Goal: Task Accomplishment & Management: Manage account settings

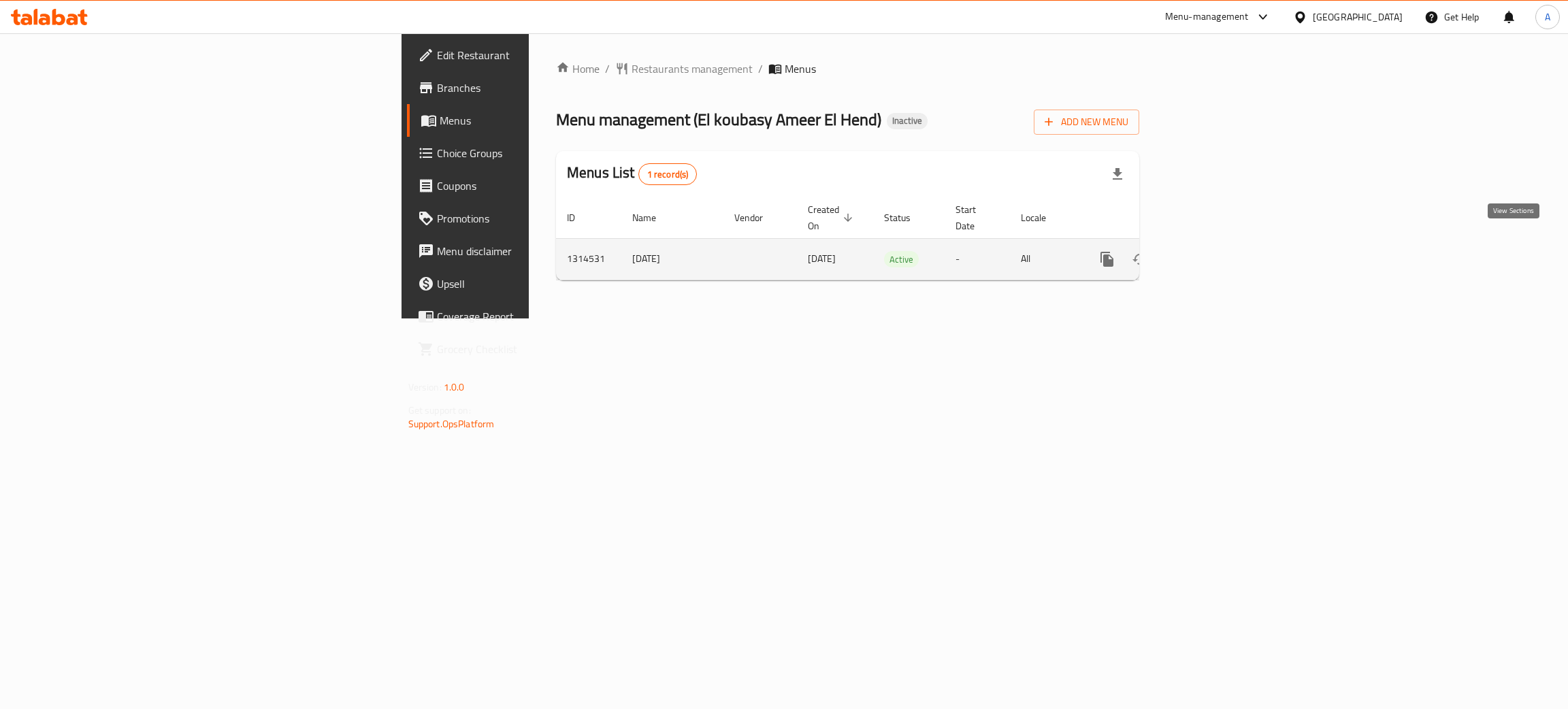
click at [1211, 253] on icon "enhanced table" at bounding box center [1205, 259] width 12 height 12
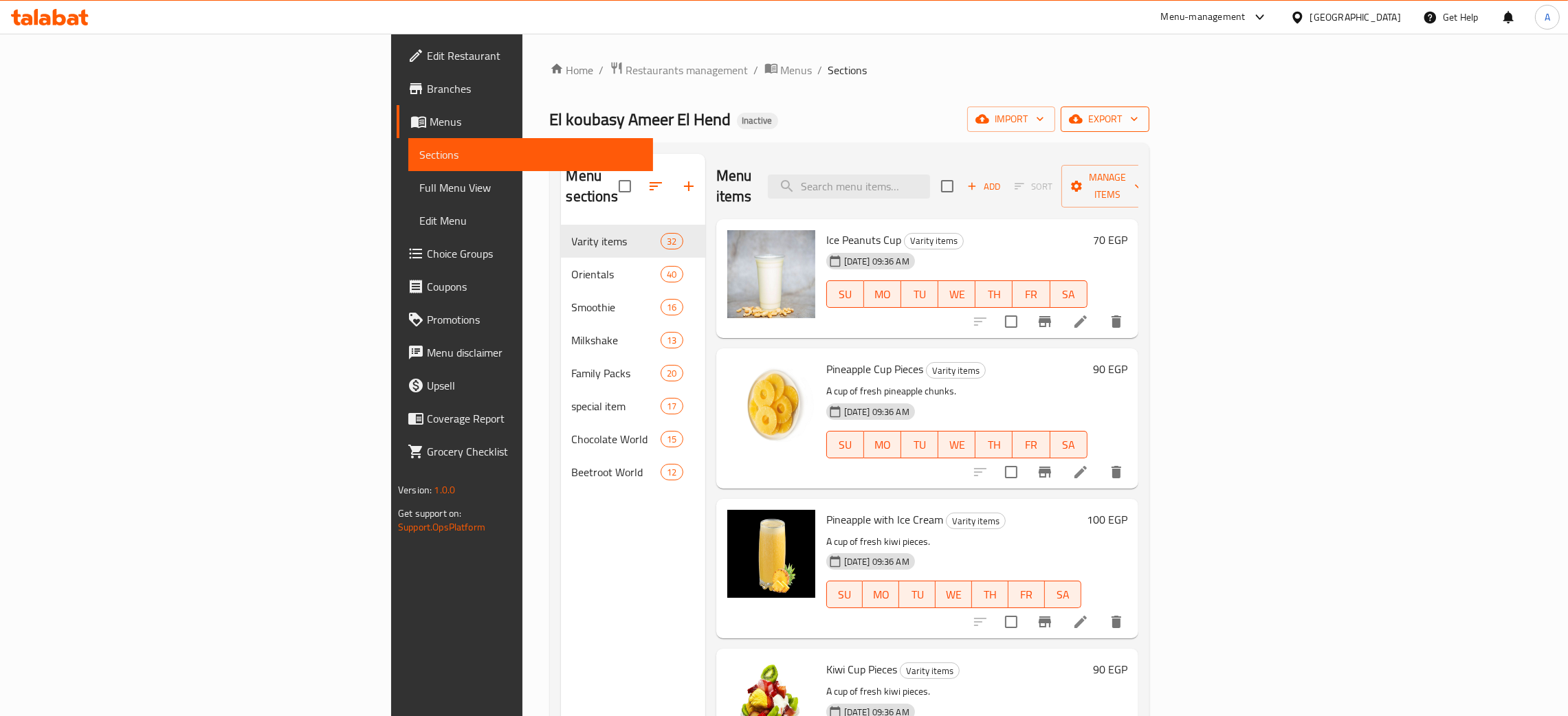
click at [1141, 120] on icon "button" at bounding box center [1134, 118] width 14 height 14
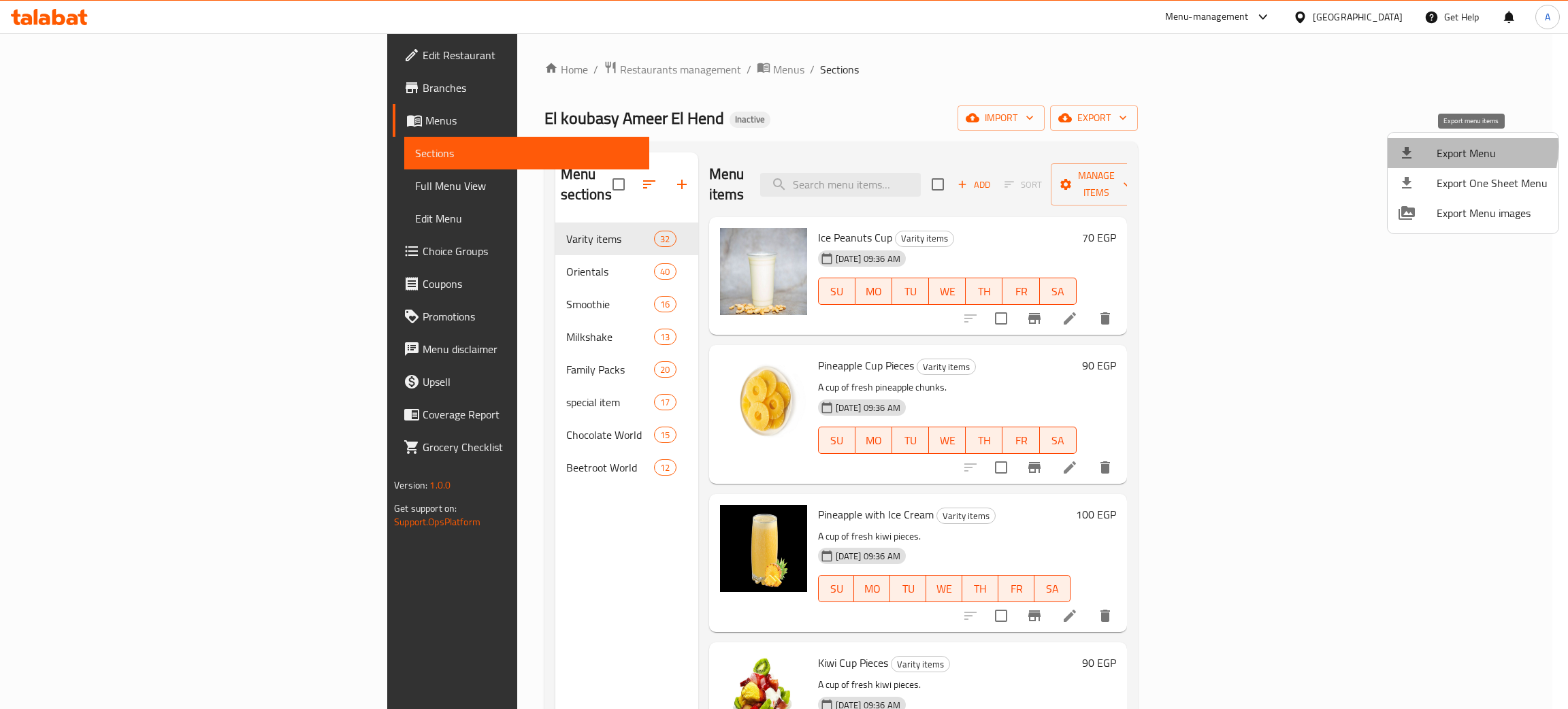
click at [1447, 147] on span "Export Menu" at bounding box center [1492, 153] width 111 height 17
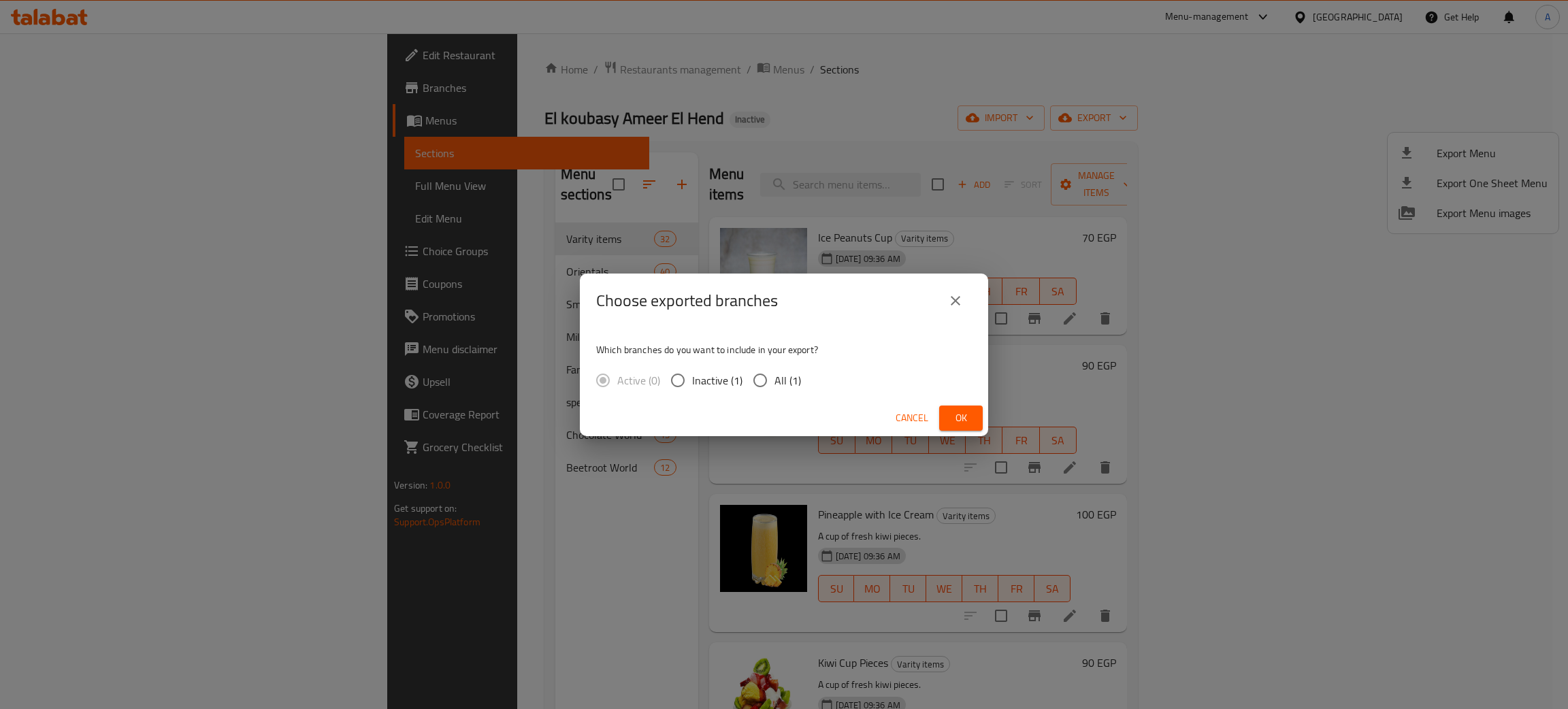
click at [957, 420] on span "Ok" at bounding box center [960, 418] width 22 height 17
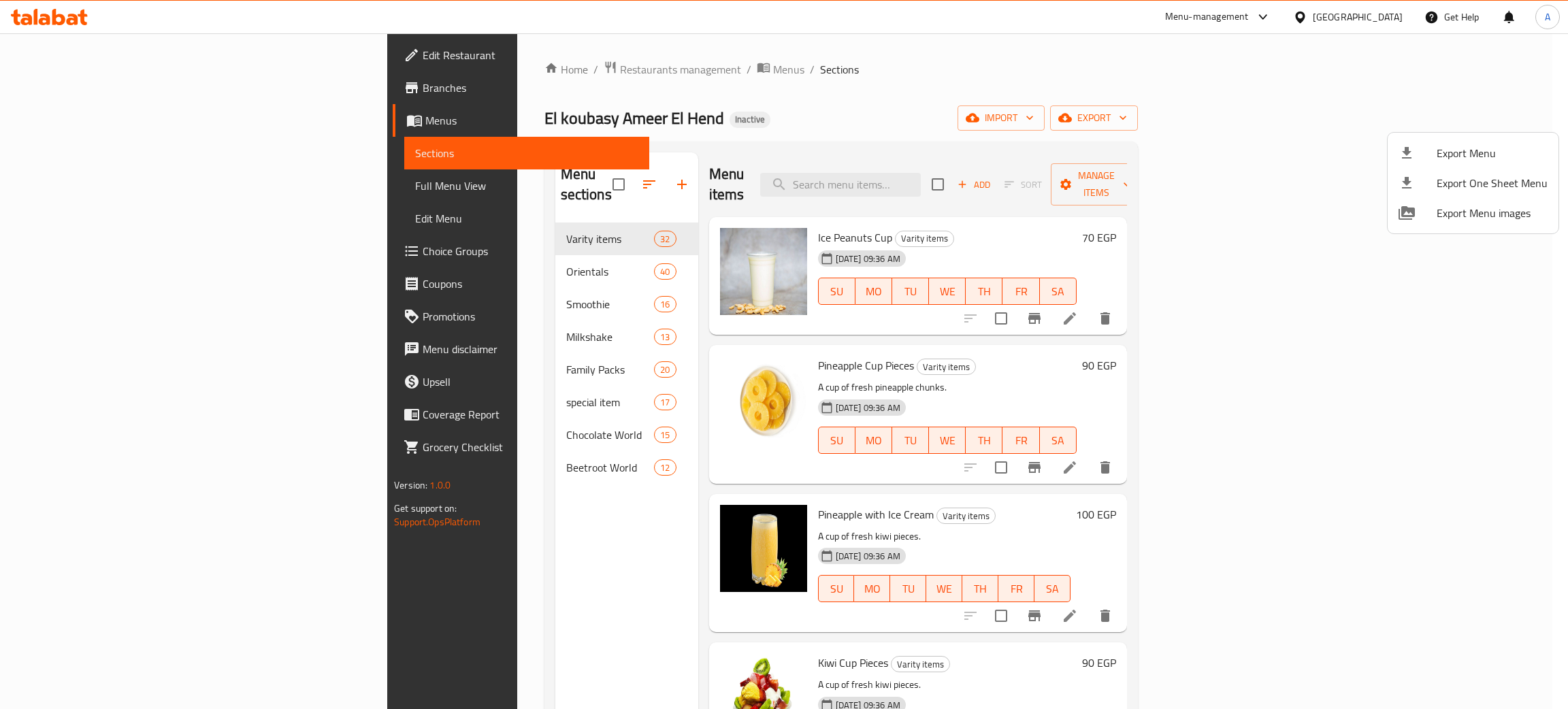
click at [1387, 17] on div at bounding box center [784, 354] width 1568 height 709
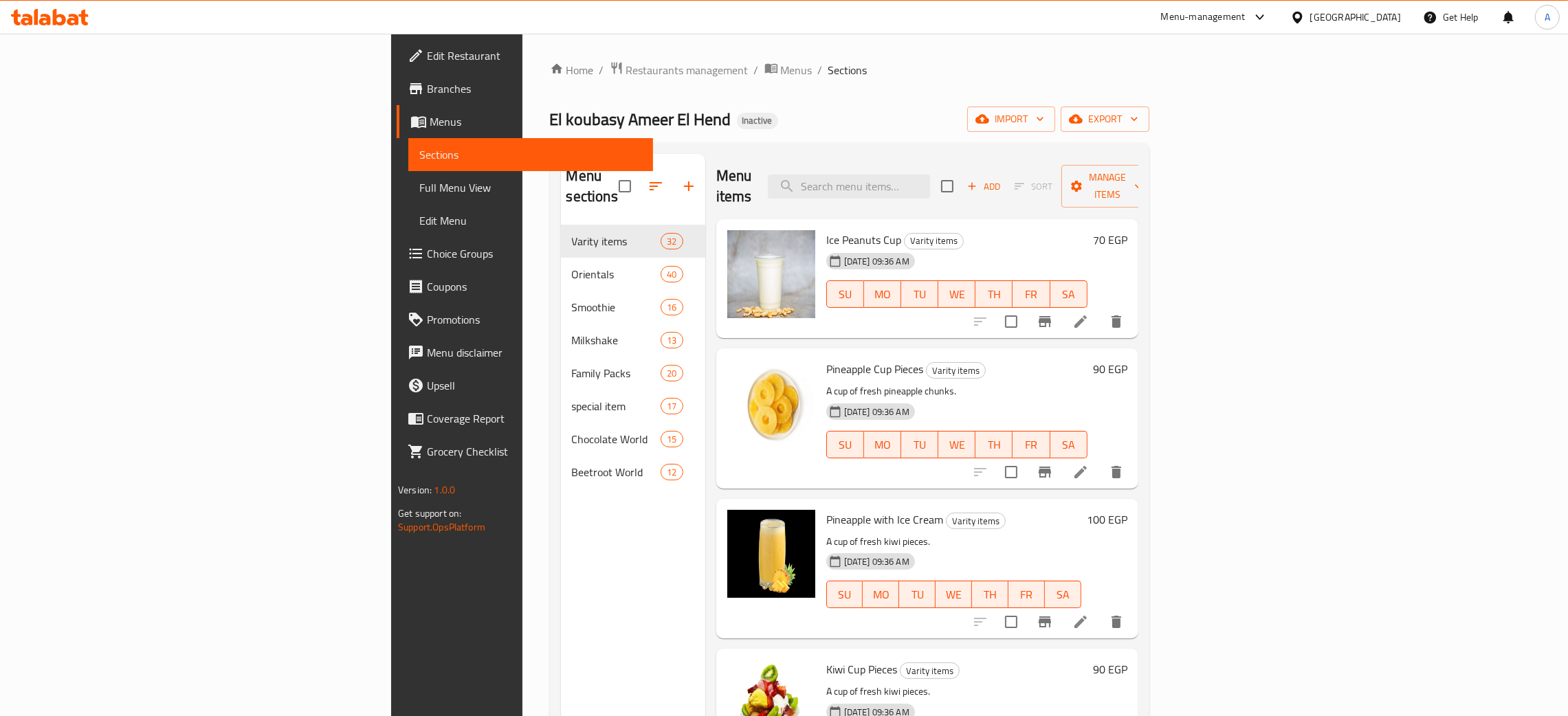
click at [1378, 15] on div "[GEOGRAPHIC_DATA]" at bounding box center [1355, 17] width 91 height 15
click at [1232, 198] on div "Jordan" at bounding box center [1297, 202] width 206 height 32
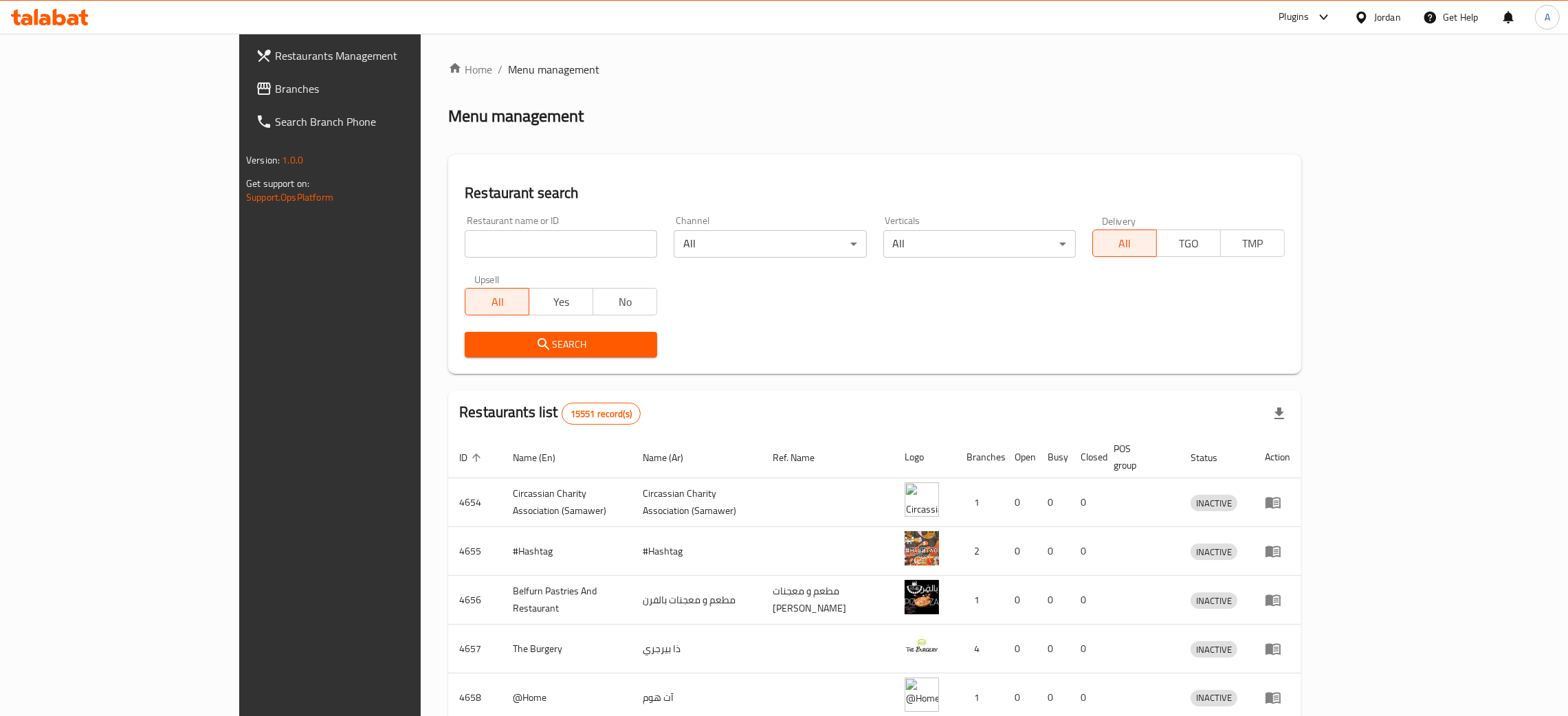
click at [496, 243] on input "search" at bounding box center [561, 244] width 192 height 28
paste input "منقوشة وفخاره"
type input "منقوشة وفخاره"
click button "Search" at bounding box center [561, 344] width 192 height 25
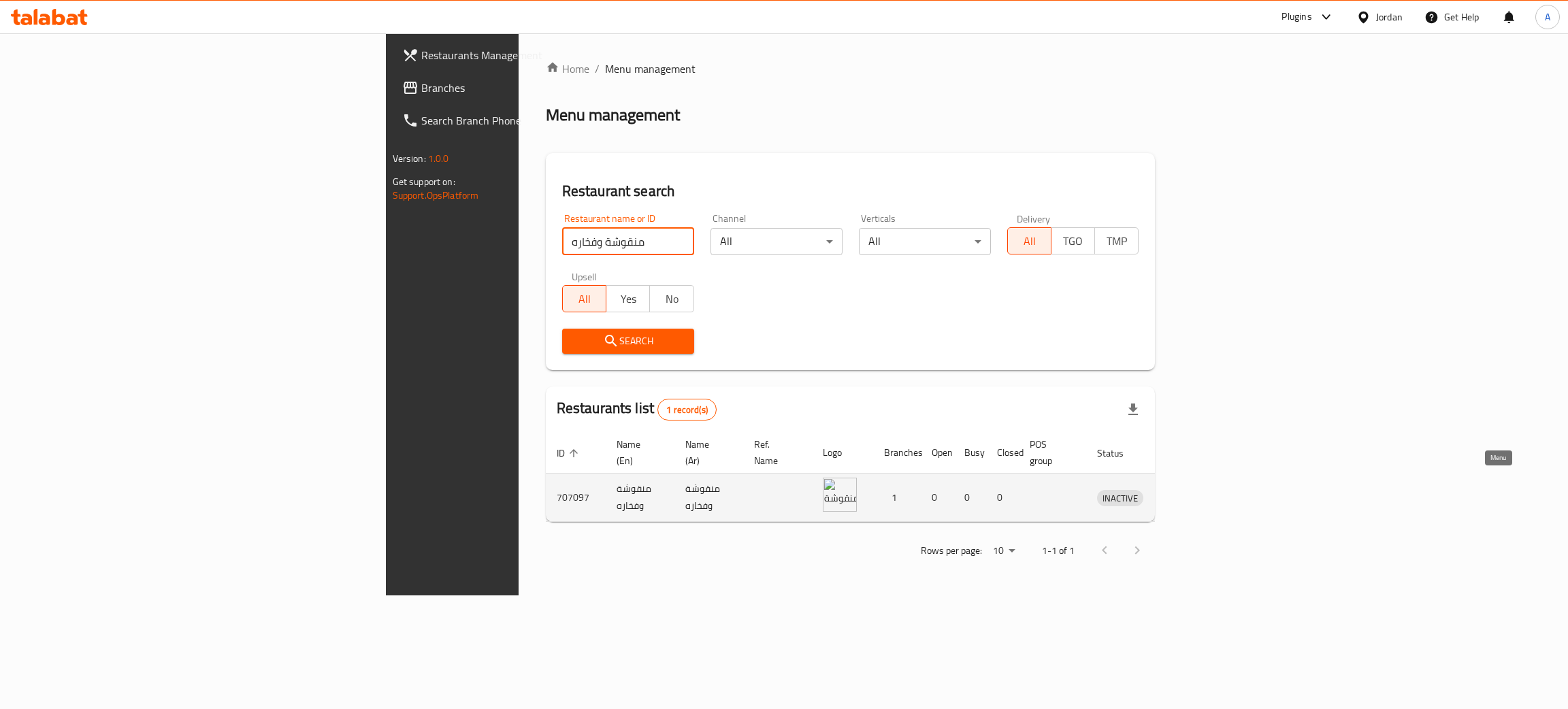
click at [1186, 493] on icon "enhanced table" at bounding box center [1178, 498] width 15 height 12
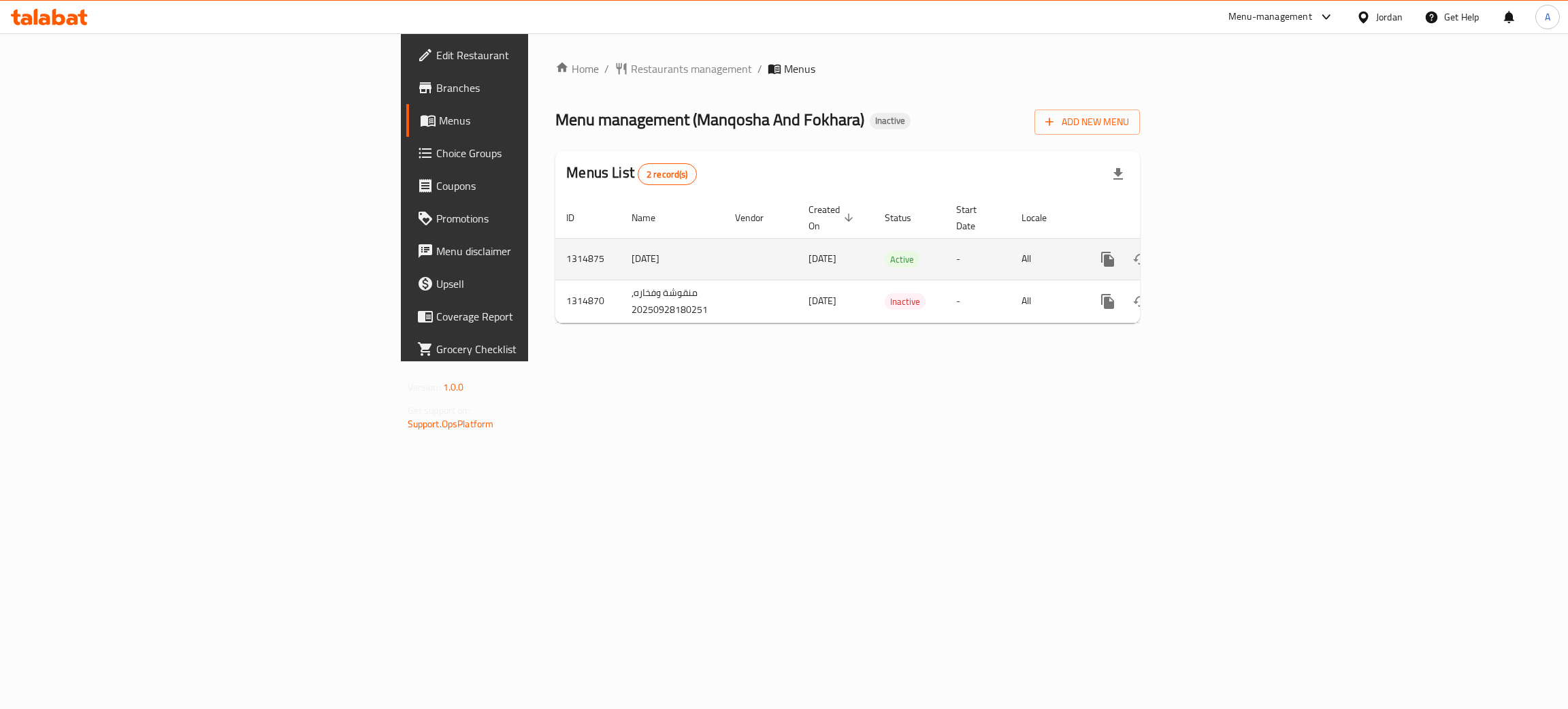
click at [1214, 251] on icon "enhanced table" at bounding box center [1206, 259] width 17 height 17
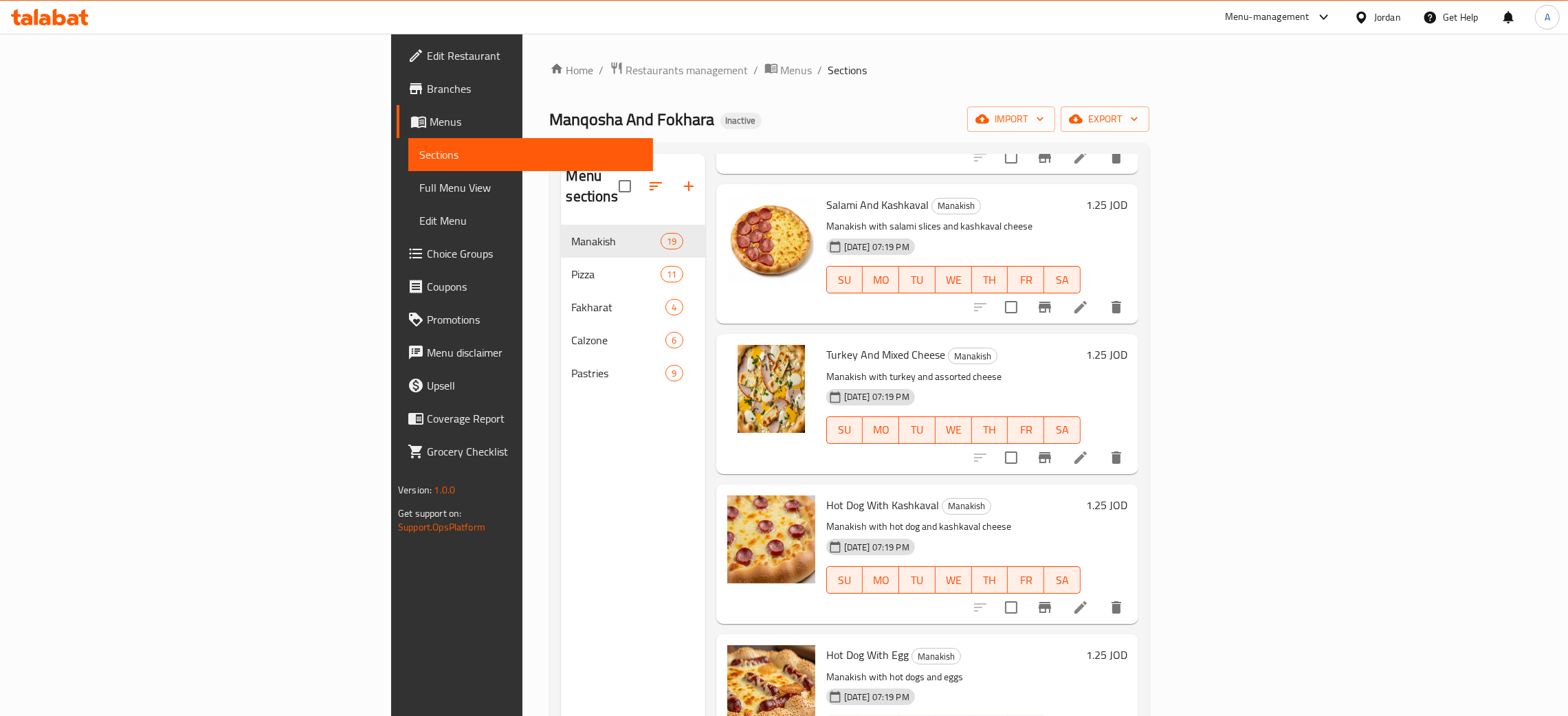
scroll to position [1753, 0]
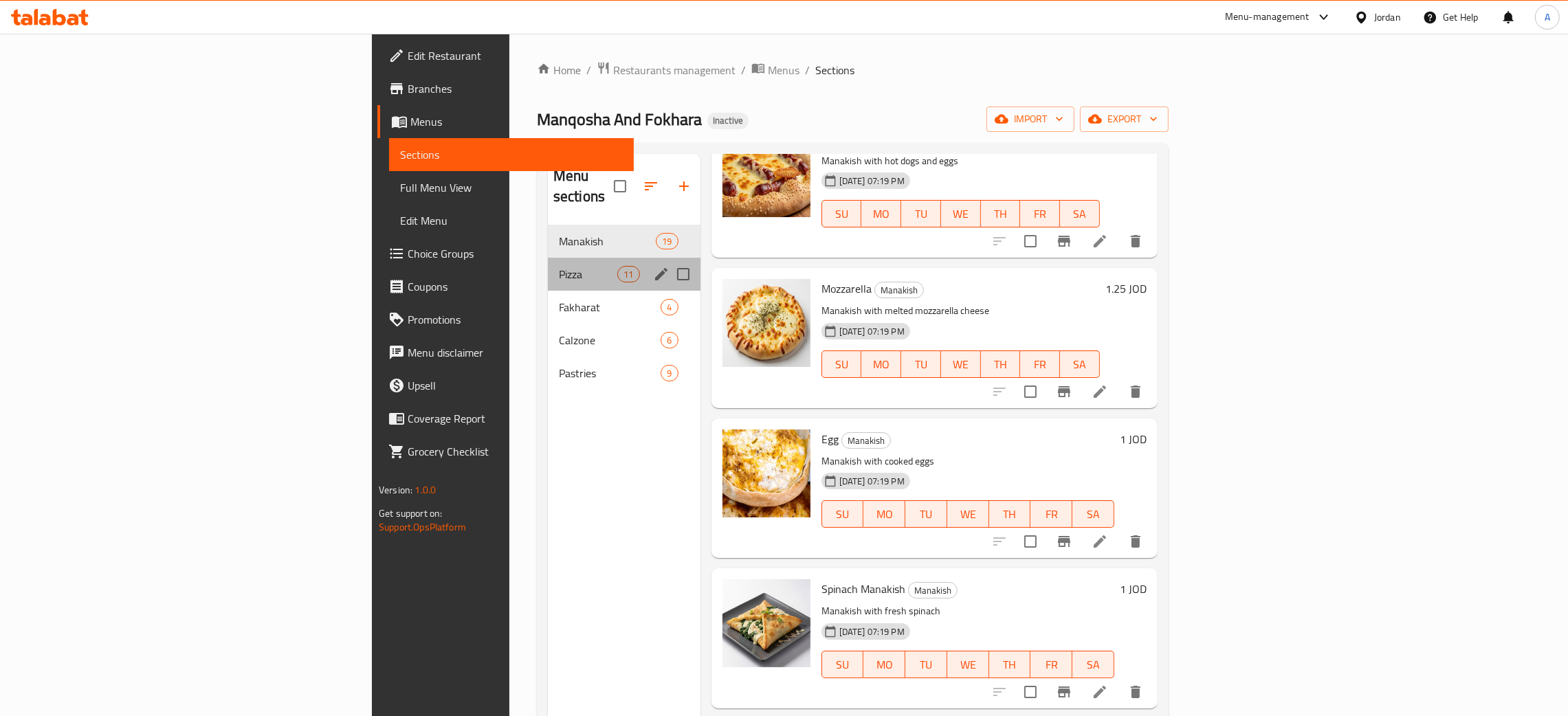
click at [548, 266] on div "Pizza 11" at bounding box center [624, 274] width 153 height 33
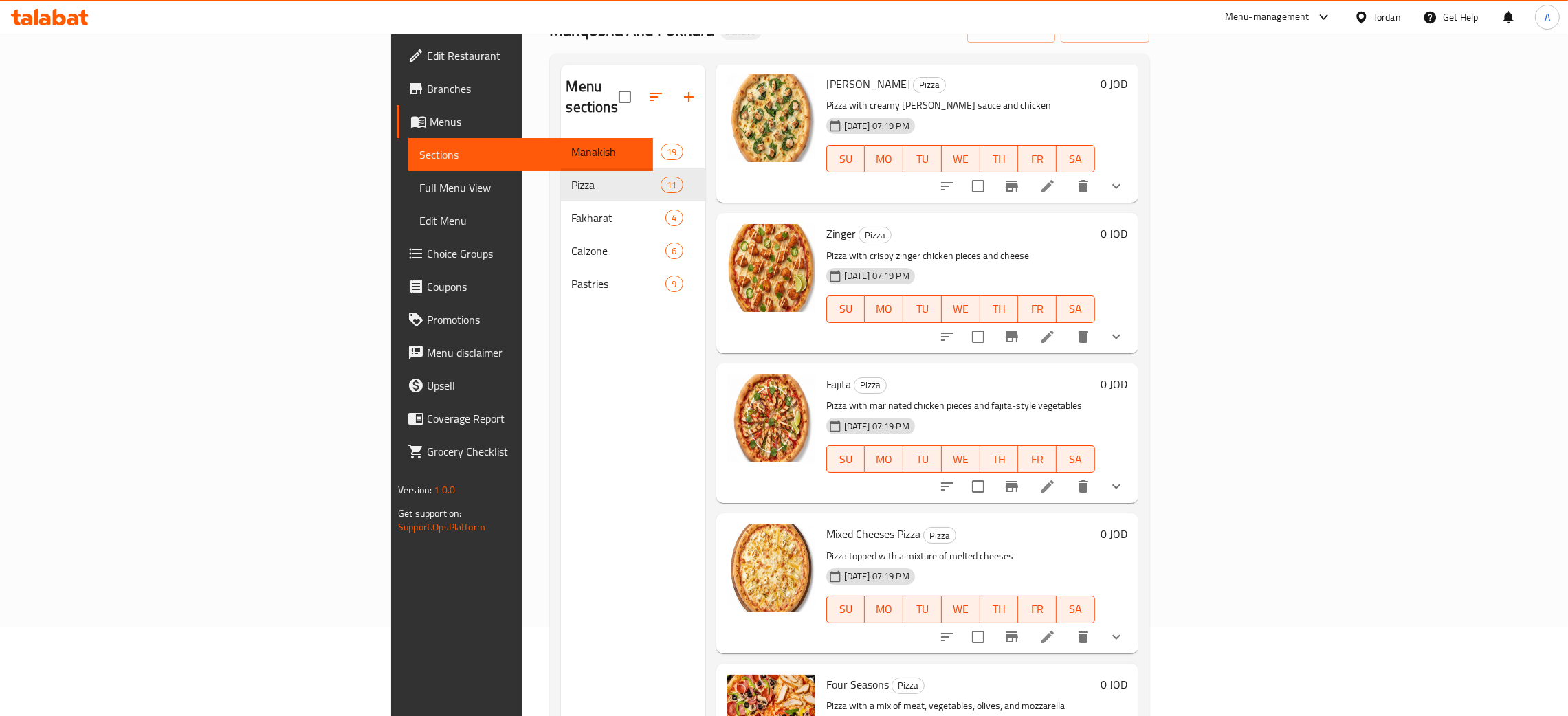
scroll to position [194, 0]
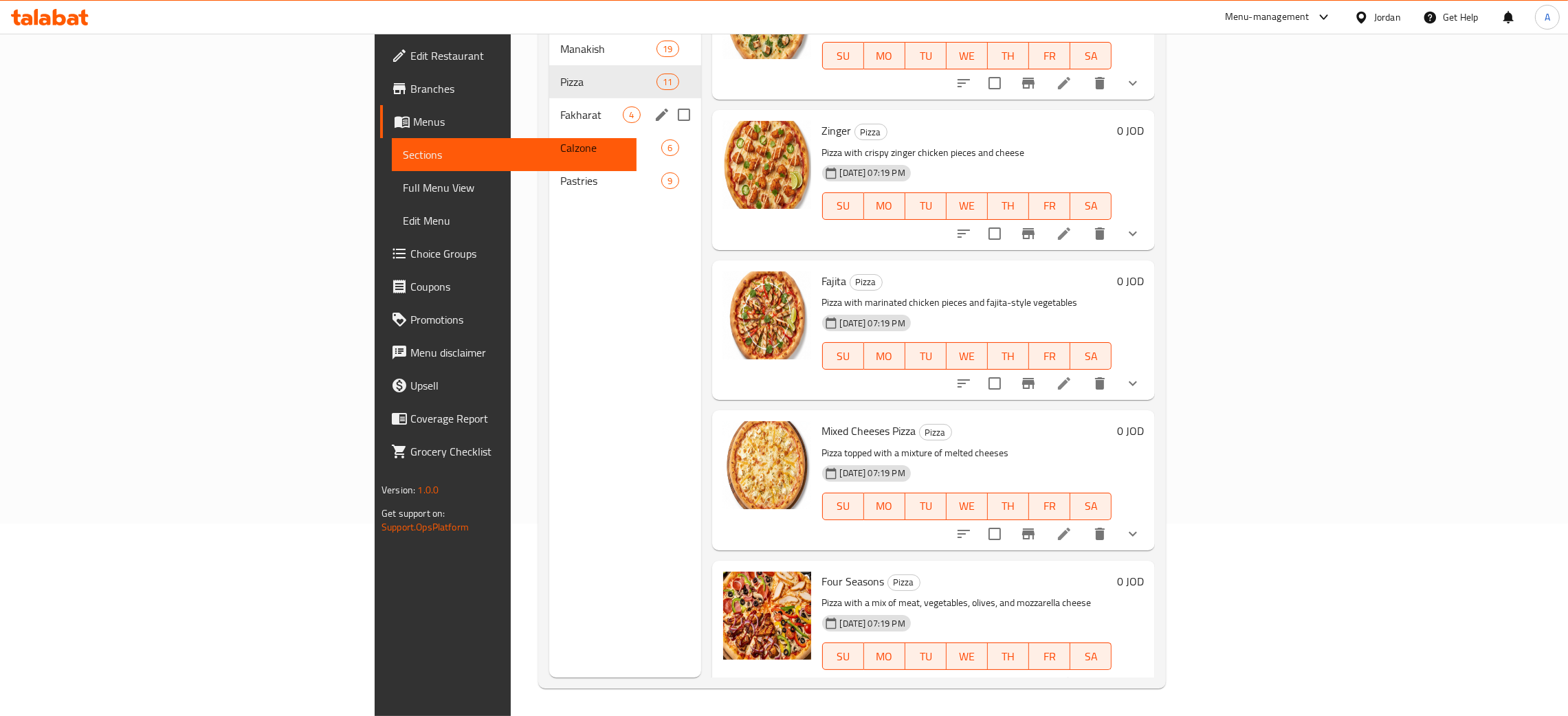
click at [560, 107] on span "Fakharat" at bounding box center [591, 115] width 62 height 17
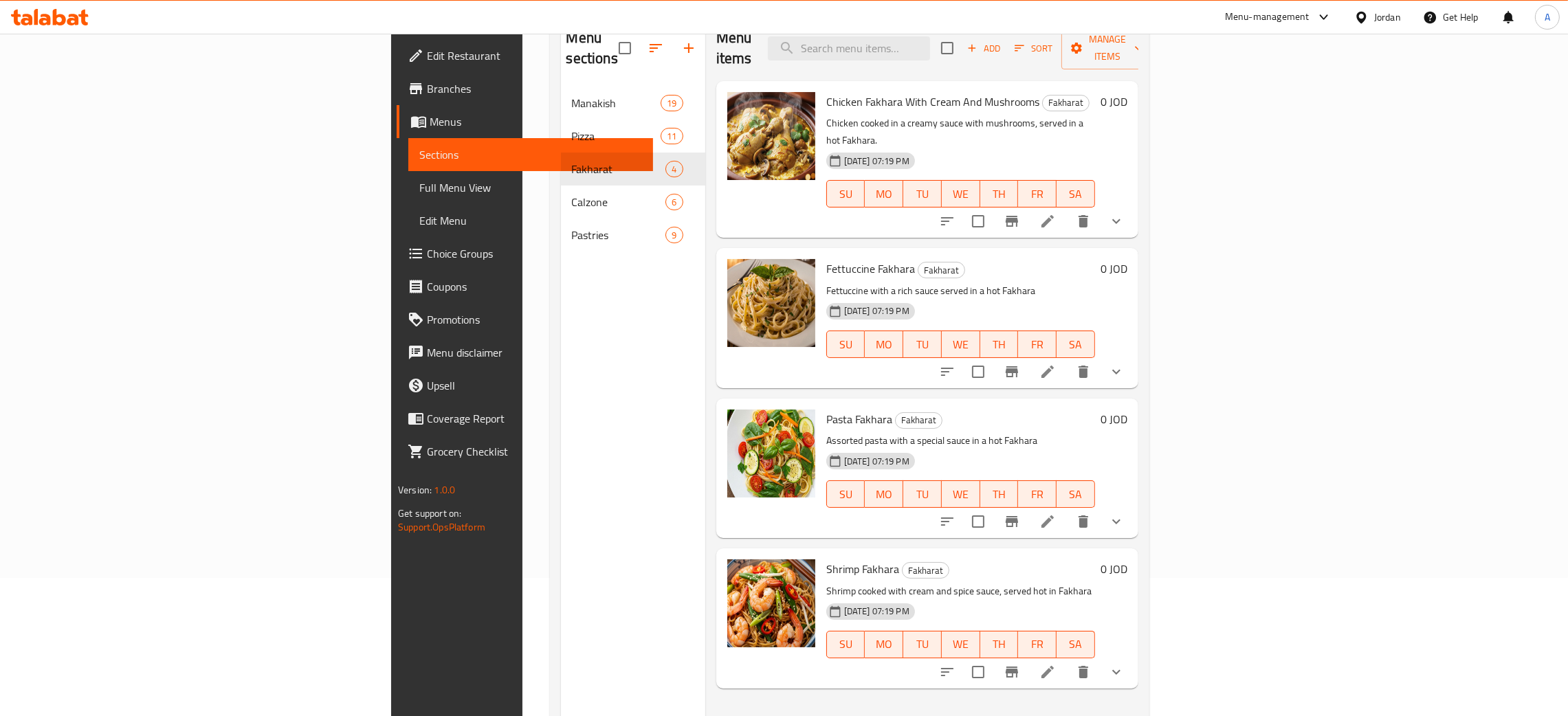
scroll to position [91, 0]
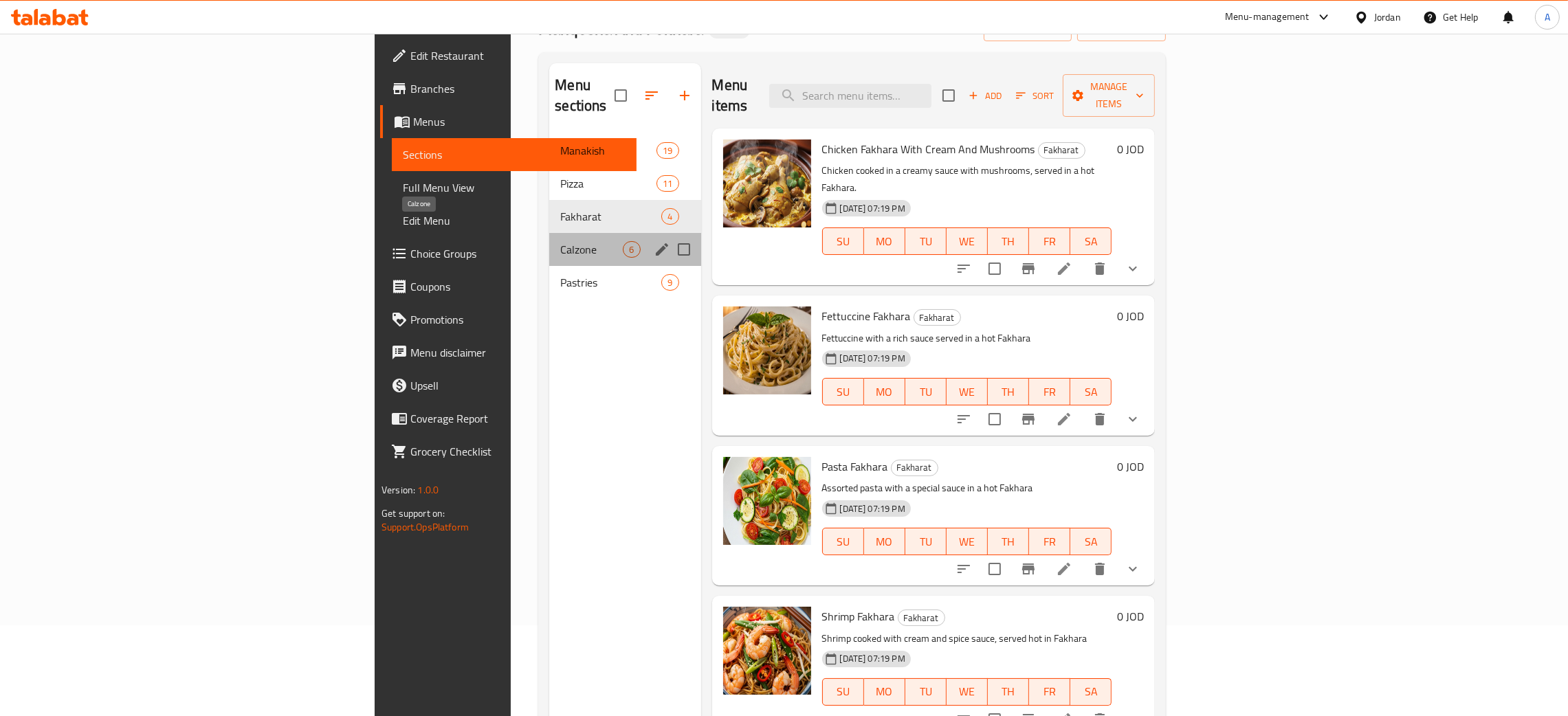
drag, startPoint x: 361, startPoint y: 224, endPoint x: 401, endPoint y: 257, distance: 51.9
click at [560, 241] on span "Calzone" at bounding box center [591, 249] width 62 height 17
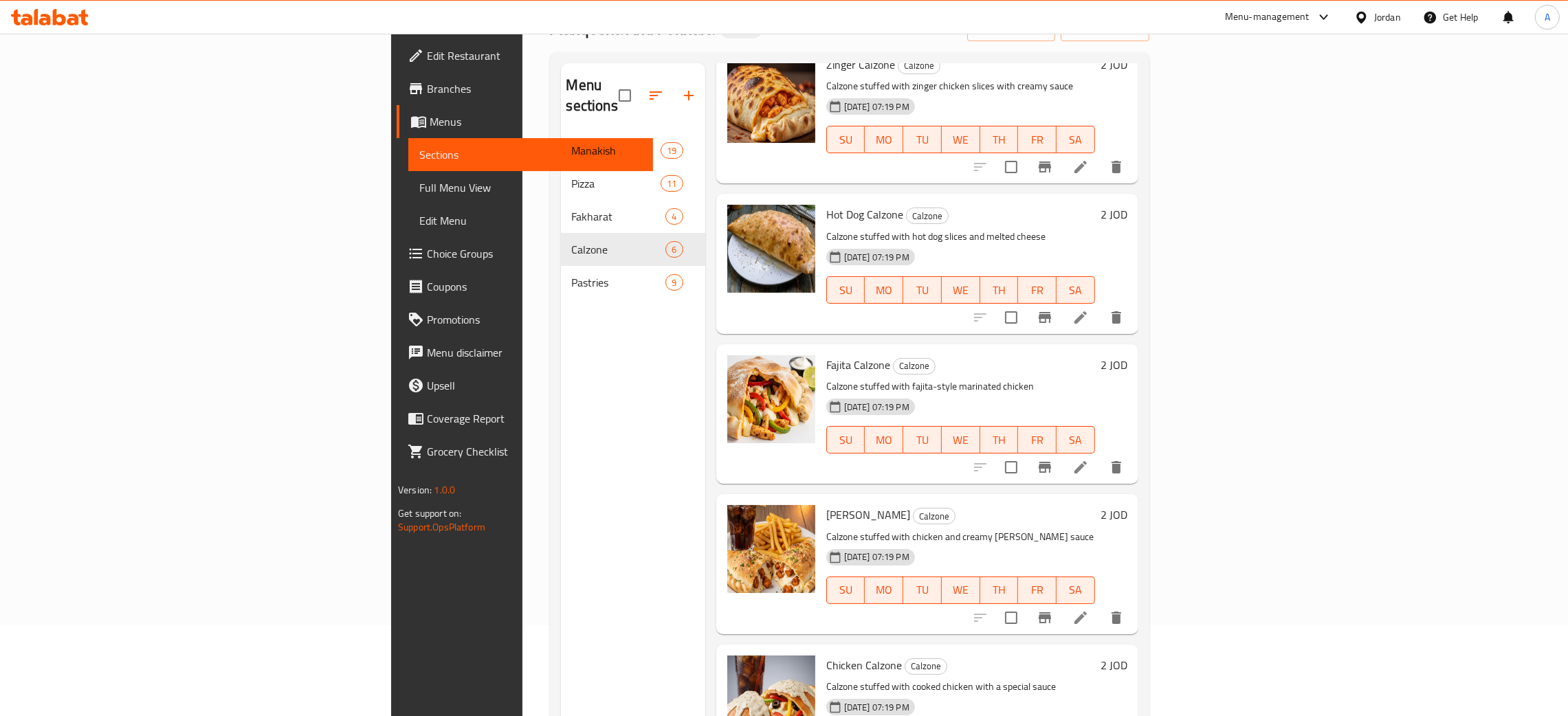
scroll to position [217, 0]
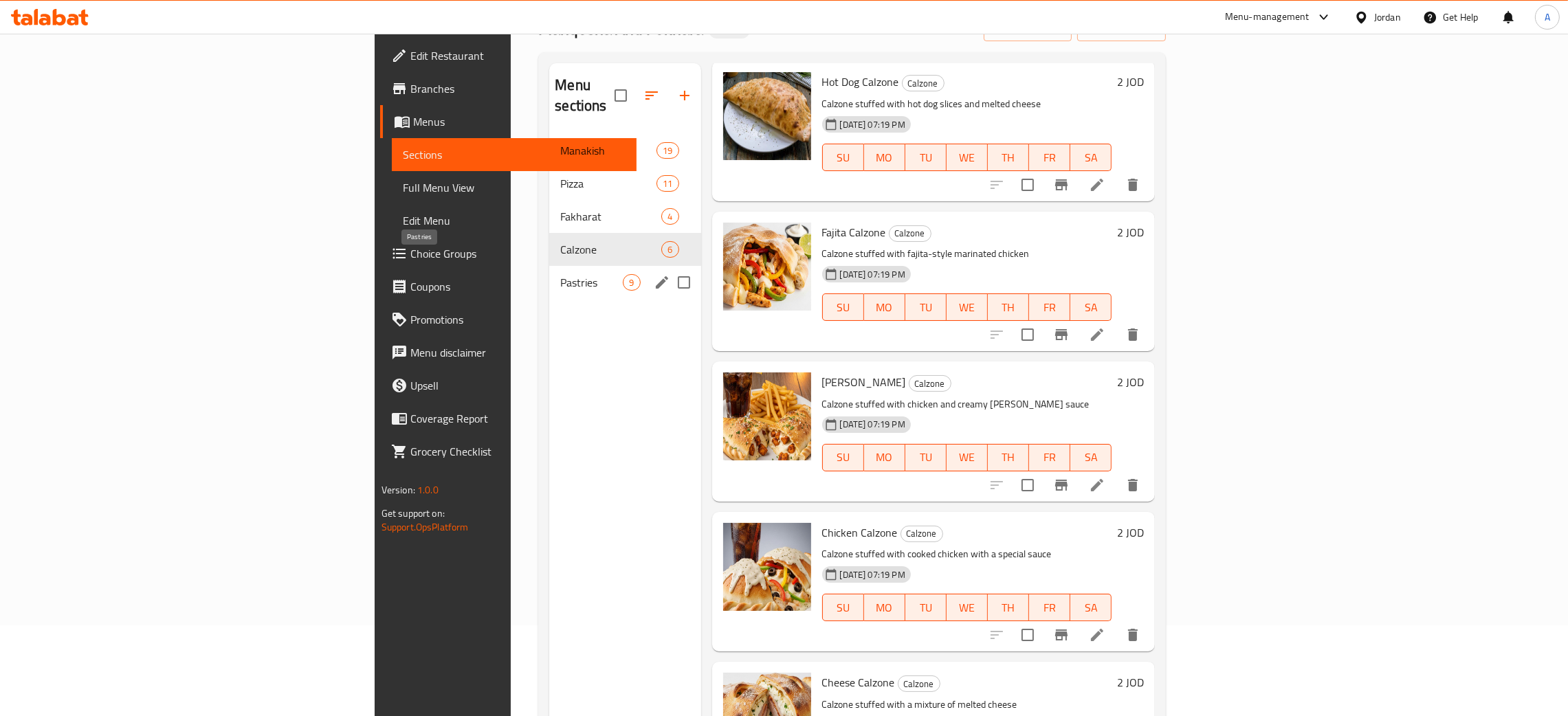
click at [560, 274] on span "Pastries" at bounding box center [591, 282] width 62 height 17
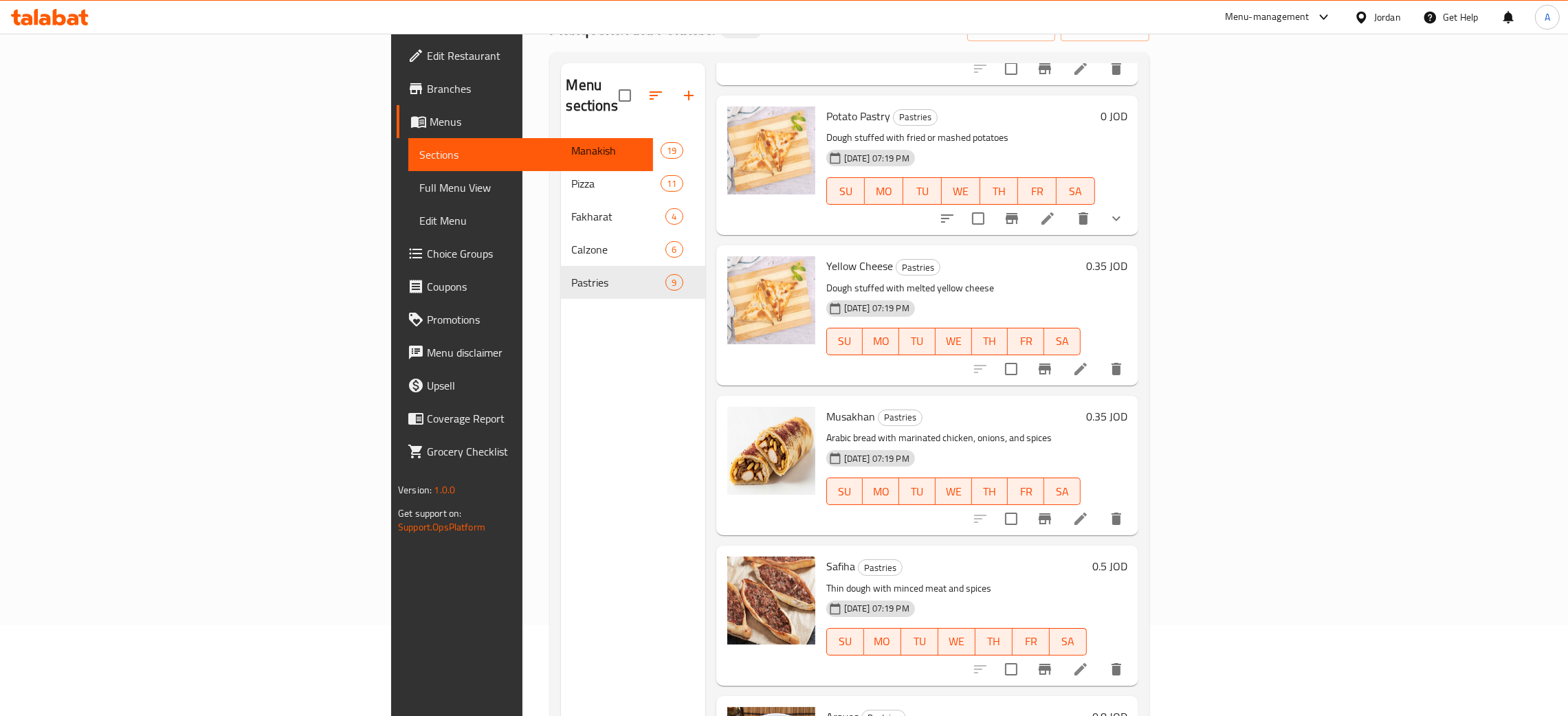
scroll to position [667, 0]
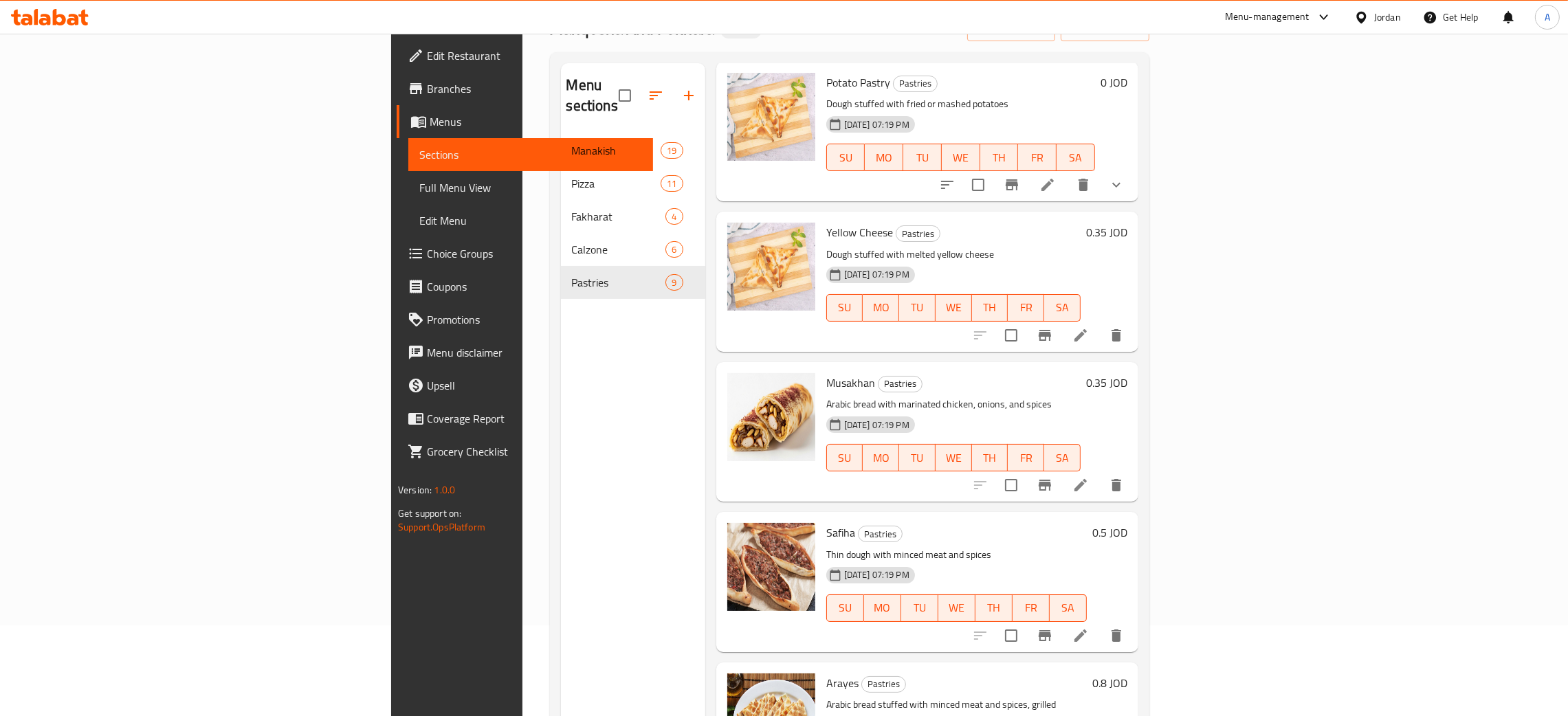
click at [427, 47] on span "Edit Restaurant" at bounding box center [535, 55] width 215 height 17
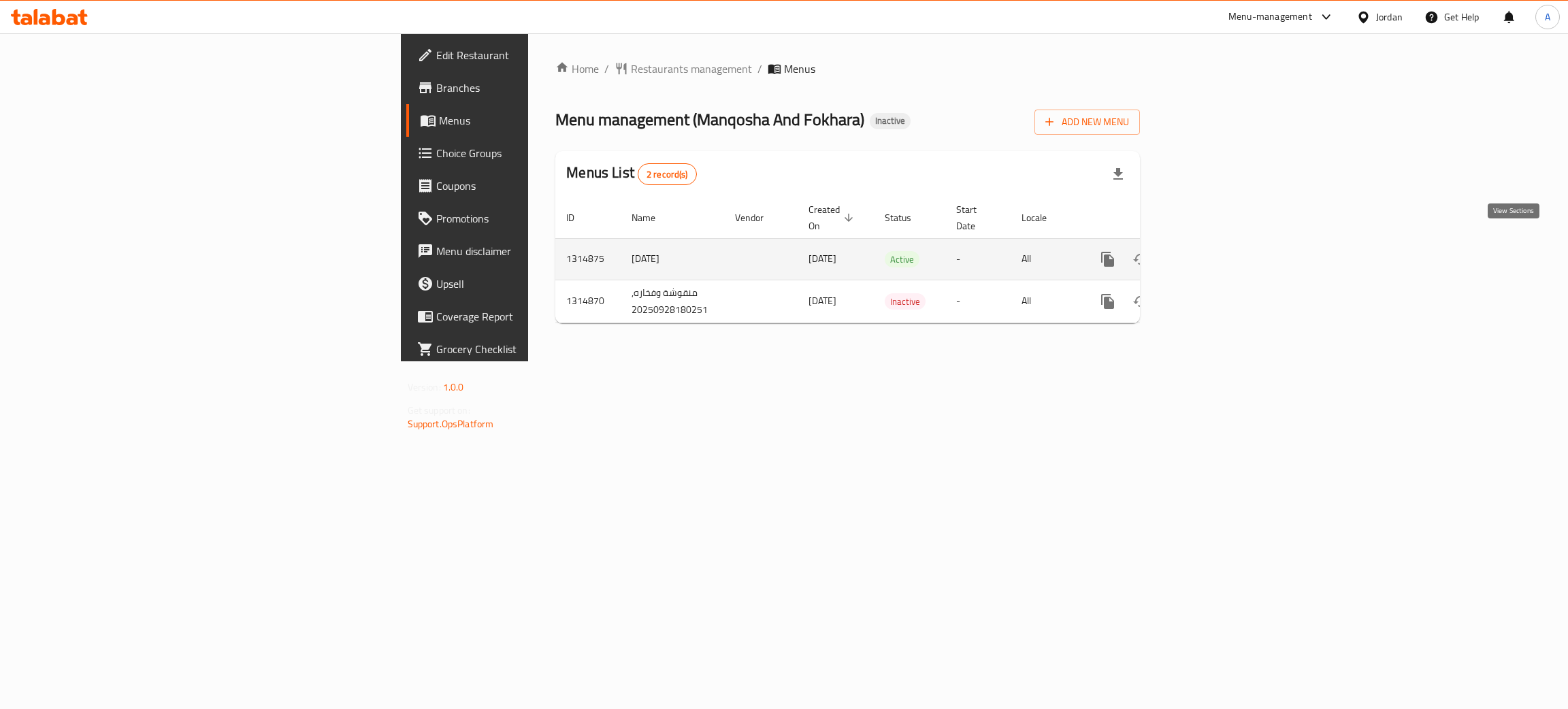
click at [1214, 251] on icon "enhanced table" at bounding box center [1206, 259] width 17 height 17
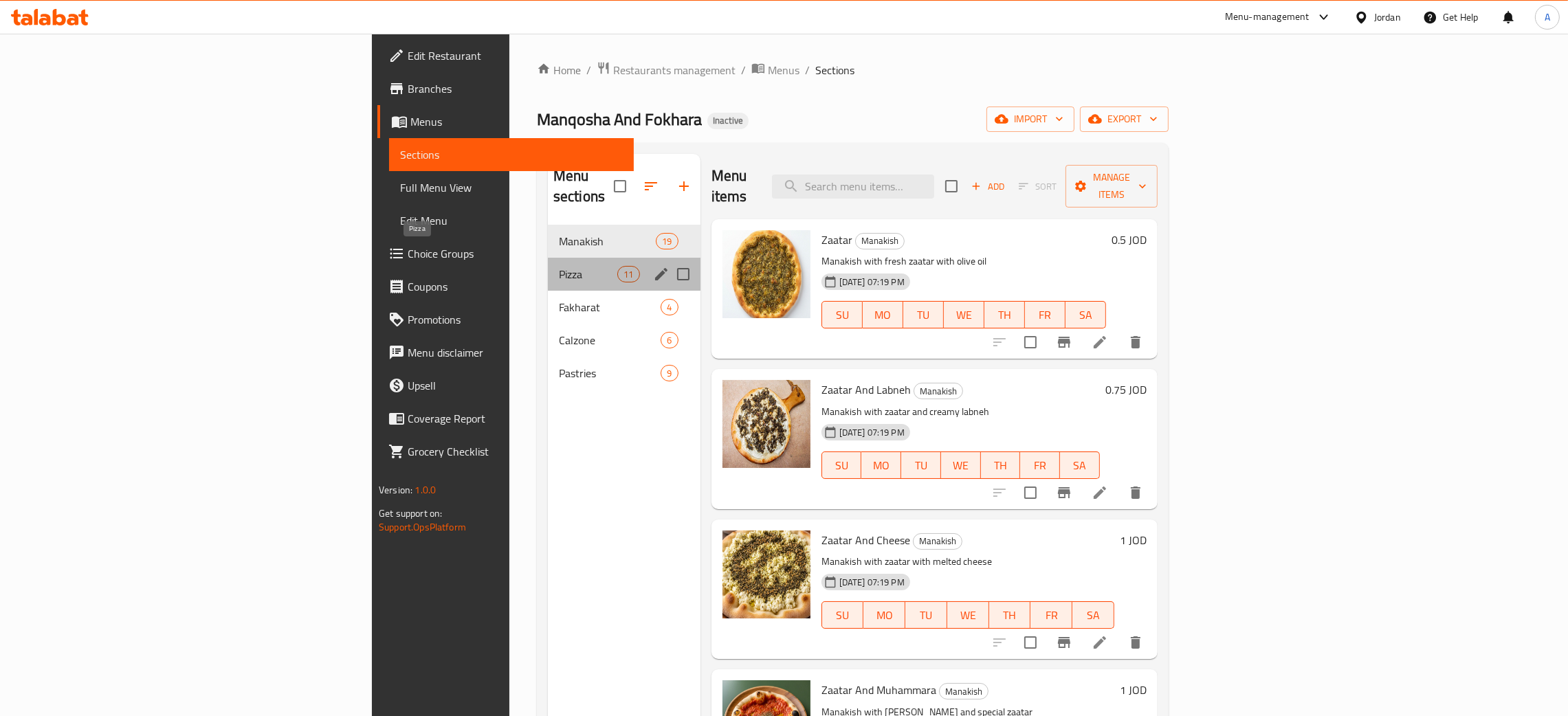
click at [559, 266] on span "Pizza" at bounding box center [588, 274] width 58 height 17
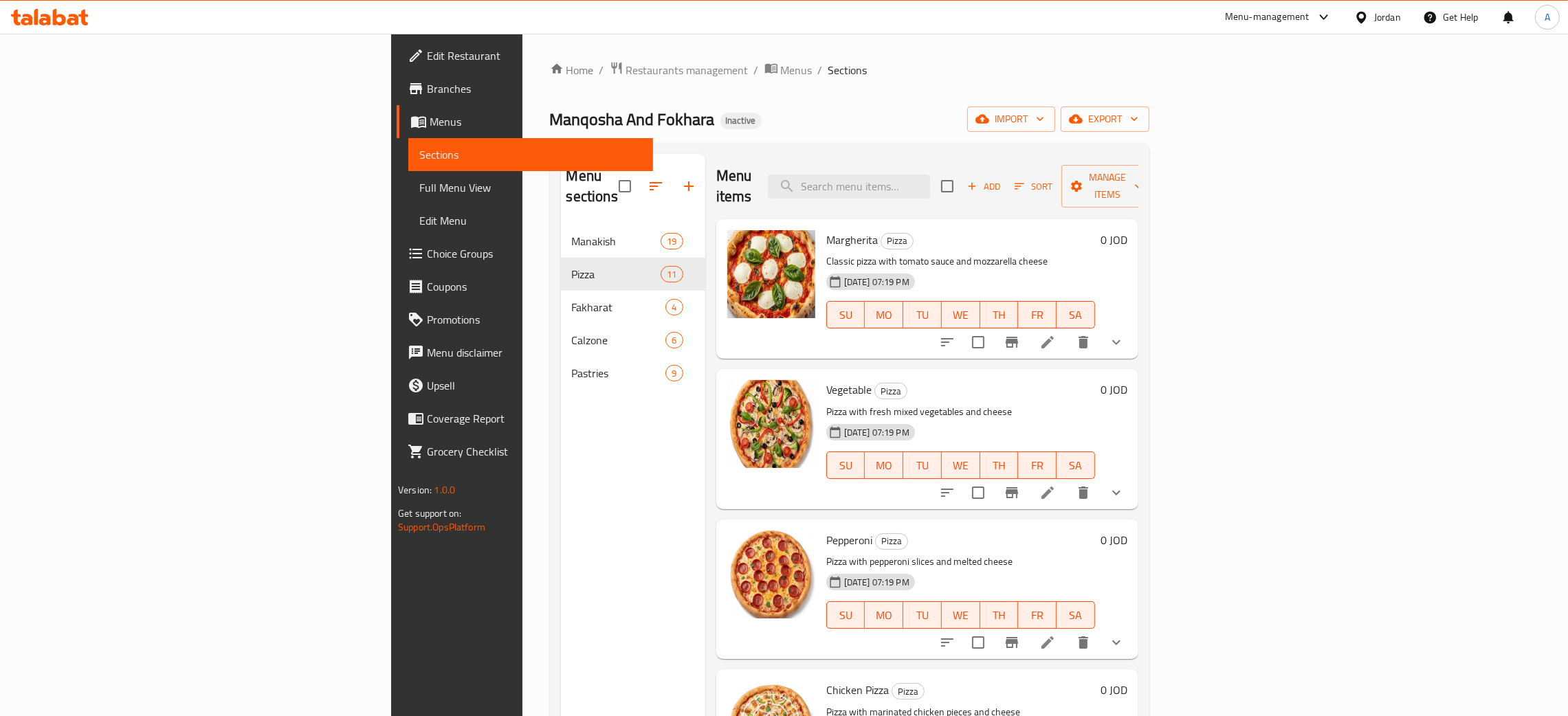
click at [427, 56] on span "Edit Restaurant" at bounding box center [535, 55] width 215 height 17
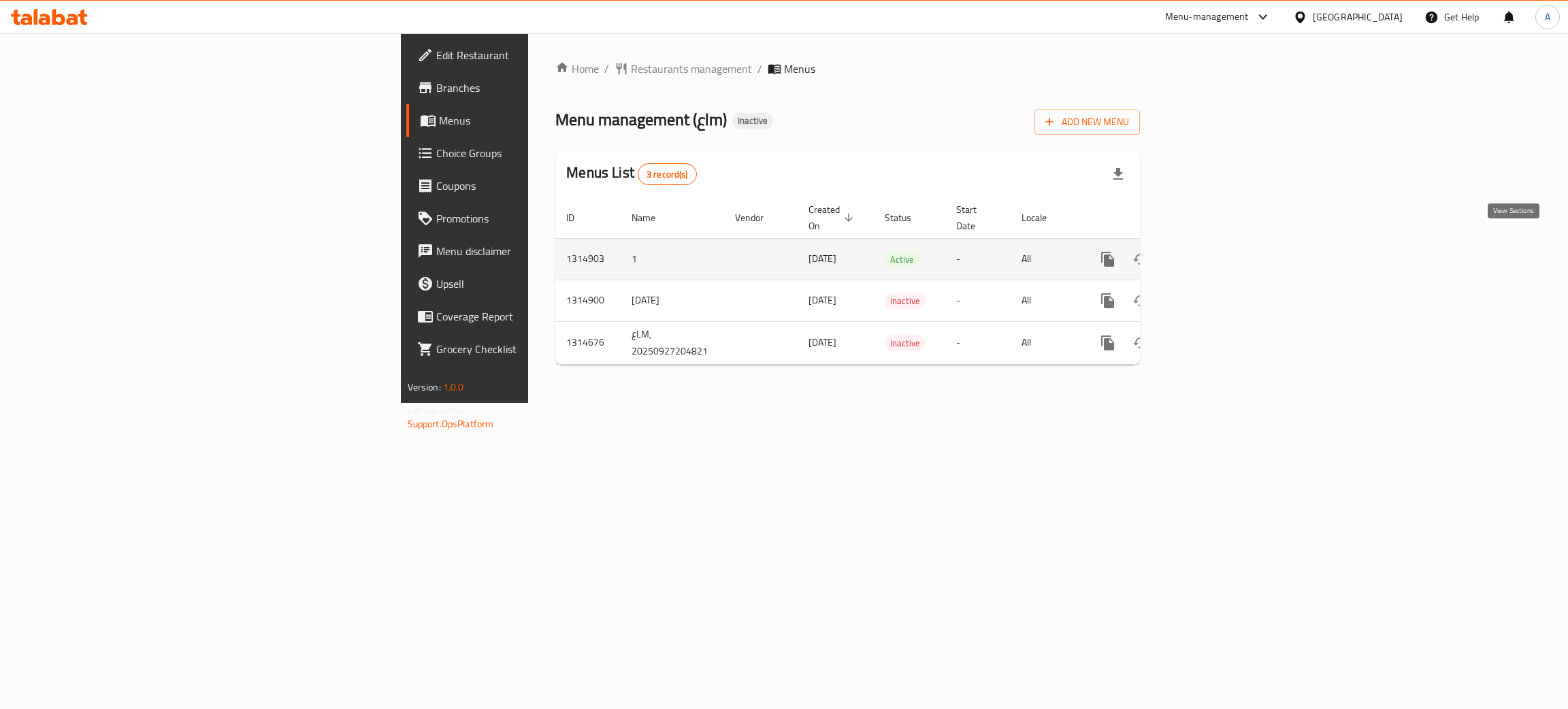
click at [1214, 251] on icon "enhanced table" at bounding box center [1206, 259] width 17 height 17
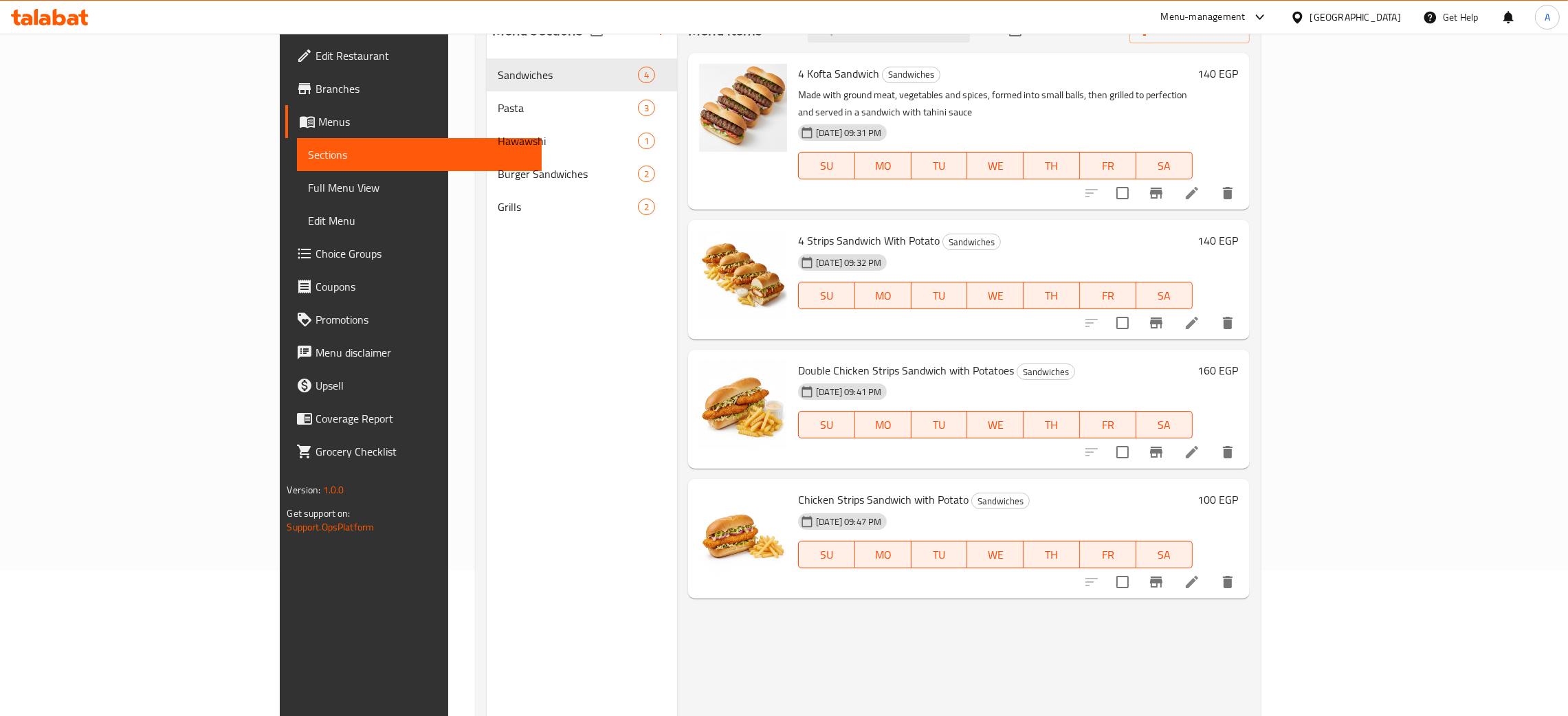
scroll to position [194, 0]
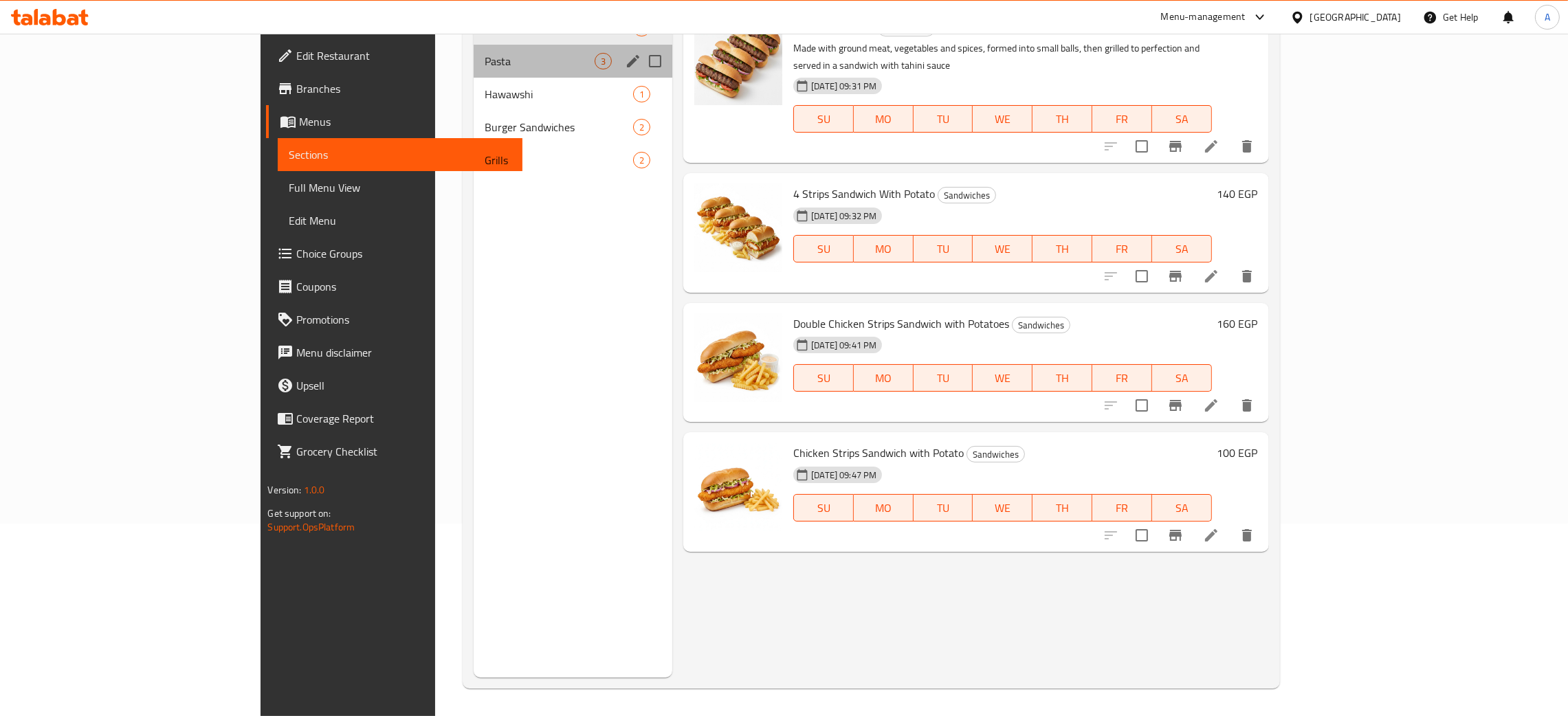
click at [479, 69] on div "Pasta 3" at bounding box center [573, 61] width 199 height 33
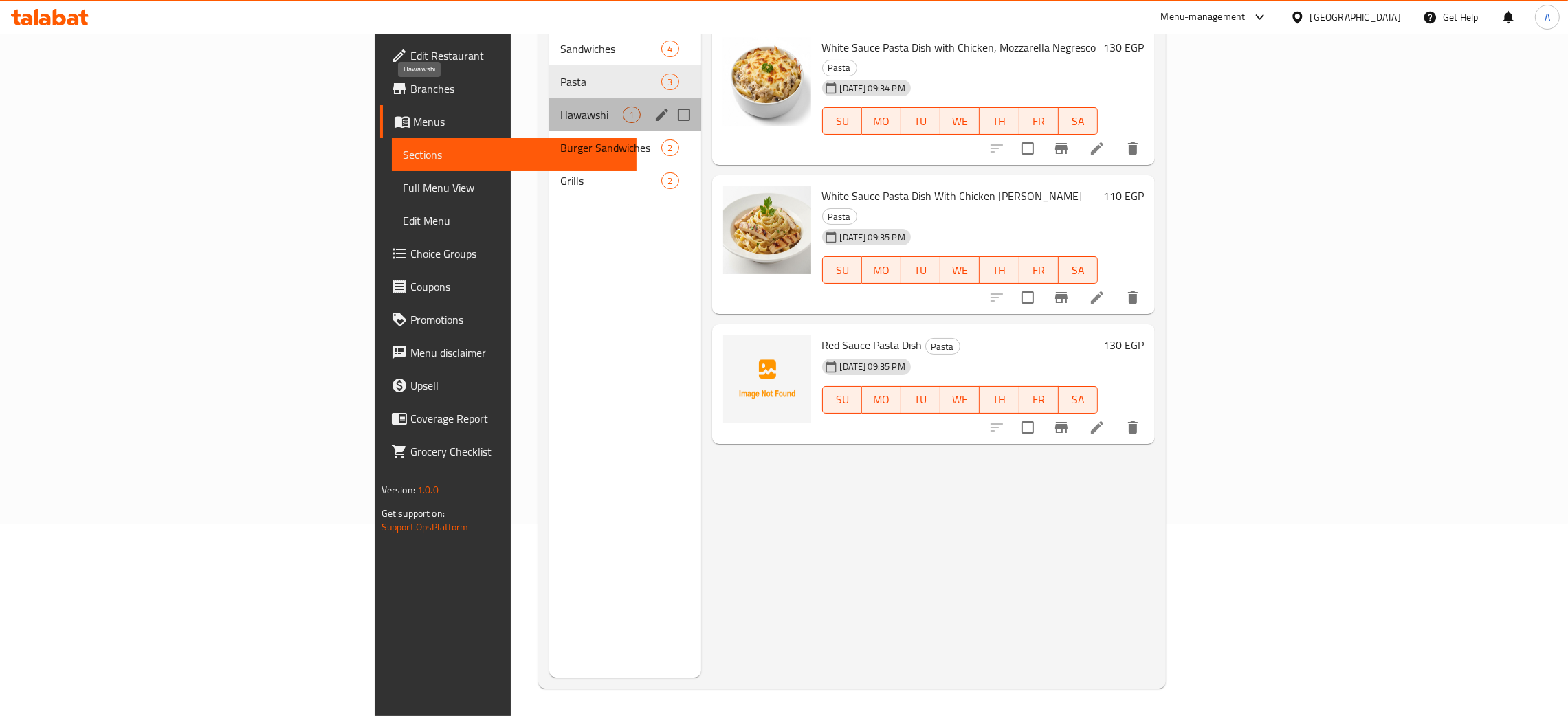
click at [560, 107] on span "Hawawshi" at bounding box center [591, 115] width 62 height 17
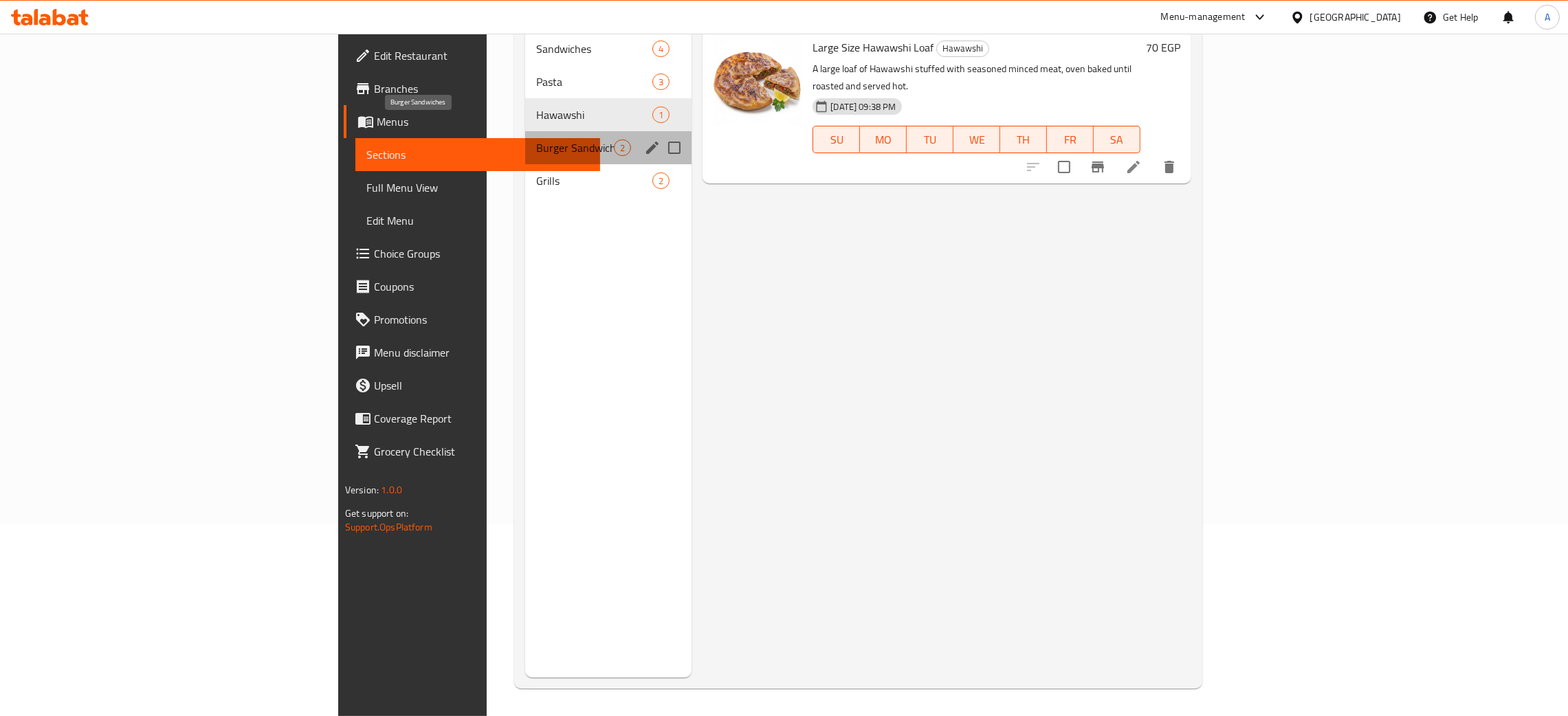
click at [536, 139] on span "Burger Sandwiches" at bounding box center [574, 147] width 78 height 17
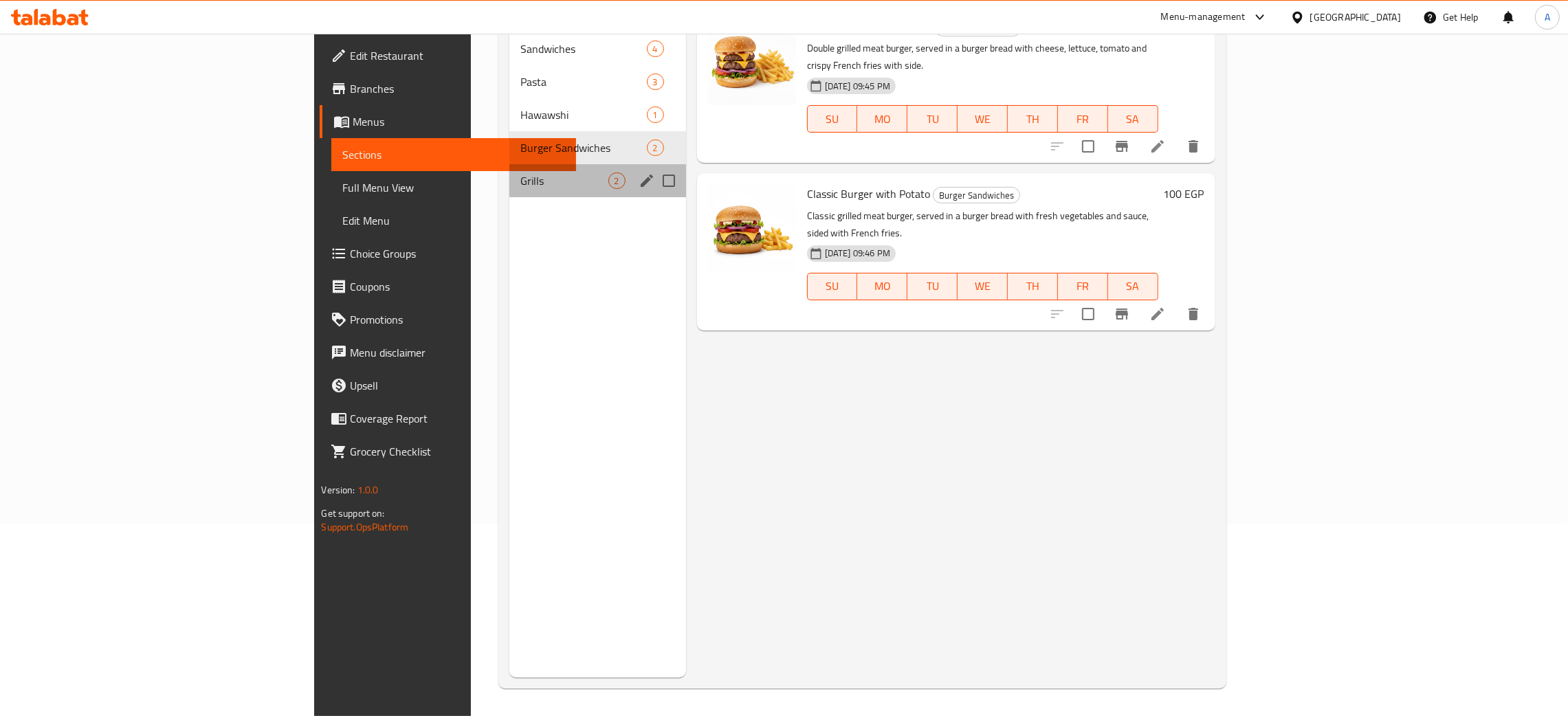
click at [509, 164] on div "Grills 2" at bounding box center [597, 180] width 176 height 33
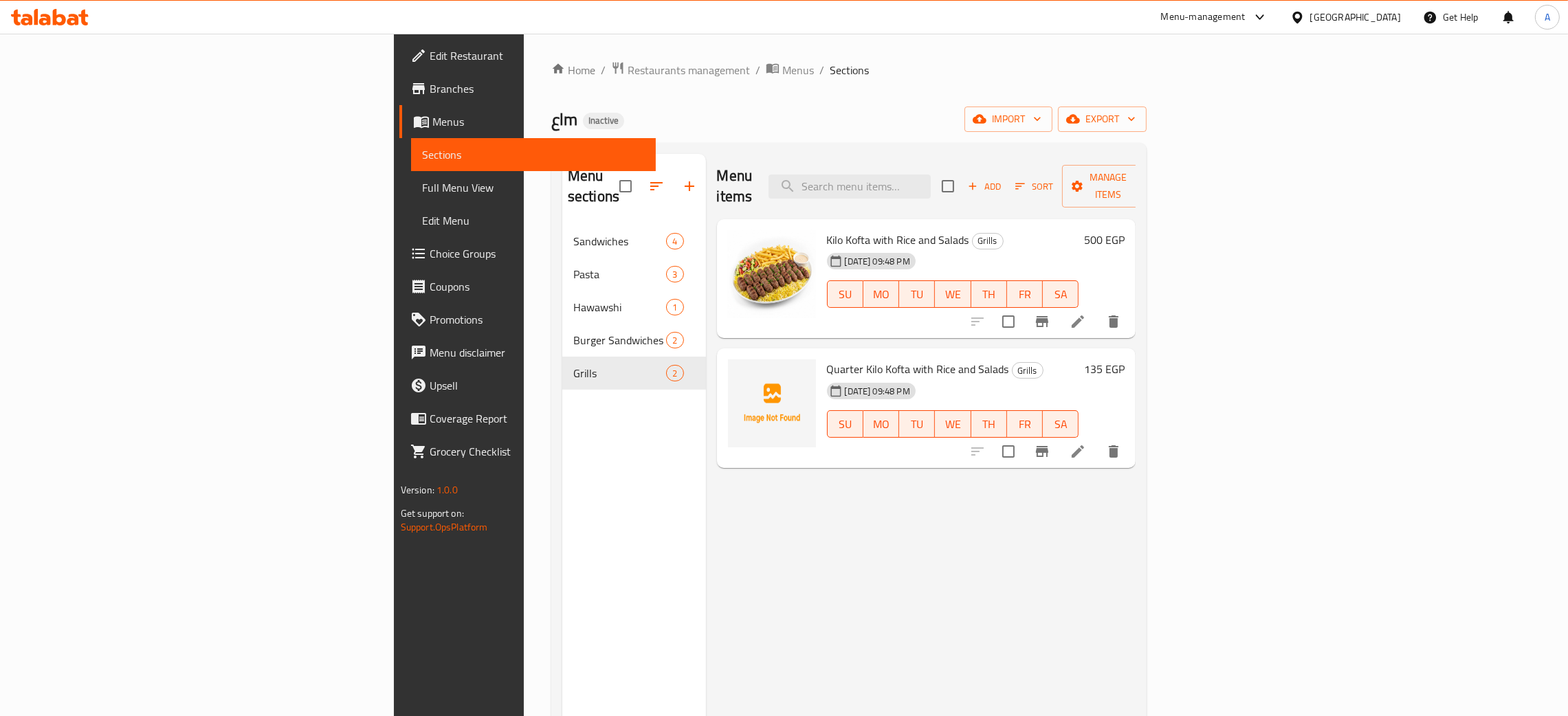
click at [1392, 14] on div "Egypt" at bounding box center [1355, 17] width 91 height 15
click at [1261, 348] on div "United Arab Emirates" at bounding box center [1251, 361] width 113 height 32
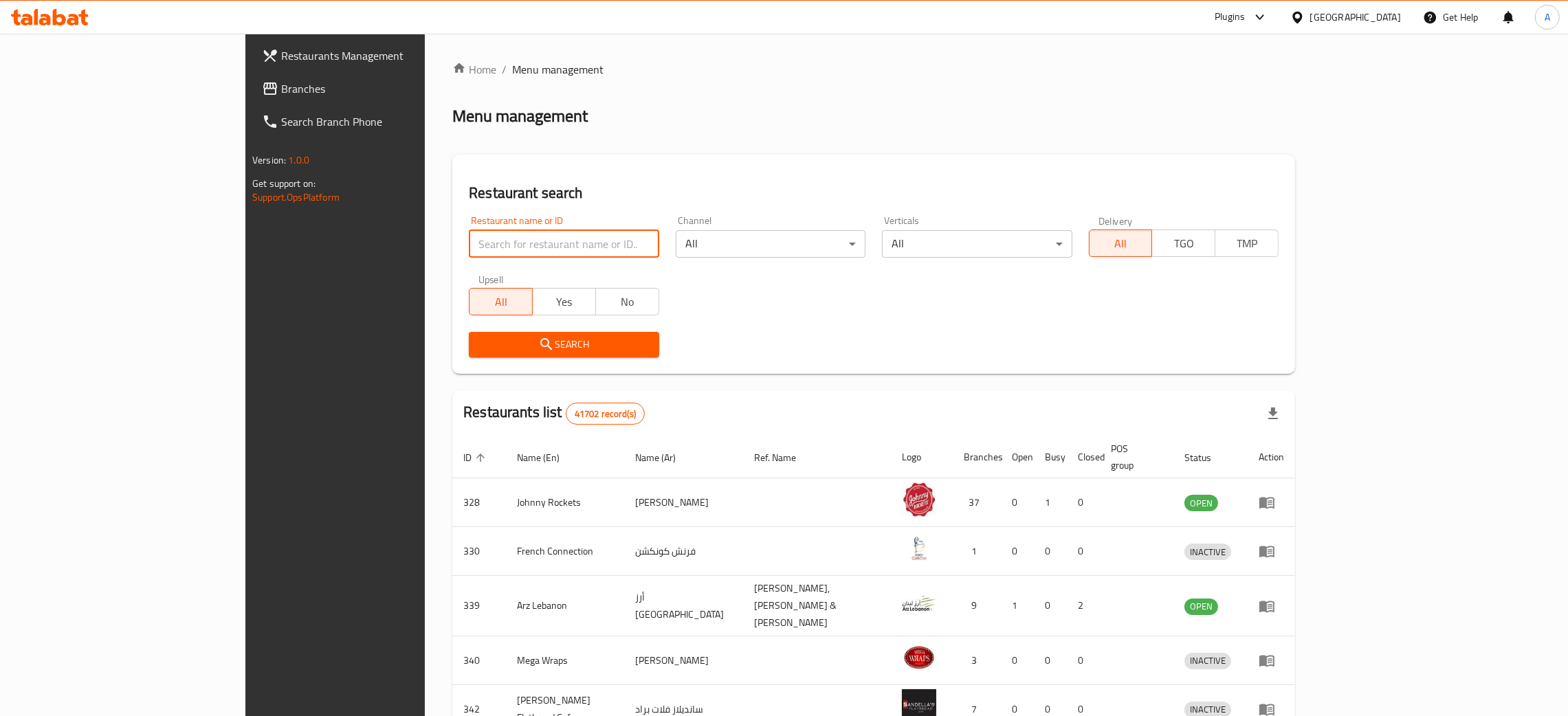
click at [505, 243] on input "search" at bounding box center [564, 244] width 190 height 28
paste input "Fish World Restaurant"
type input "Fish World Restaurant"
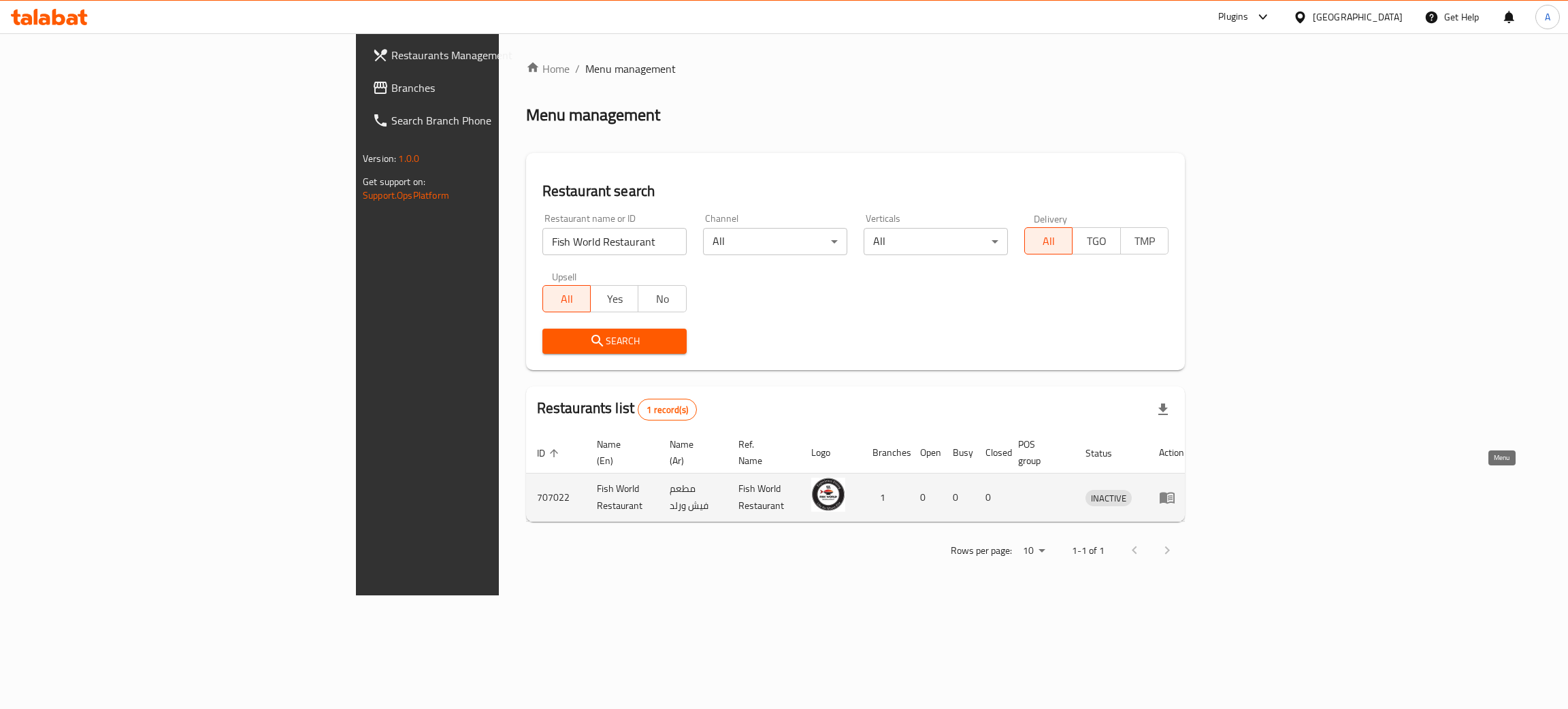
click at [1173, 495] on icon "enhanced table" at bounding box center [1170, 498] width 5 height 6
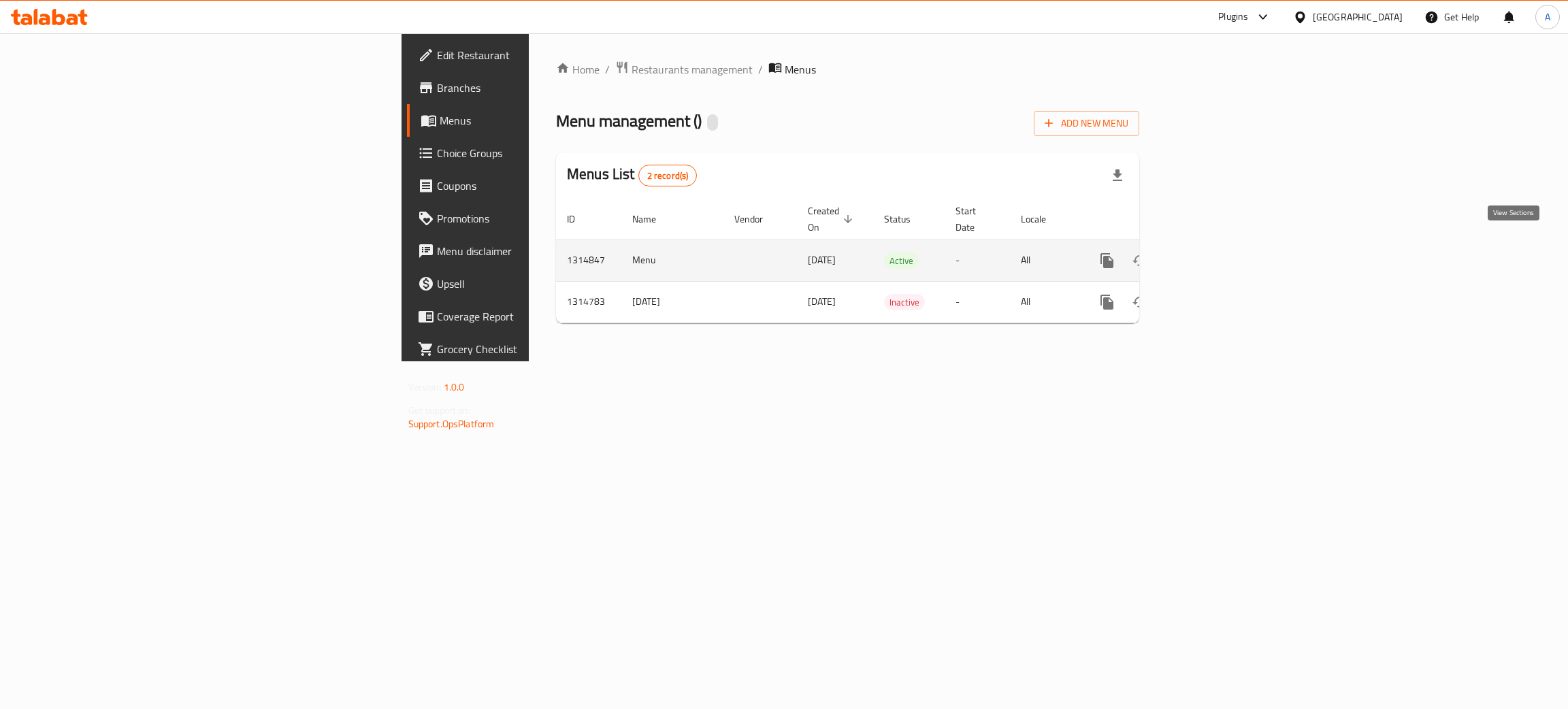
click at [1214, 252] on icon "enhanced table" at bounding box center [1205, 260] width 17 height 17
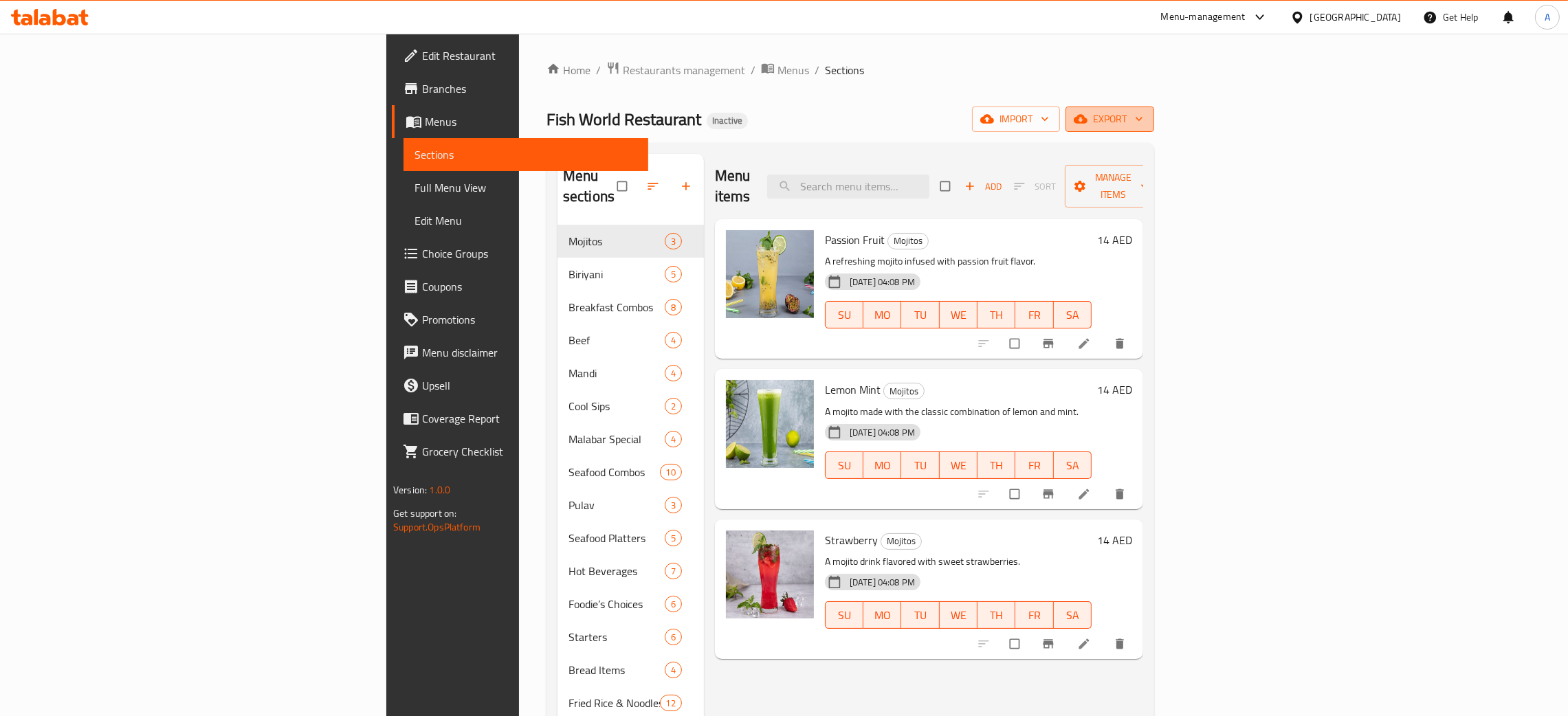
click at [1154, 110] on button "export" at bounding box center [1110, 119] width 89 height 25
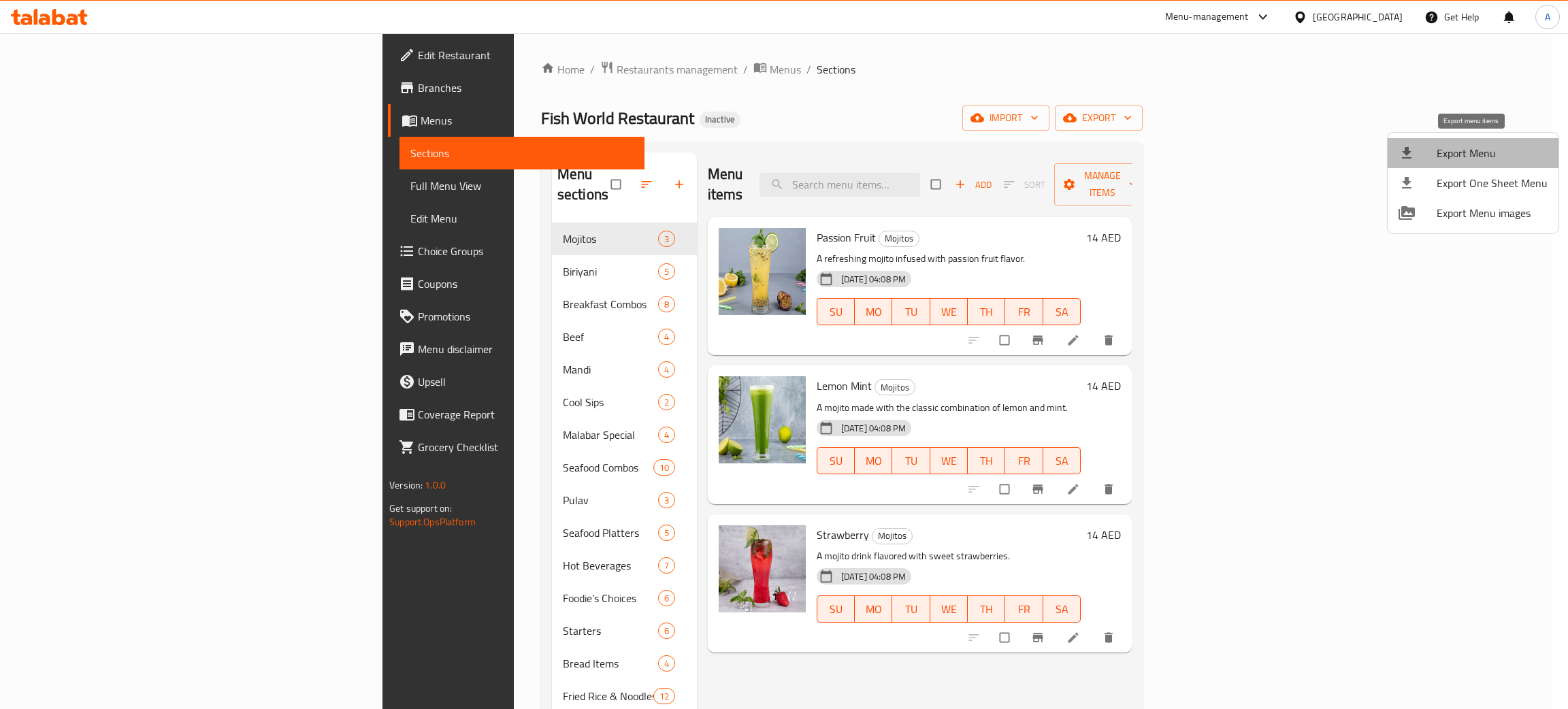
click at [1475, 157] on span "Export Menu" at bounding box center [1492, 153] width 111 height 17
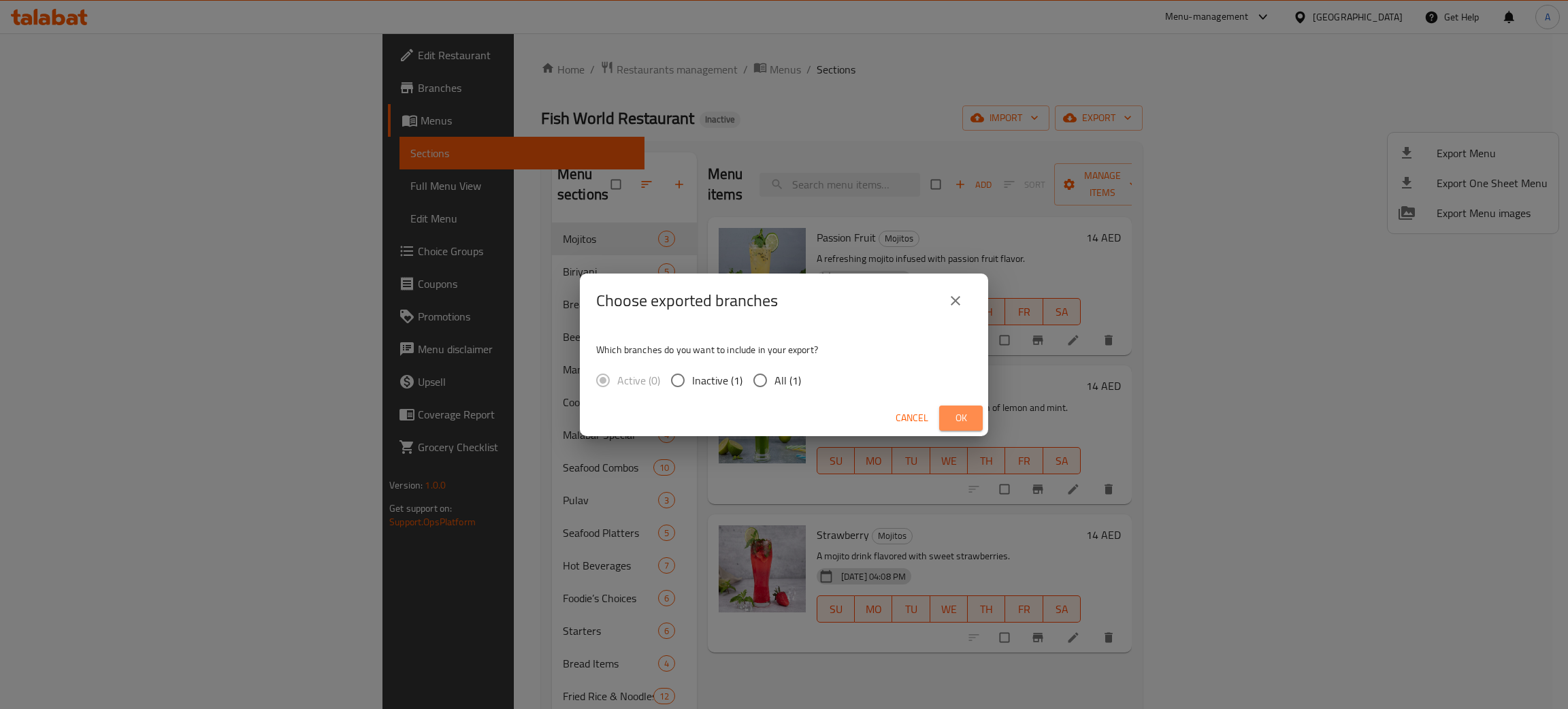
click at [966, 418] on span "Ok" at bounding box center [960, 418] width 22 height 17
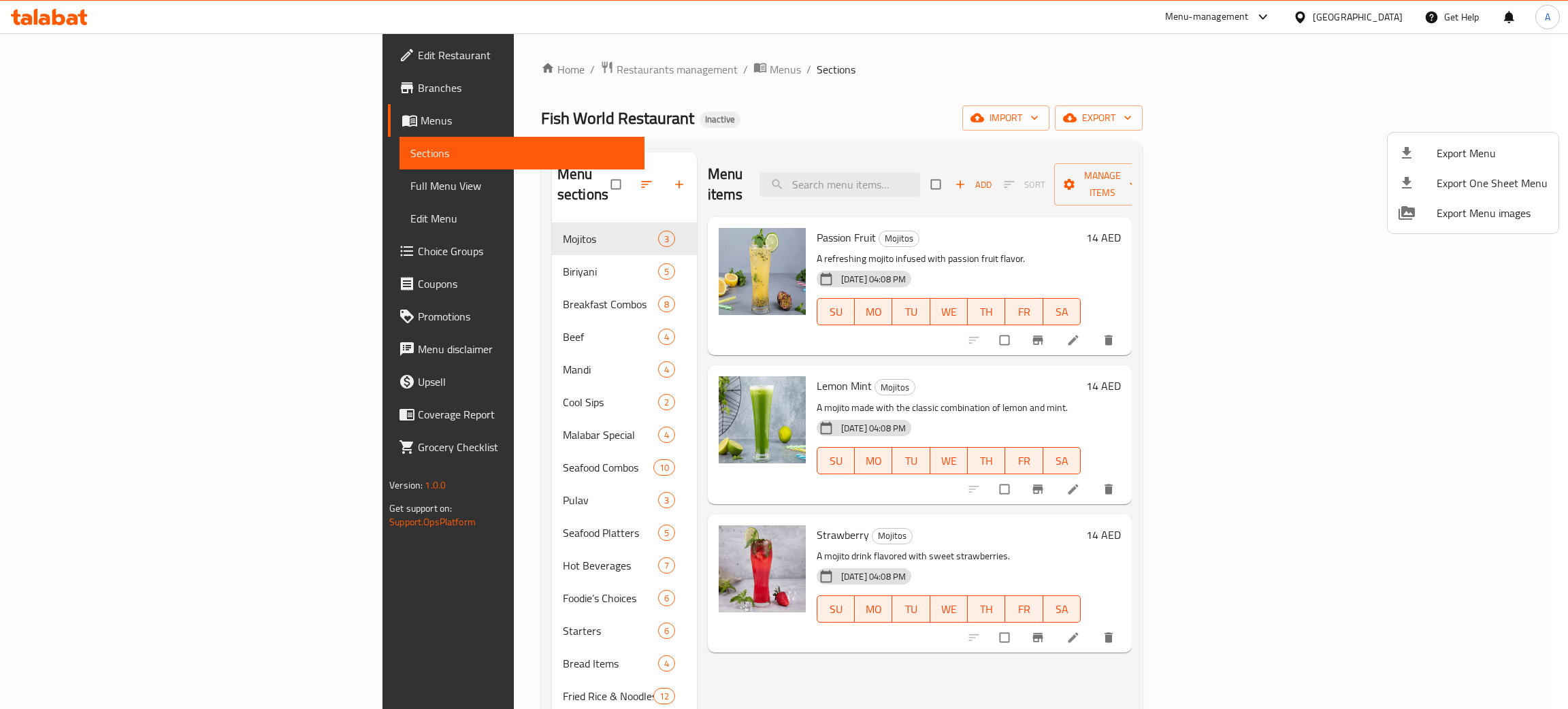
click at [1345, 18] on div at bounding box center [784, 354] width 1568 height 709
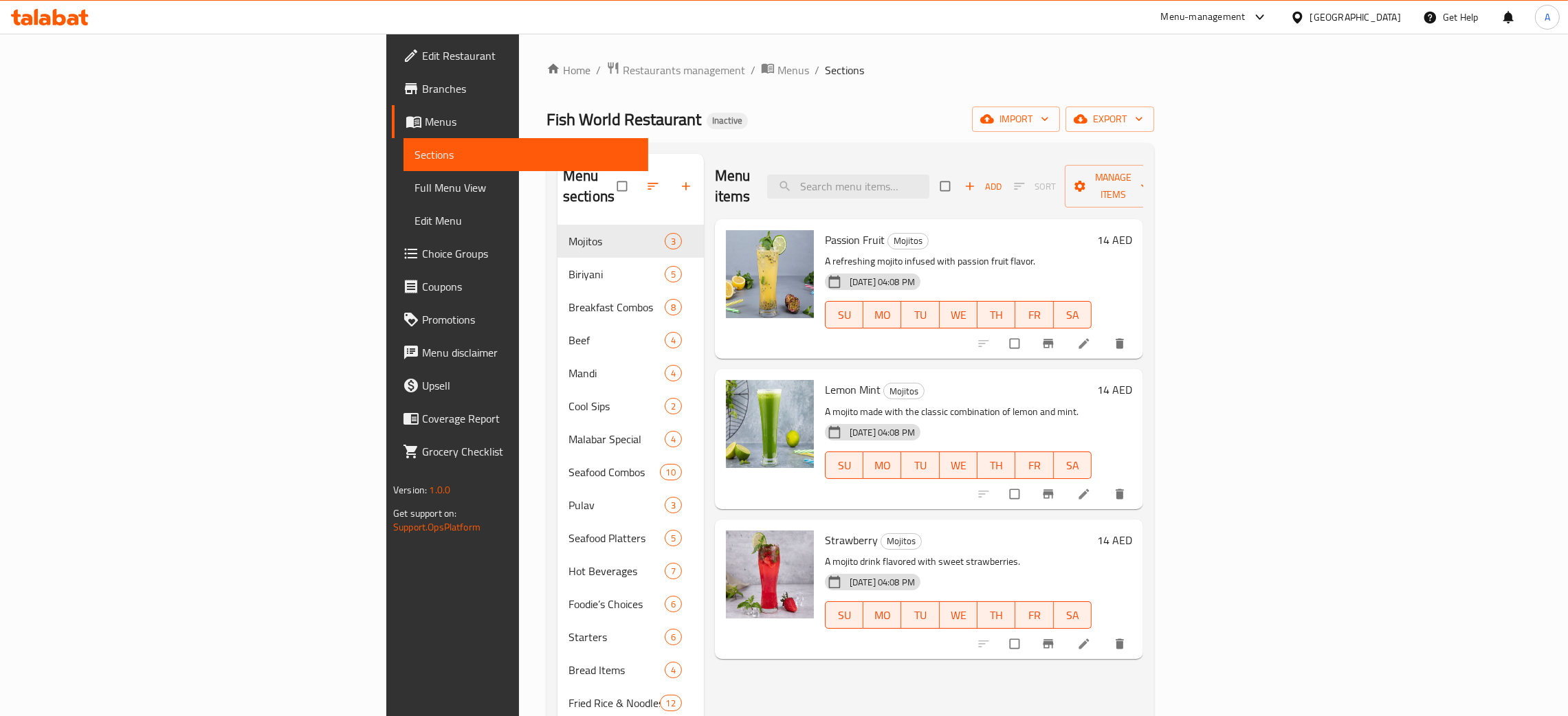
click at [1358, 11] on div "United Arab Emirates" at bounding box center [1355, 17] width 91 height 15
click at [1227, 144] on div "Egypt" at bounding box center [1297, 142] width 206 height 32
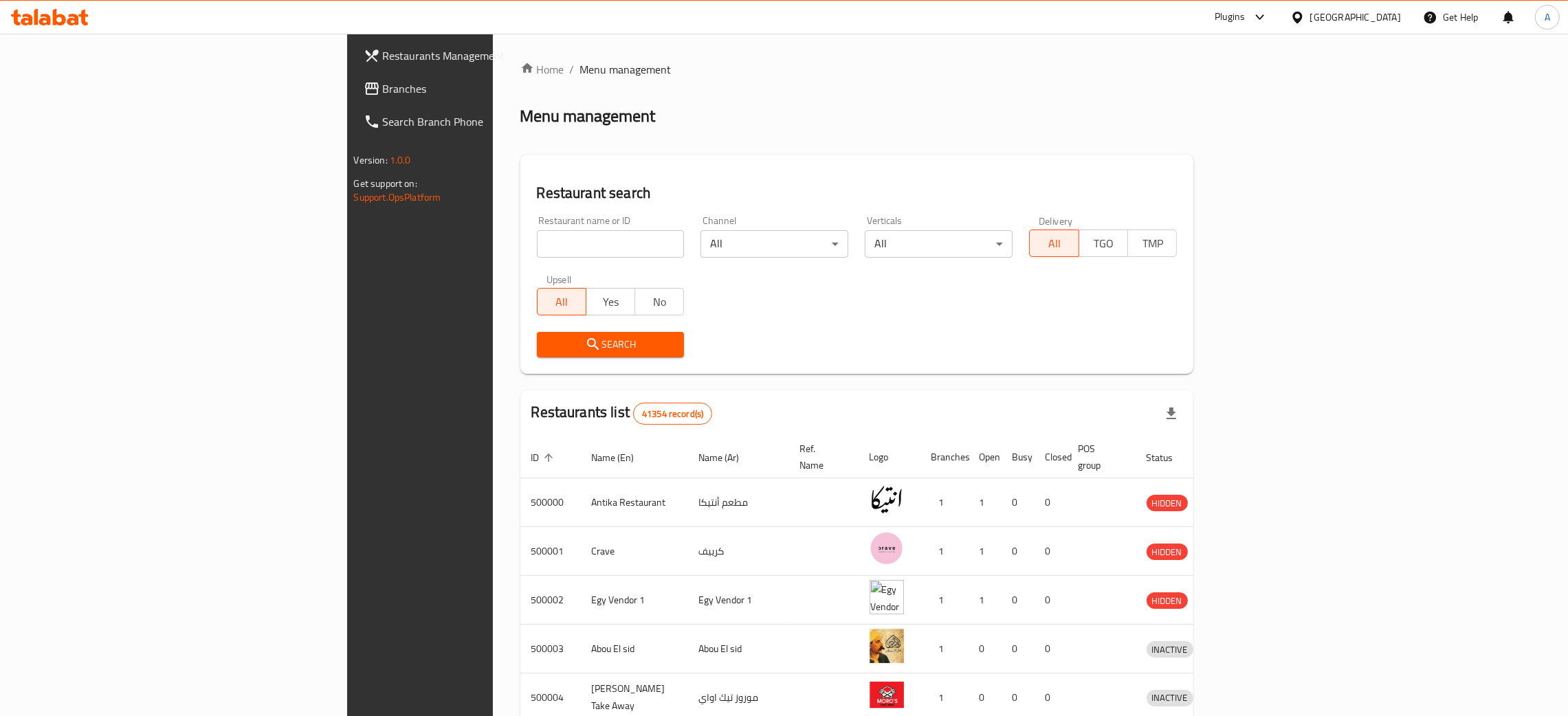
click at [537, 245] on input "search" at bounding box center [611, 244] width 148 height 28
paste input "TASTE H"
type input "TASTE H"
click button "Search" at bounding box center [611, 344] width 148 height 25
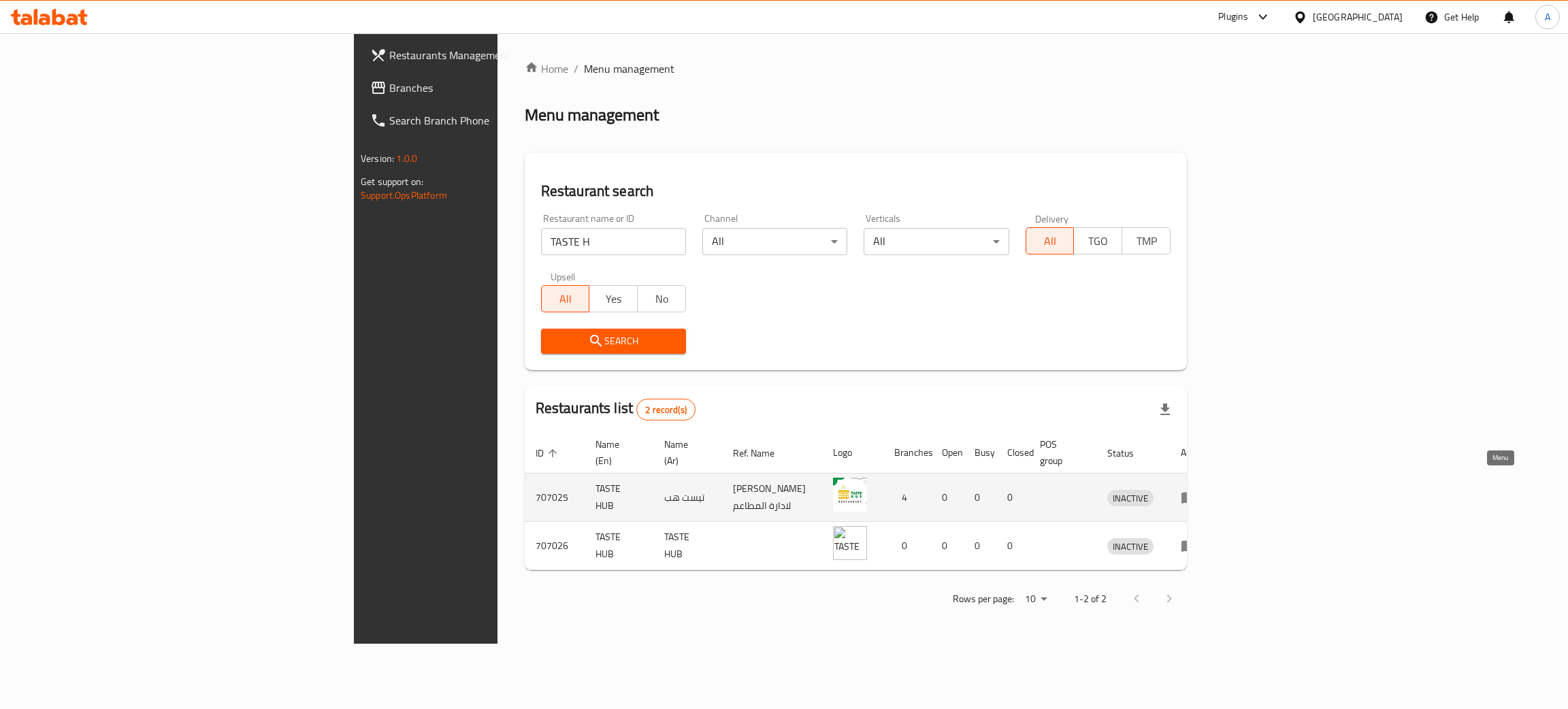
click at [1196, 493] on icon "enhanced table" at bounding box center [1188, 498] width 15 height 12
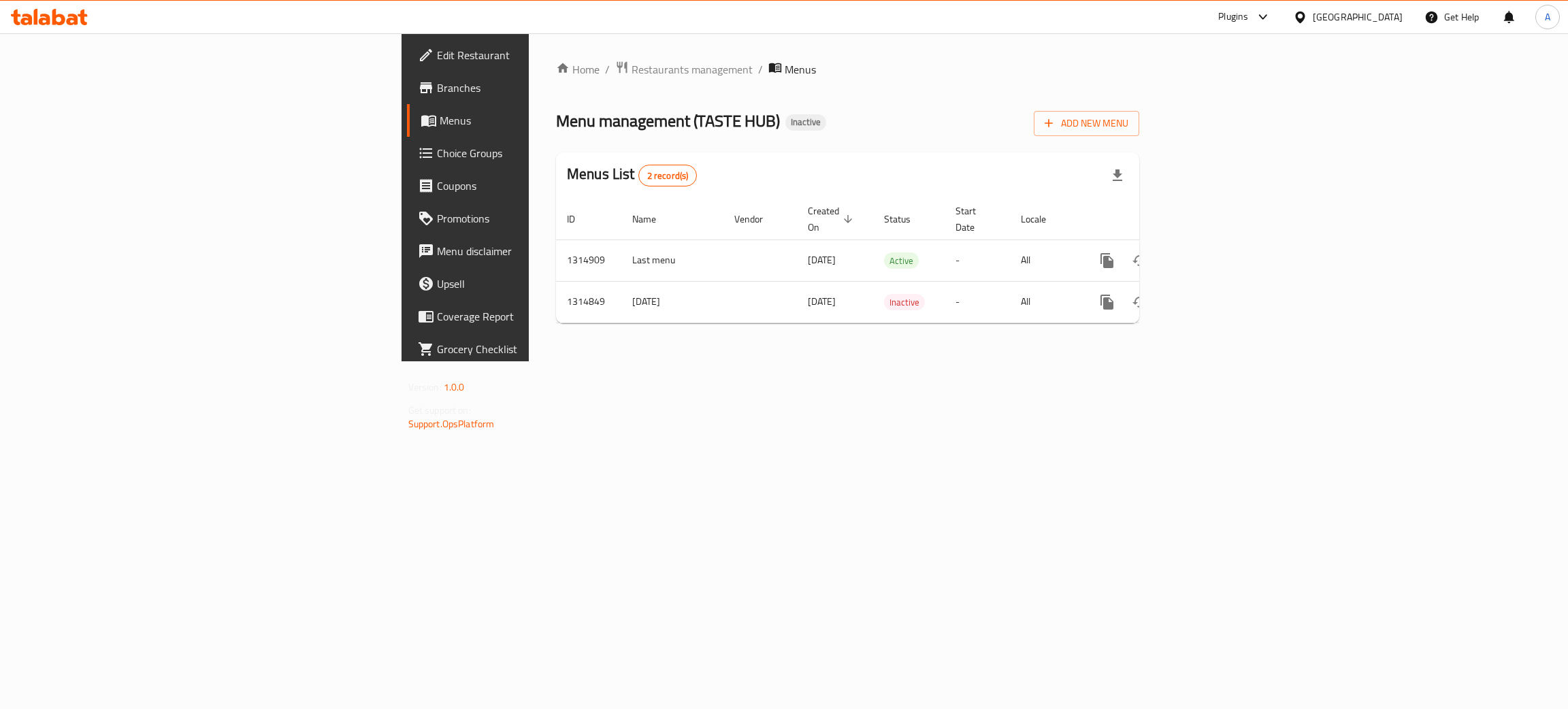
click at [437, 83] on span "Branches" at bounding box center [545, 88] width 216 height 17
click at [1221, 243] on link "enhanced table" at bounding box center [1205, 259] width 32 height 32
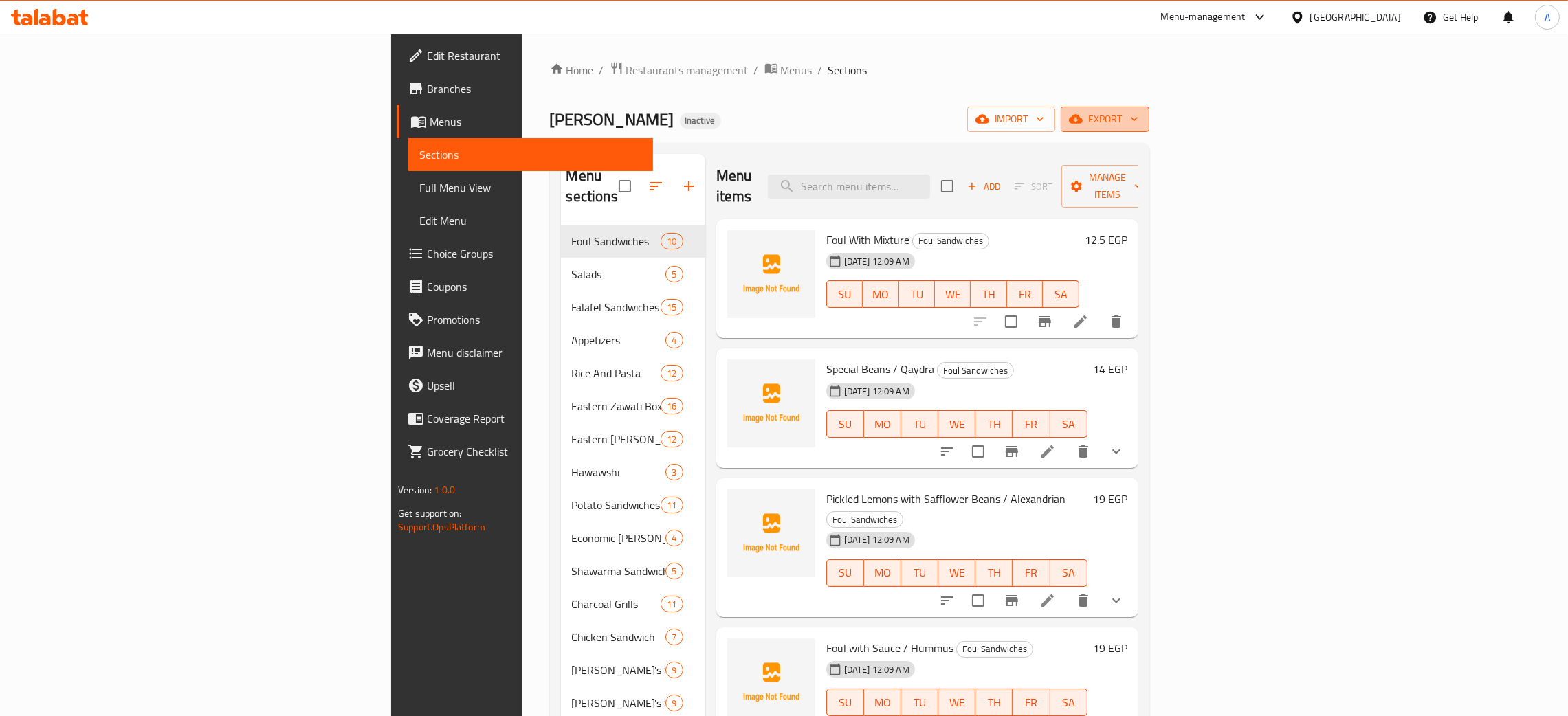
click at [1150, 113] on button "export" at bounding box center [1105, 119] width 89 height 25
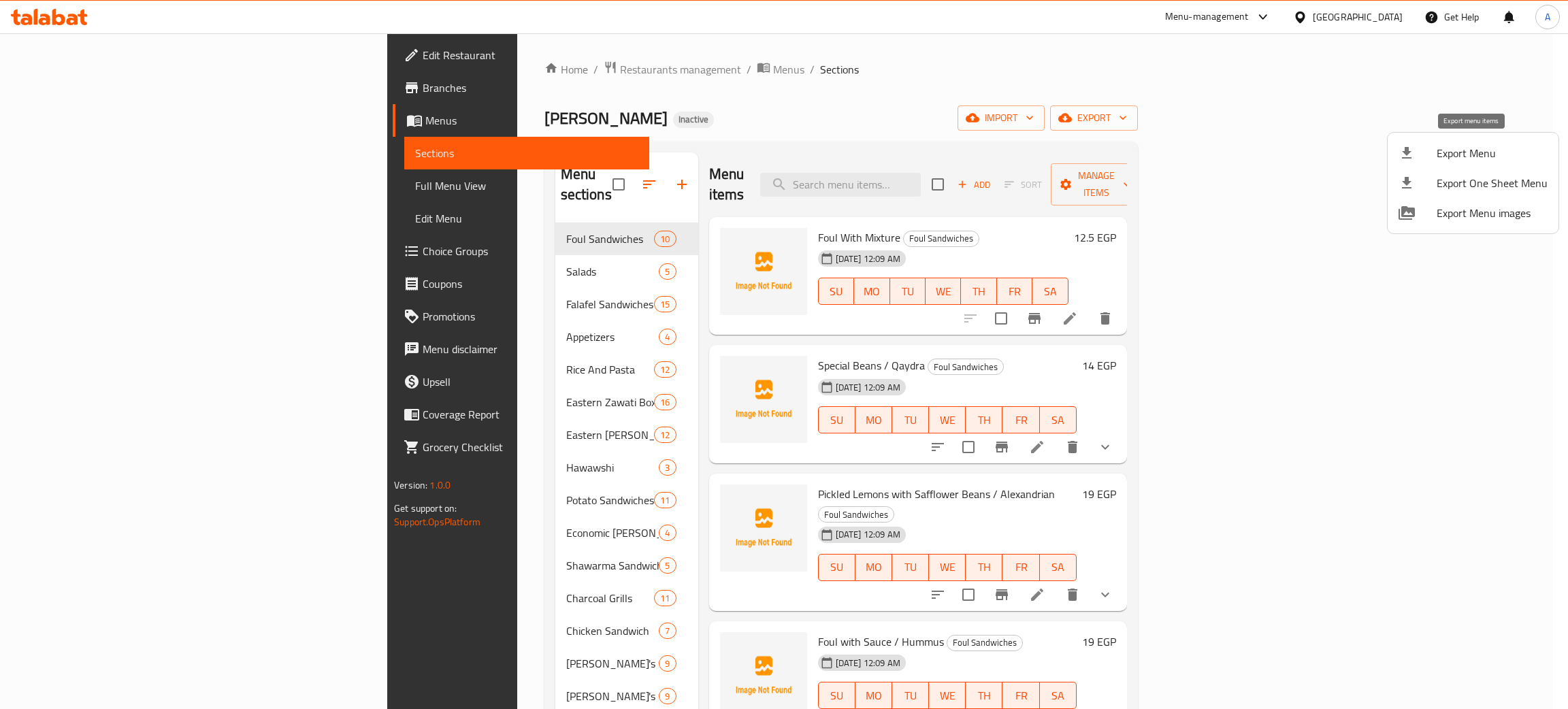
click at [1450, 149] on span "Export Menu" at bounding box center [1492, 153] width 111 height 17
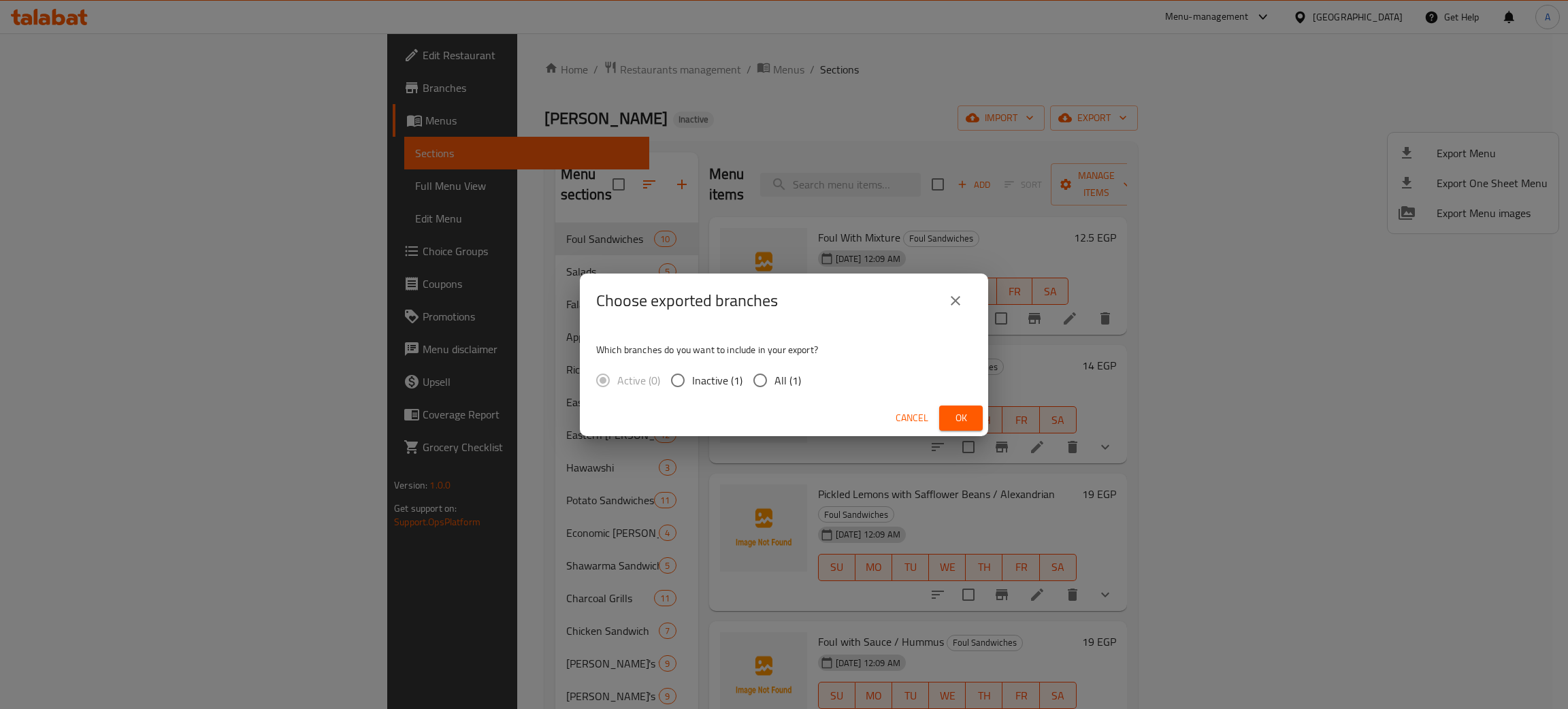
click at [952, 419] on span "Ok" at bounding box center [960, 418] width 22 height 17
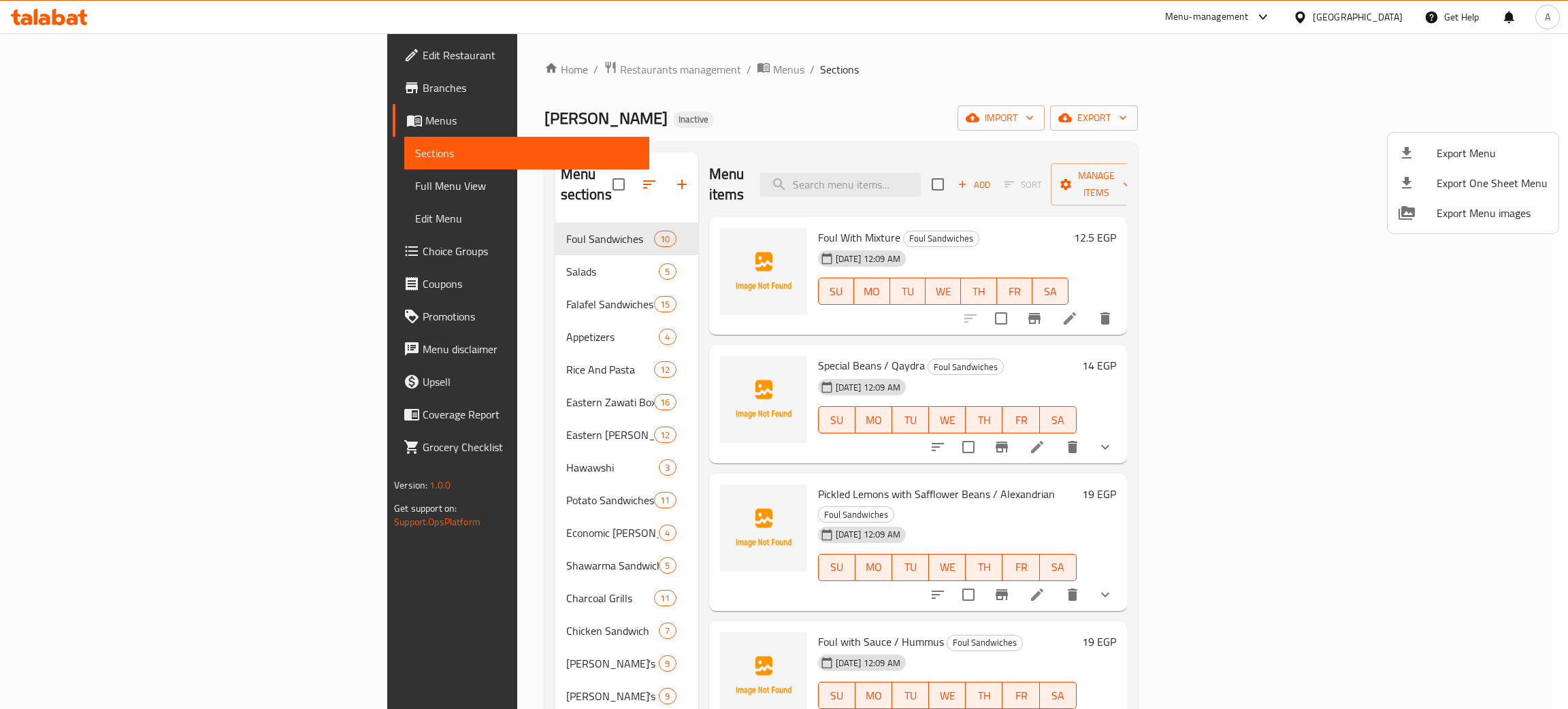
click at [1383, 17] on div at bounding box center [784, 354] width 1568 height 709
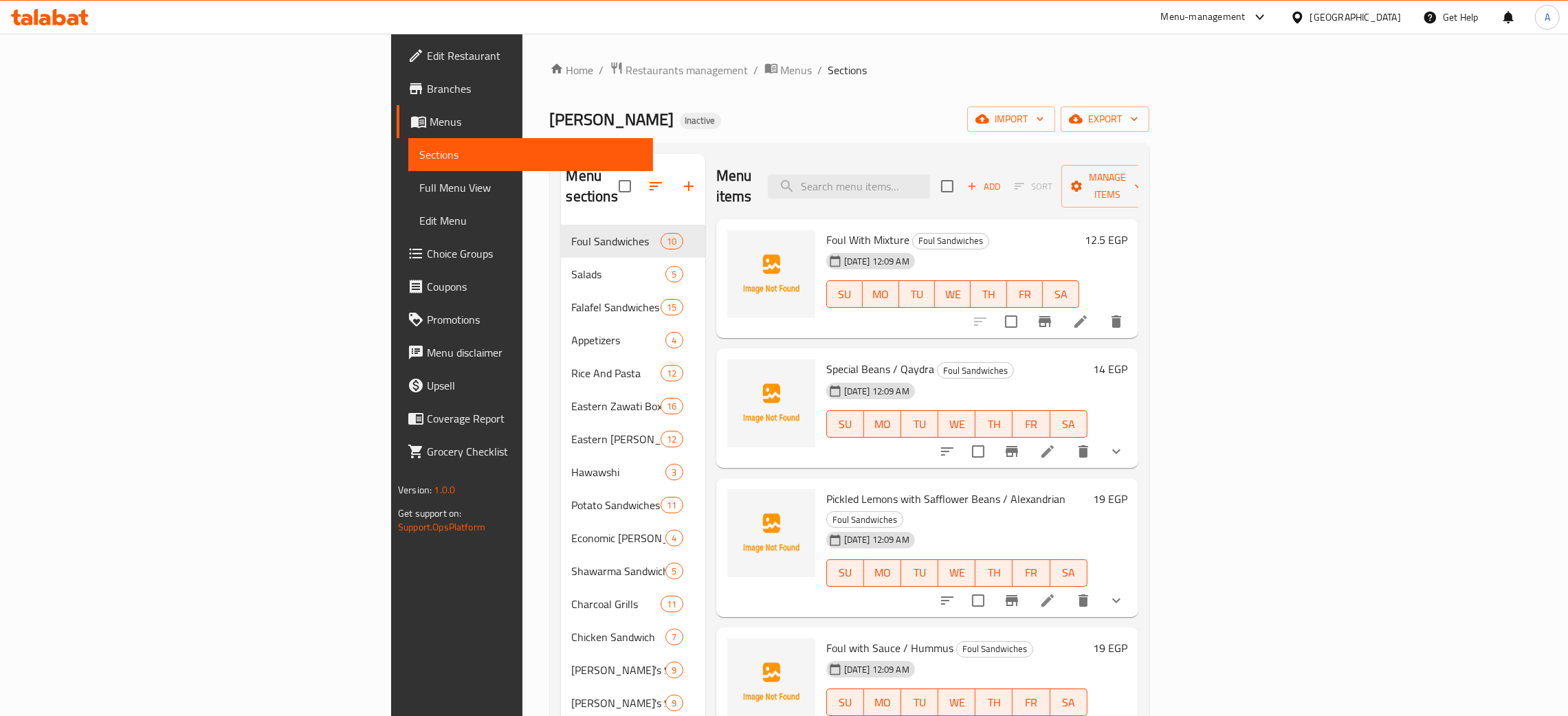
click at [1391, 15] on div "Egypt" at bounding box center [1355, 17] width 91 height 15
click at [1228, 356] on div "United Arab Emirates" at bounding box center [1251, 361] width 91 height 15
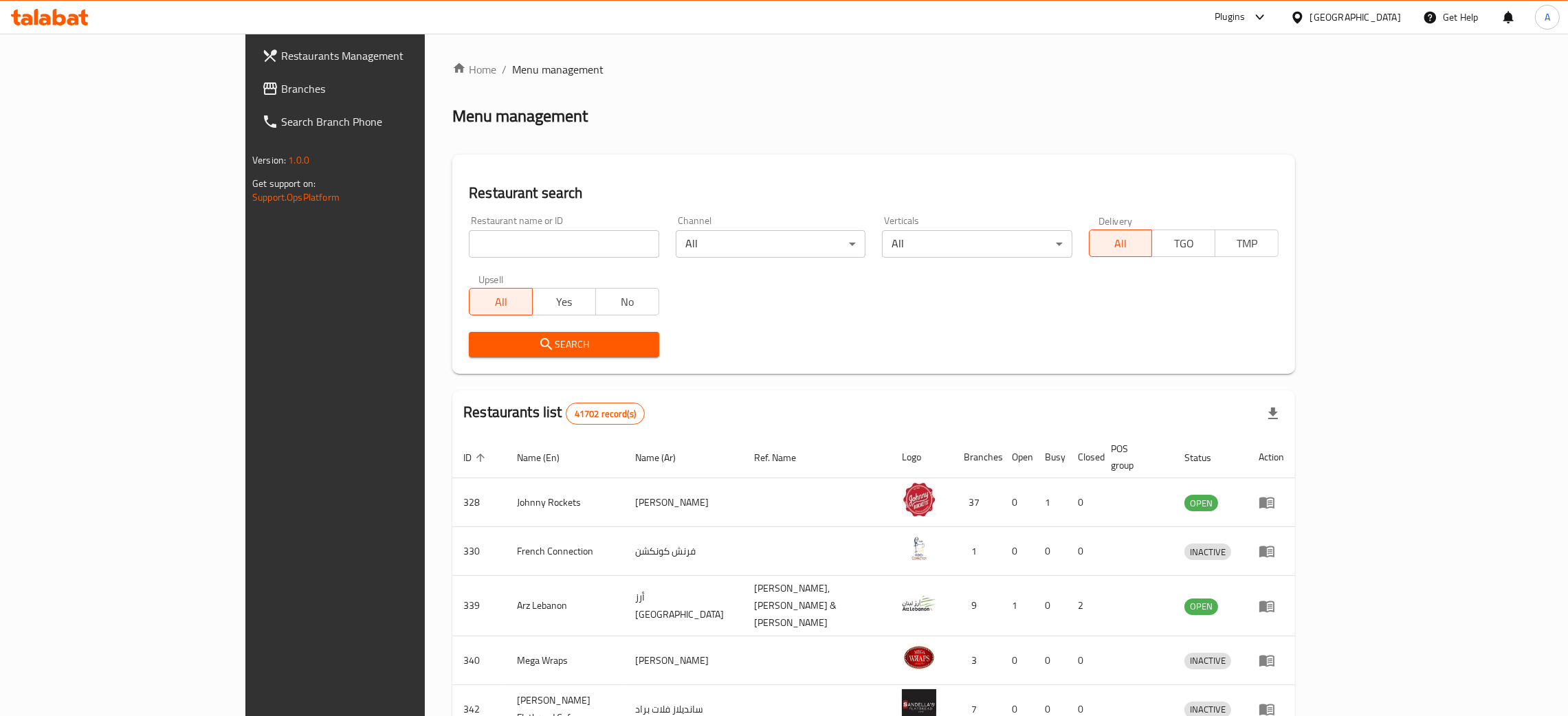
click at [482, 240] on input "search" at bounding box center [564, 244] width 190 height 28
paste input "Cafe di Rosati"
type input "Cafe di Rosati"
click button "Search" at bounding box center [564, 344] width 190 height 25
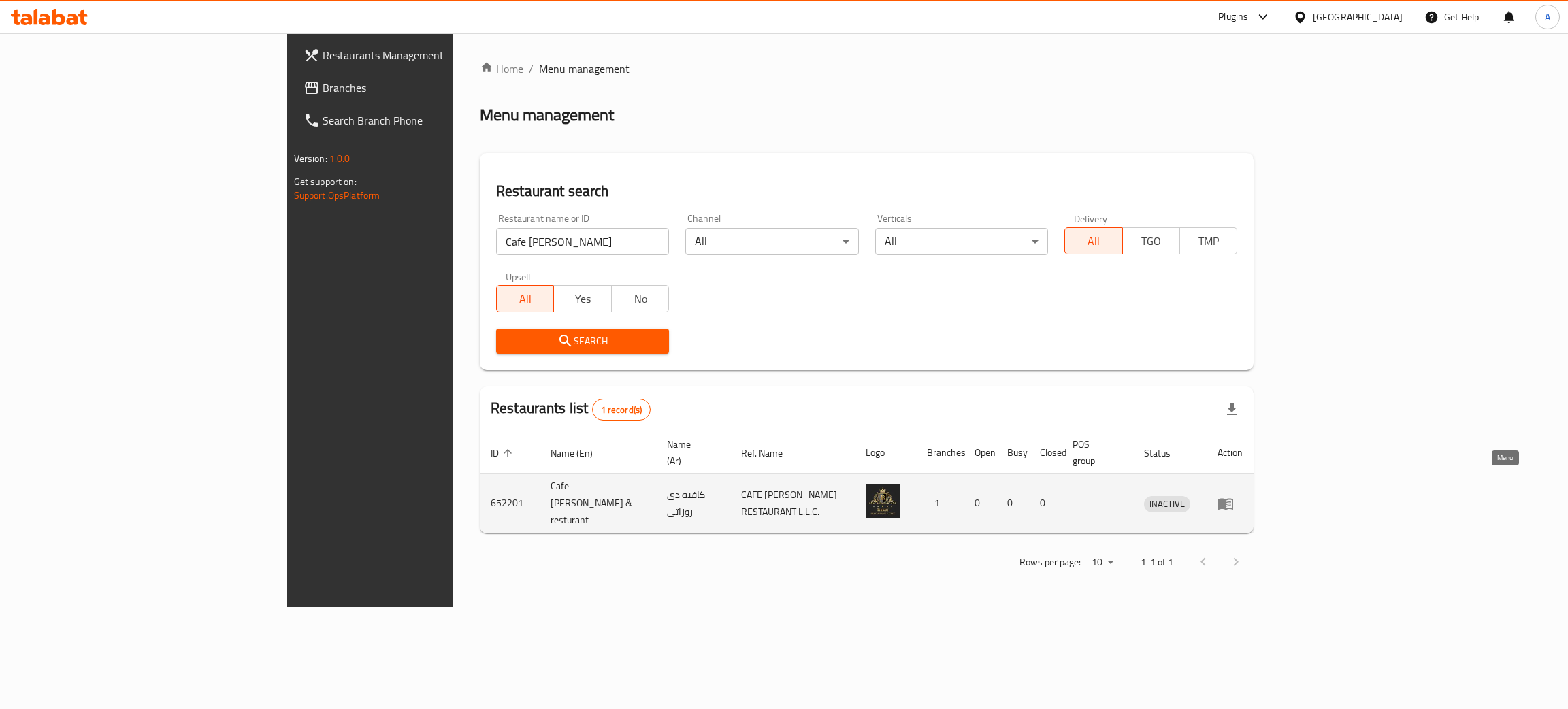
click at [1234, 495] on icon "enhanced table" at bounding box center [1225, 503] width 17 height 17
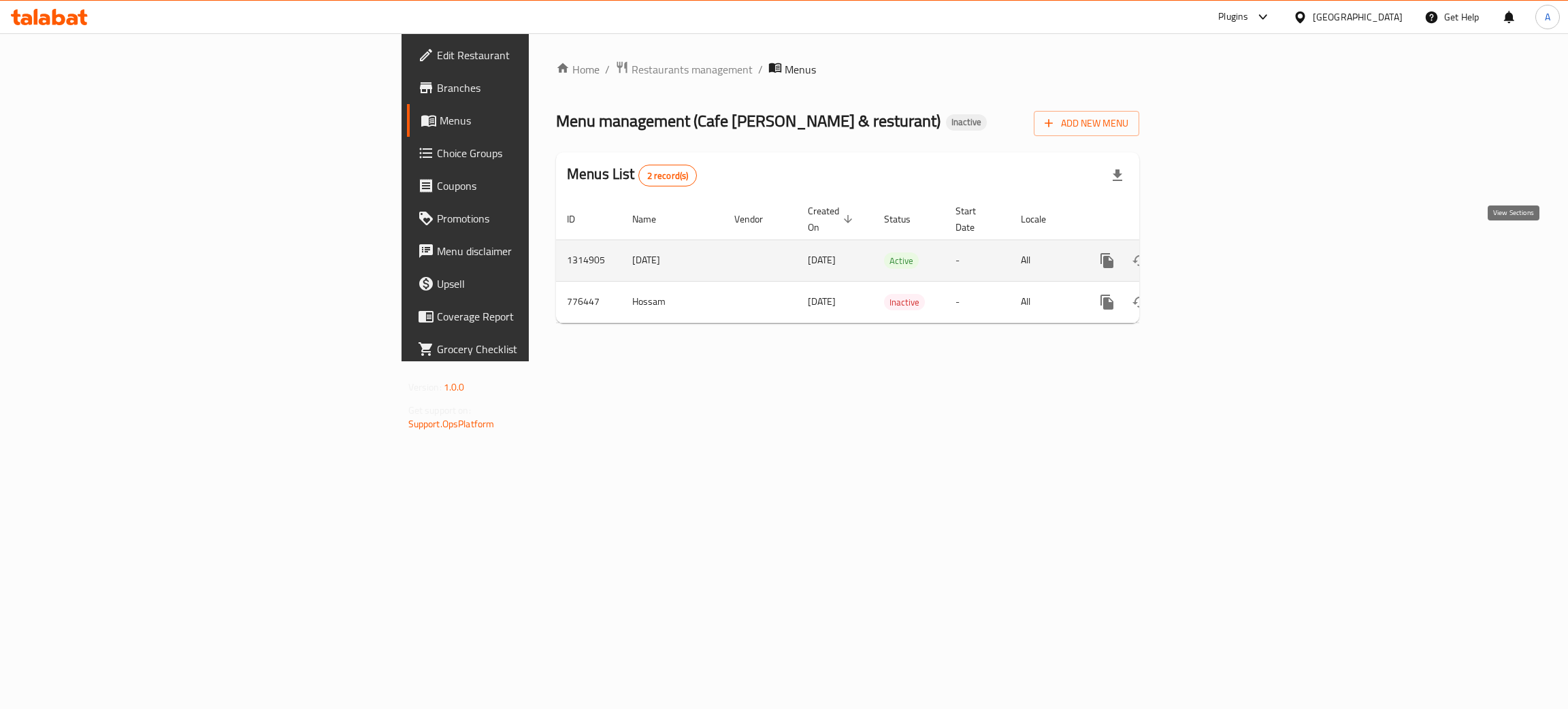
click at [1214, 252] on icon "enhanced table" at bounding box center [1205, 260] width 17 height 17
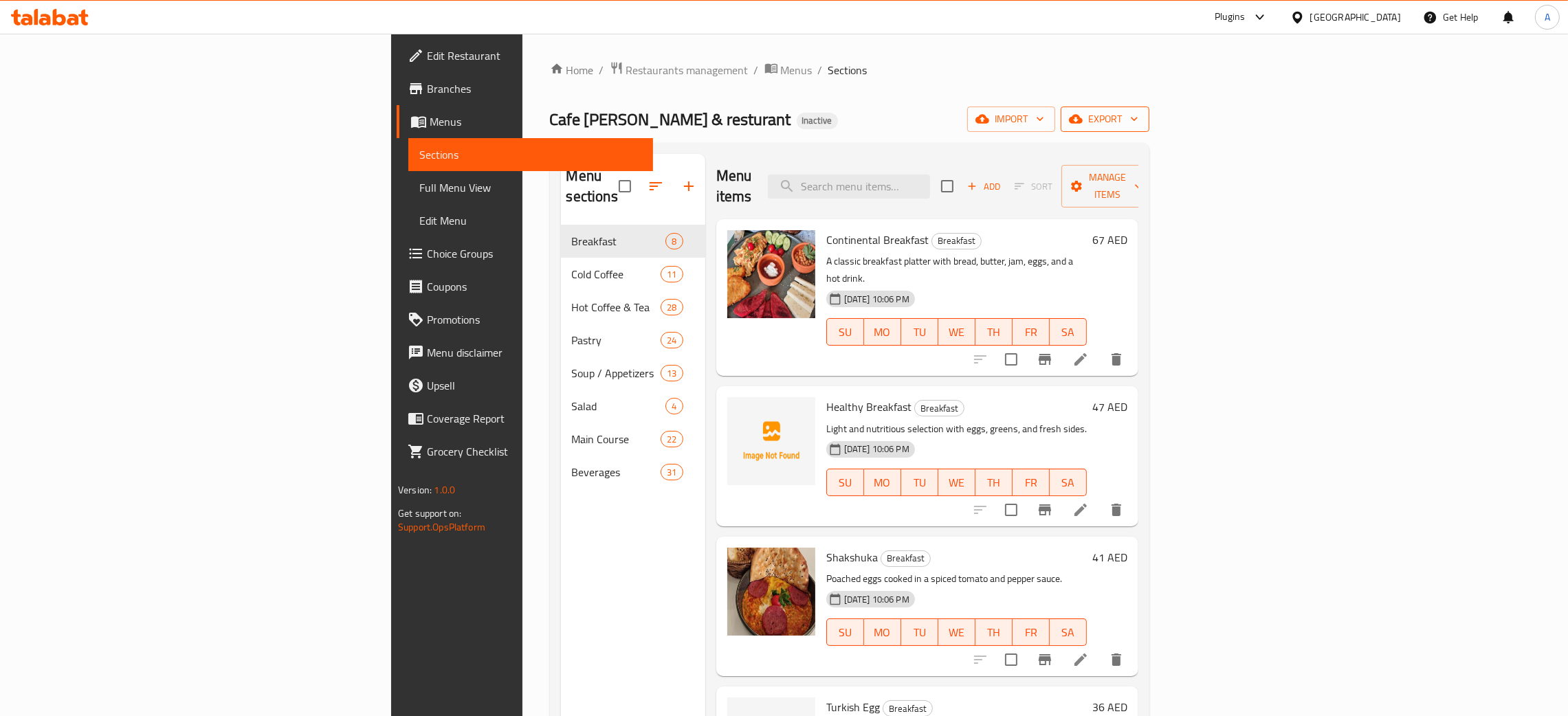
click at [1138, 122] on icon "button" at bounding box center [1134, 120] width 7 height 4
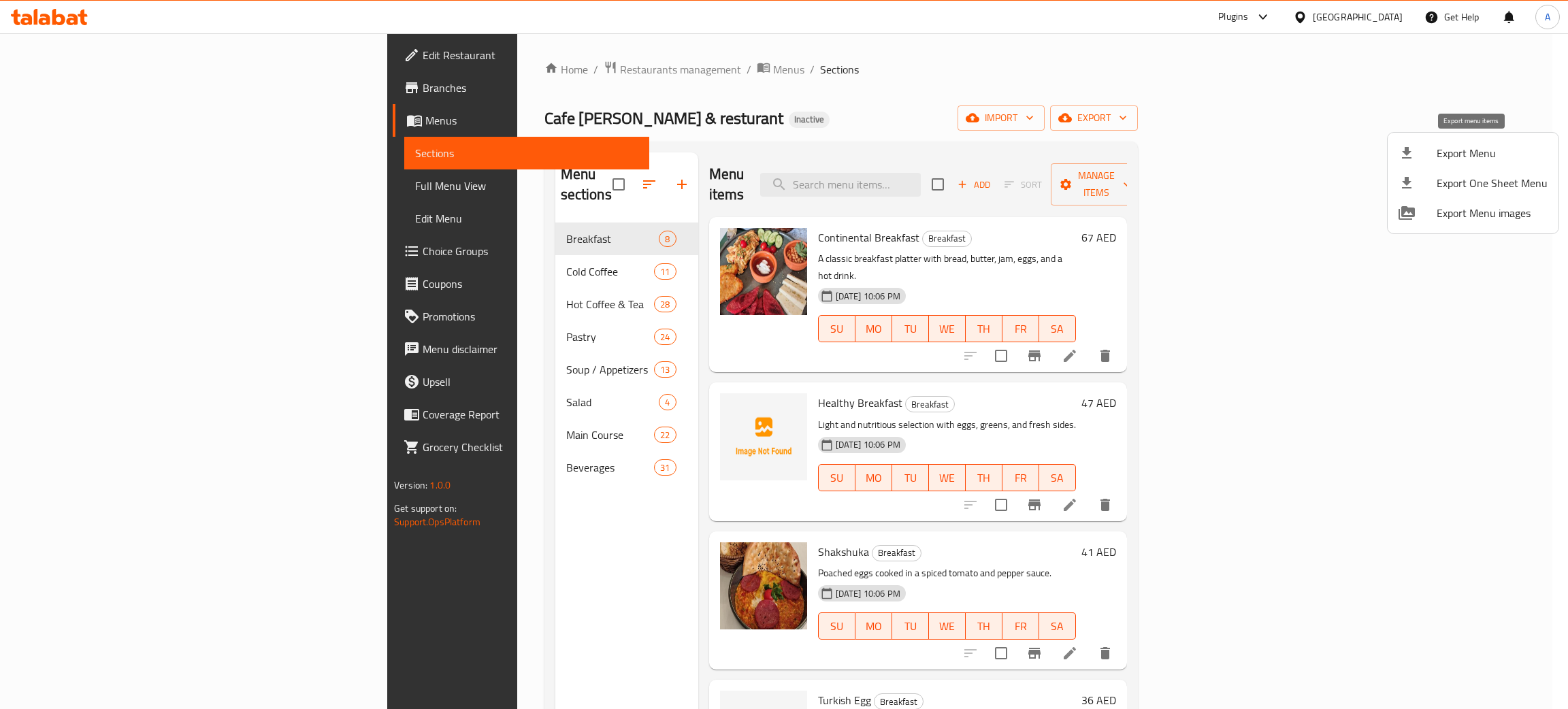
click at [1457, 150] on span "Export Menu" at bounding box center [1492, 153] width 111 height 17
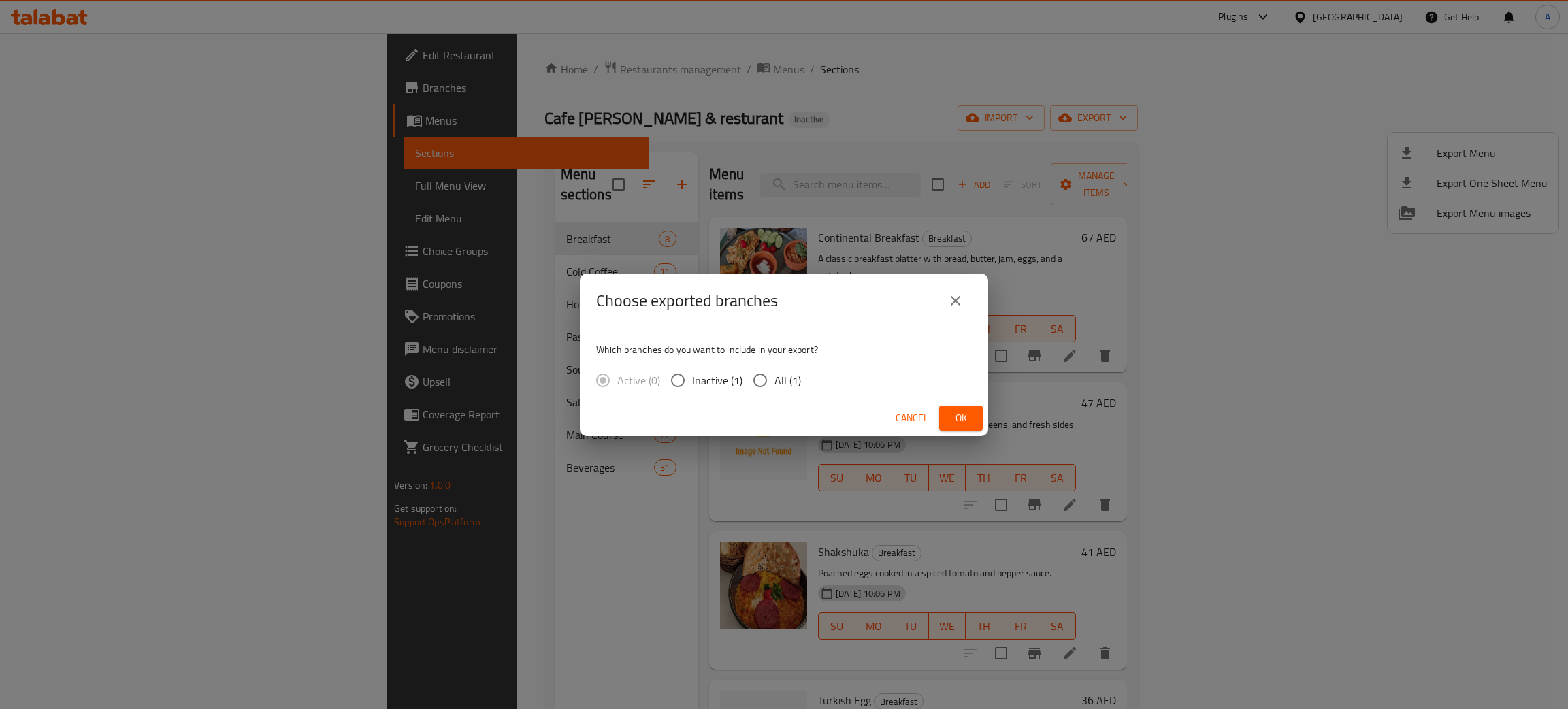
click at [962, 420] on span "Ok" at bounding box center [960, 418] width 22 height 17
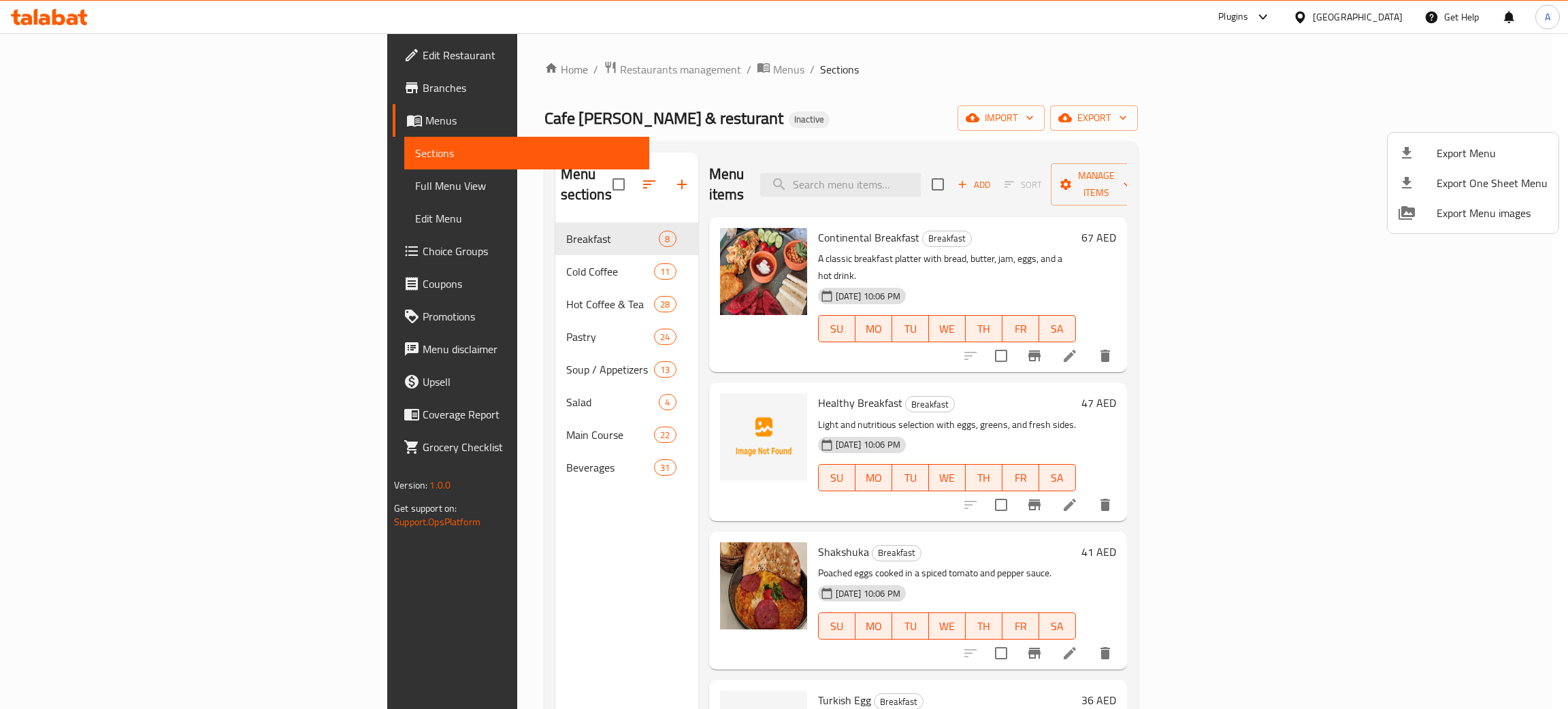
click at [1322, 17] on div at bounding box center [784, 354] width 1568 height 709
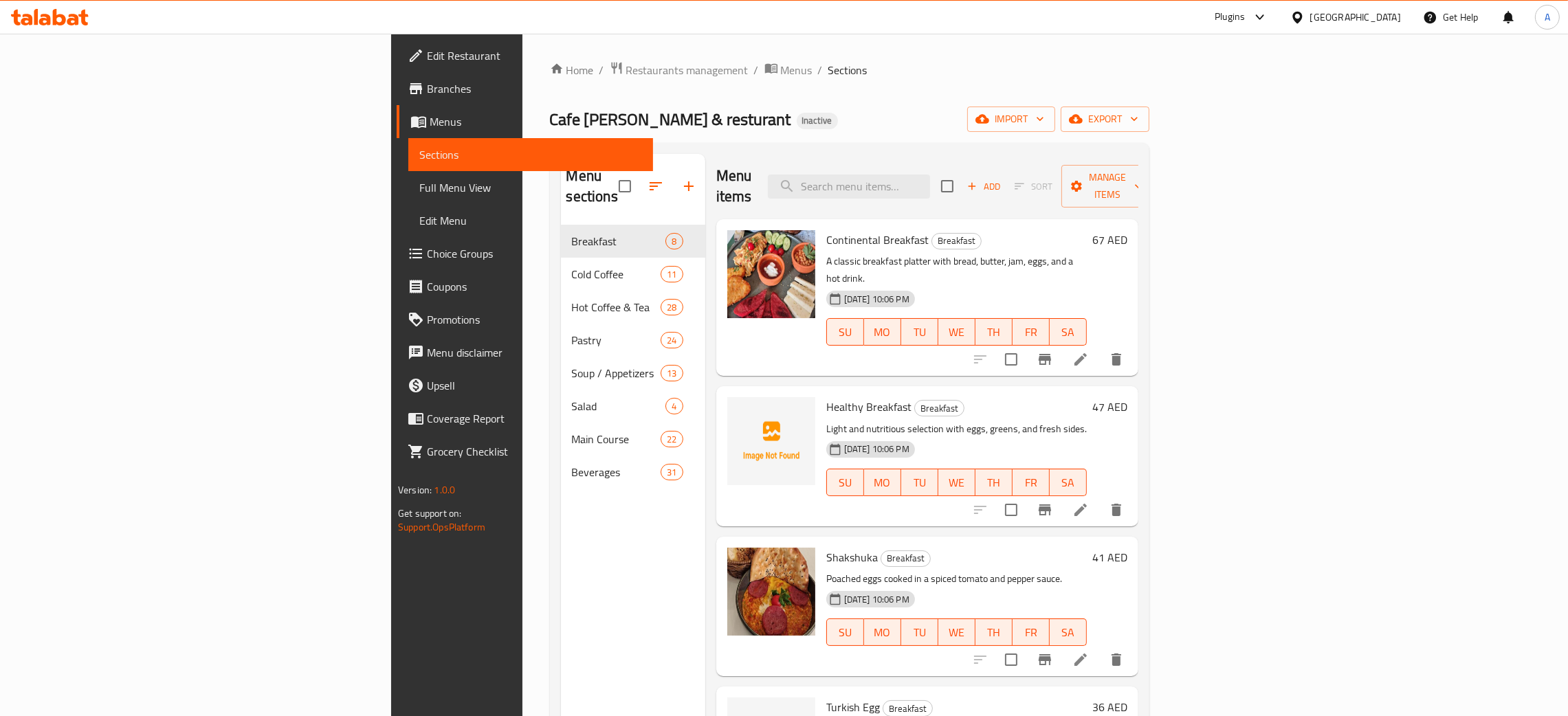
click at [1336, 17] on div "United Arab Emirates" at bounding box center [1355, 17] width 91 height 15
click at [1206, 276] on div "[GEOGRAPHIC_DATA]" at bounding box center [1251, 269] width 91 height 15
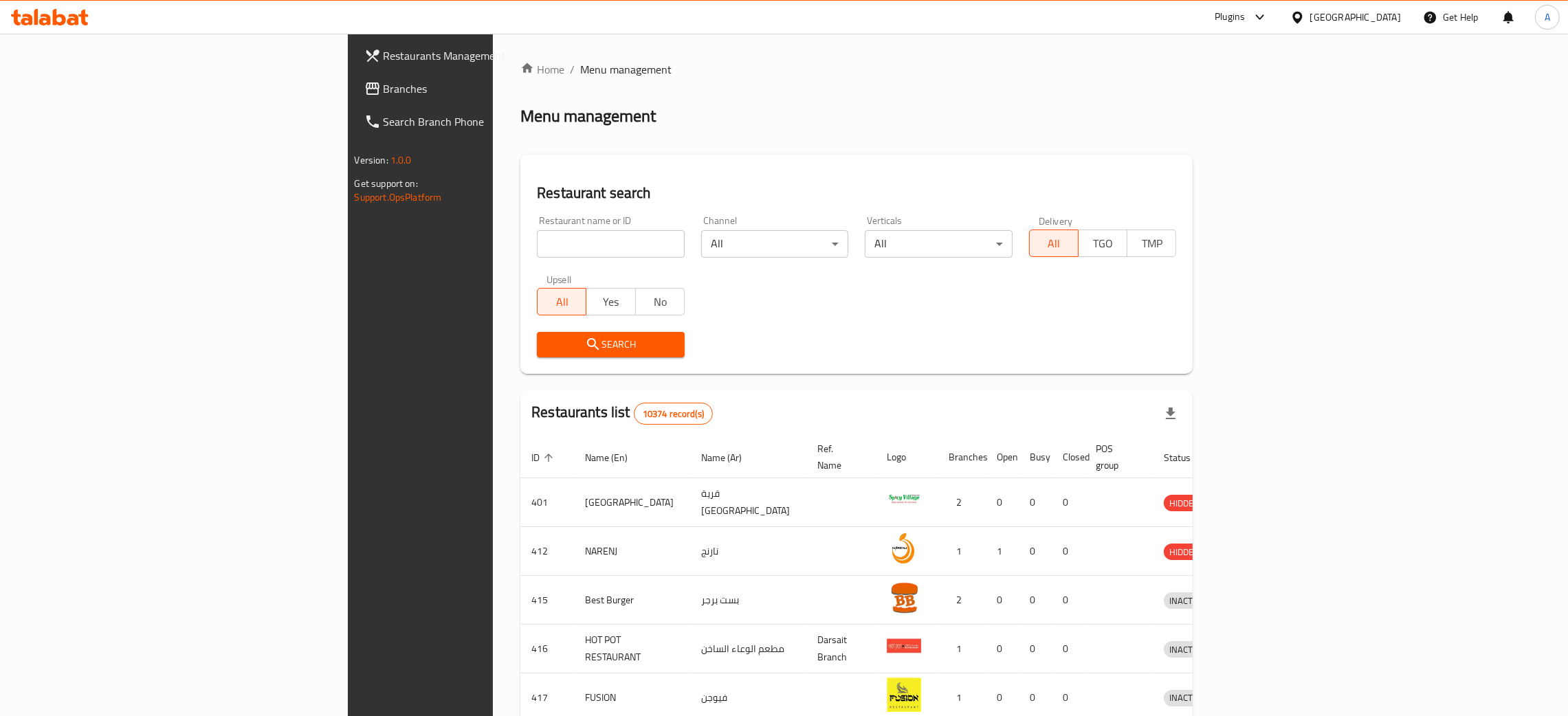
click at [537, 235] on input "search" at bounding box center [611, 244] width 148 height 28
paste input "ZMORA"
type input "ZMORA"
click button "Search" at bounding box center [611, 344] width 148 height 25
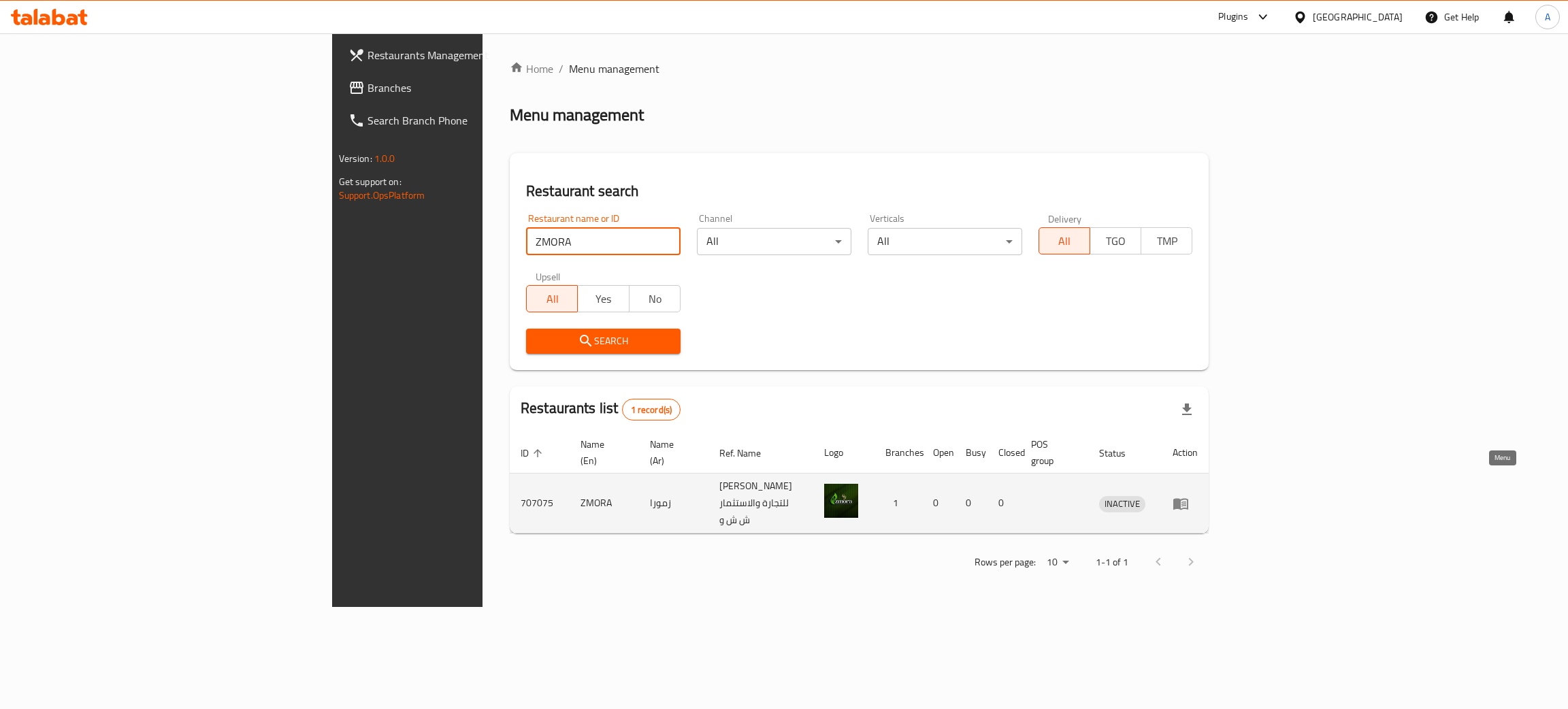
click at [1186, 502] on icon "enhanced table" at bounding box center [1183, 505] width 5 height 6
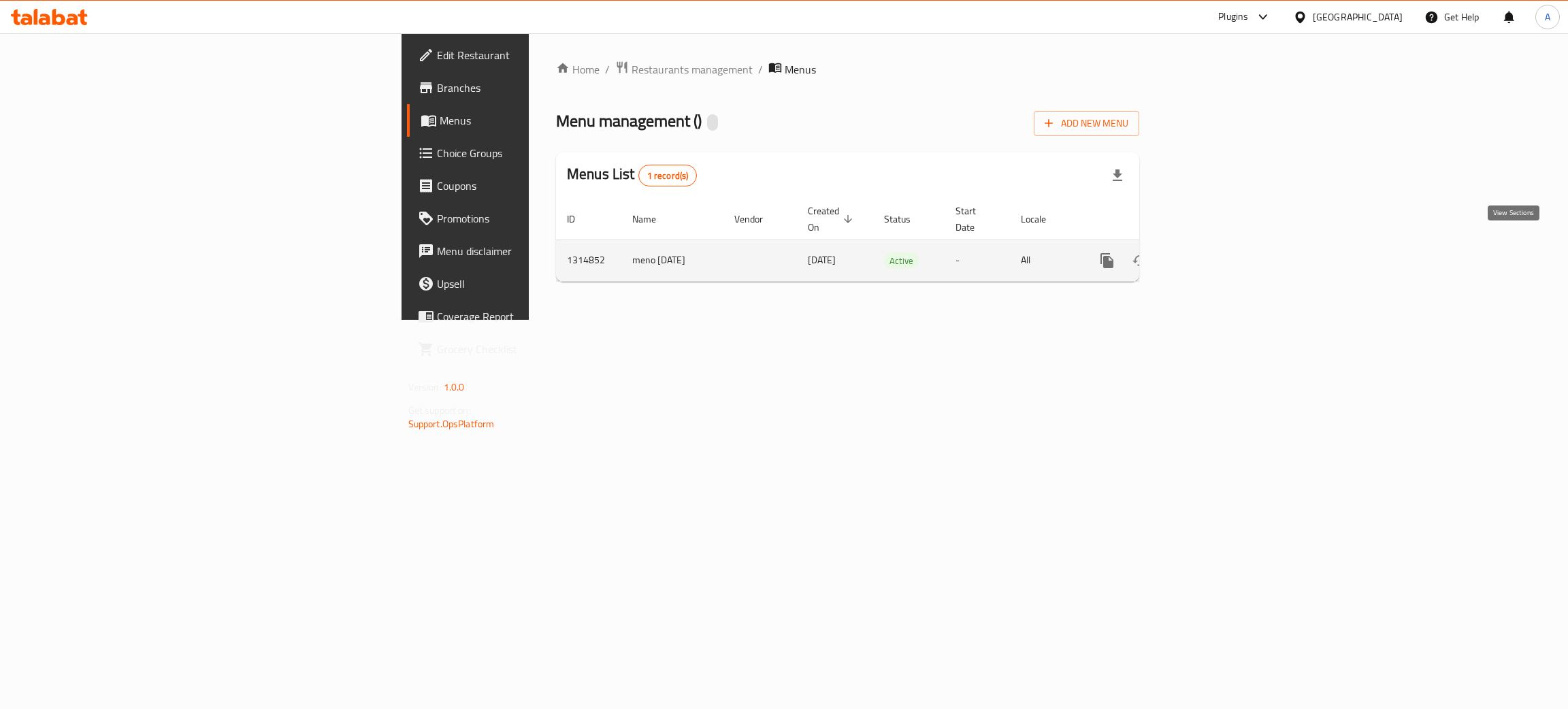
click at [1221, 259] on link "enhanced table" at bounding box center [1205, 260] width 32 height 32
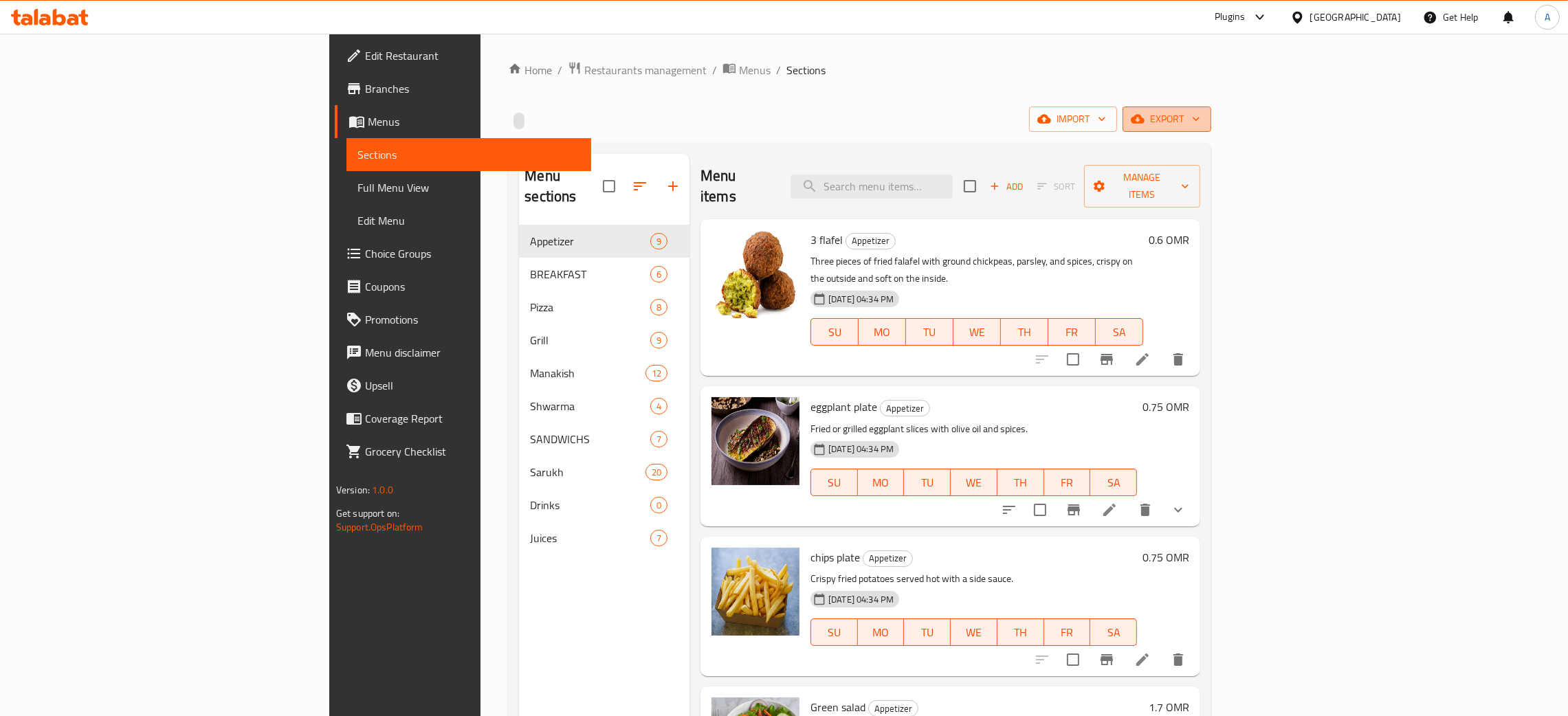
click at [1203, 118] on icon "button" at bounding box center [1196, 118] width 14 height 14
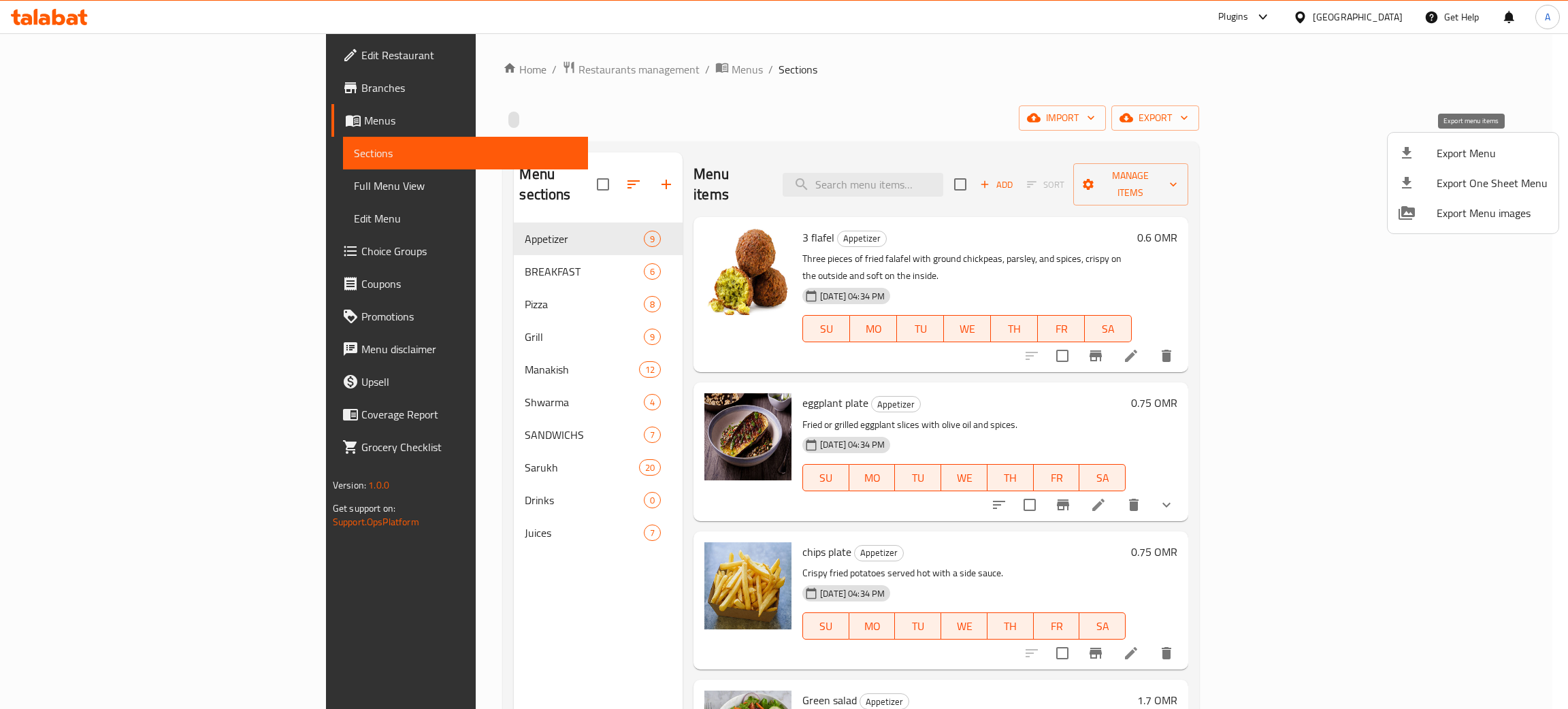
click at [1446, 154] on span "Export Menu" at bounding box center [1492, 153] width 111 height 17
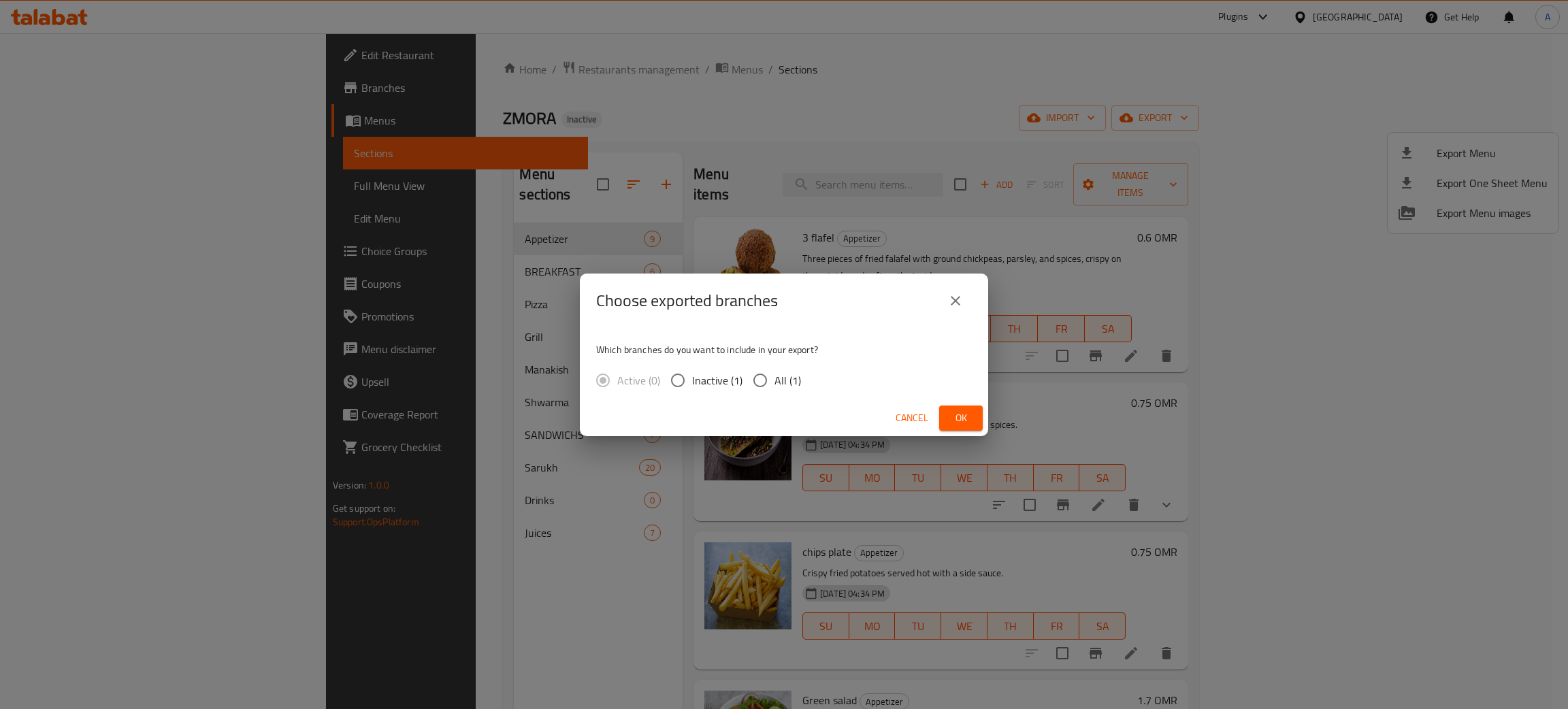
click at [978, 415] on button "Ok" at bounding box center [960, 418] width 44 height 25
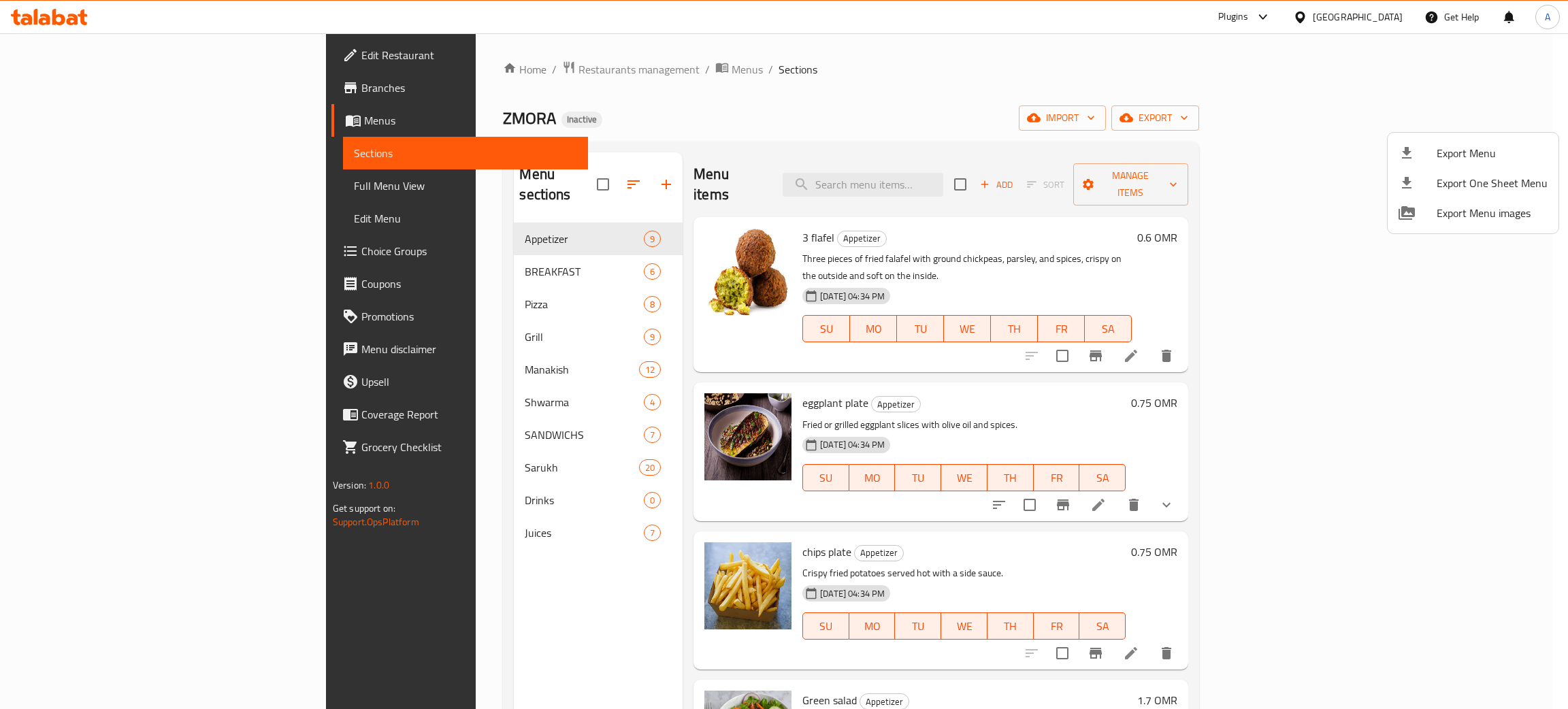
drag, startPoint x: 446, startPoint y: 498, endPoint x: 446, endPoint y: 508, distance: 10.0
click at [446, 498] on div at bounding box center [784, 354] width 1568 height 709
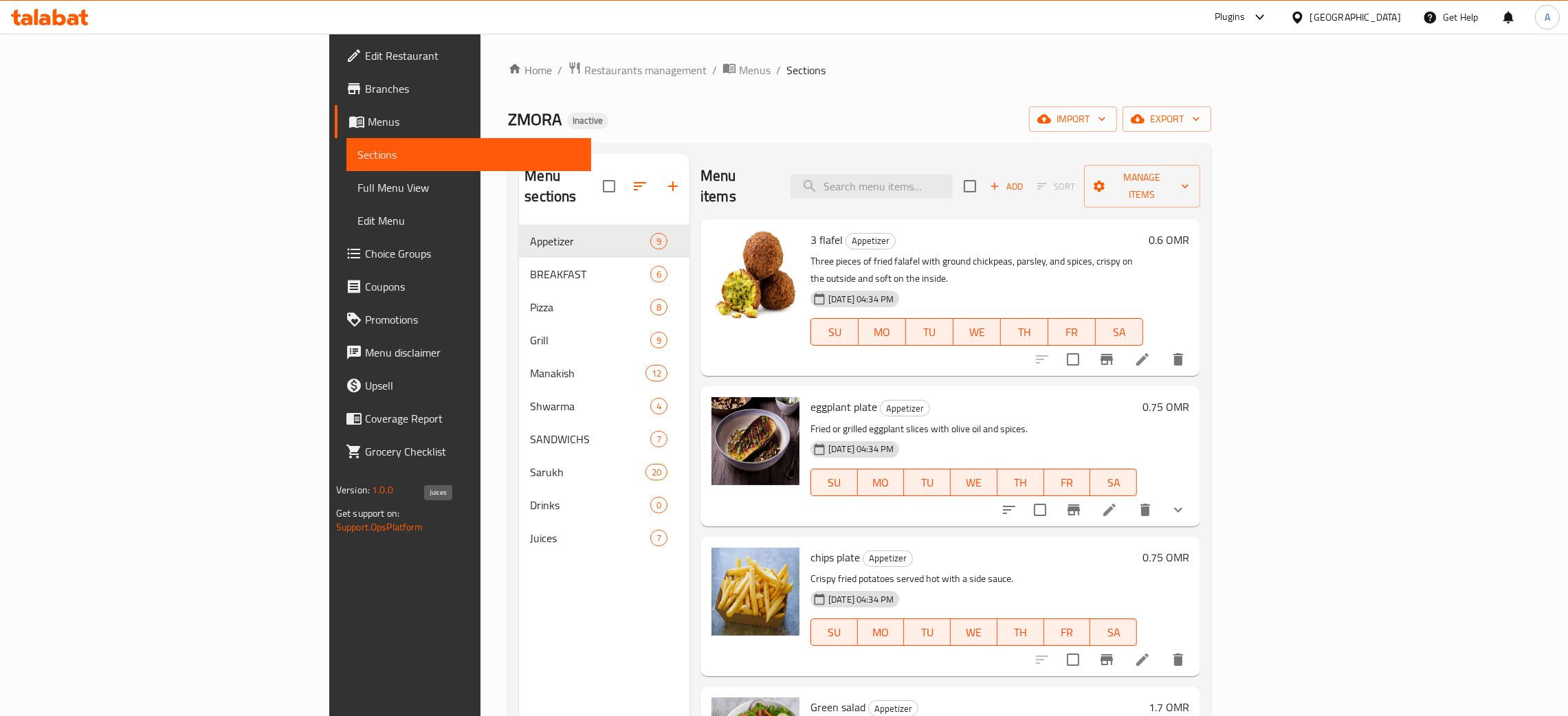
click at [530, 530] on span "Juices" at bounding box center [590, 538] width 121 height 17
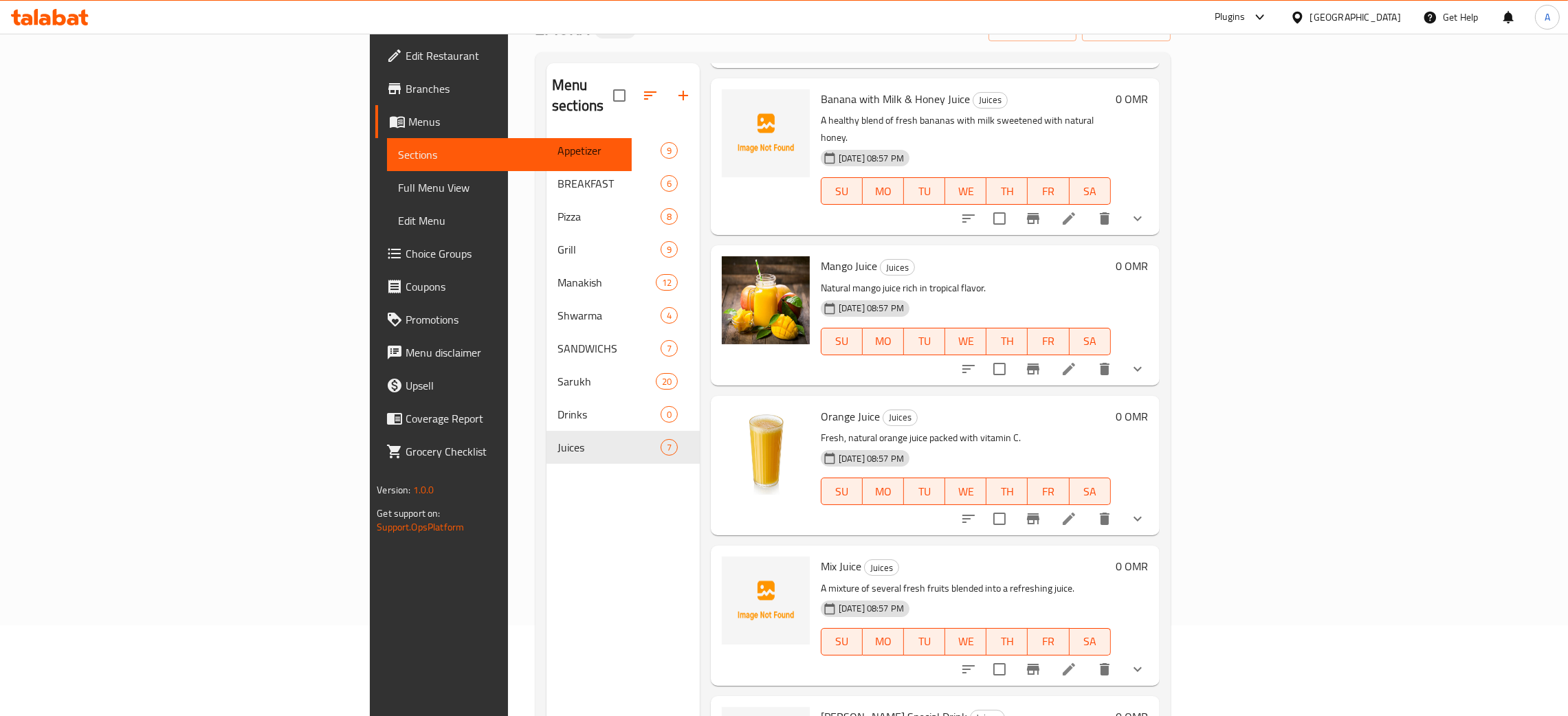
scroll to position [194, 0]
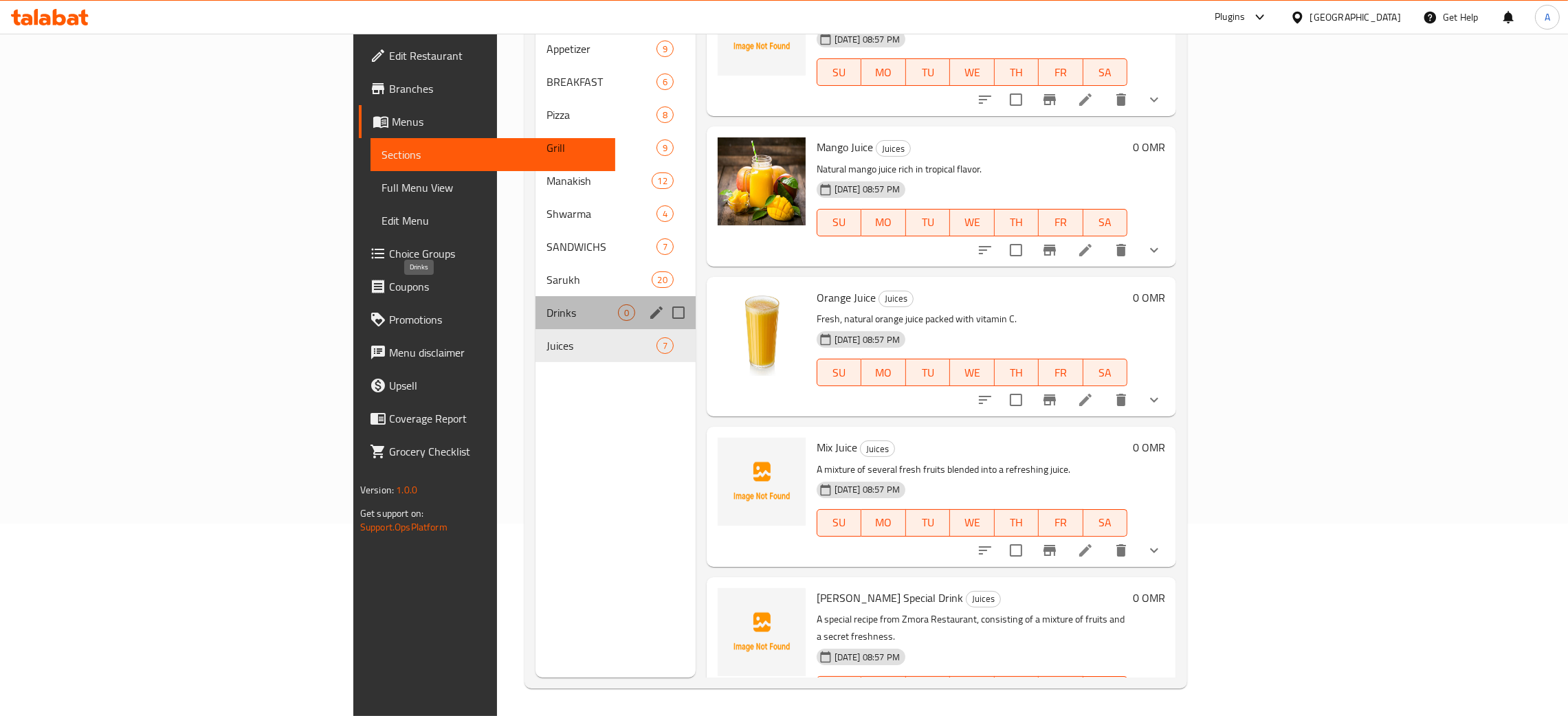
click at [547, 304] on span "Drinks" at bounding box center [582, 312] width 71 height 17
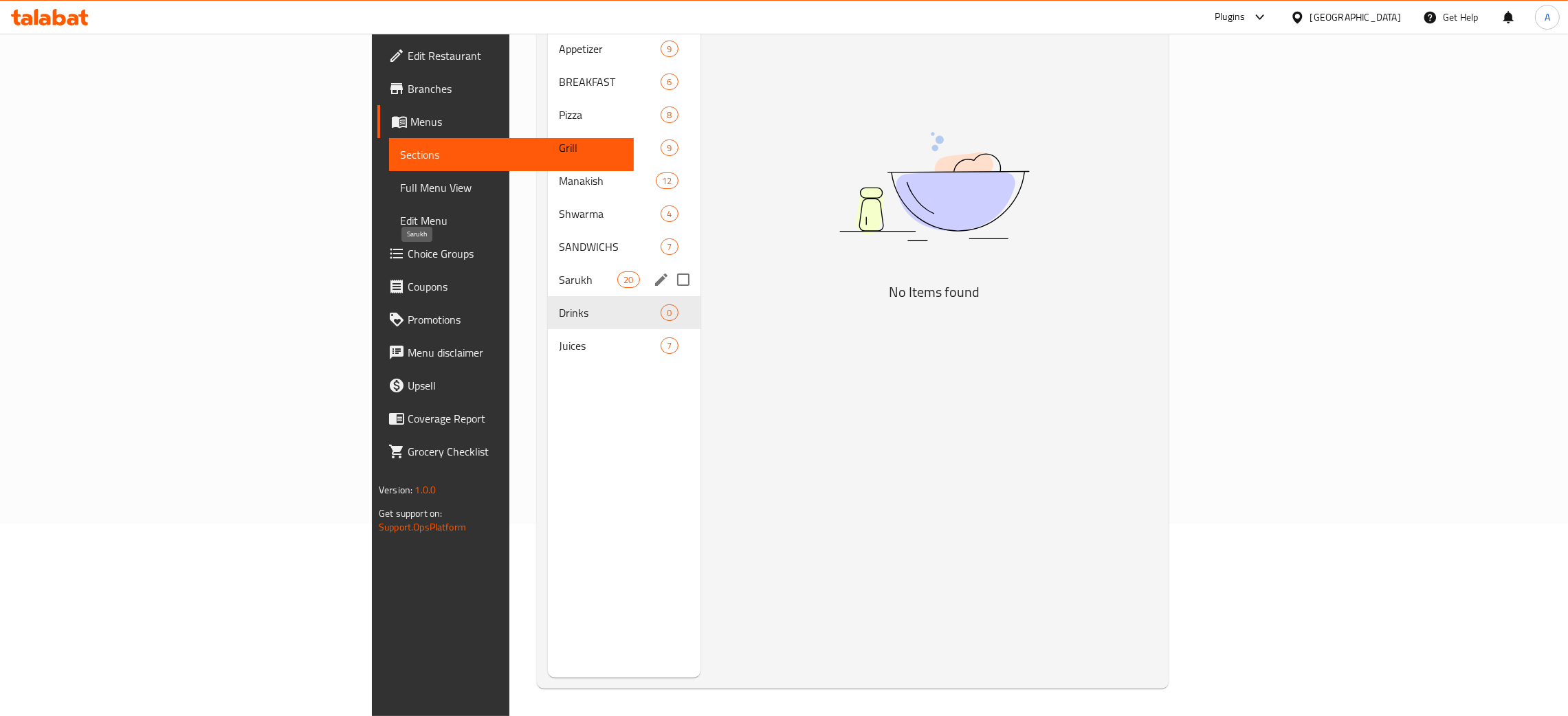
click at [559, 272] on span "Sarukh" at bounding box center [588, 280] width 58 height 17
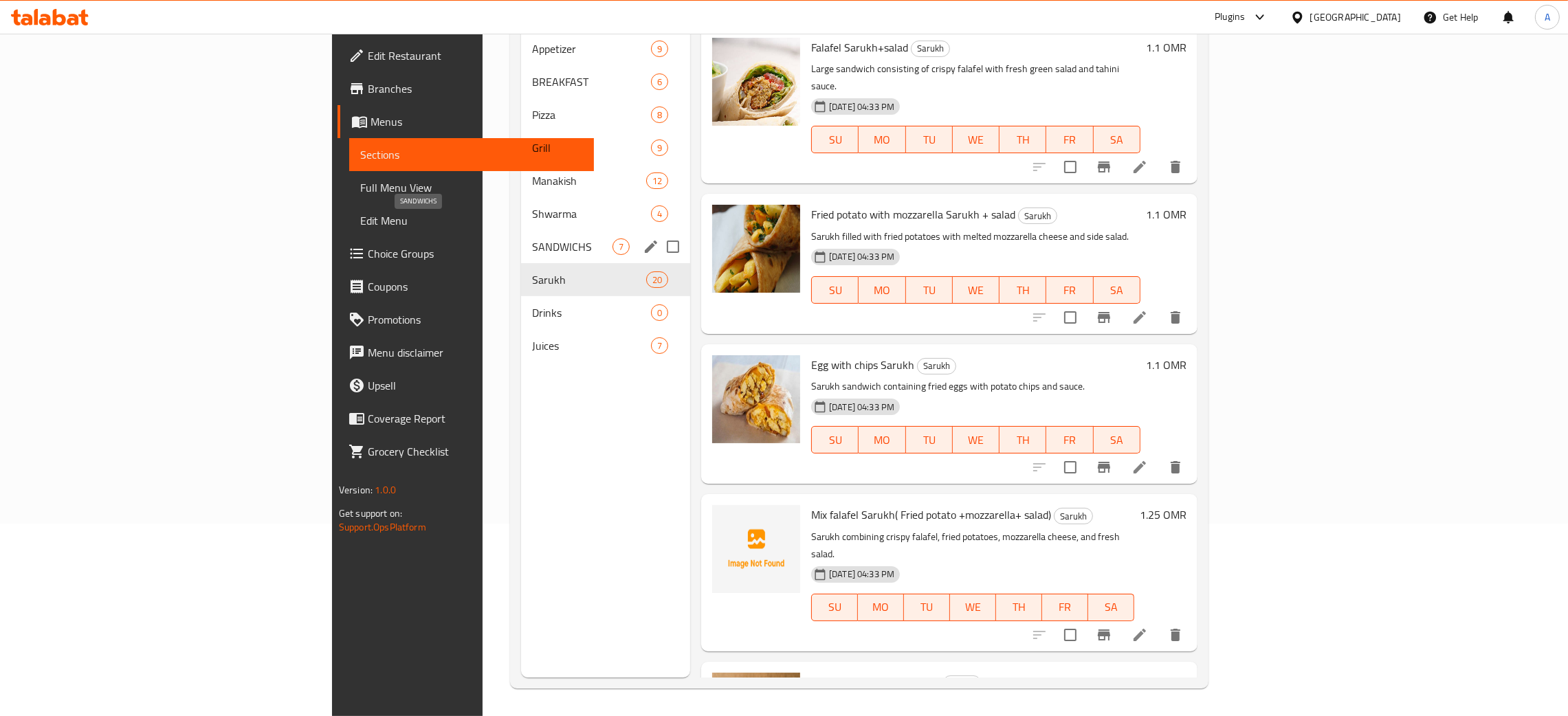
click at [532, 238] on span "SANDWICHS" at bounding box center [572, 246] width 81 height 17
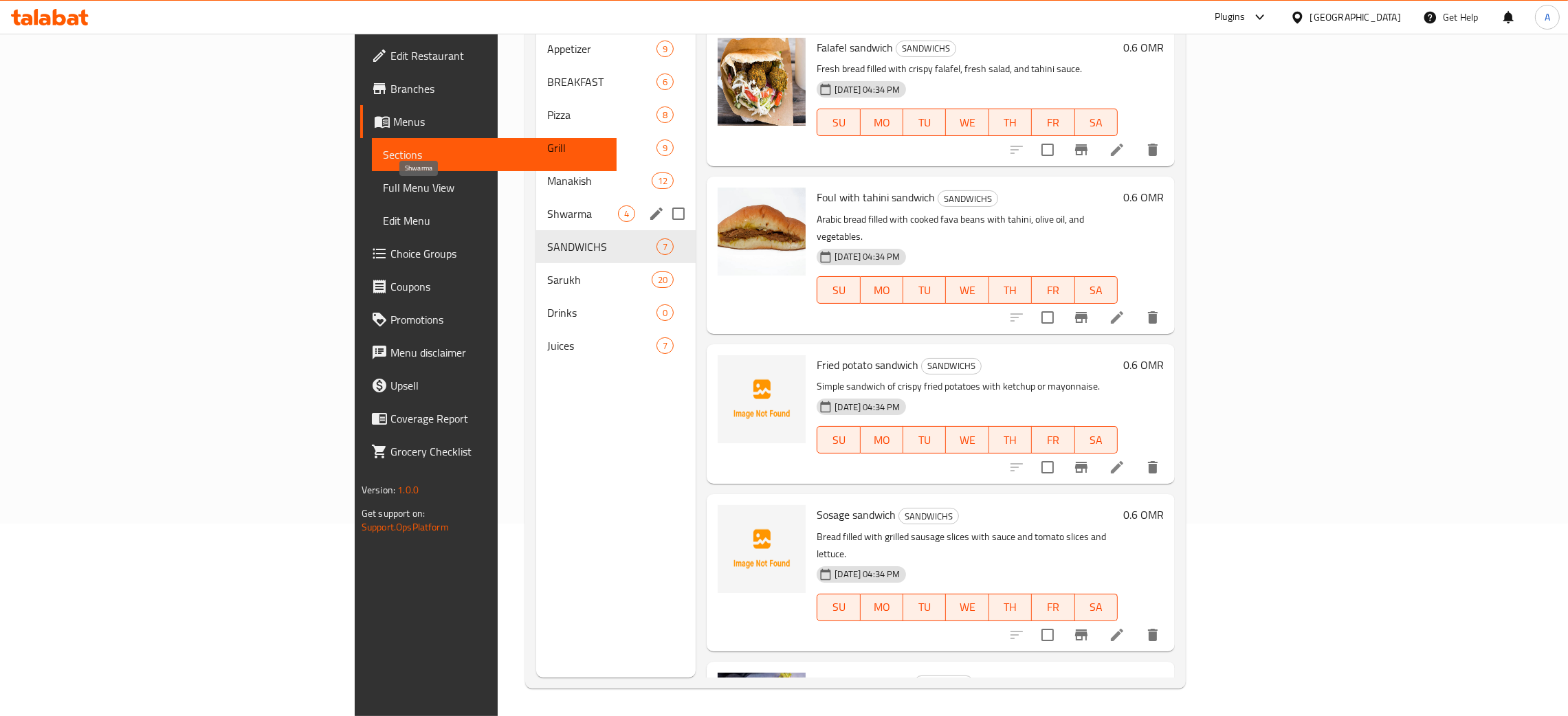
click at [547, 206] on span "Shwarma" at bounding box center [582, 213] width 70 height 17
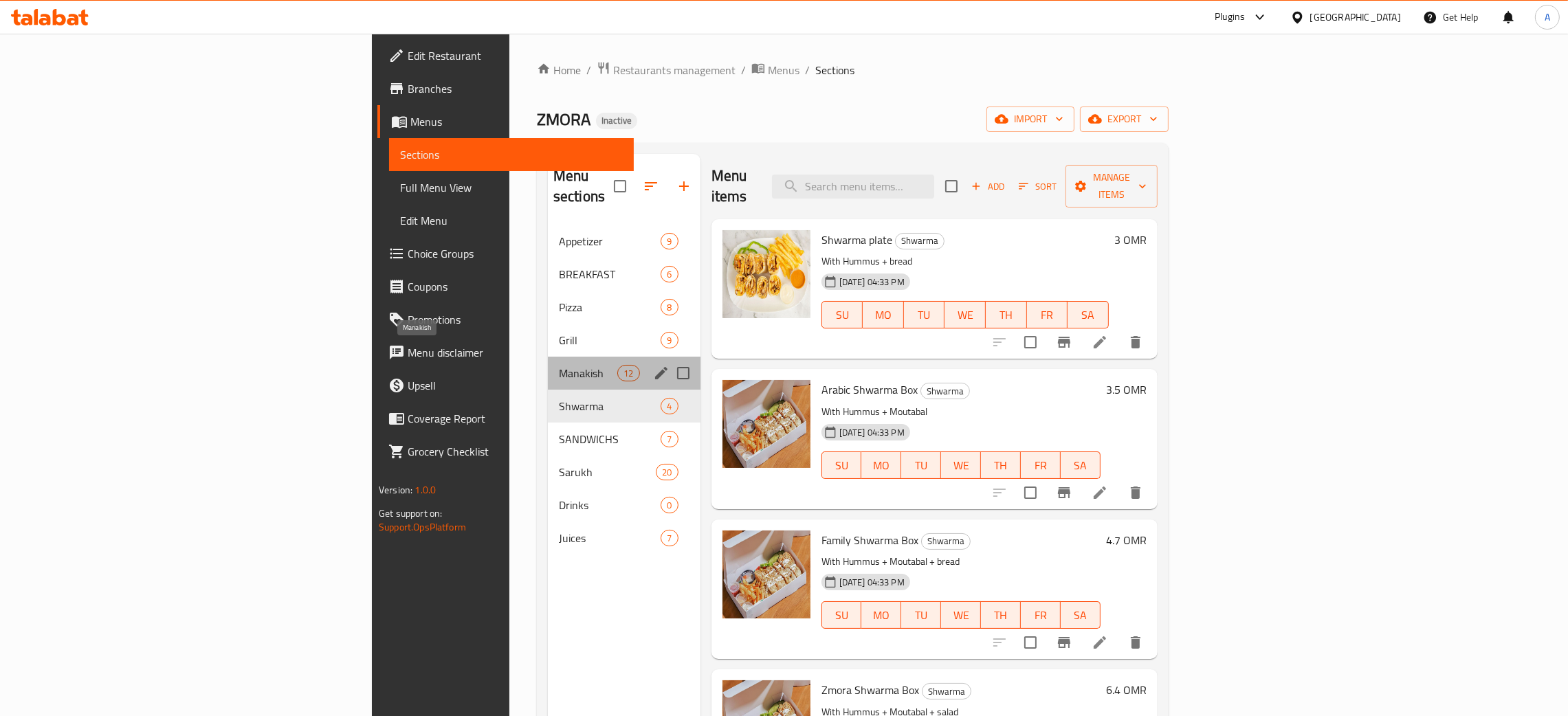
click at [559, 365] on span "Manakish" at bounding box center [588, 373] width 58 height 17
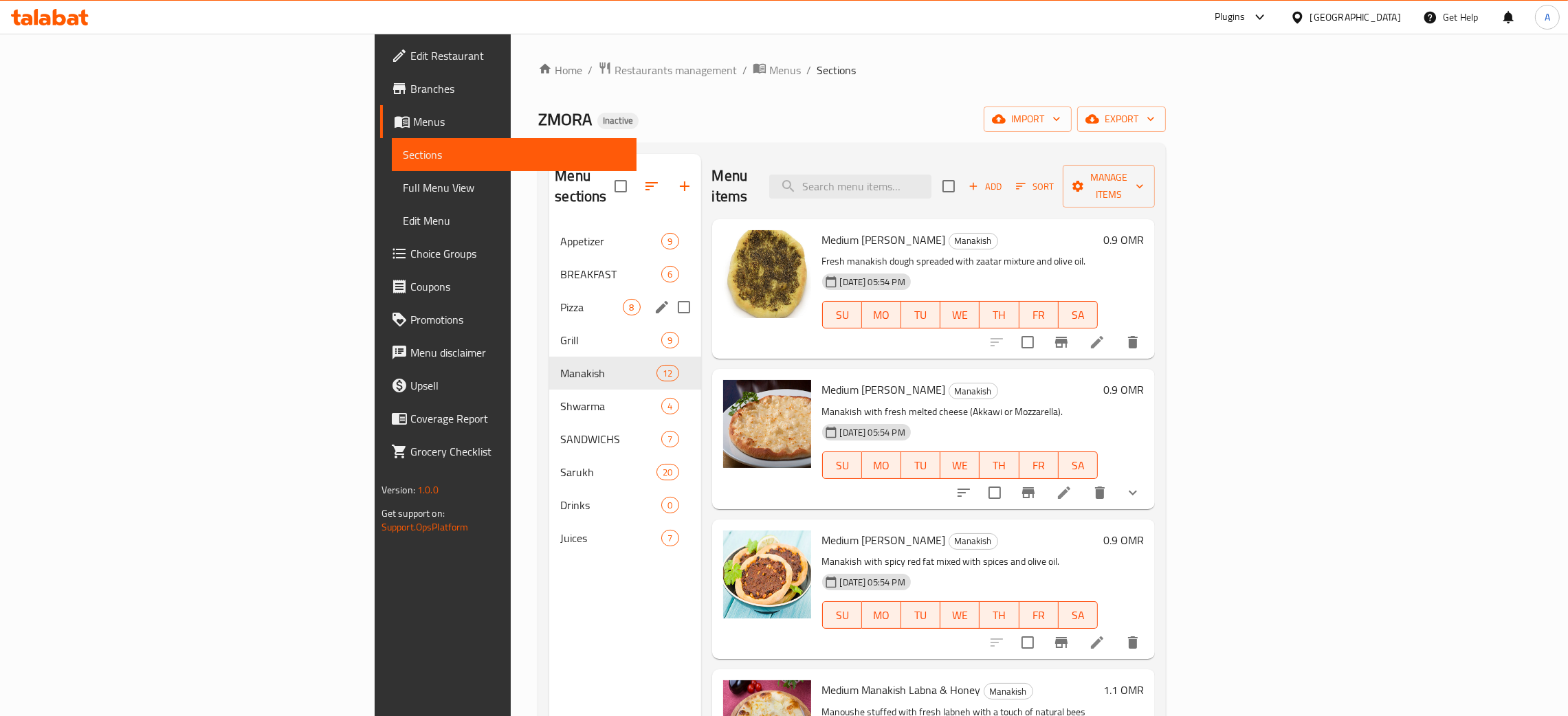
click at [560, 299] on span "Pizza" at bounding box center [591, 307] width 62 height 17
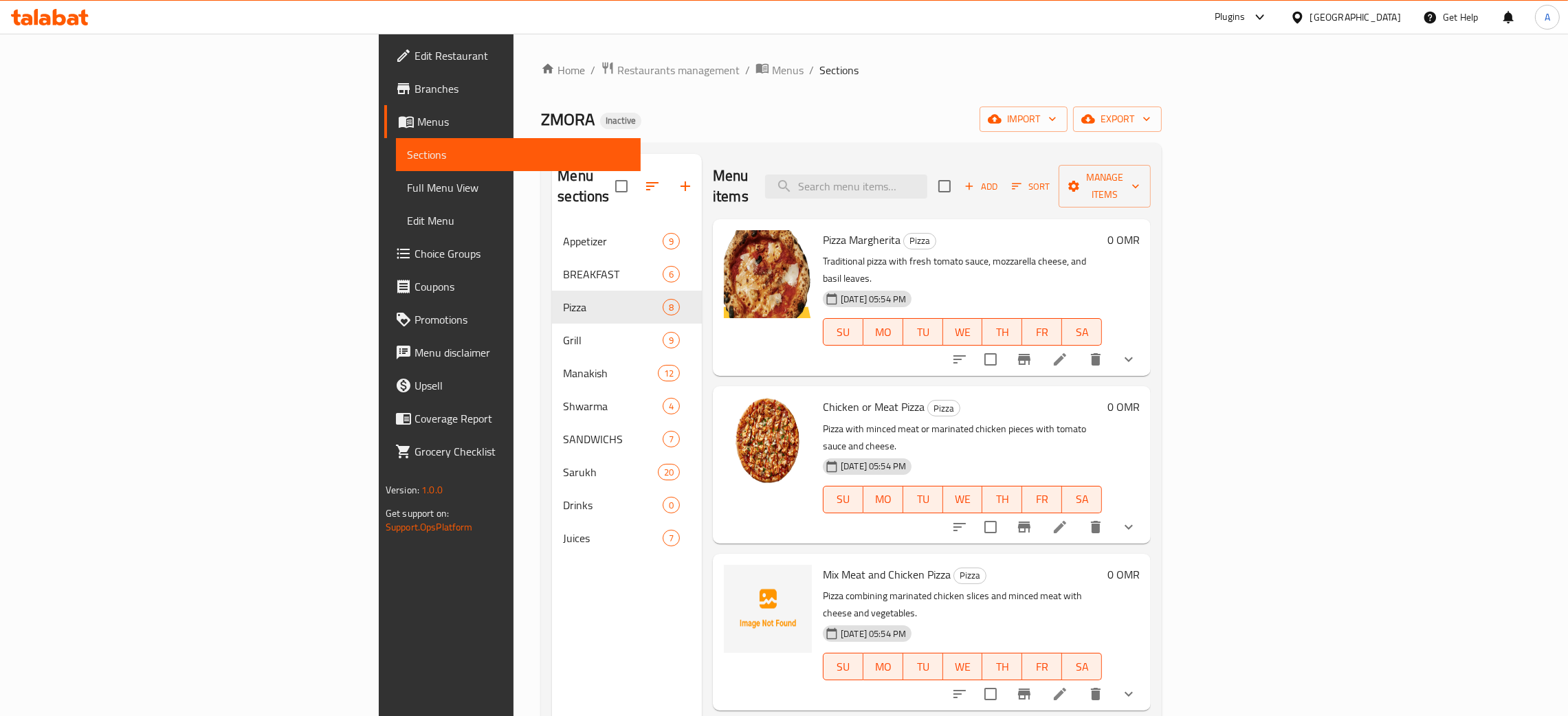
scroll to position [103, 0]
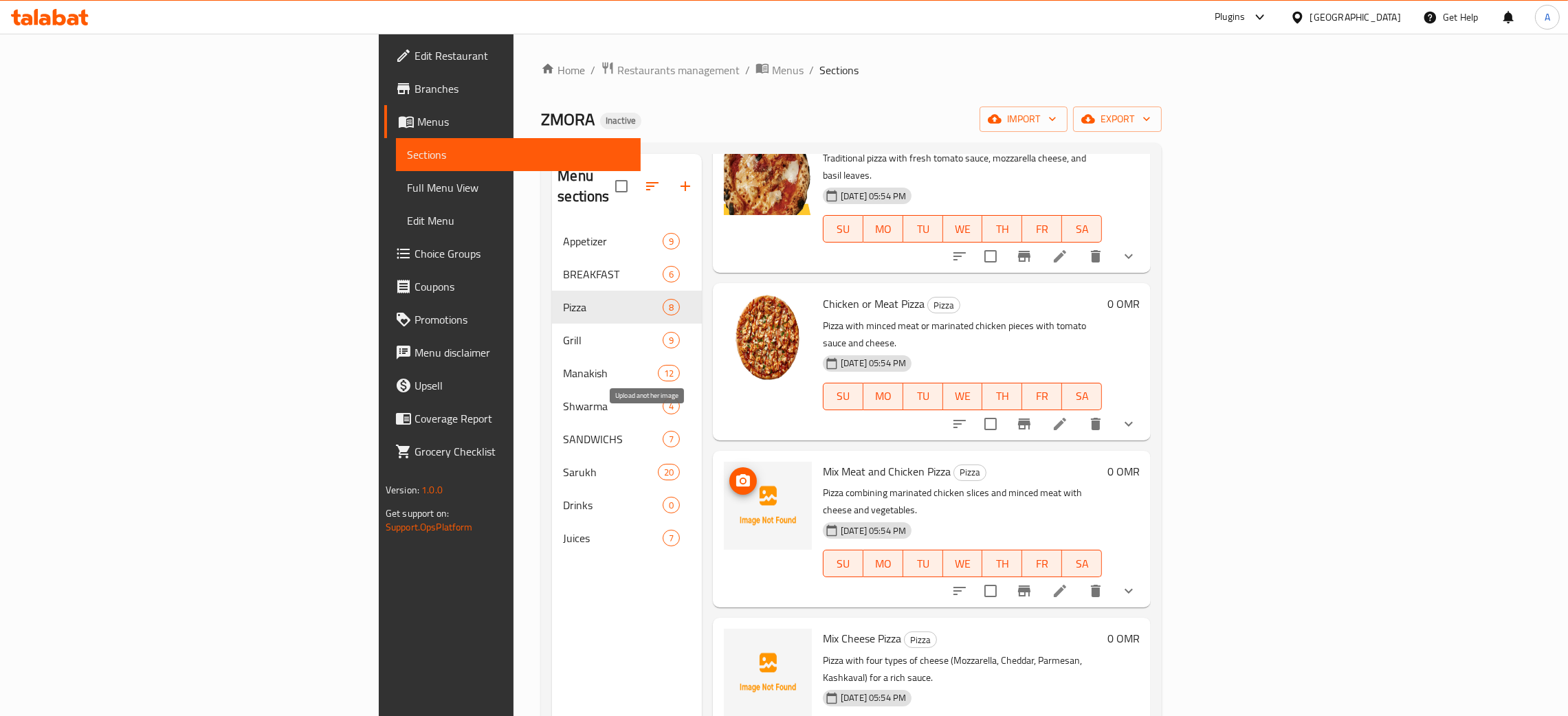
click at [736, 474] on icon "upload picture" at bounding box center [743, 480] width 14 height 12
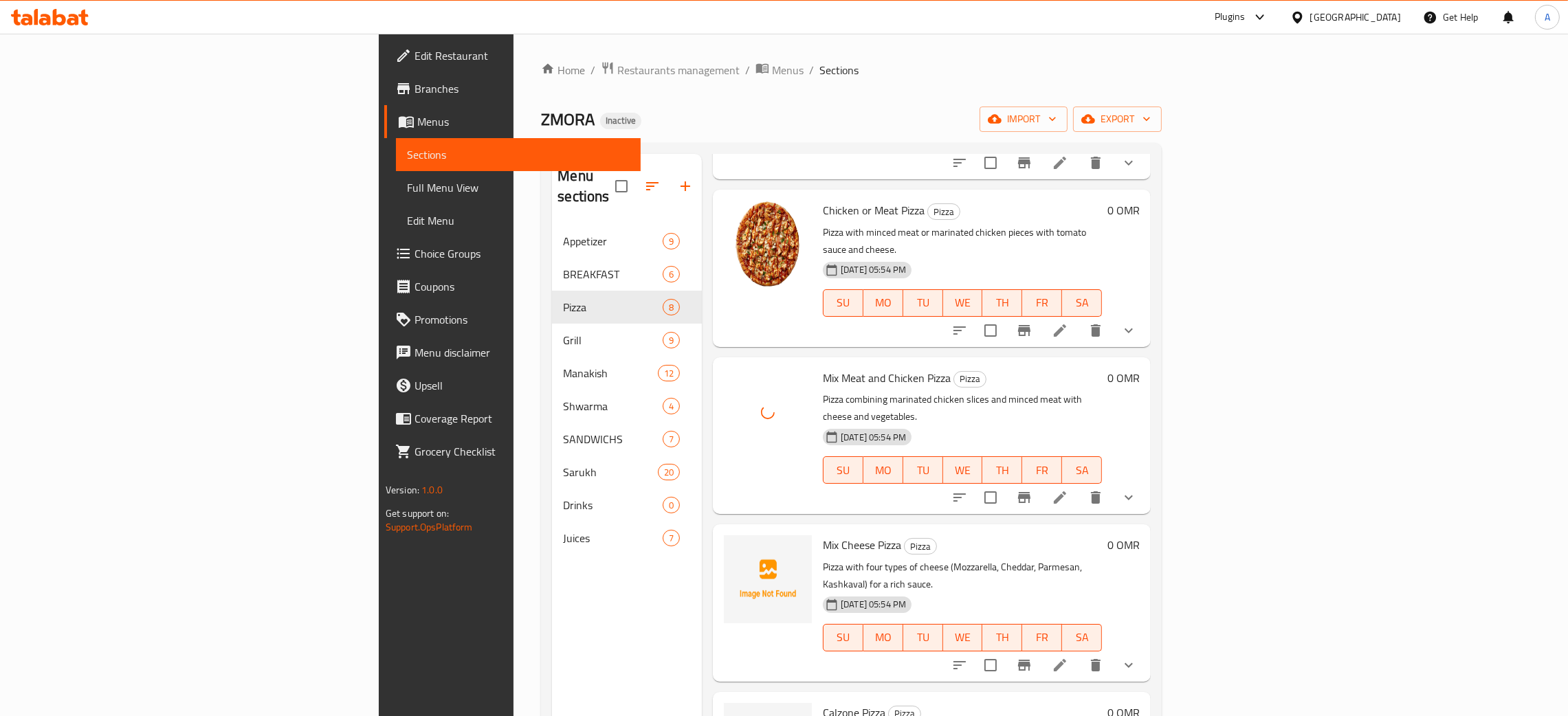
scroll to position [309, 0]
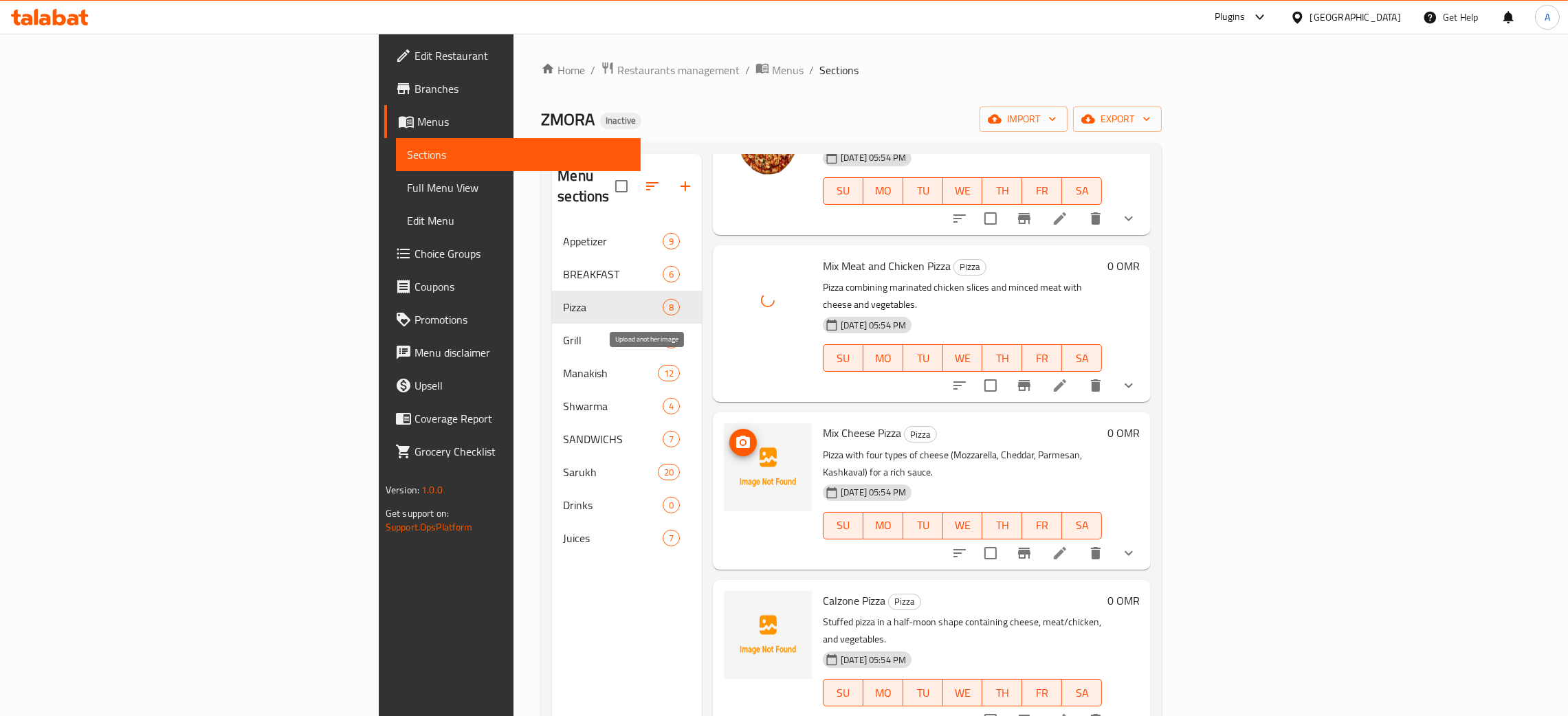
click at [736, 436] on icon "upload picture" at bounding box center [743, 442] width 14 height 12
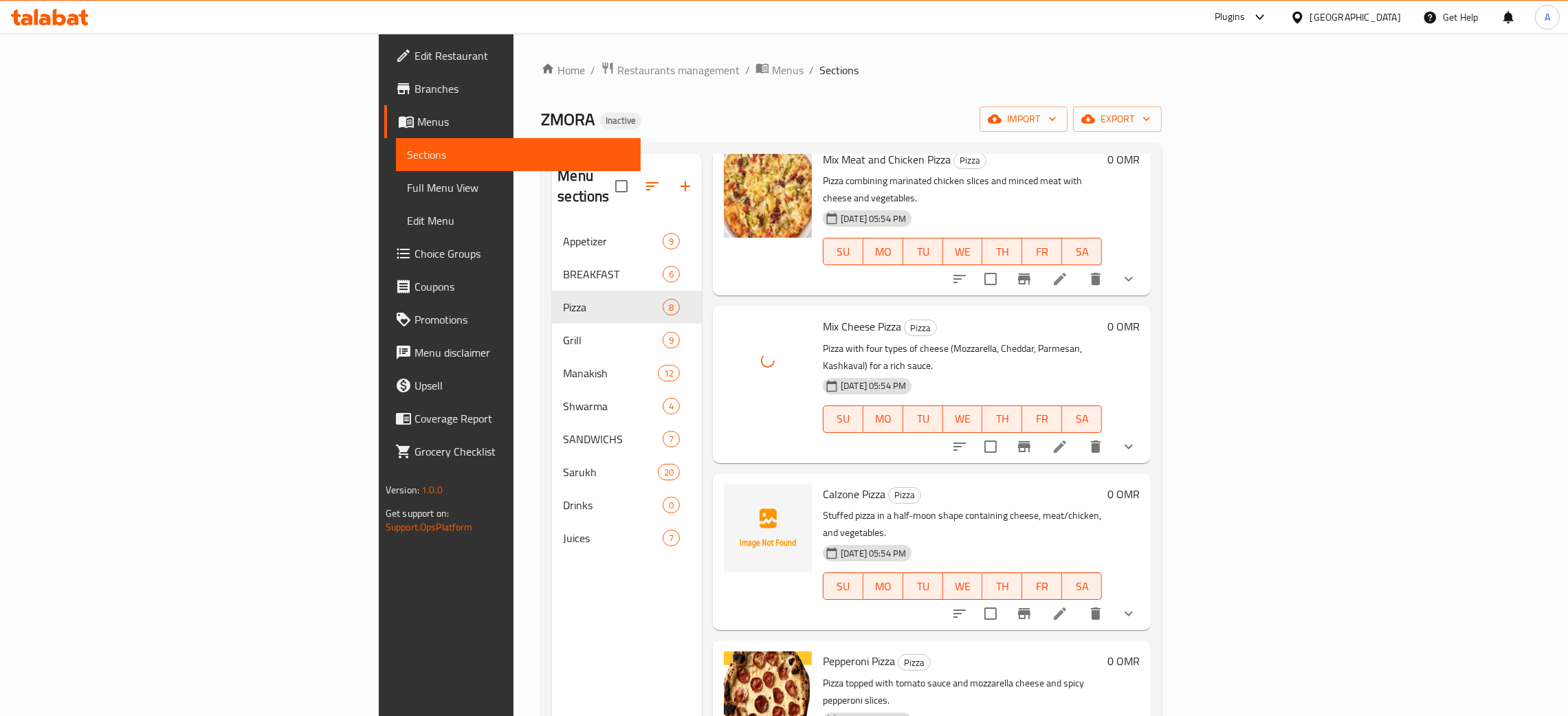
scroll to position [518, 0]
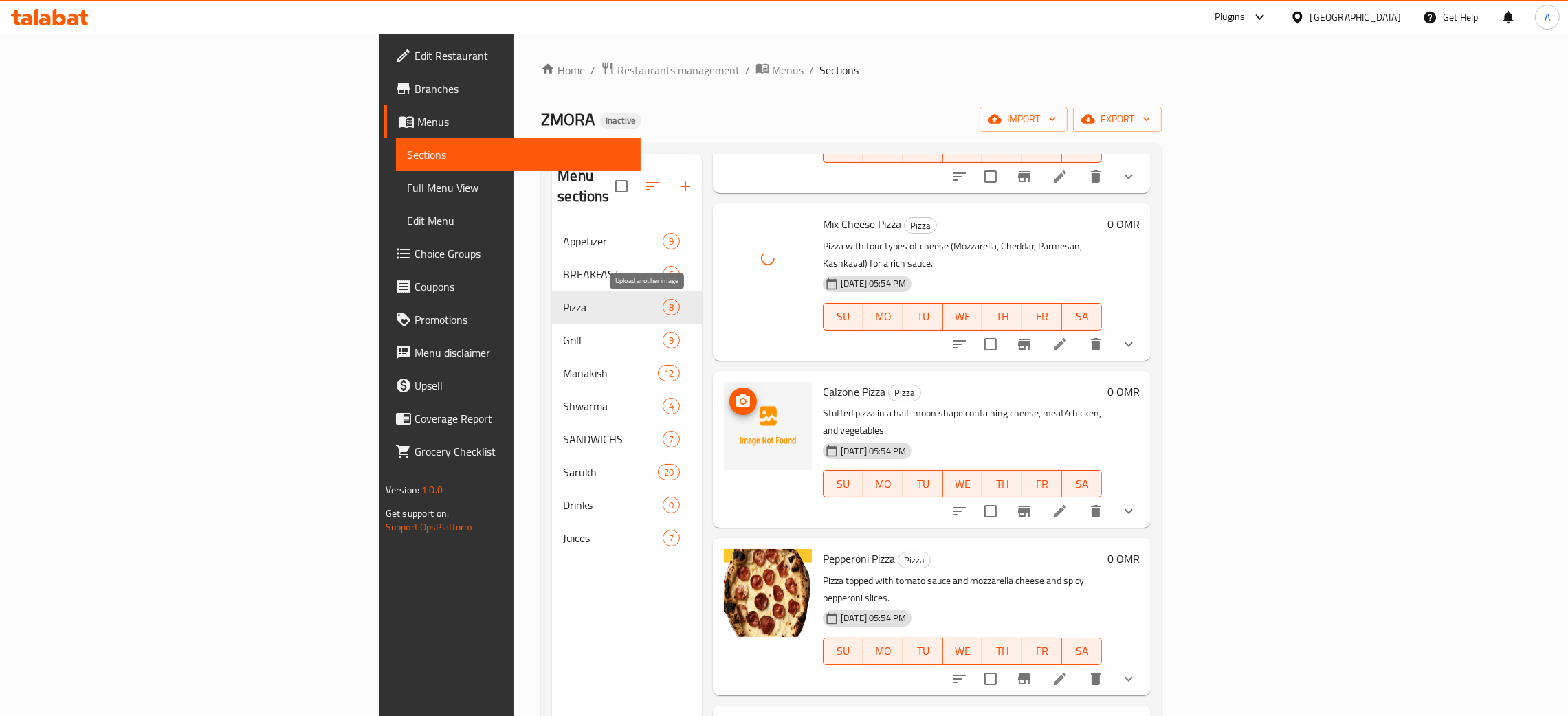
click at [729, 388] on button "upload picture" at bounding box center [743, 402] width 28 height 28
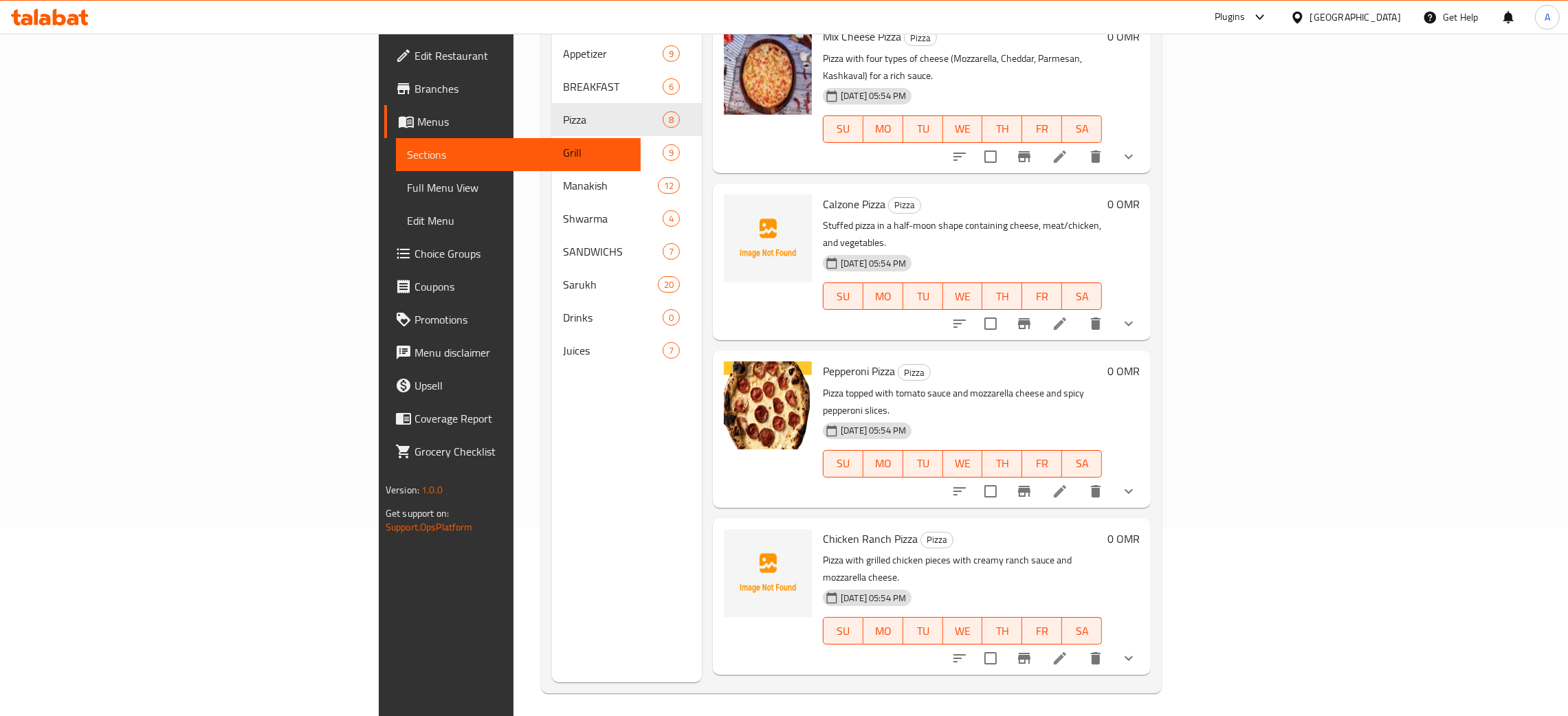
scroll to position [194, 0]
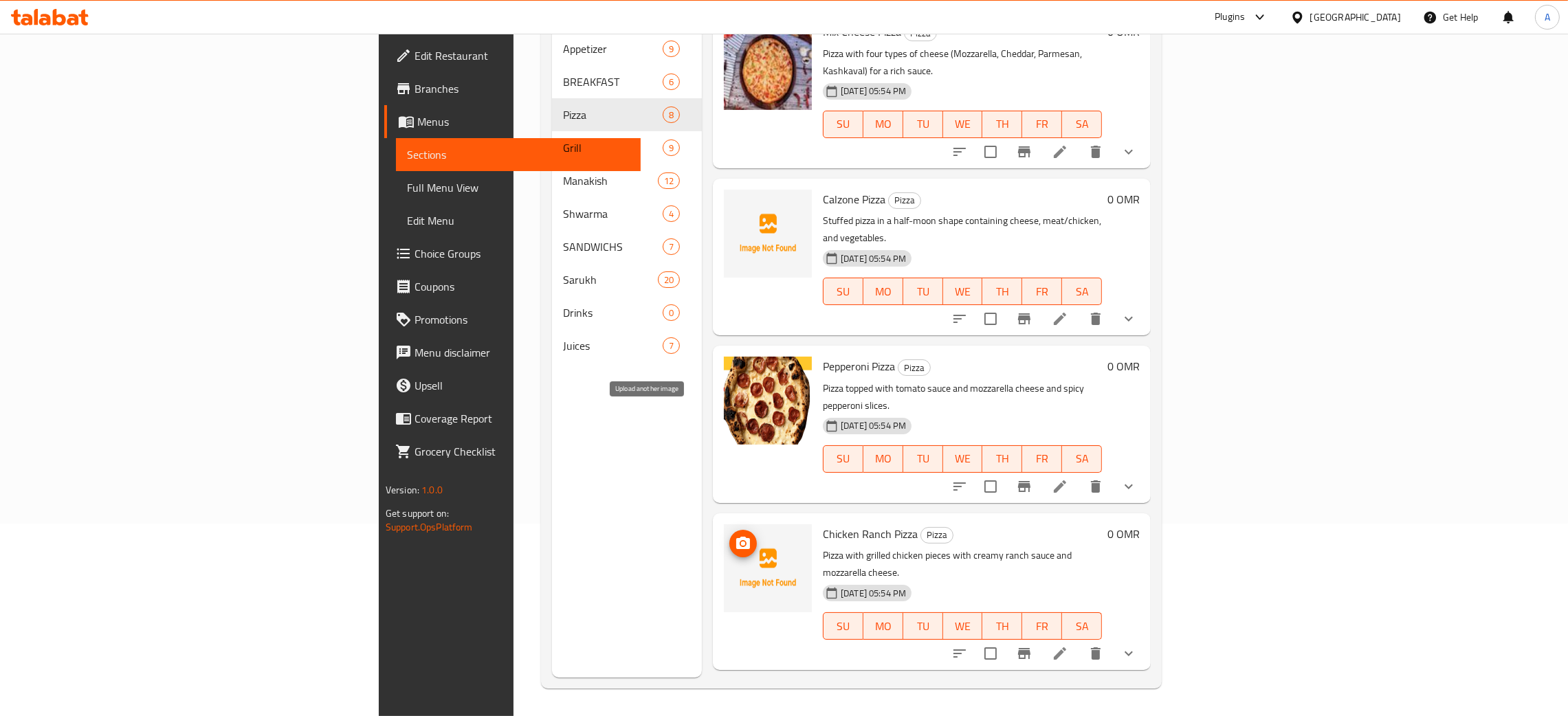
click at [729, 535] on span "upload picture" at bounding box center [743, 543] width 28 height 17
click at [736, 704] on icon "upload picture" at bounding box center [743, 709] width 14 height 12
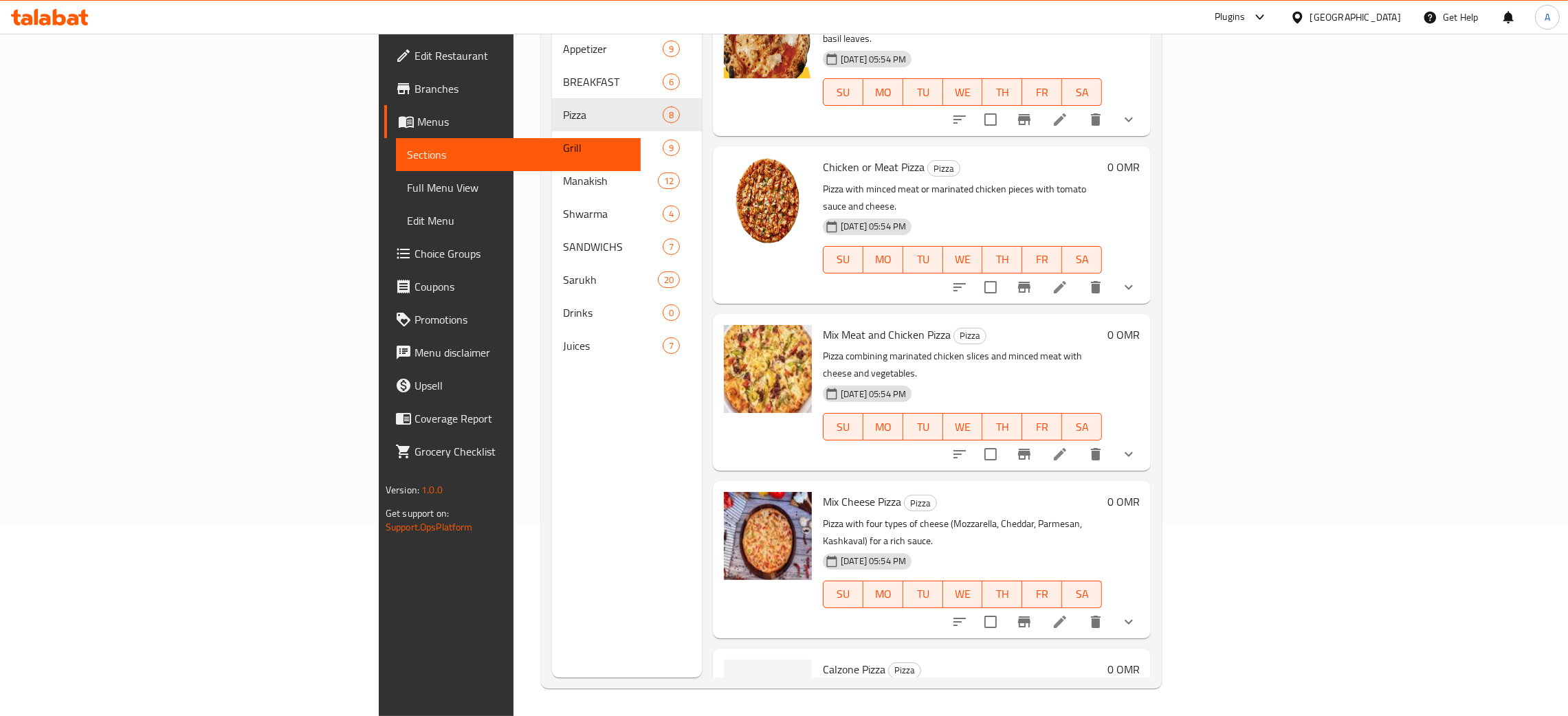
scroll to position [0, 0]
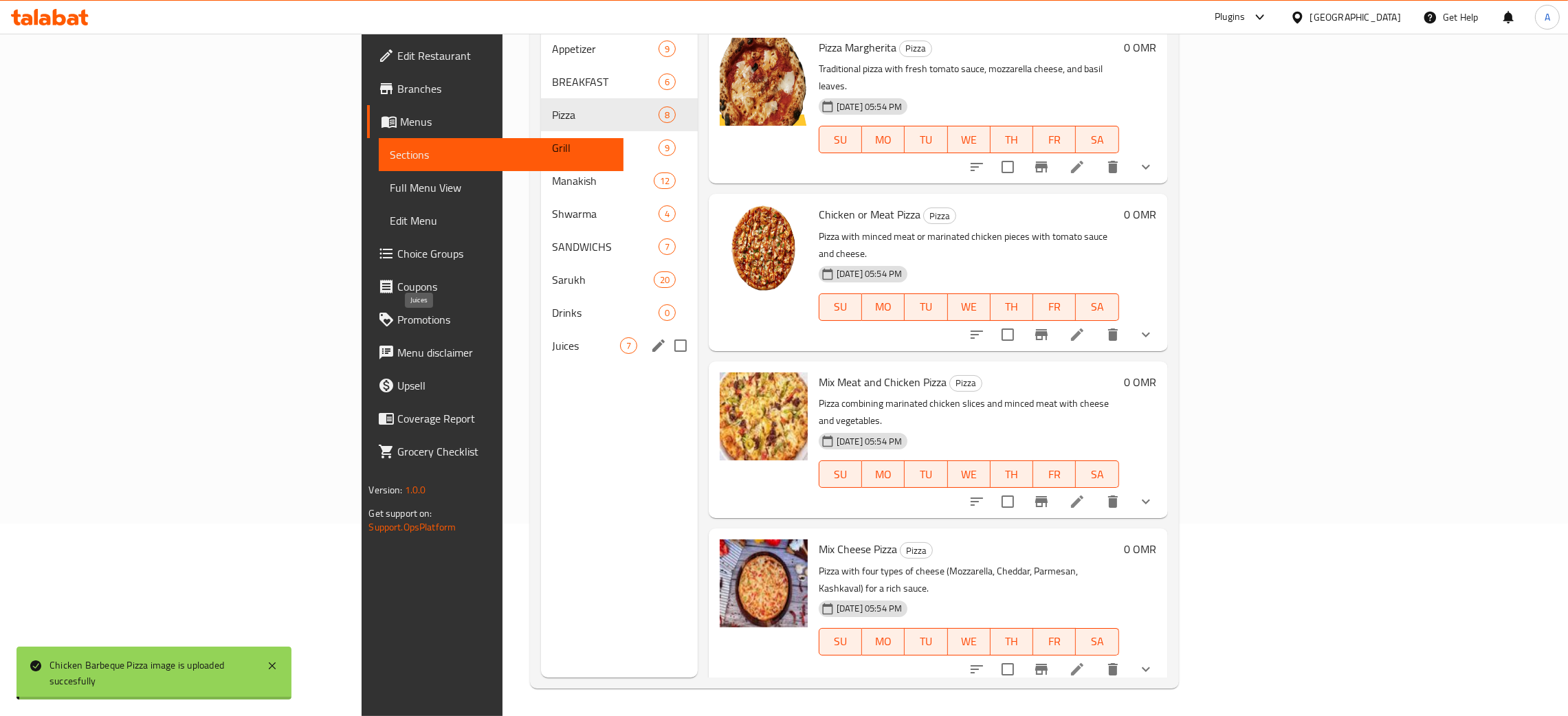
click at [552, 338] on span "Juices" at bounding box center [586, 346] width 68 height 17
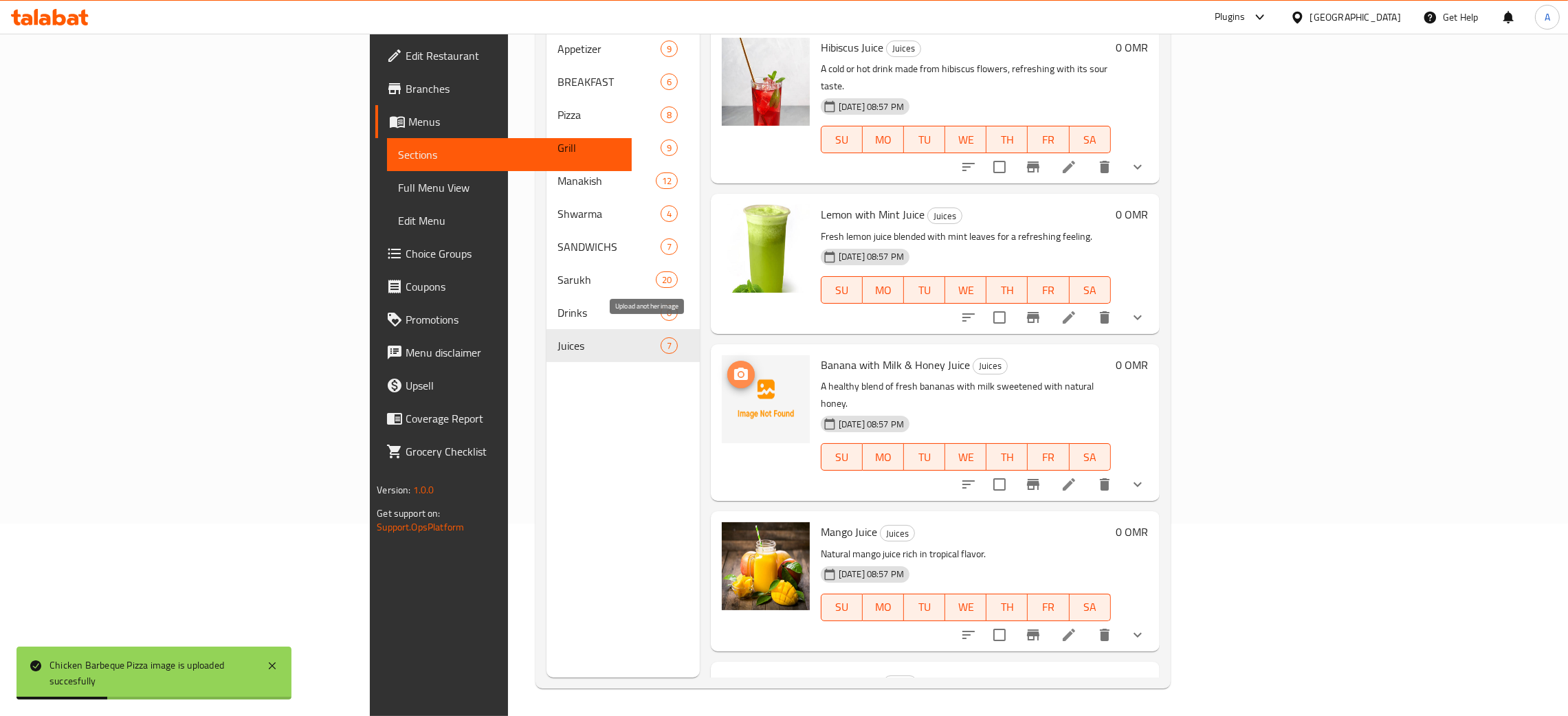
click at [734, 367] on icon "upload picture" at bounding box center [741, 373] width 14 height 12
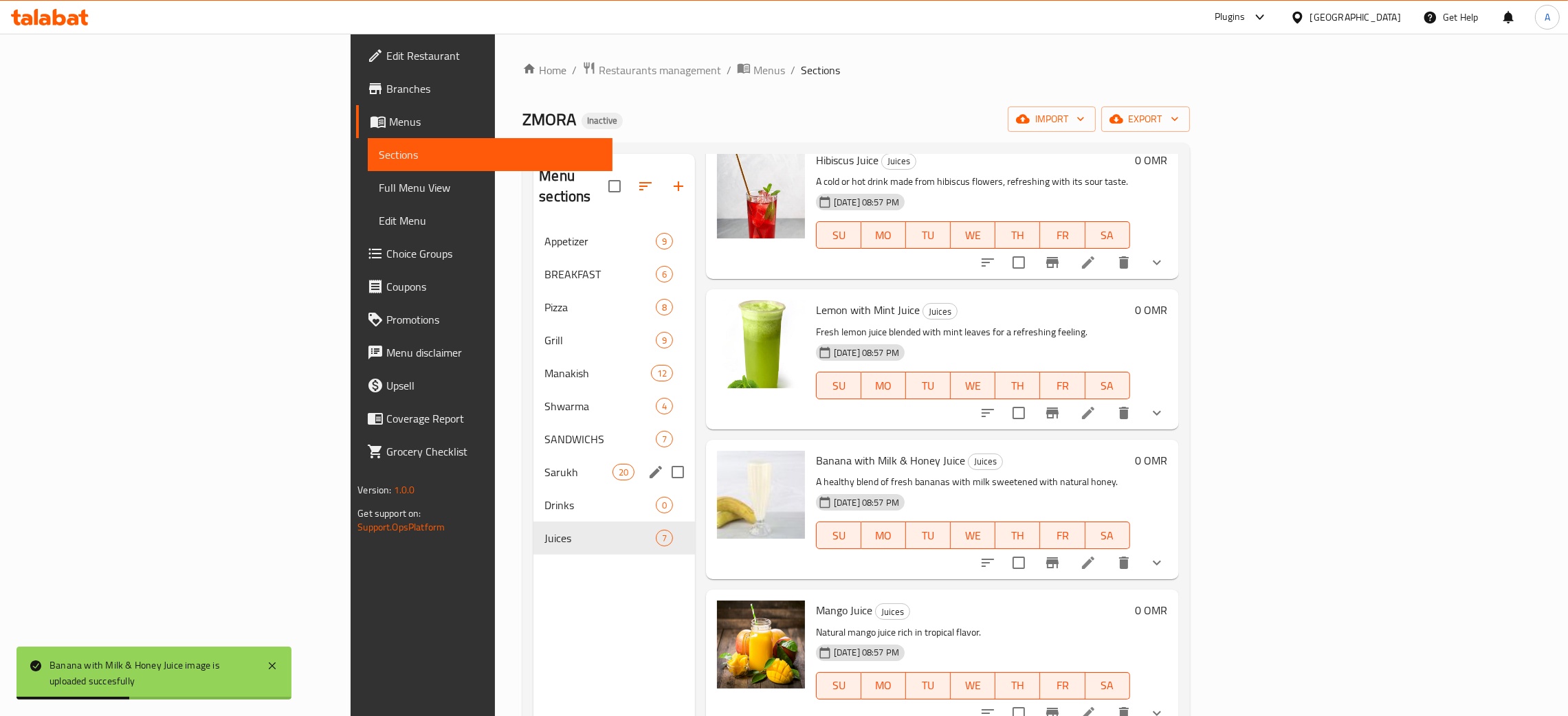
scroll to position [103, 0]
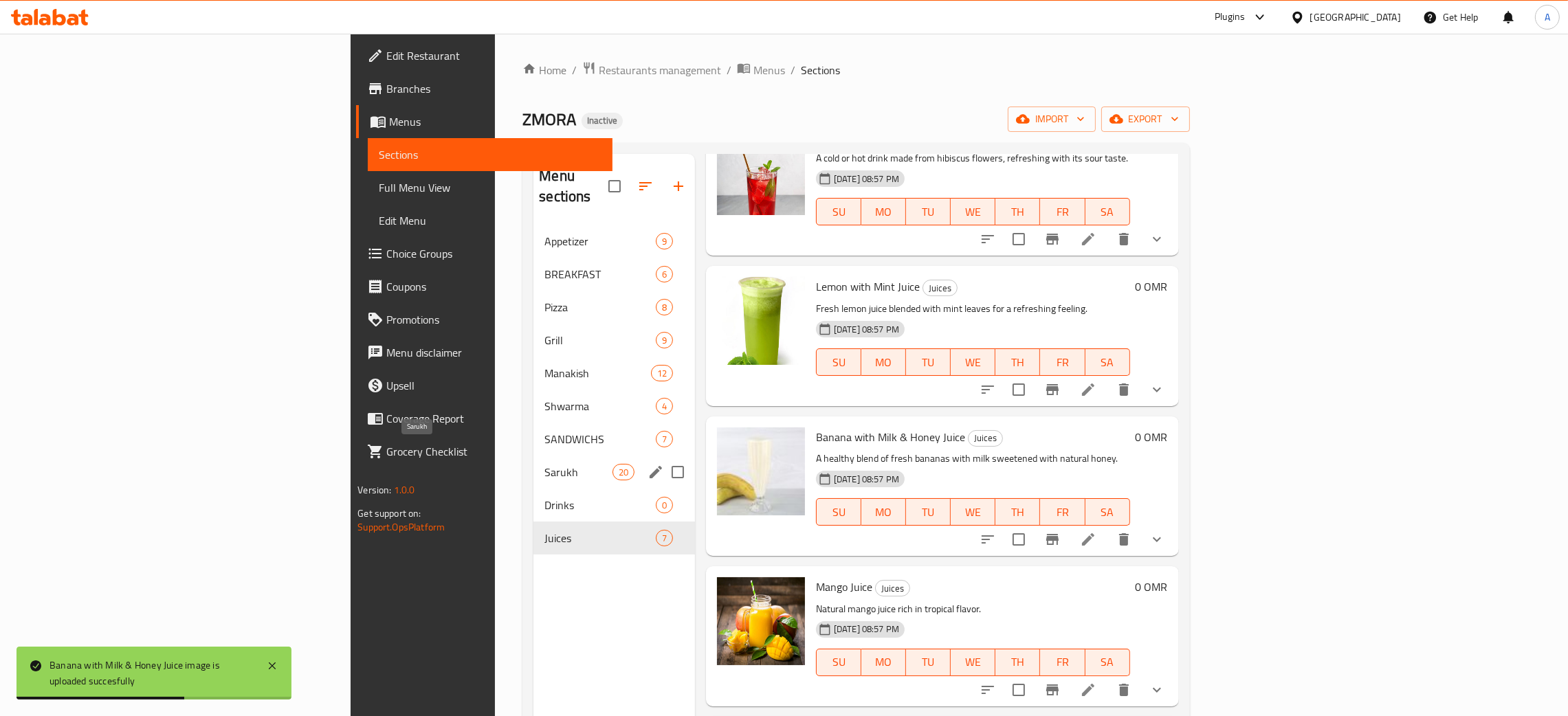
click at [545, 464] on span "Sarukh" at bounding box center [578, 472] width 68 height 17
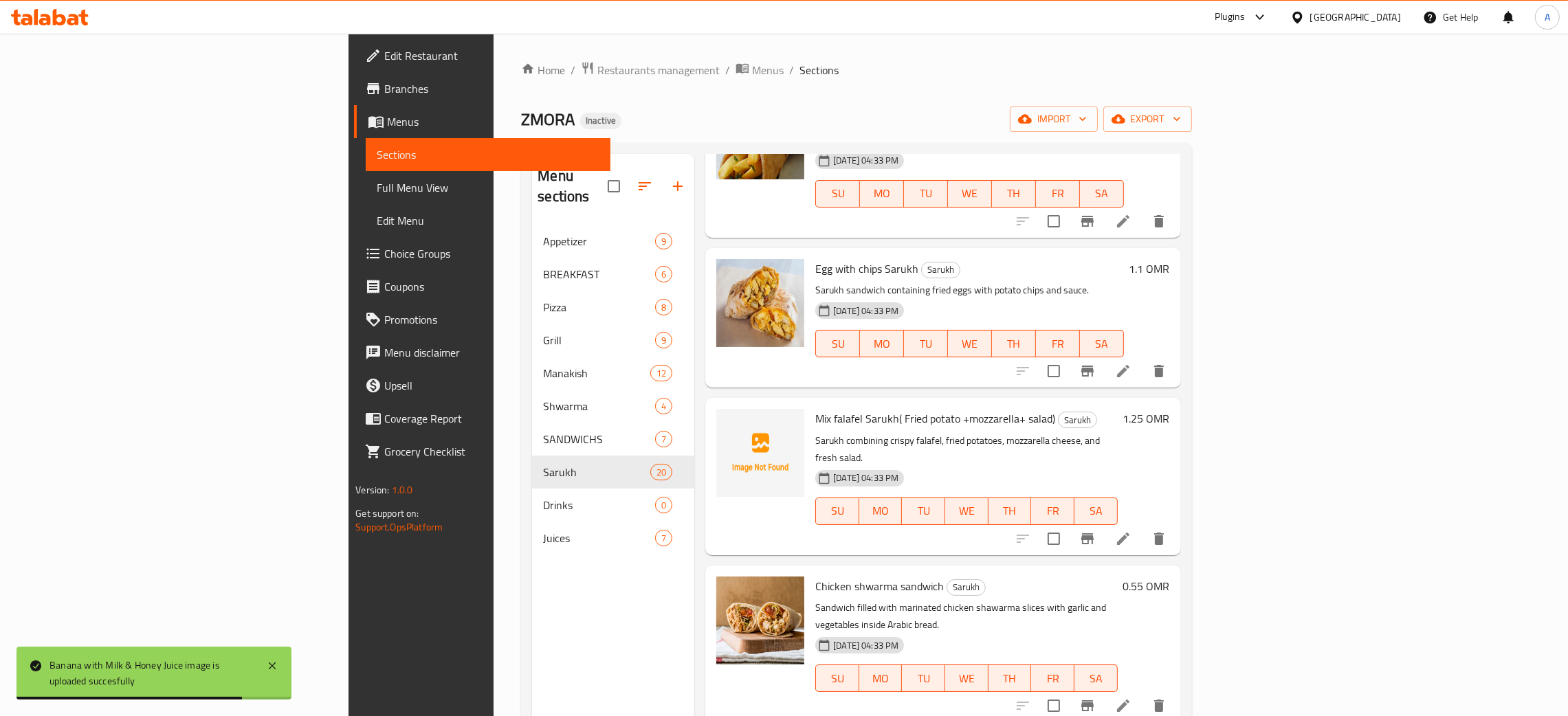
scroll to position [309, 0]
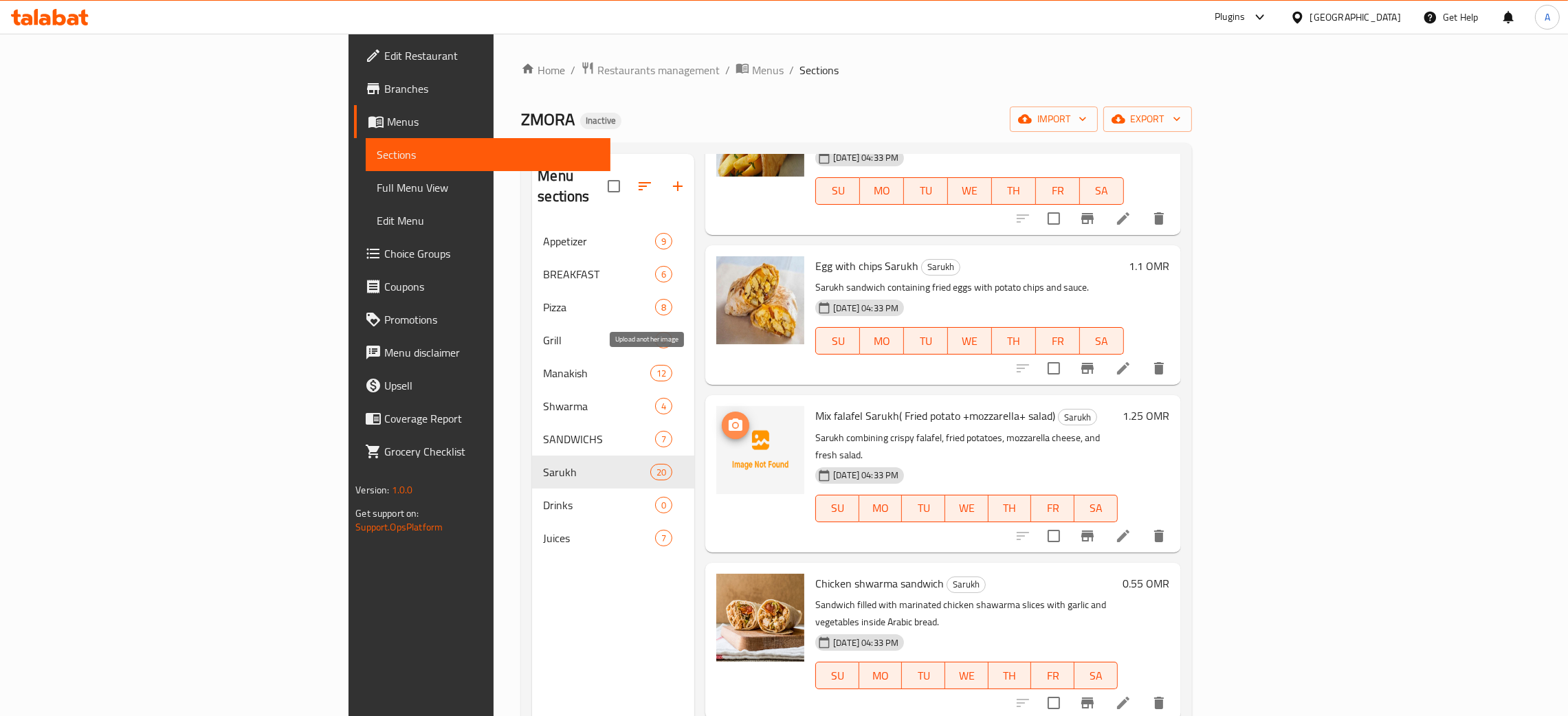
click at [728, 418] on icon "upload picture" at bounding box center [735, 424] width 14 height 12
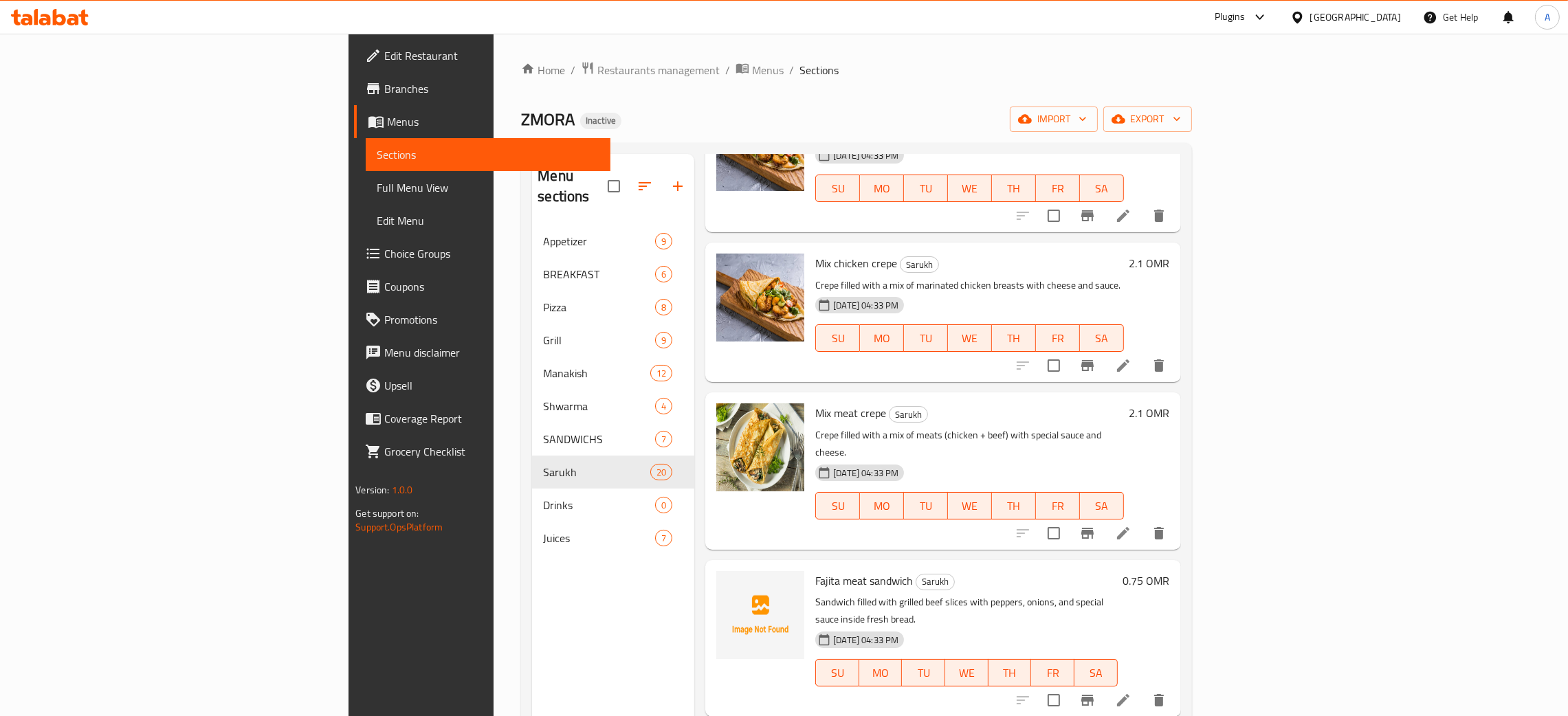
scroll to position [1753, 0]
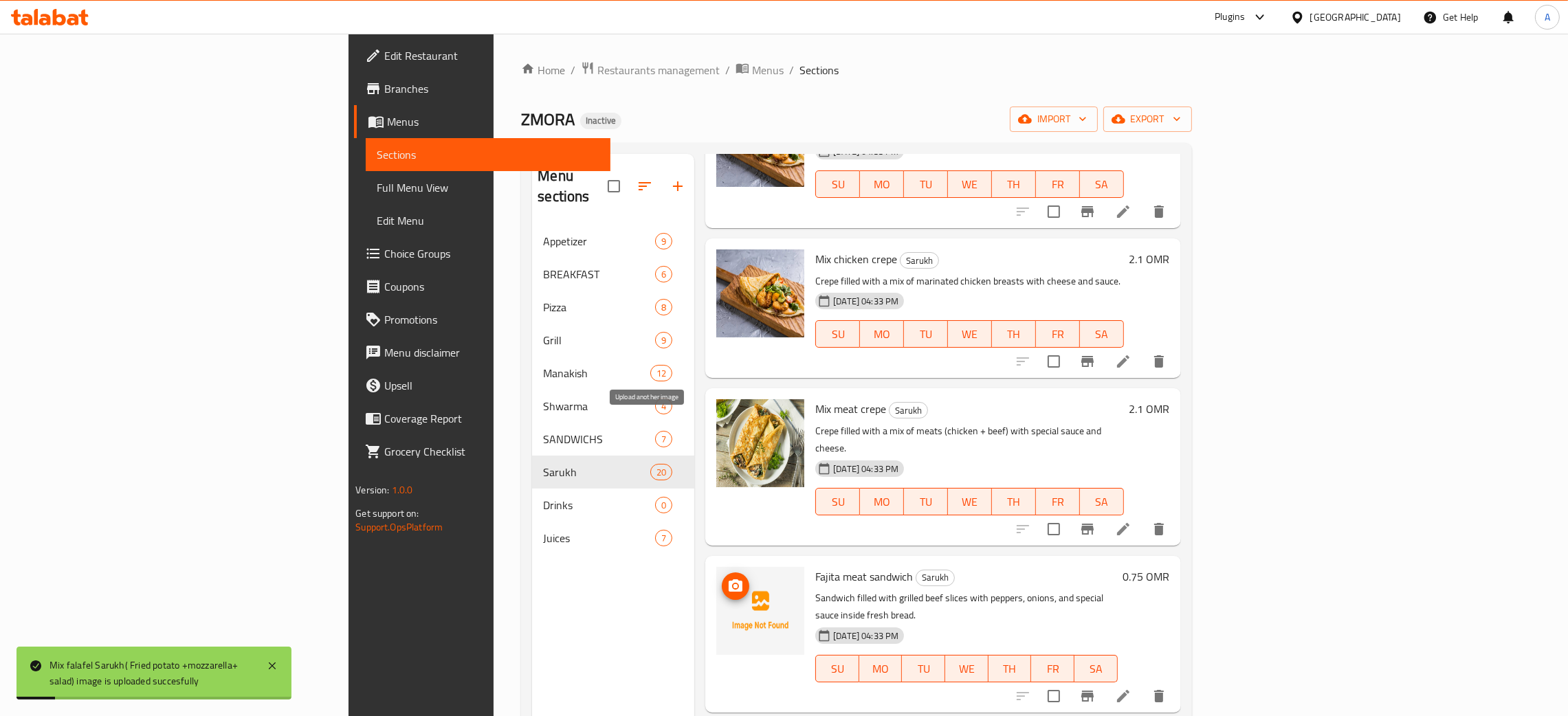
click at [728, 579] on icon "upload picture" at bounding box center [735, 585] width 14 height 12
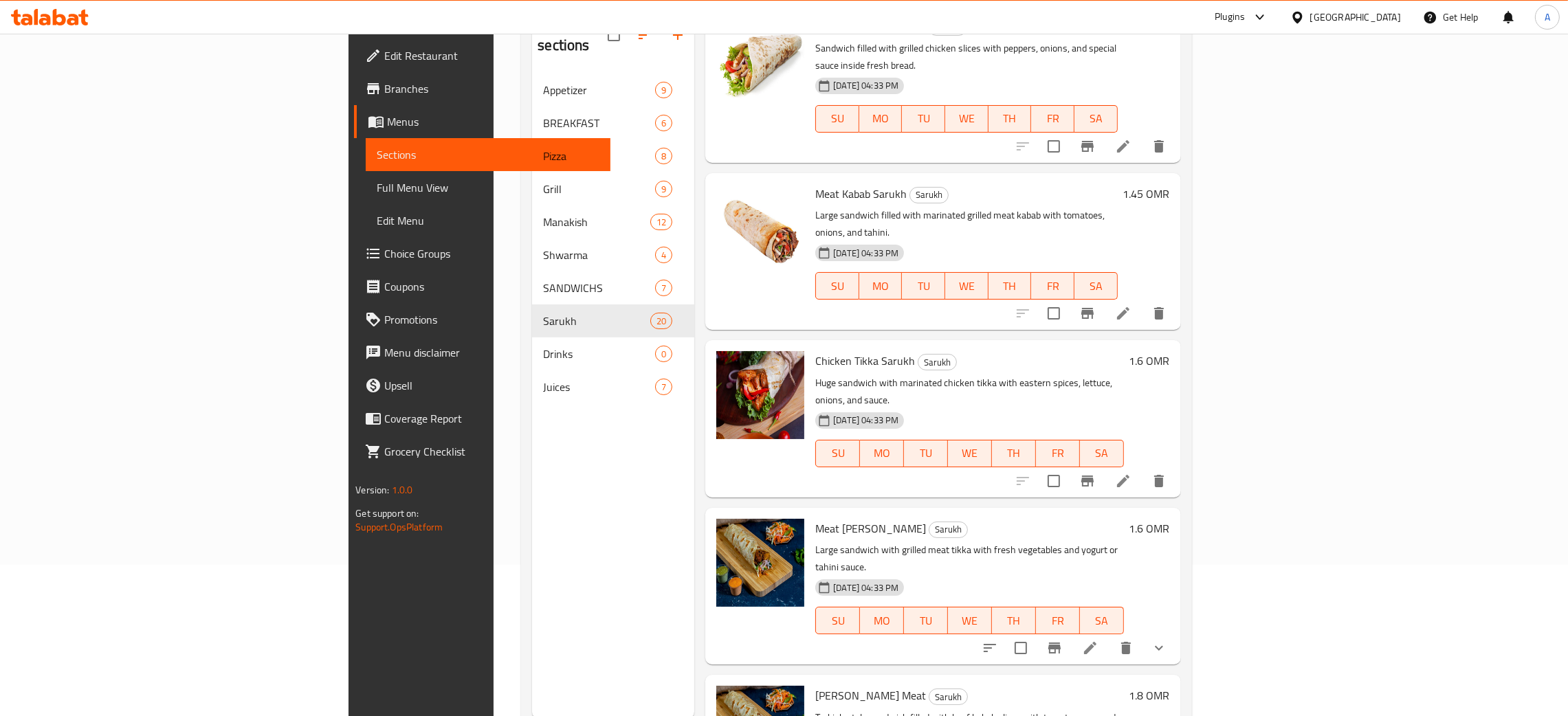
scroll to position [194, 0]
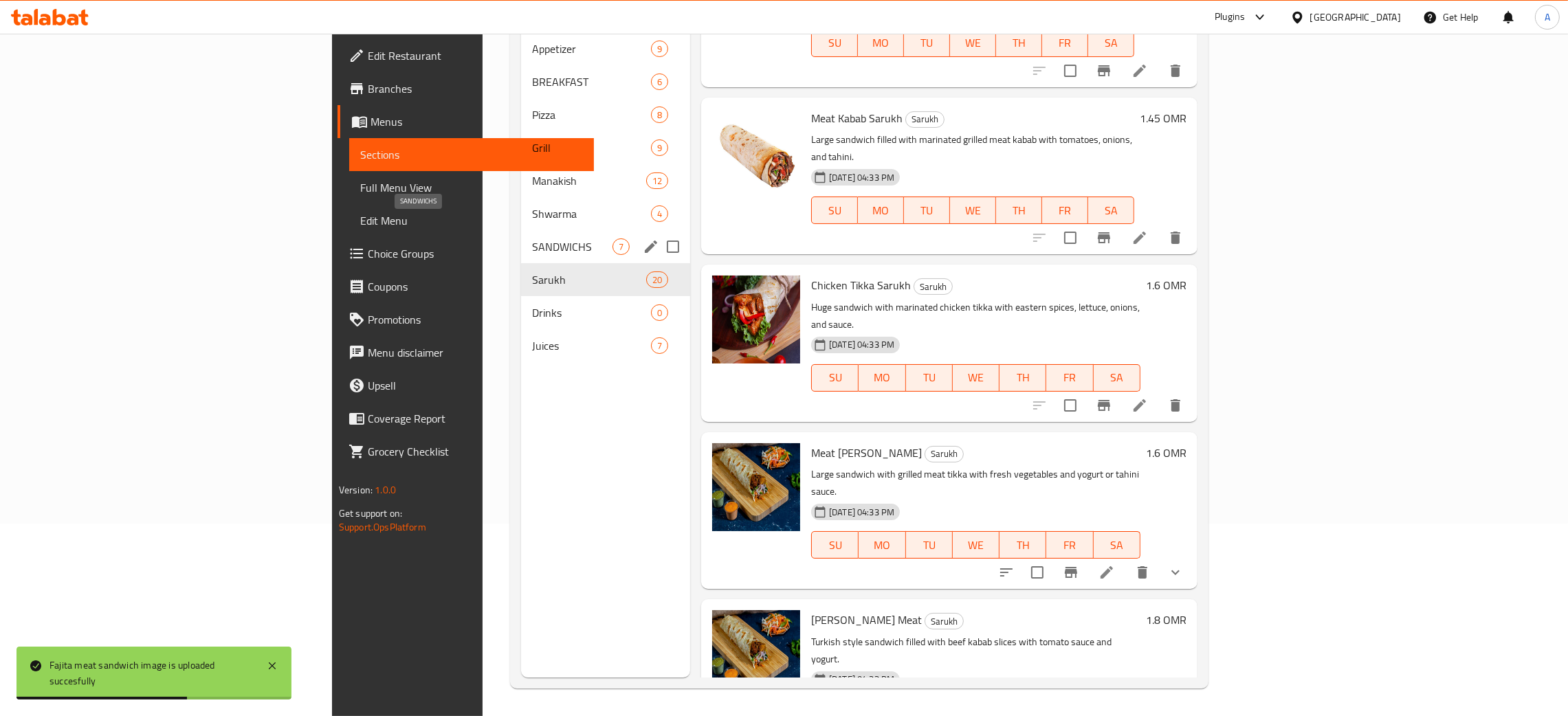
click at [532, 238] on span "SANDWICHS" at bounding box center [572, 246] width 81 height 17
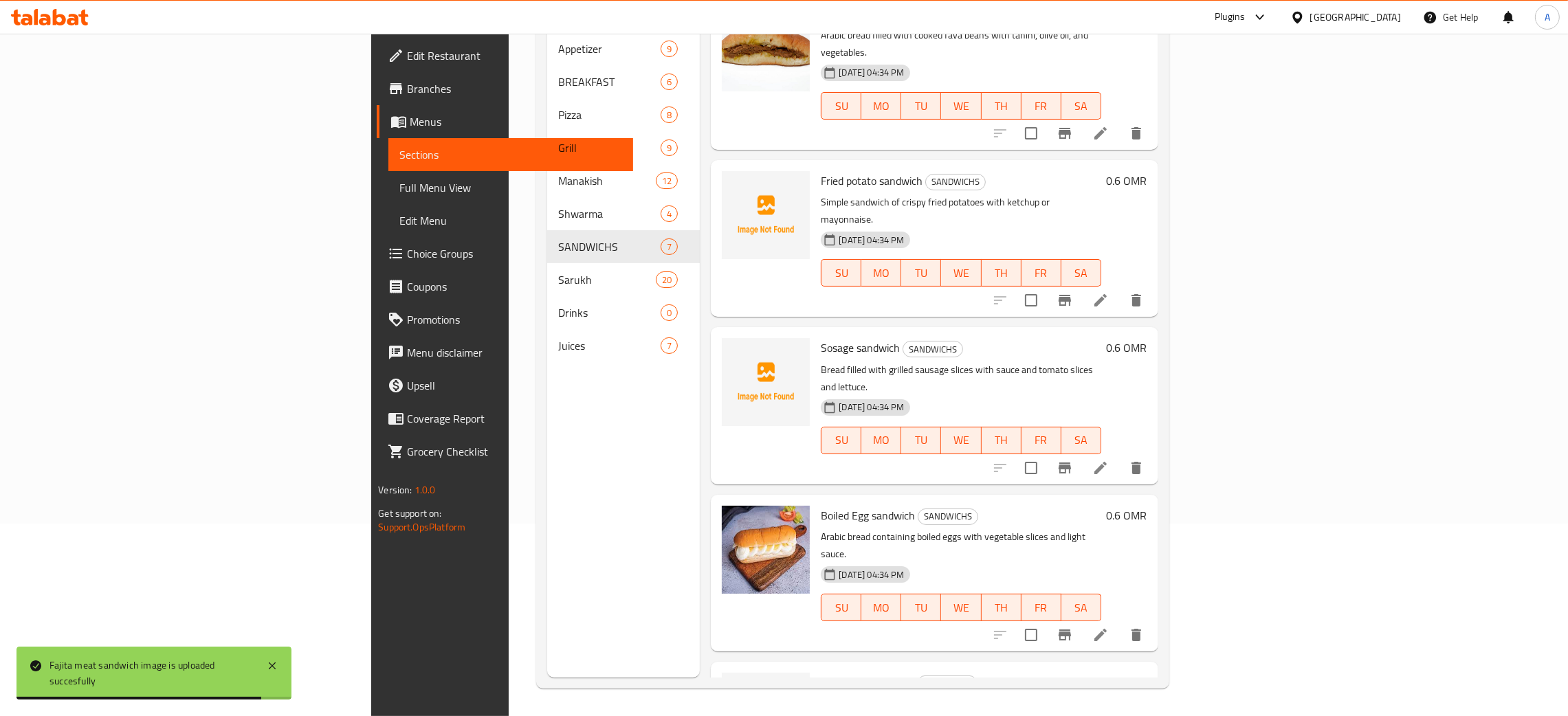
scroll to position [161, 0]
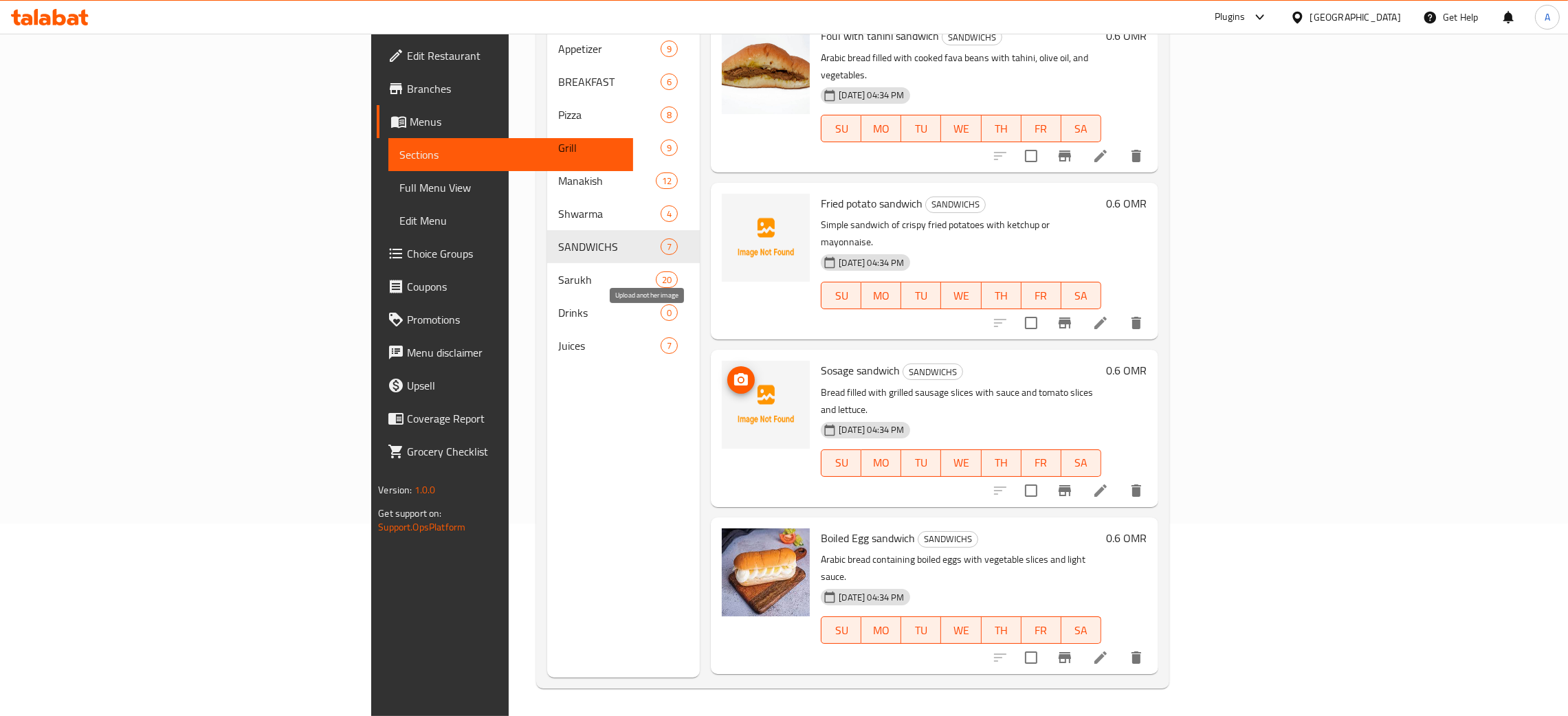
click at [733, 372] on icon "upload picture" at bounding box center [741, 380] width 17 height 17
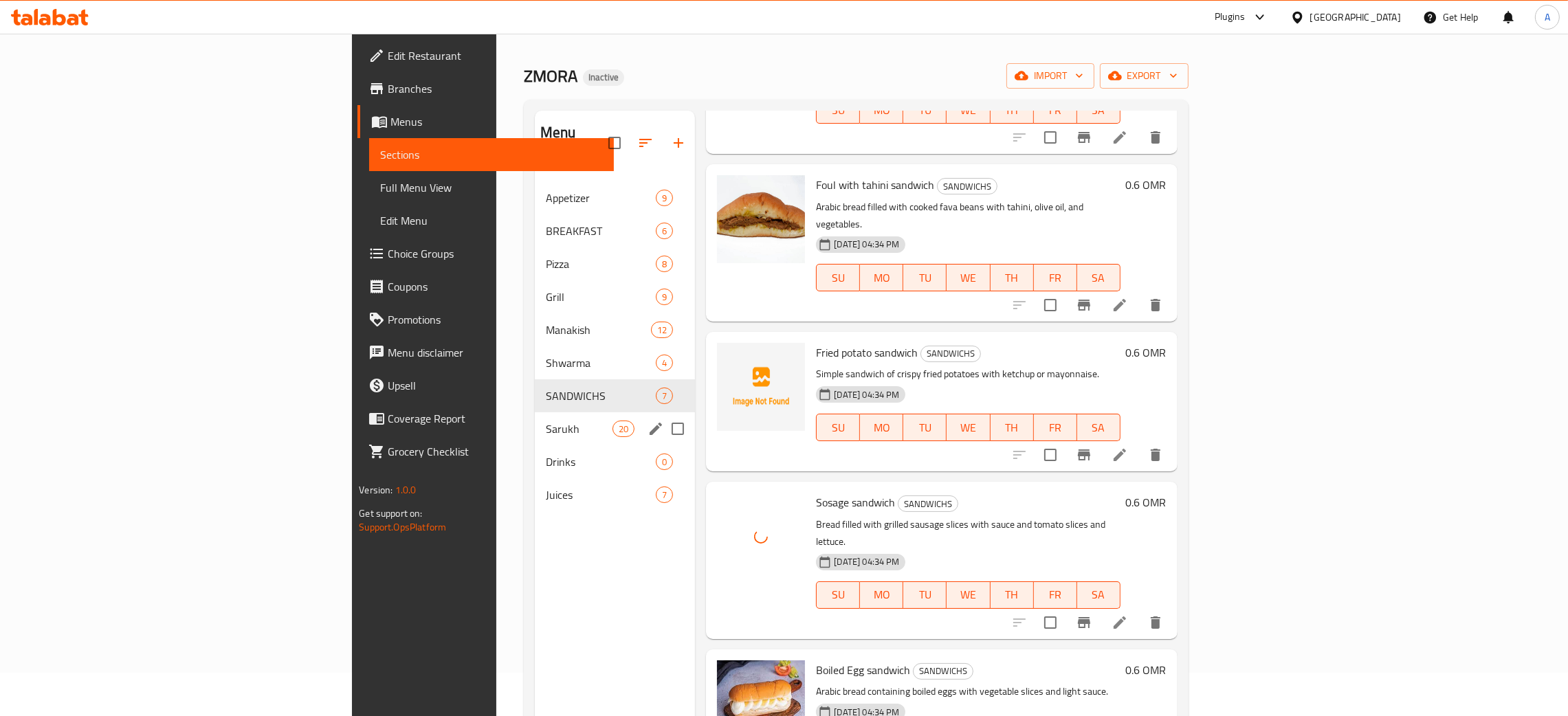
scroll to position [0, 0]
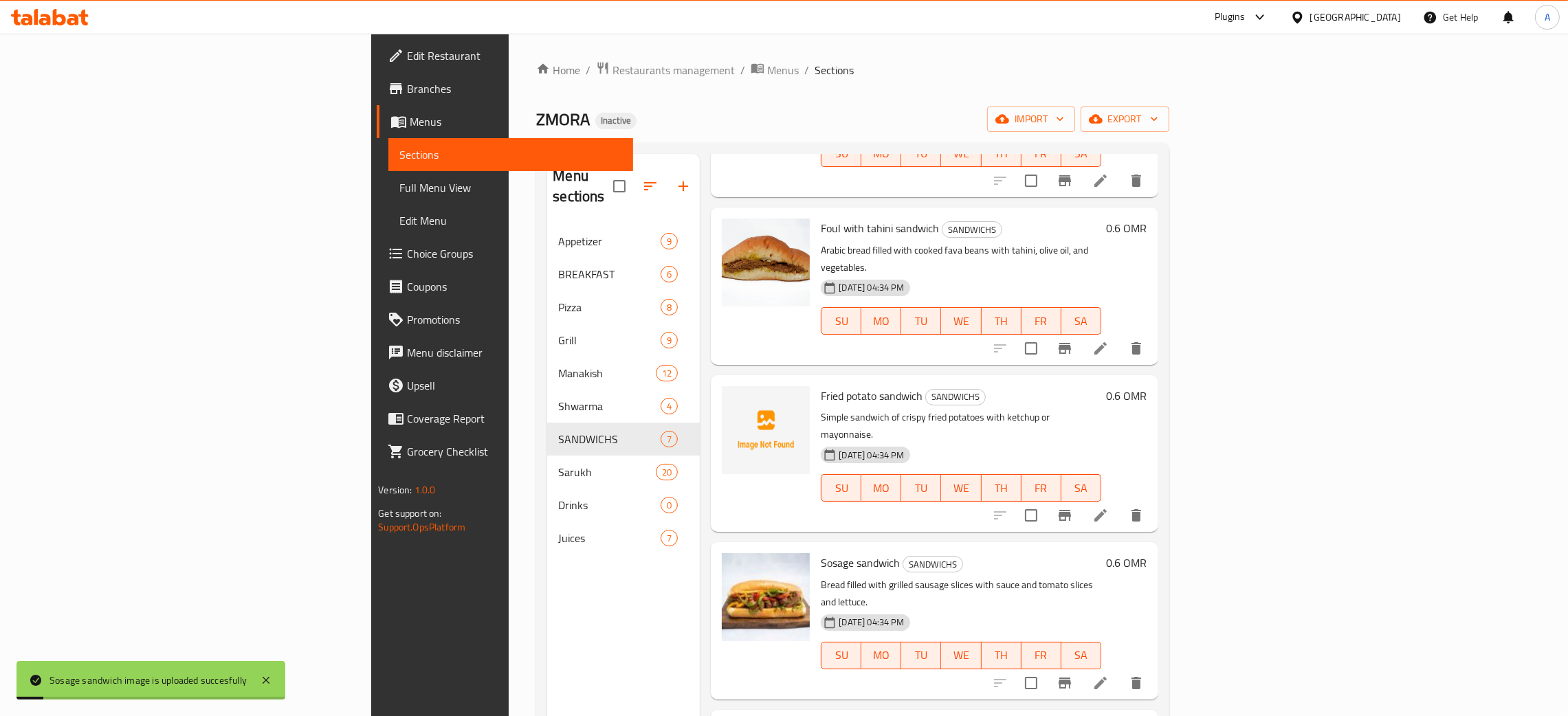
click at [407, 54] on span "Edit Restaurant" at bounding box center [514, 55] width 215 height 17
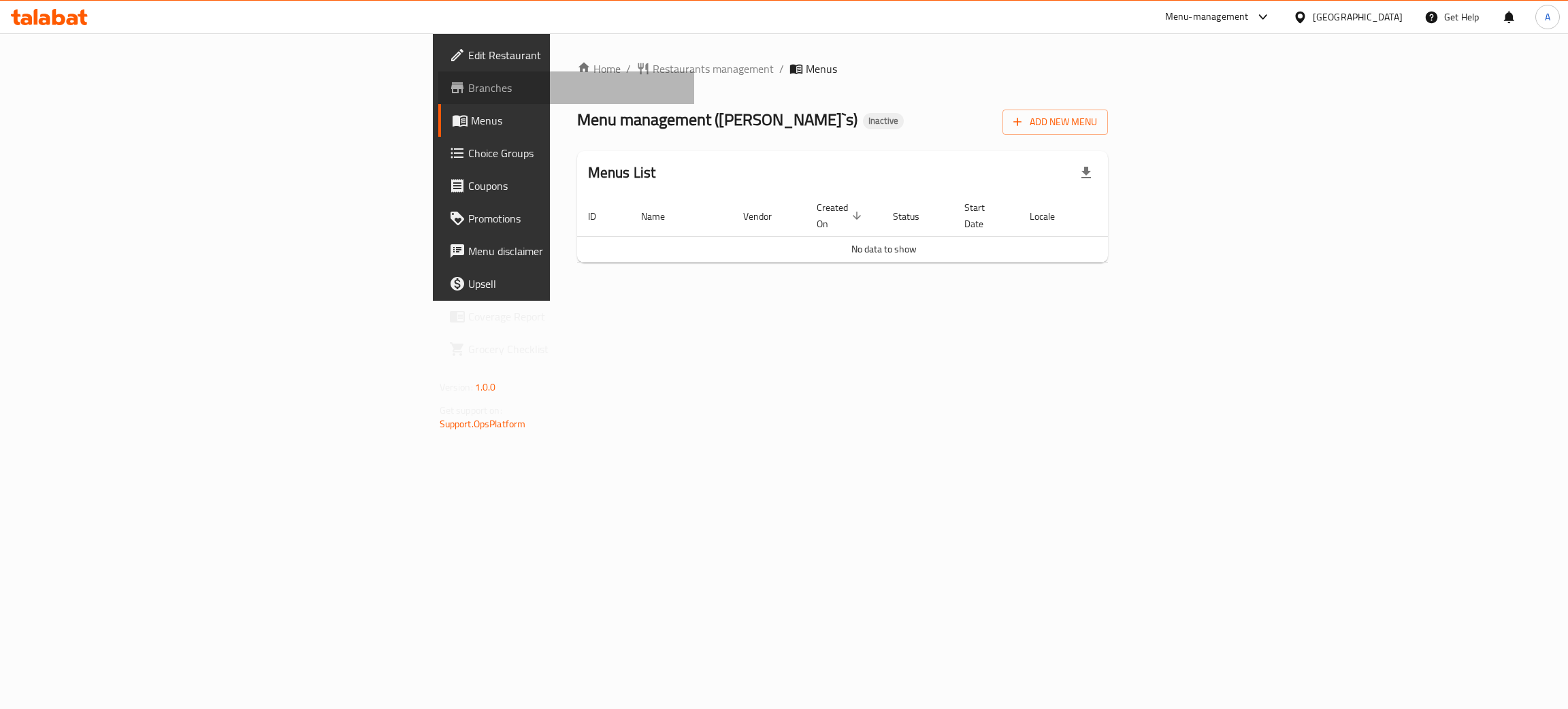
click at [468, 84] on span "Branches" at bounding box center [576, 88] width 216 height 17
click at [468, 89] on span "Branches" at bounding box center [576, 88] width 216 height 17
click at [72, 22] on icon at bounding box center [49, 17] width 77 height 17
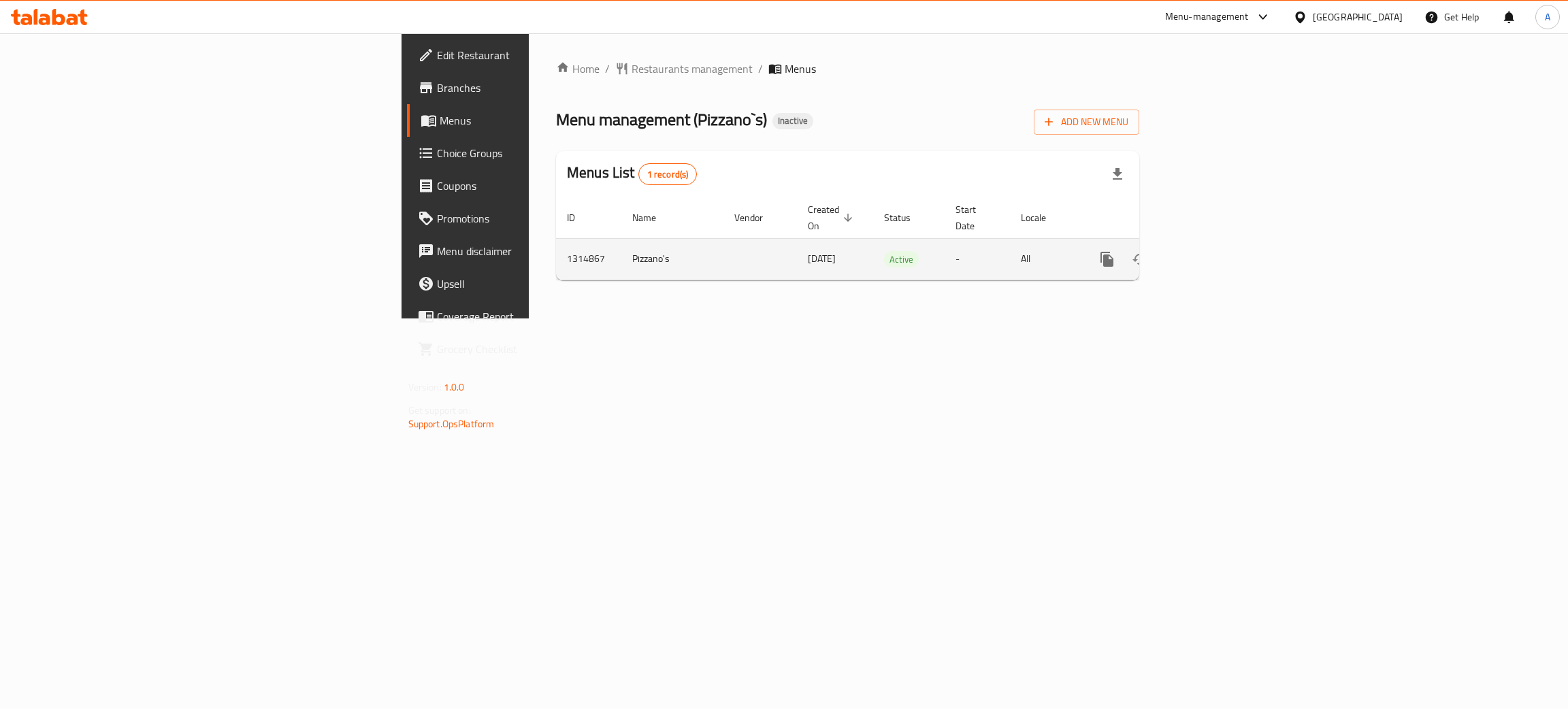
click at [1214, 251] on icon "enhanced table" at bounding box center [1205, 259] width 17 height 17
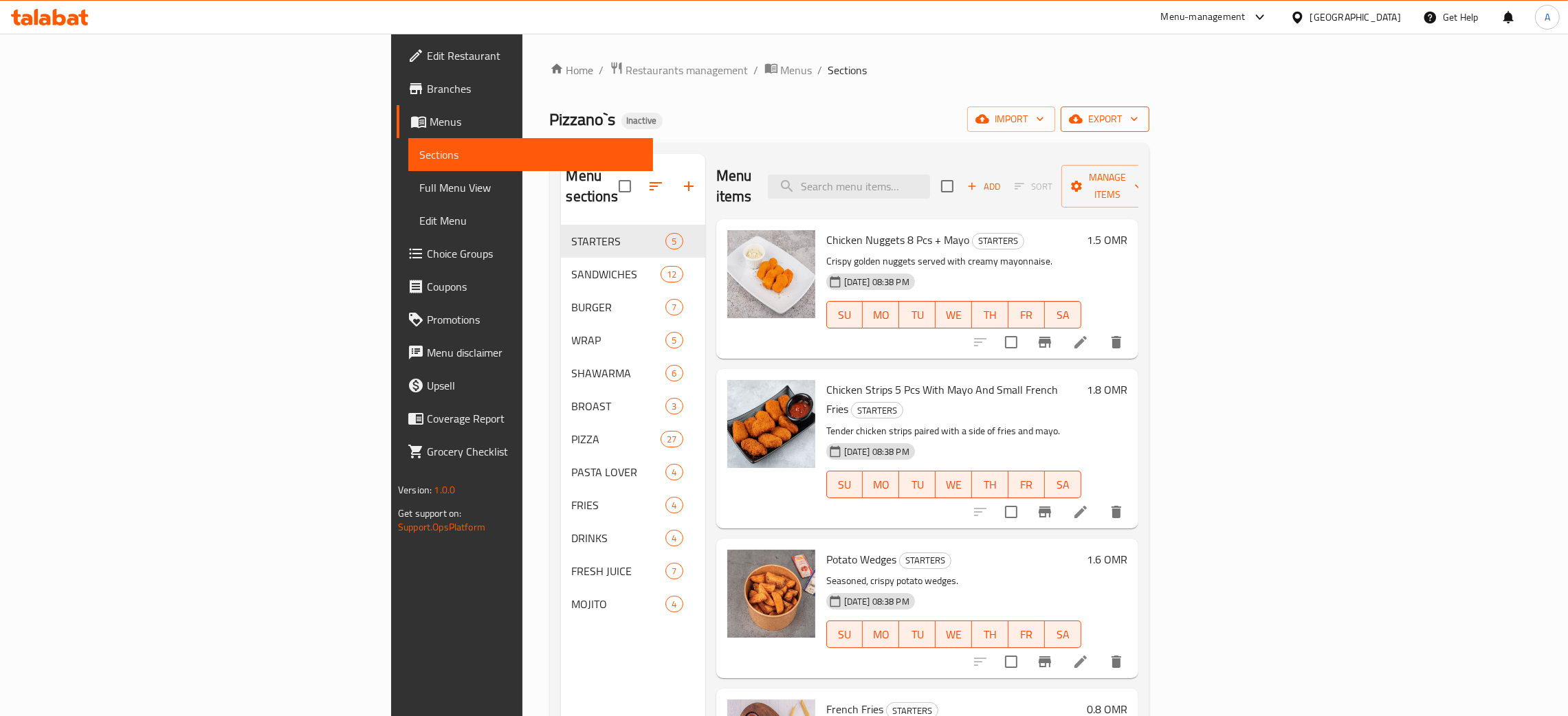
click at [1150, 115] on button "export" at bounding box center [1105, 119] width 89 height 25
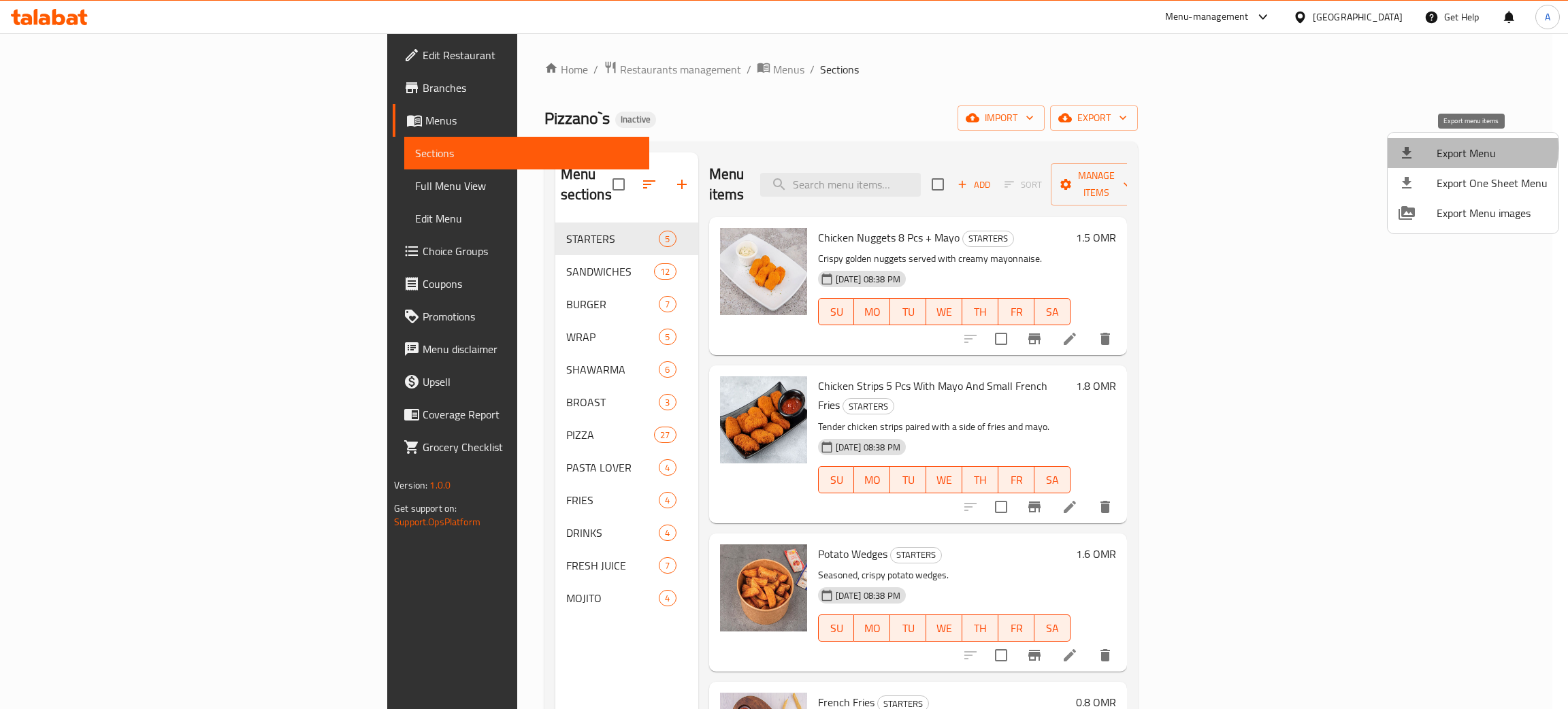
click at [1462, 148] on span "Export Menu" at bounding box center [1492, 153] width 111 height 17
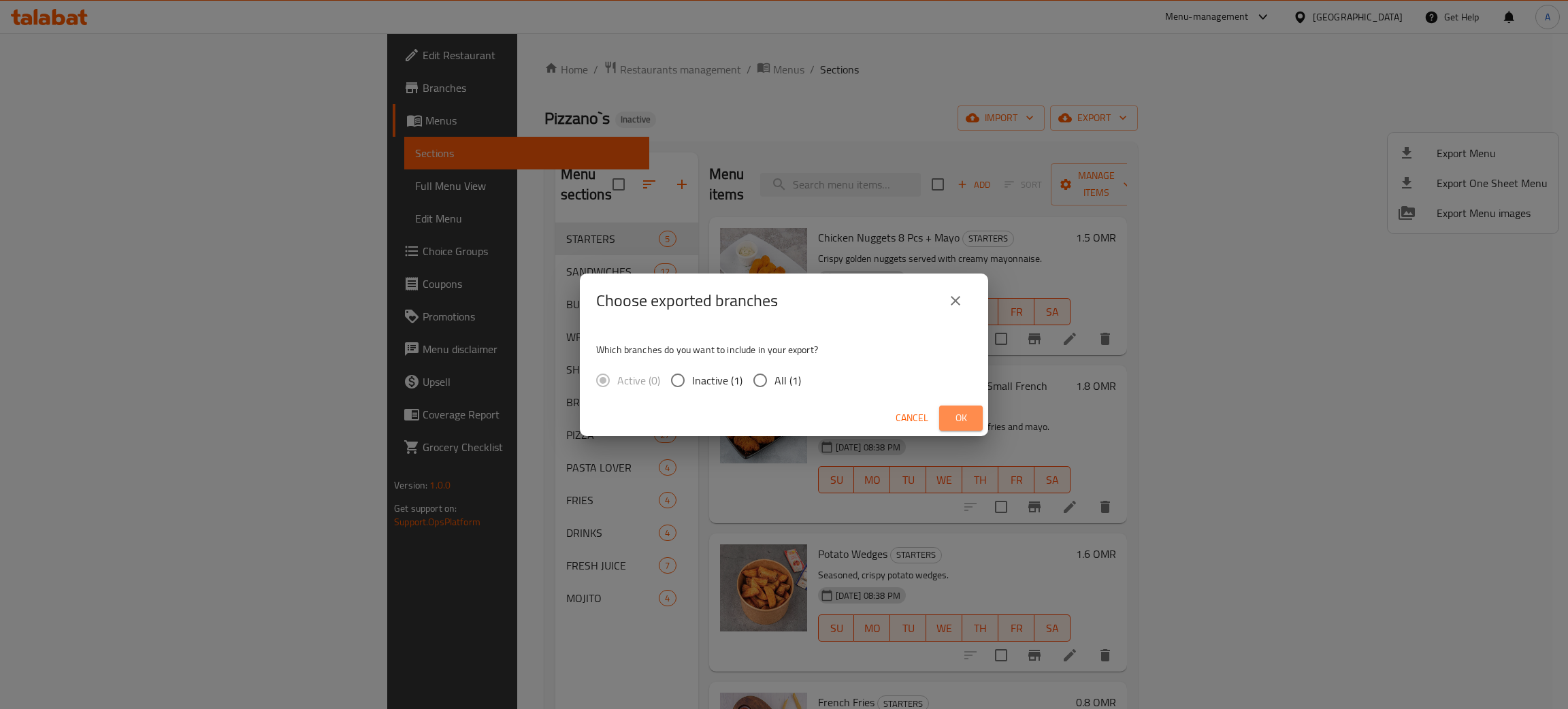
click at [959, 414] on span "Ok" at bounding box center [960, 418] width 22 height 17
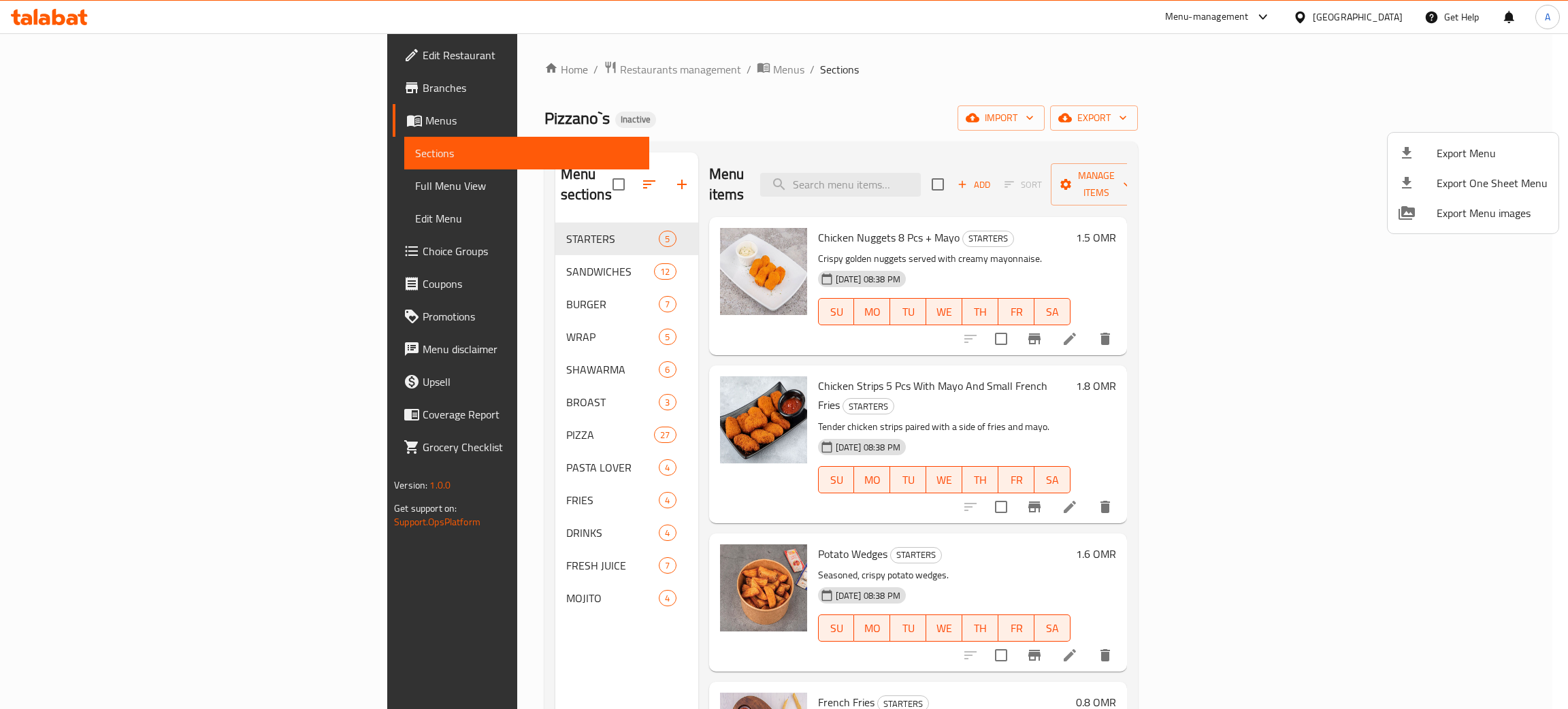
click at [70, 50] on div at bounding box center [784, 354] width 1568 height 709
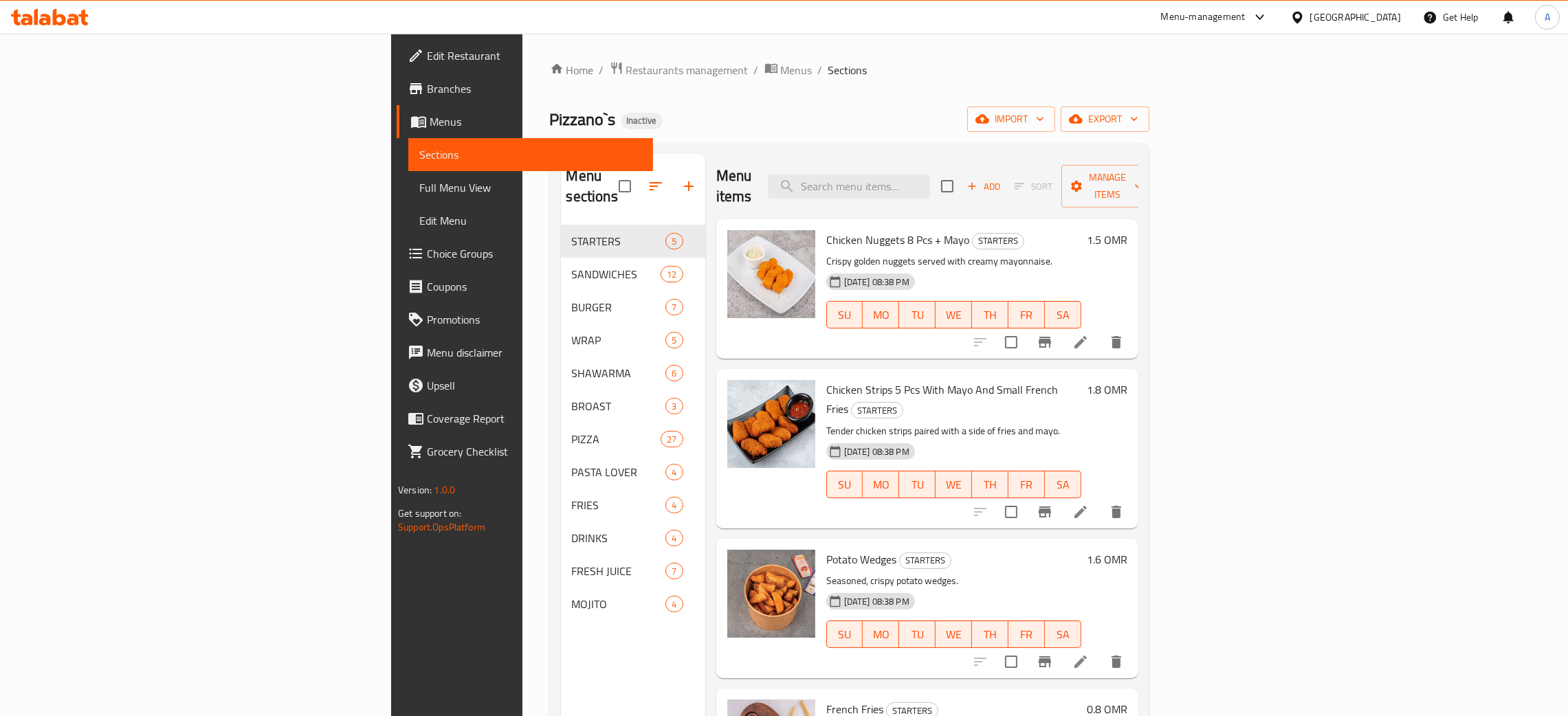
click at [427, 51] on span "Edit Restaurant" at bounding box center [535, 55] width 215 height 17
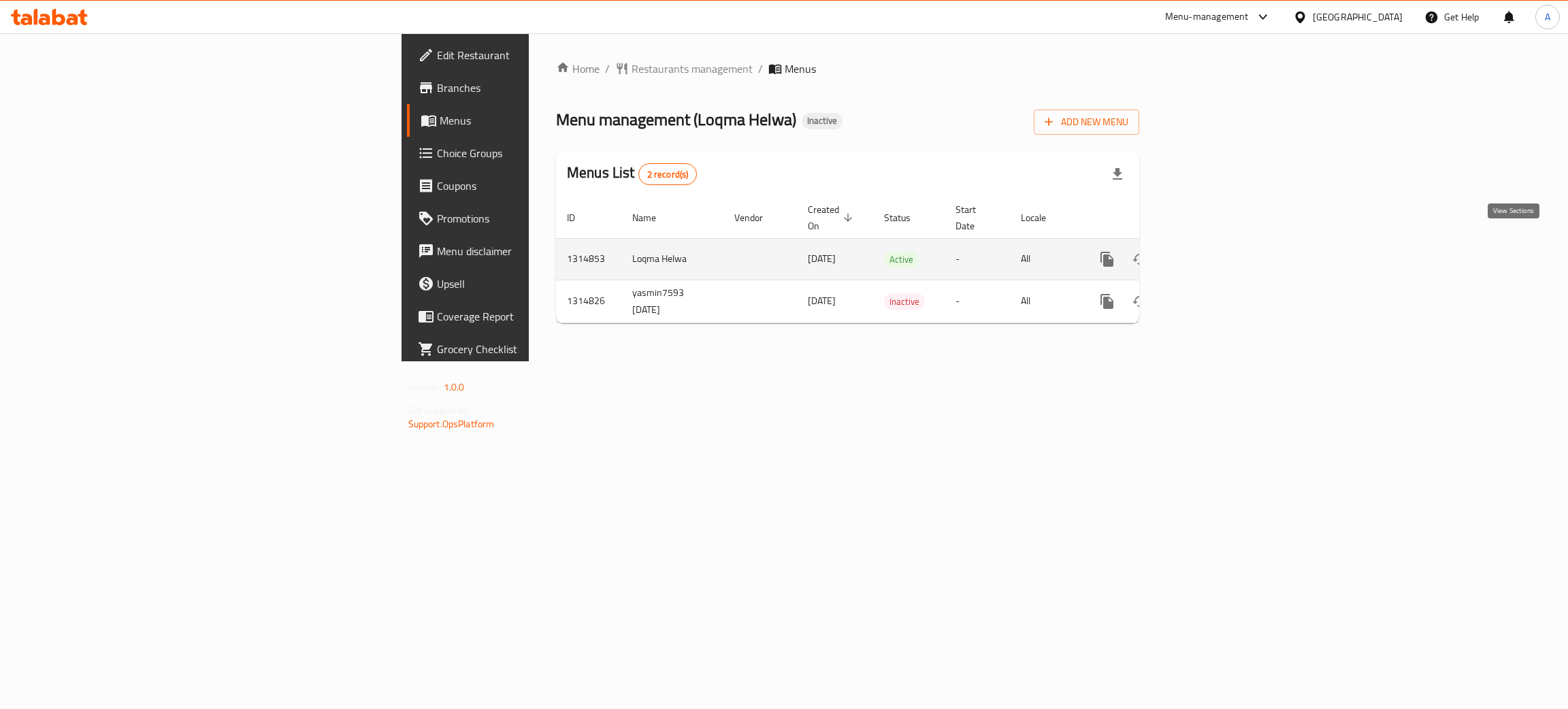
click at [1221, 243] on link "enhanced table" at bounding box center [1205, 259] width 32 height 32
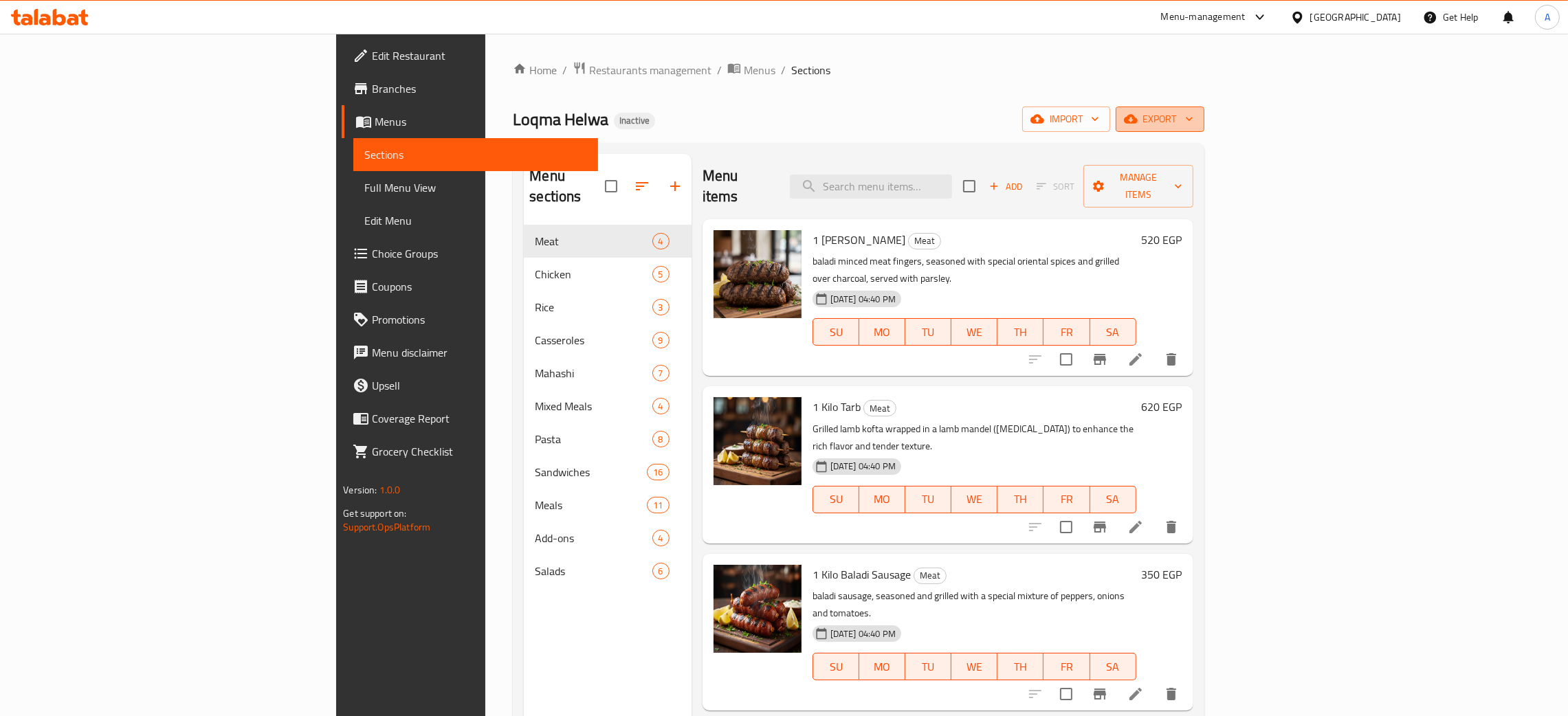
click at [1196, 121] on icon "button" at bounding box center [1189, 118] width 14 height 14
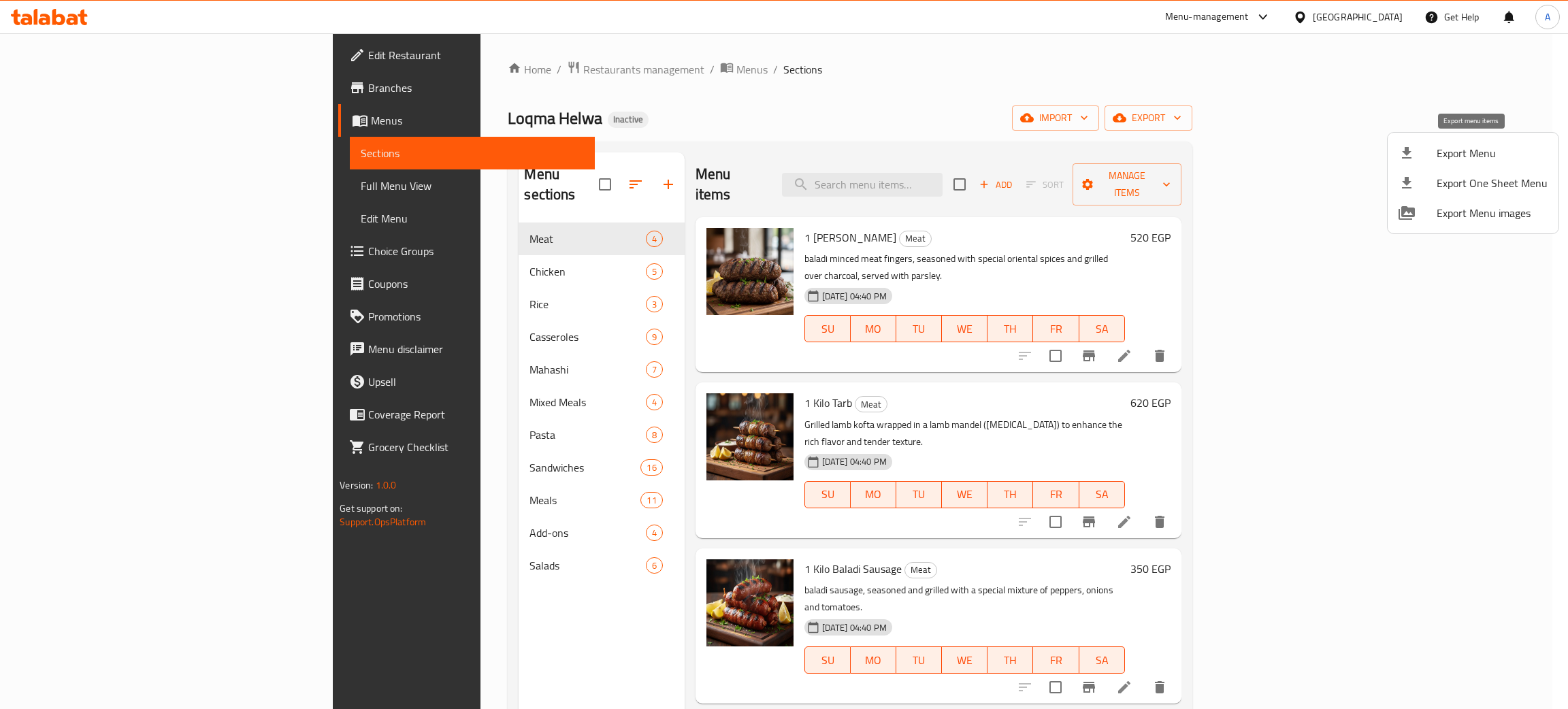
click at [1475, 152] on span "Export Menu" at bounding box center [1492, 153] width 111 height 17
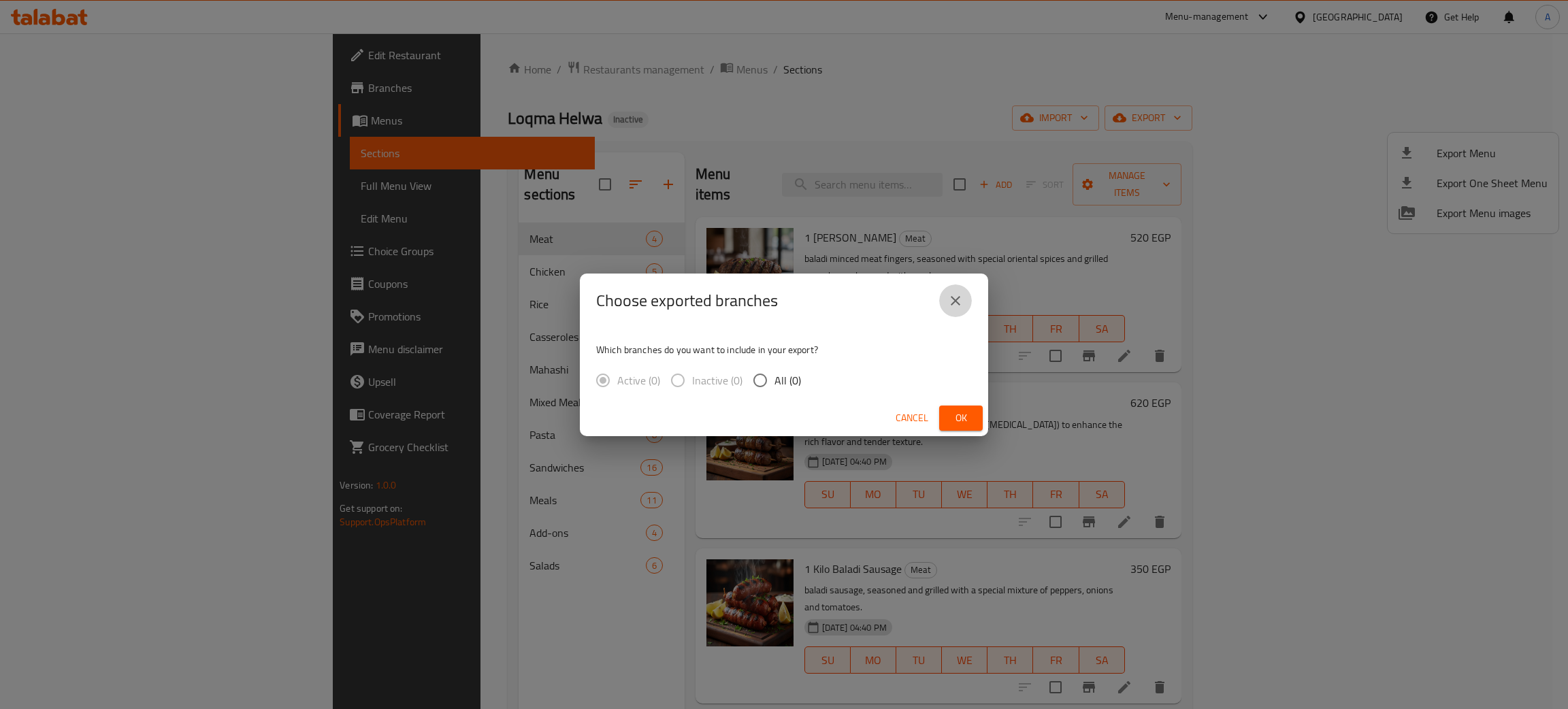
click at [958, 293] on icon "close" at bounding box center [955, 301] width 17 height 17
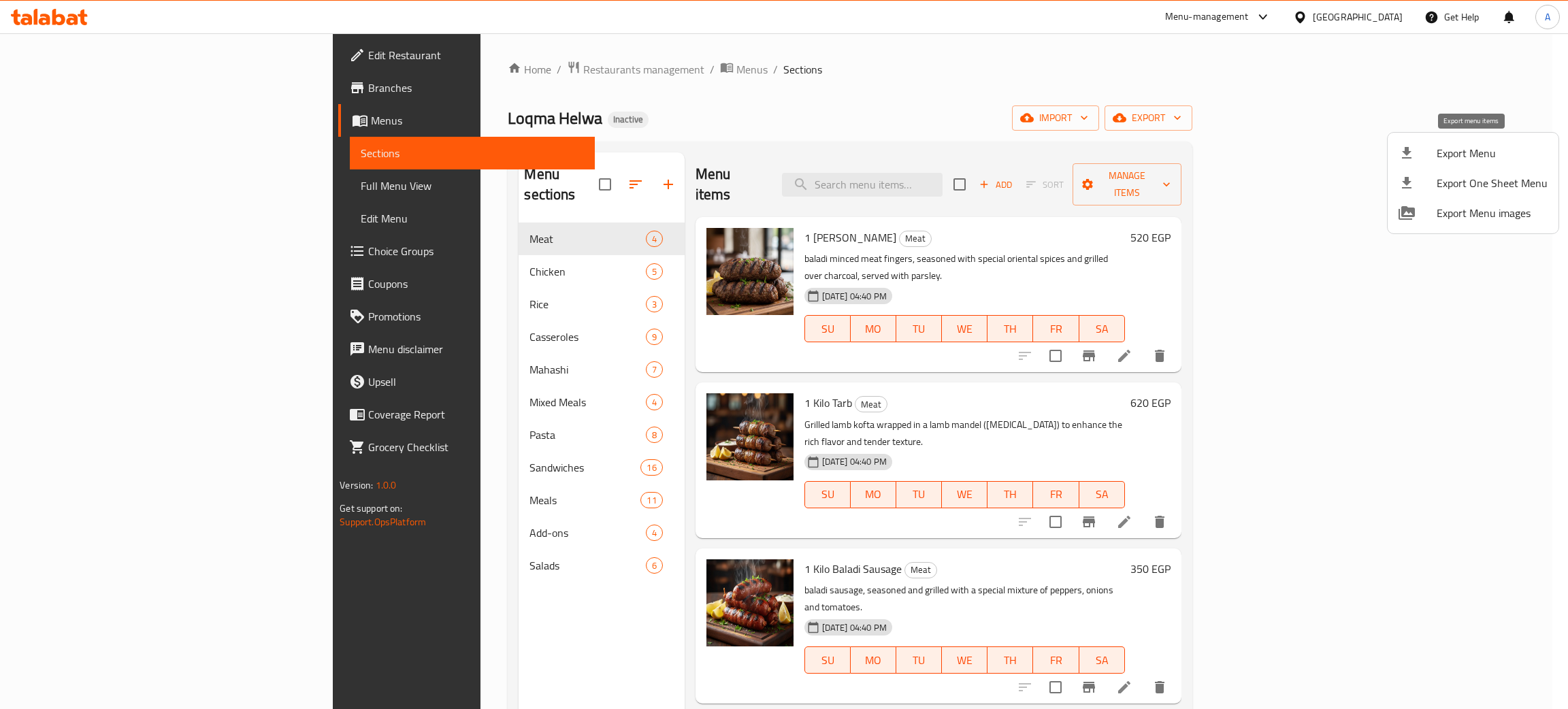
click at [1439, 154] on span "Export Menu" at bounding box center [1492, 153] width 111 height 17
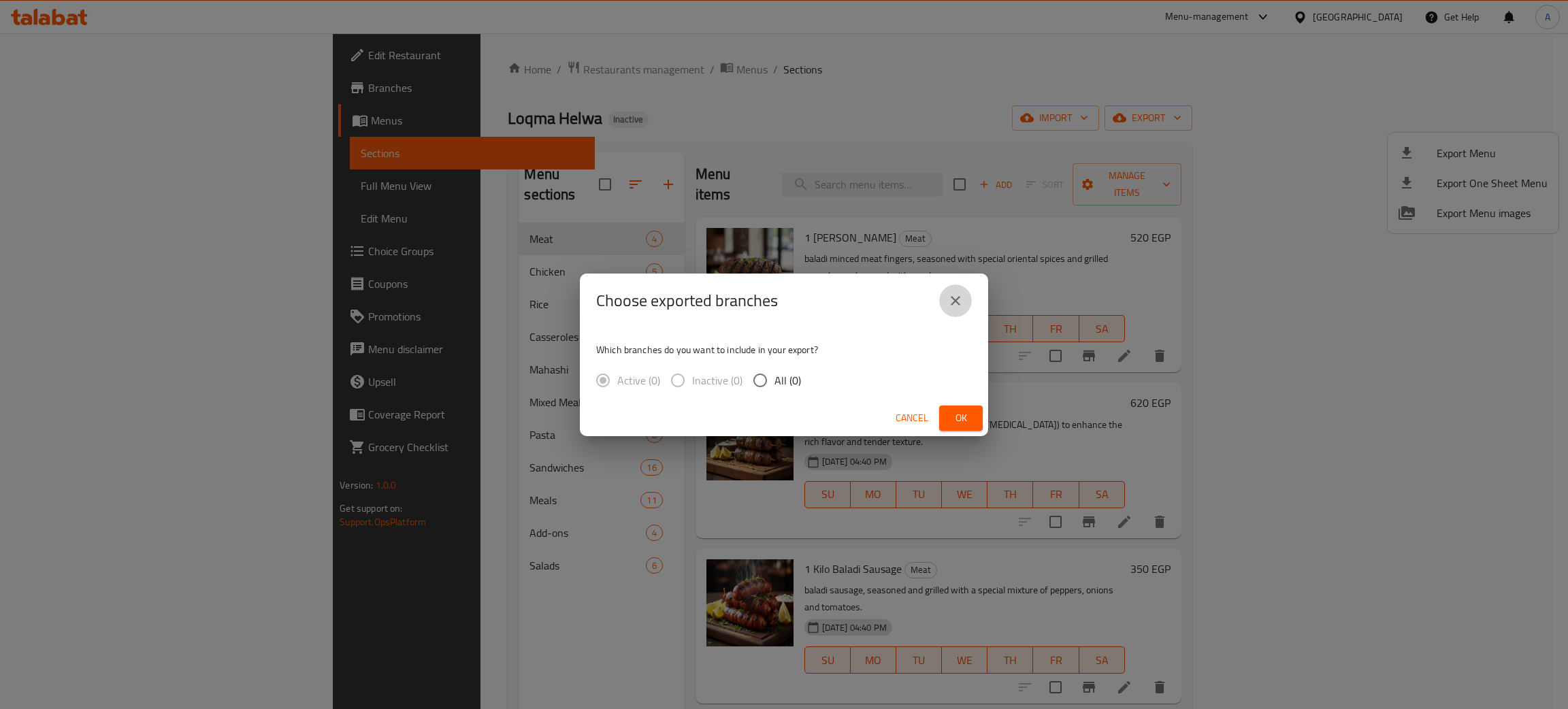
click at [953, 301] on icon "close" at bounding box center [955, 301] width 17 height 17
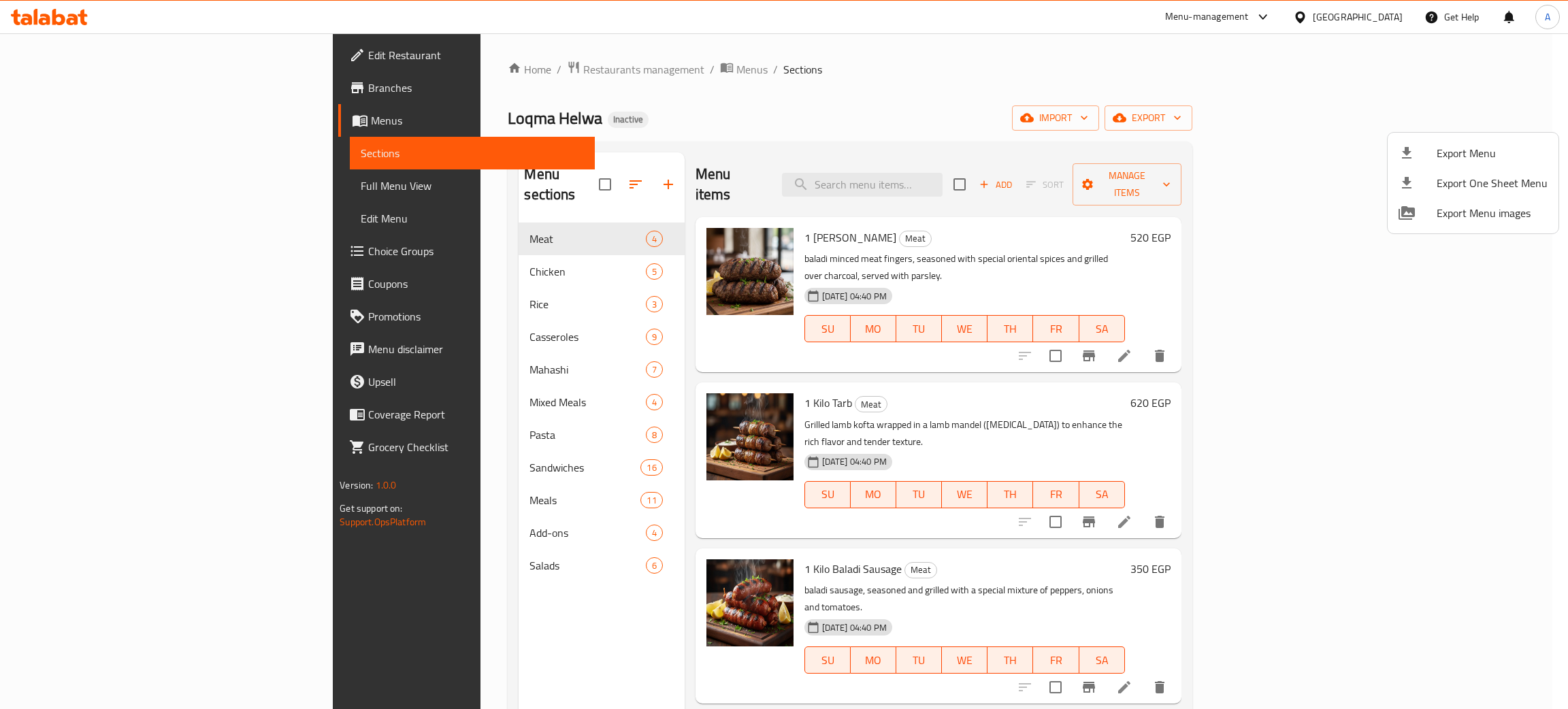
click at [451, 252] on div at bounding box center [784, 354] width 1568 height 709
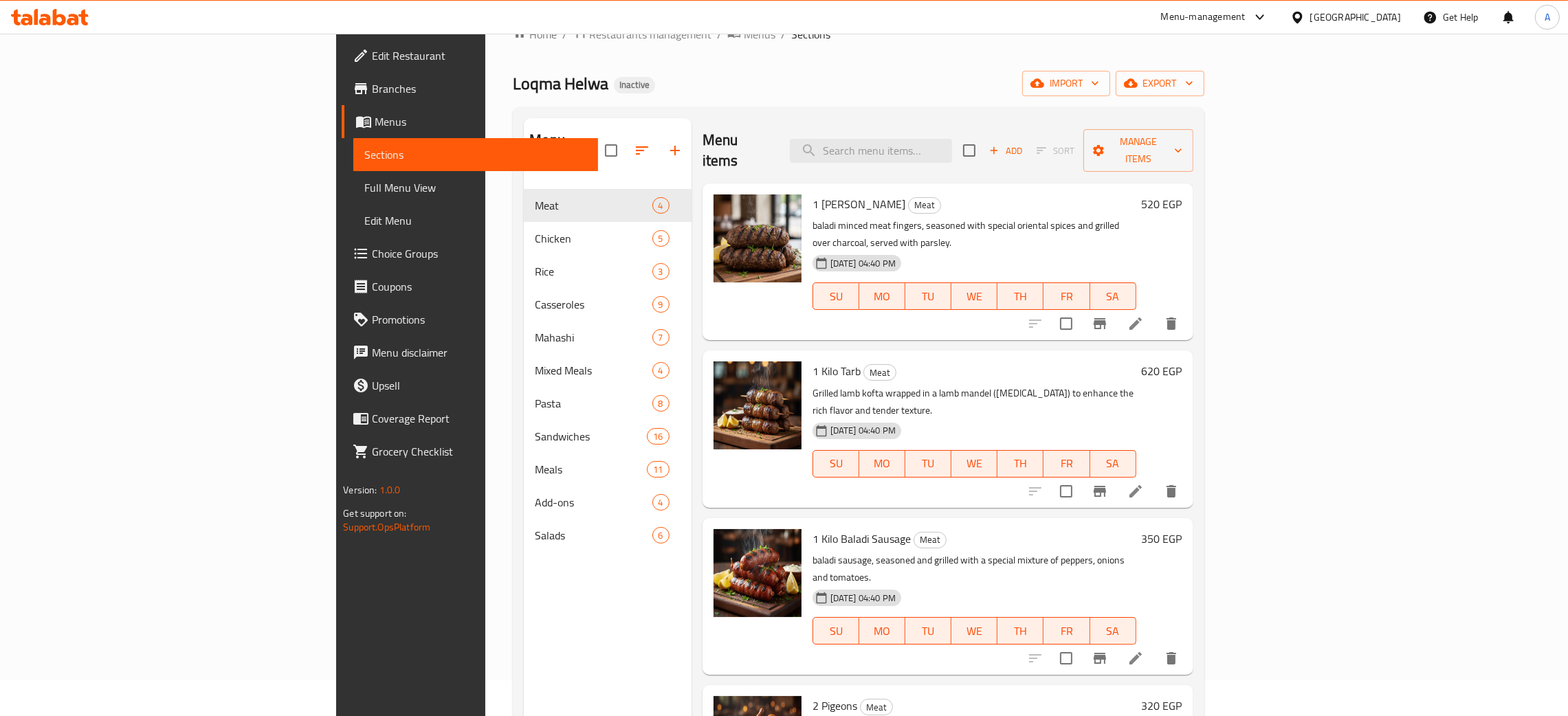
scroll to position [194, 0]
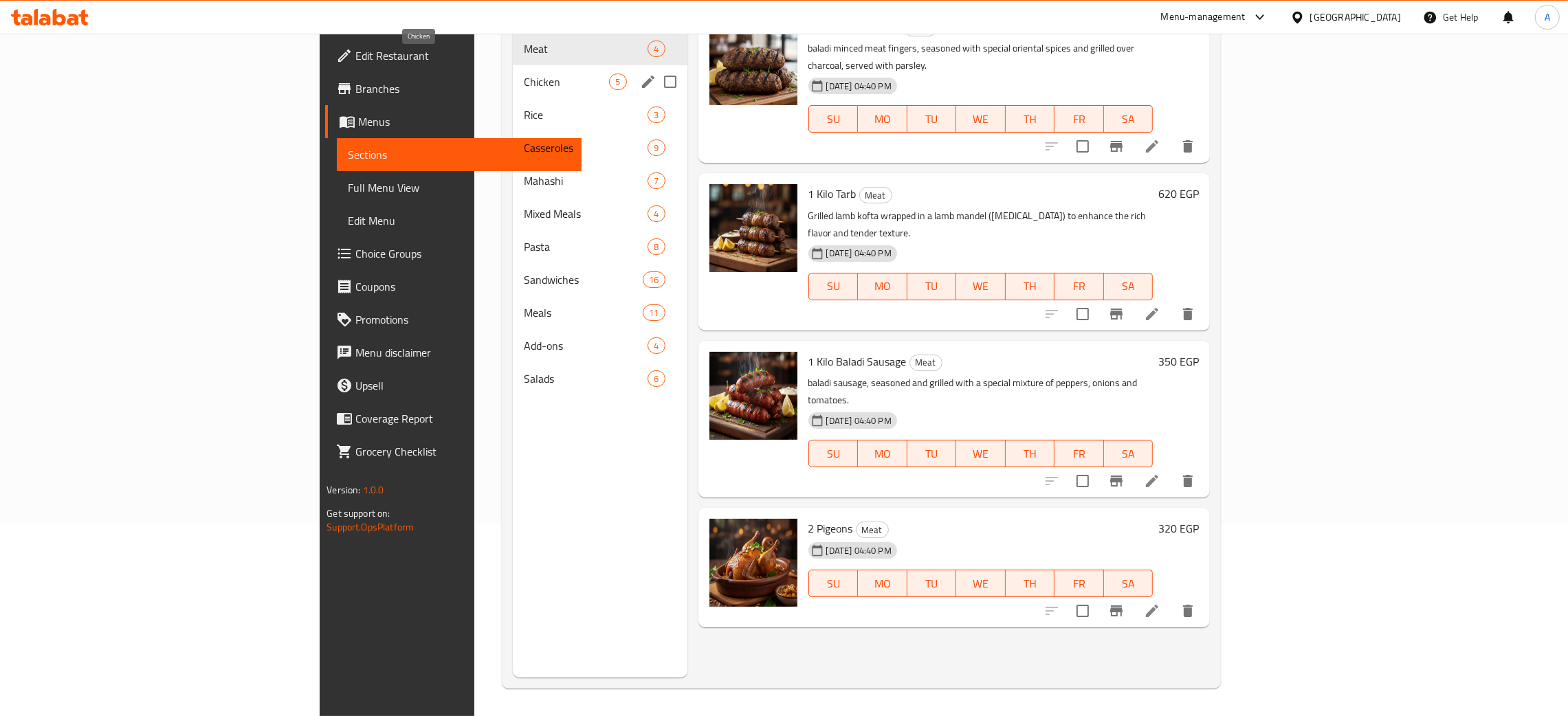
click at [524, 73] on span "Chicken" at bounding box center [566, 81] width 85 height 17
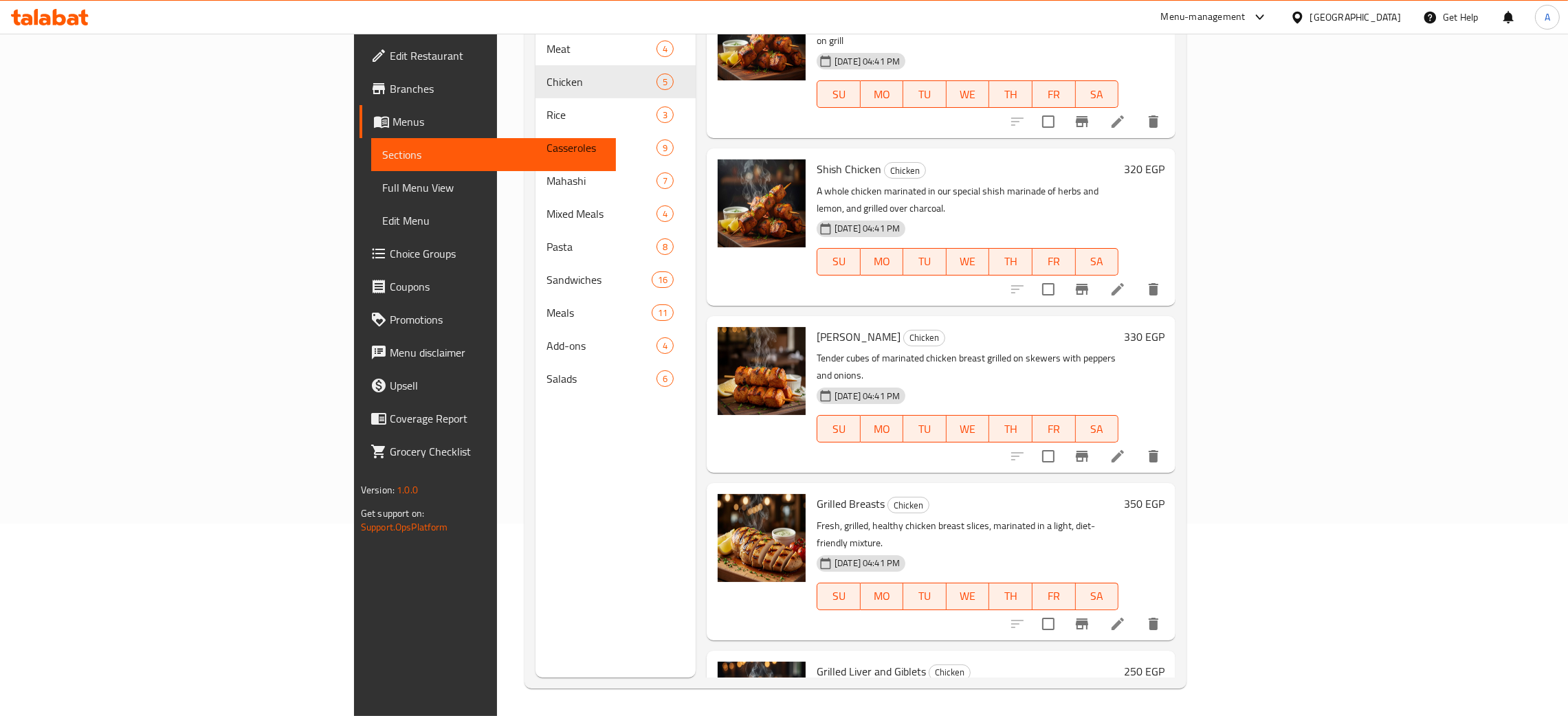
scroll to position [68, 0]
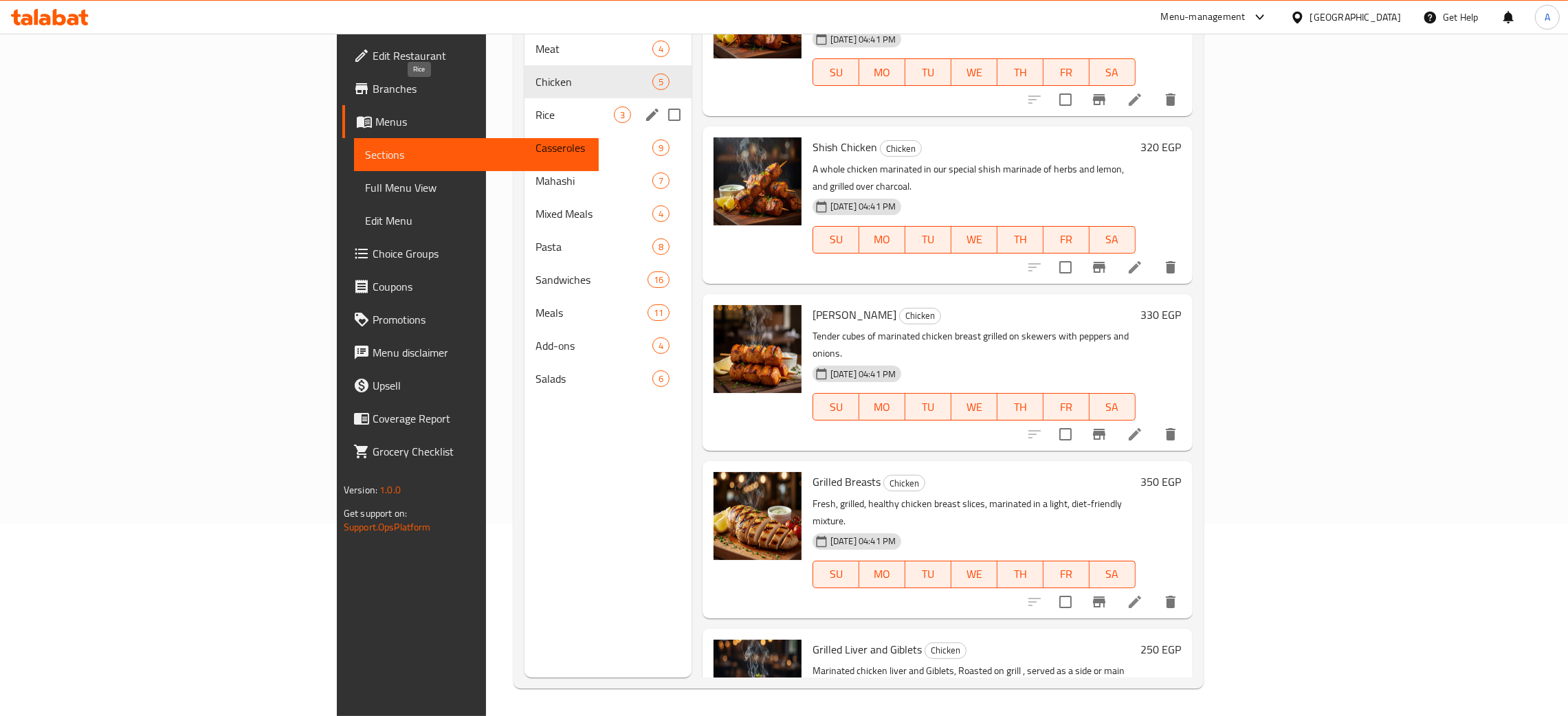
click at [535, 107] on span "Rice" at bounding box center [574, 115] width 78 height 17
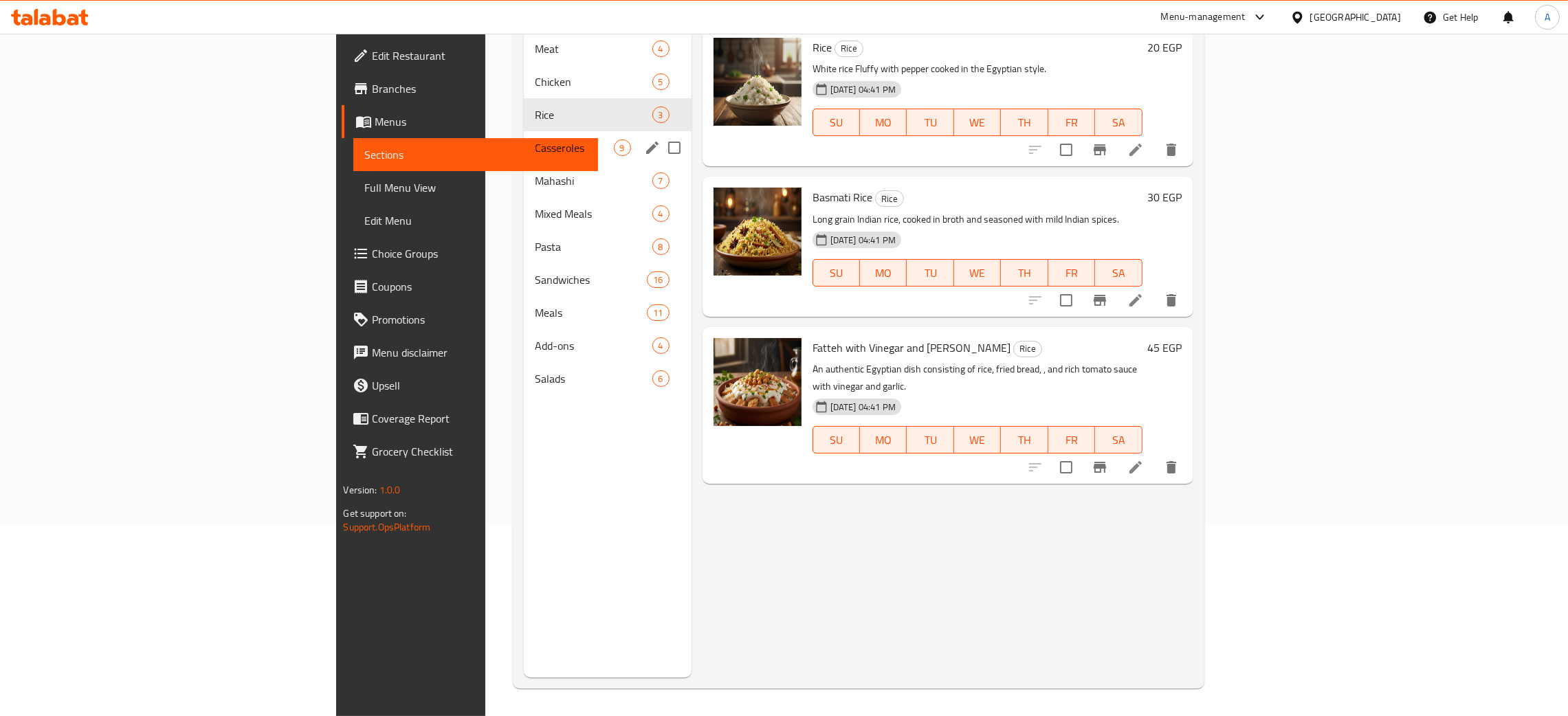
click at [524, 135] on div "Casseroles 9" at bounding box center [607, 147] width 167 height 33
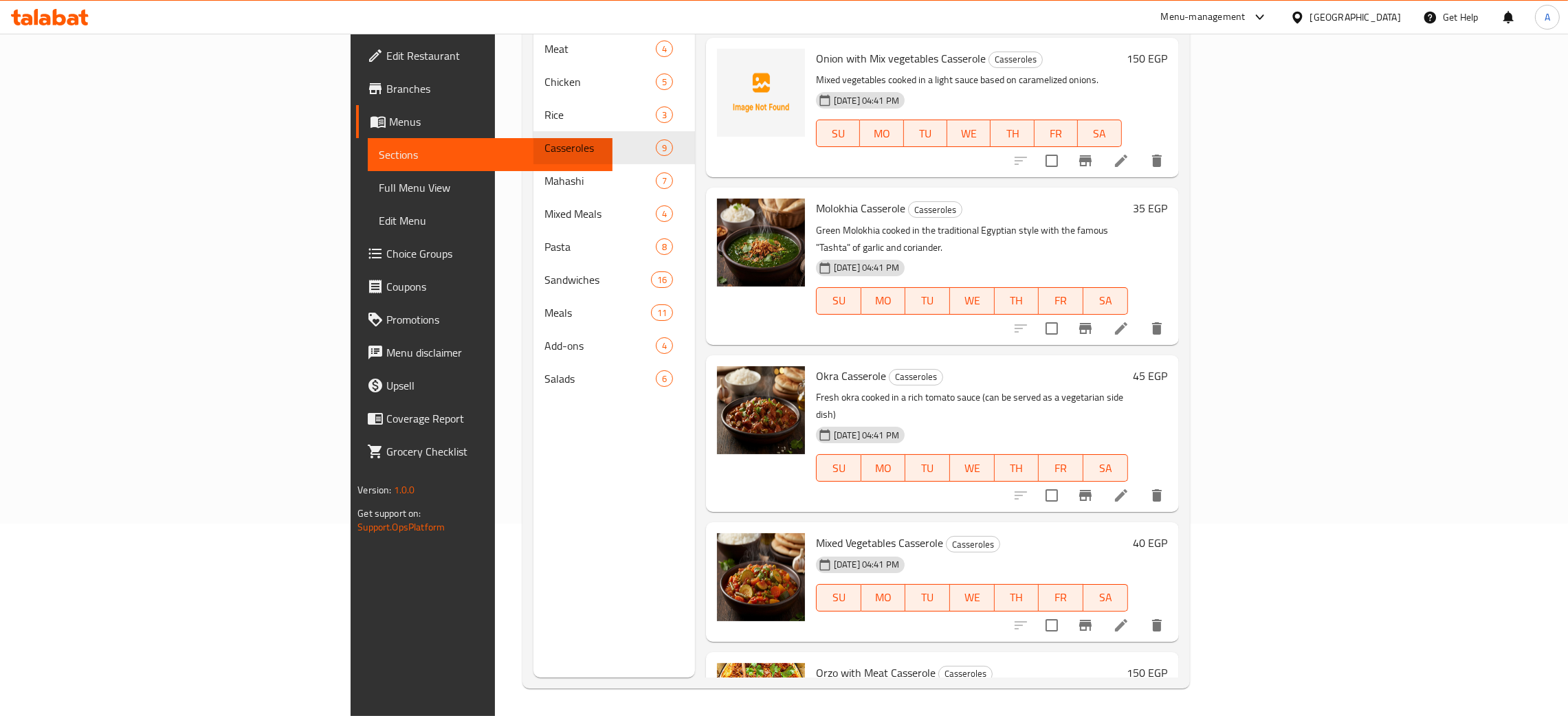
scroll to position [586, 0]
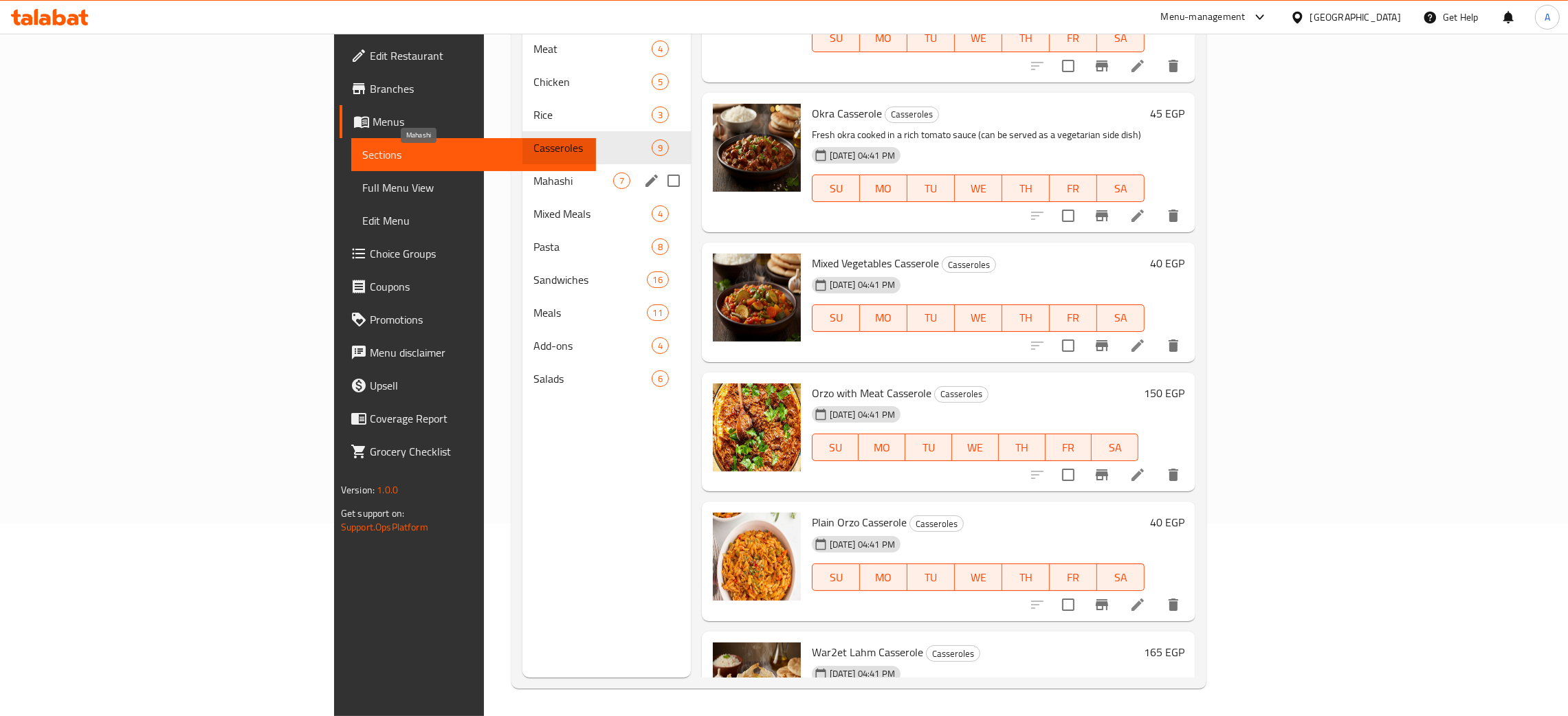
click at [534, 173] on span "Mahashi" at bounding box center [574, 181] width 80 height 17
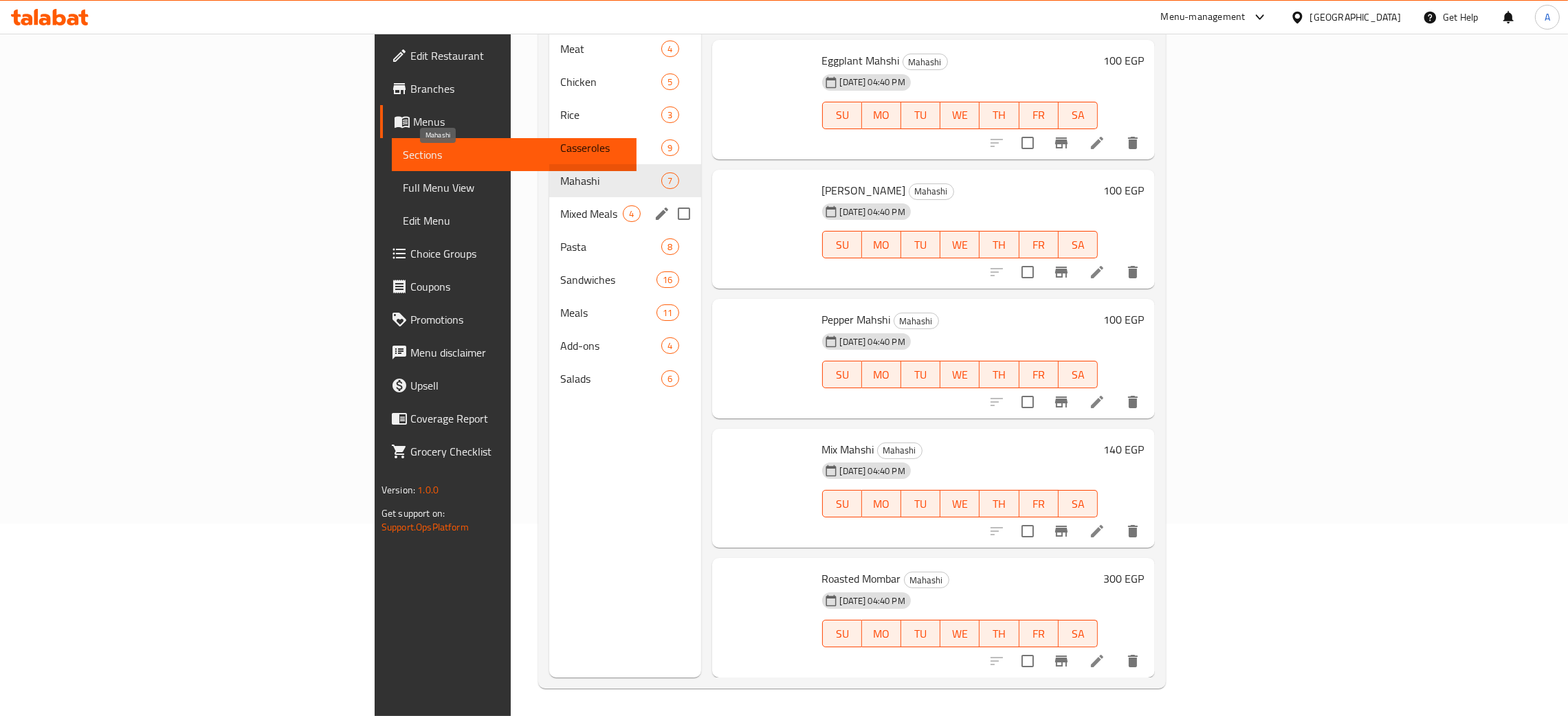
scroll to position [224, 0]
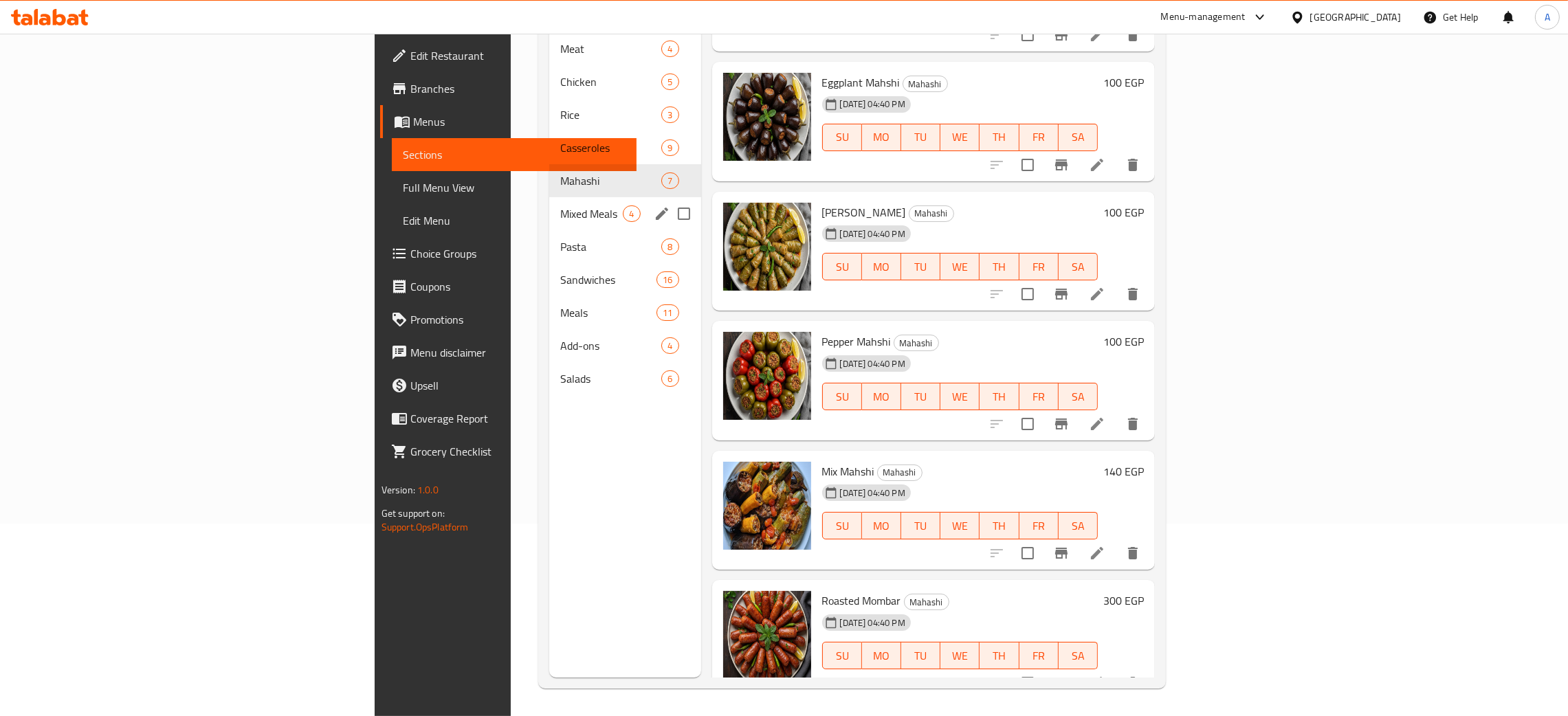
click at [560, 206] on span "Mixed Meals" at bounding box center [591, 213] width 62 height 17
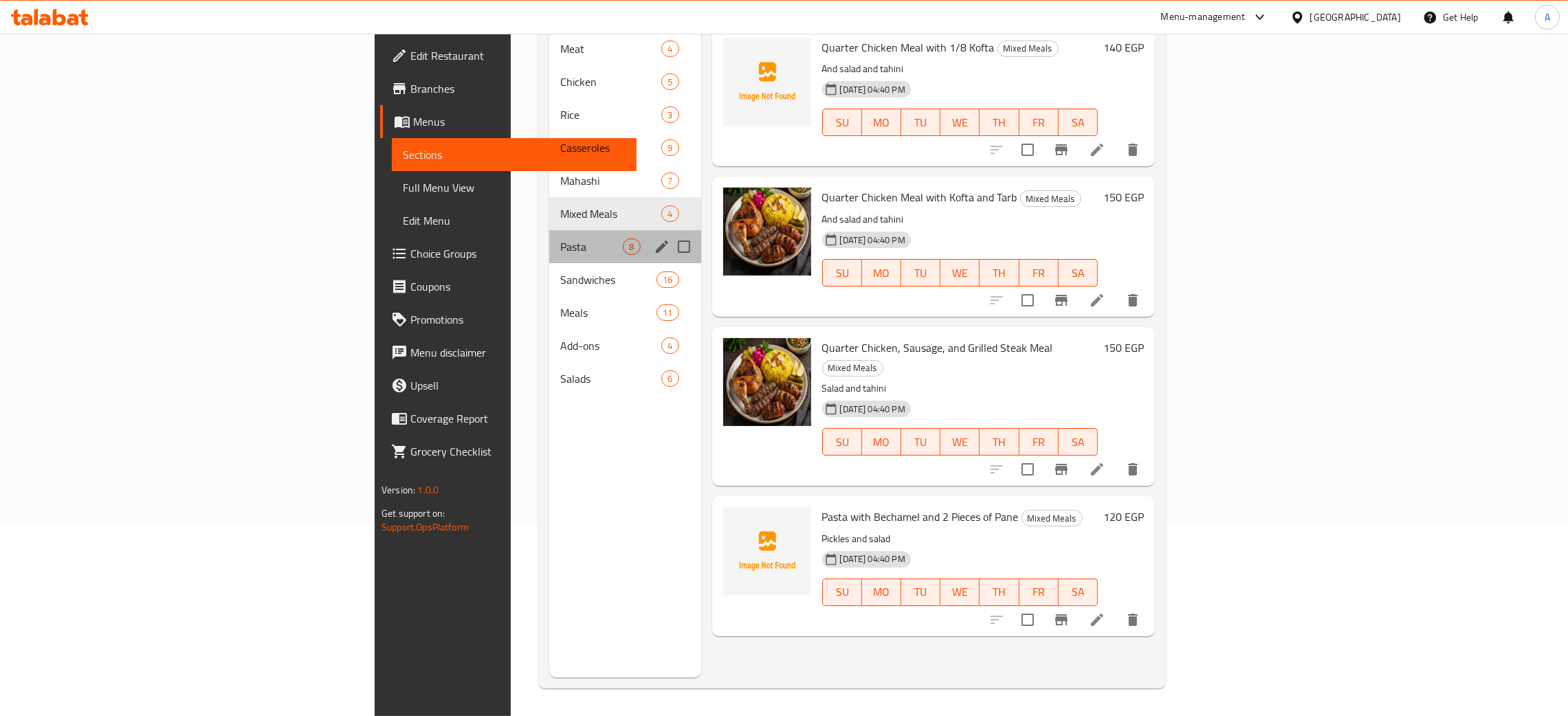
click at [549, 238] on div "Pasta 8" at bounding box center [625, 246] width 151 height 33
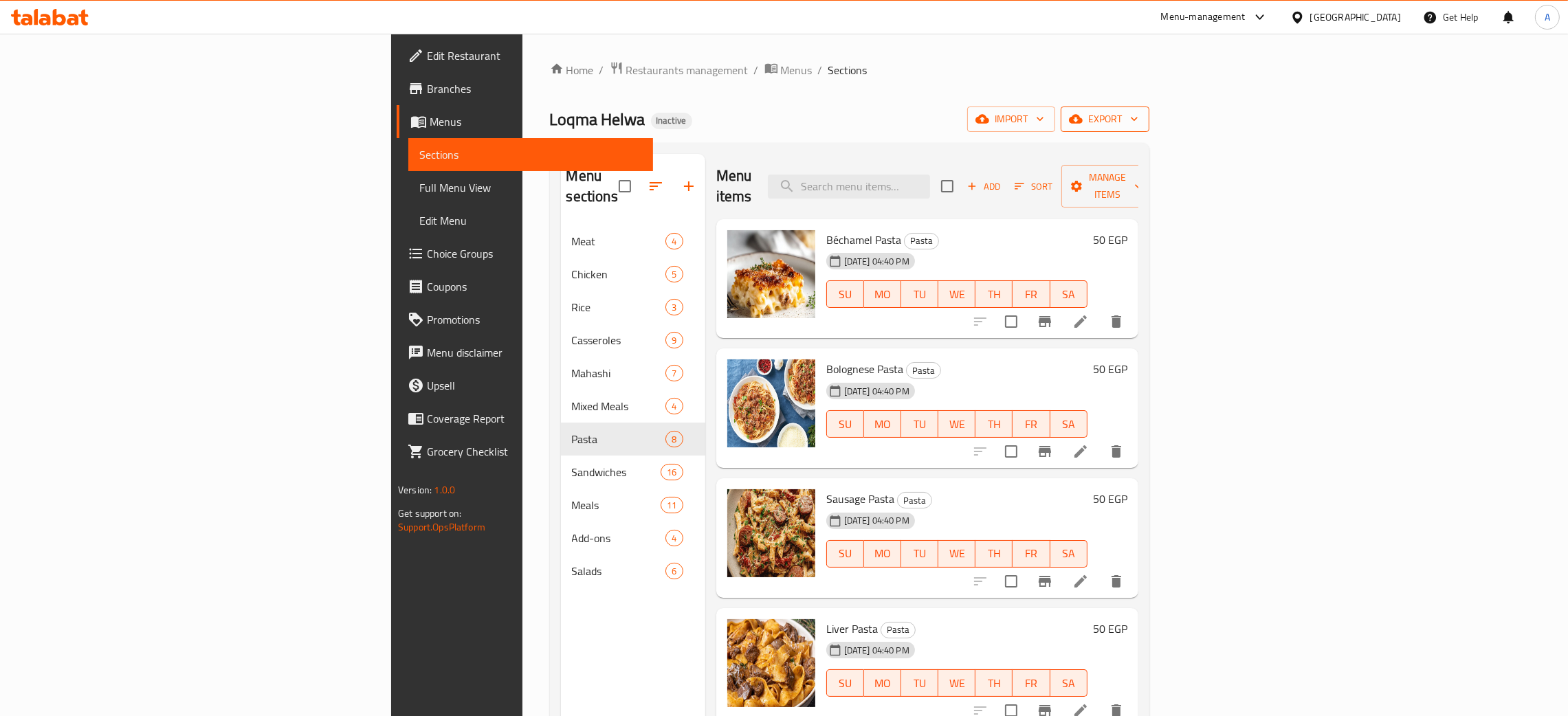
click at [1141, 115] on icon "button" at bounding box center [1134, 118] width 14 height 14
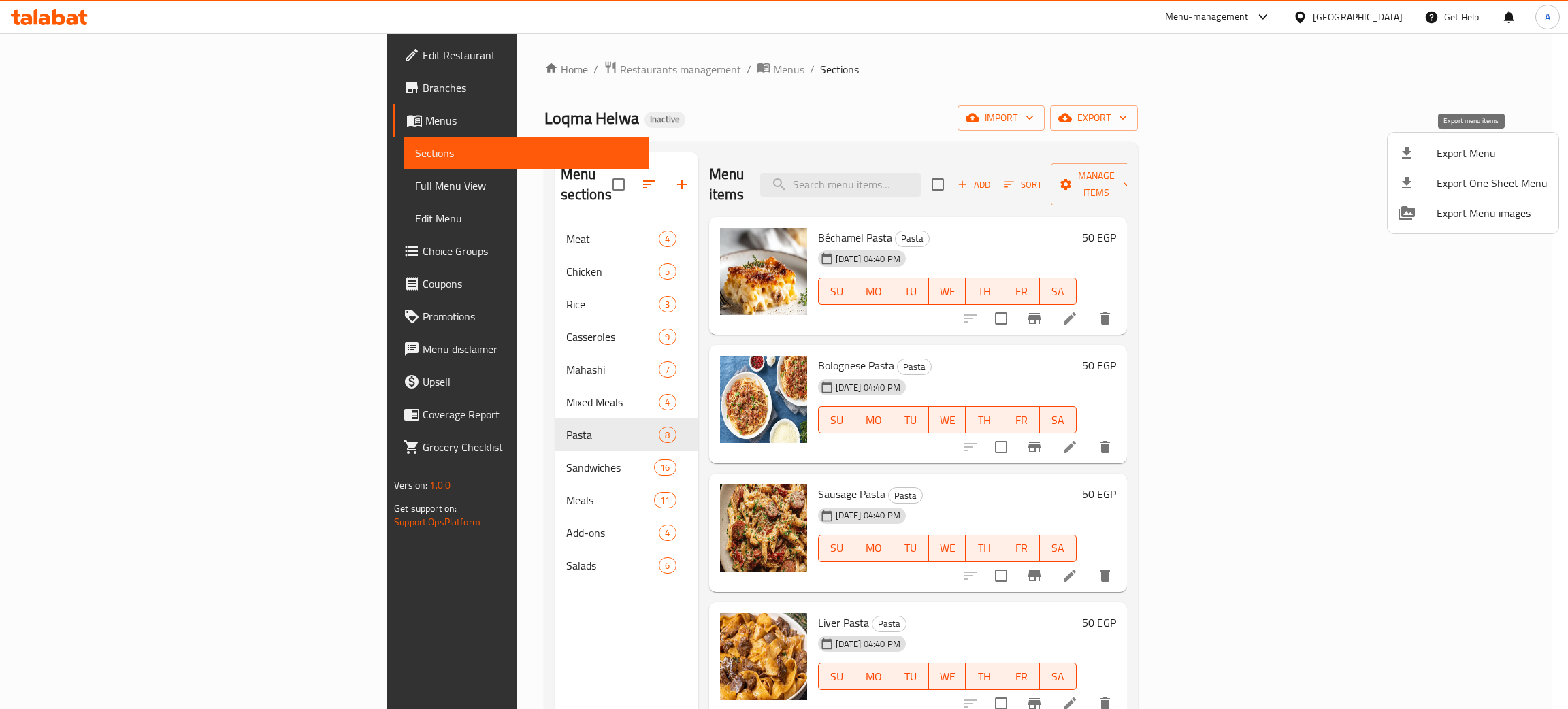
click at [1427, 157] on div at bounding box center [1417, 153] width 38 height 17
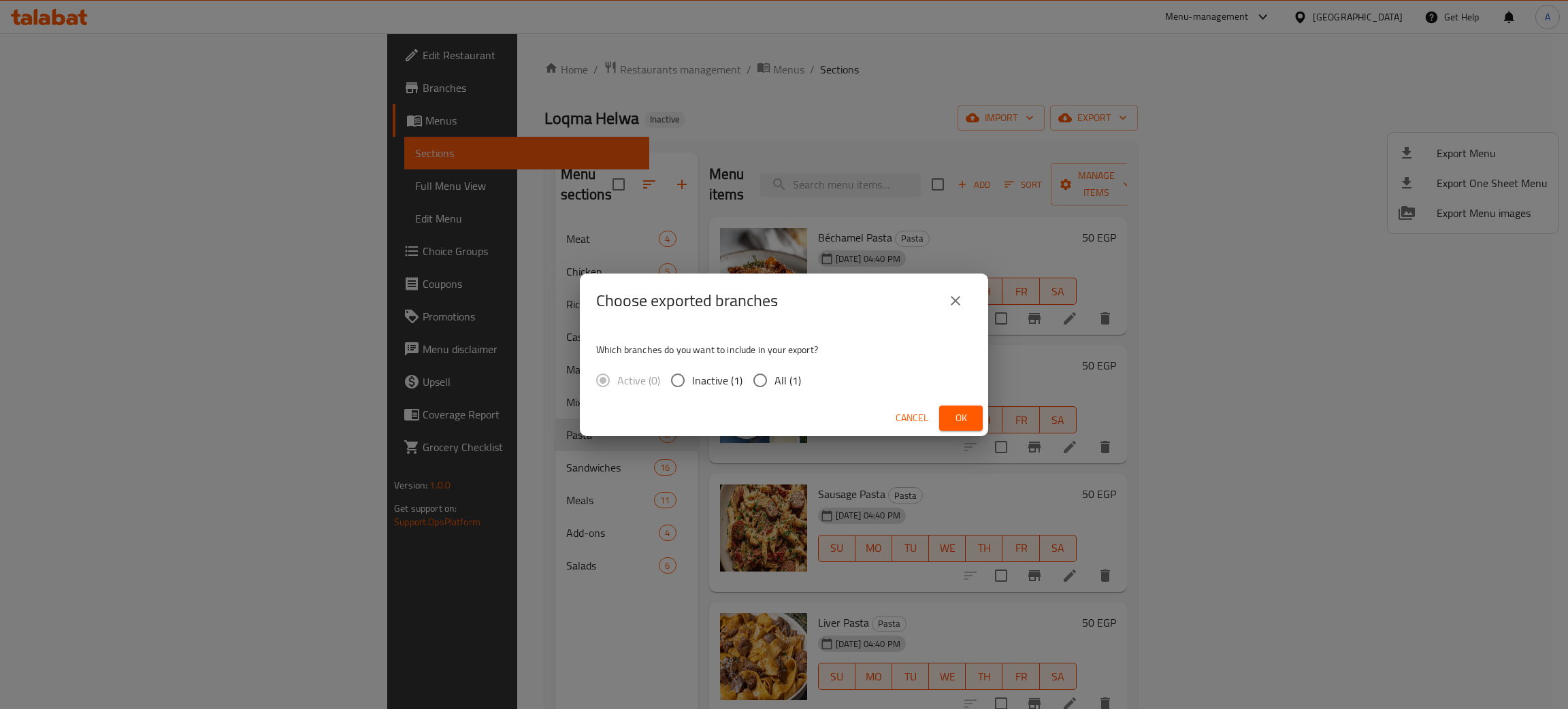
click at [958, 414] on span "Ok" at bounding box center [960, 418] width 22 height 17
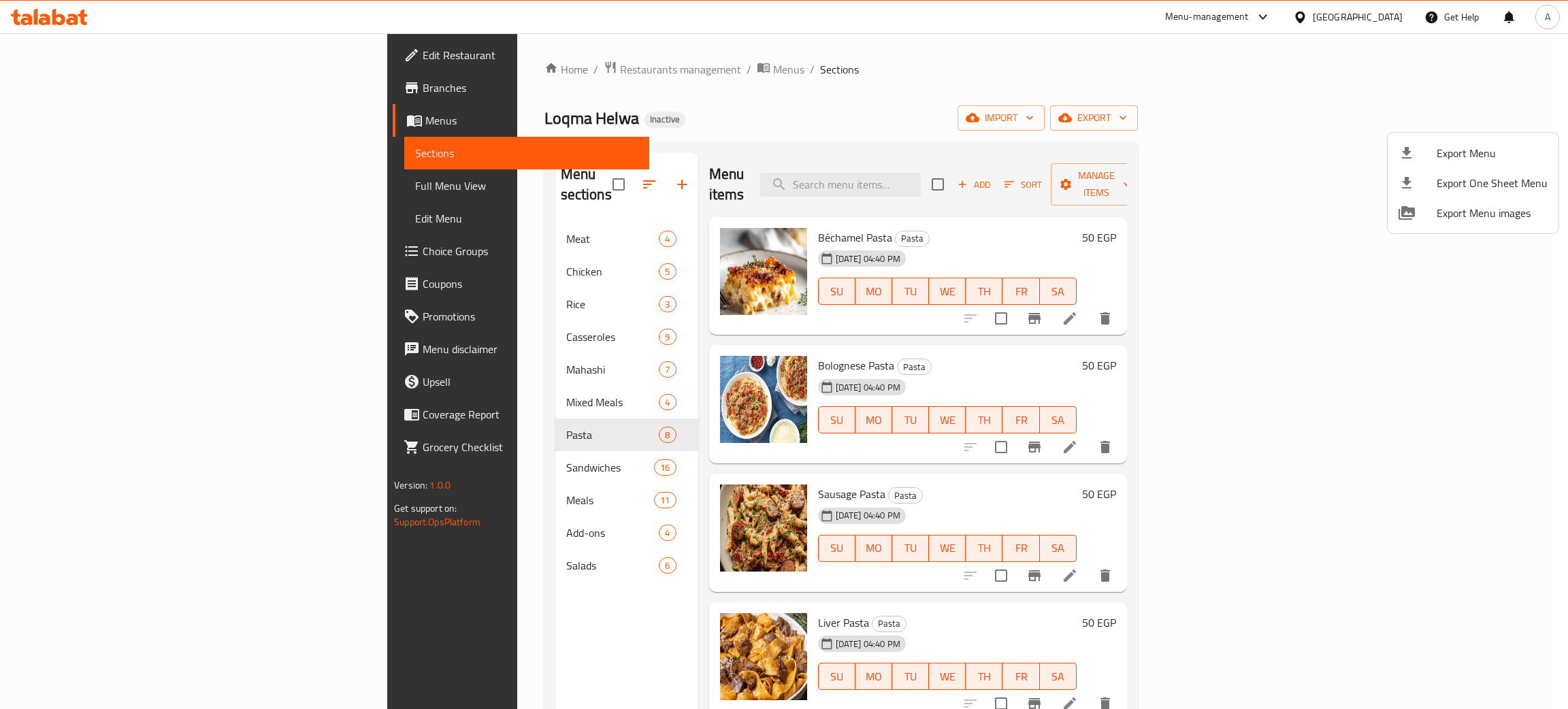
drag, startPoint x: 55, startPoint y: 4, endPoint x: 52, endPoint y: 11, distance: 7.6
click at [54, 4] on div at bounding box center [784, 354] width 1568 height 709
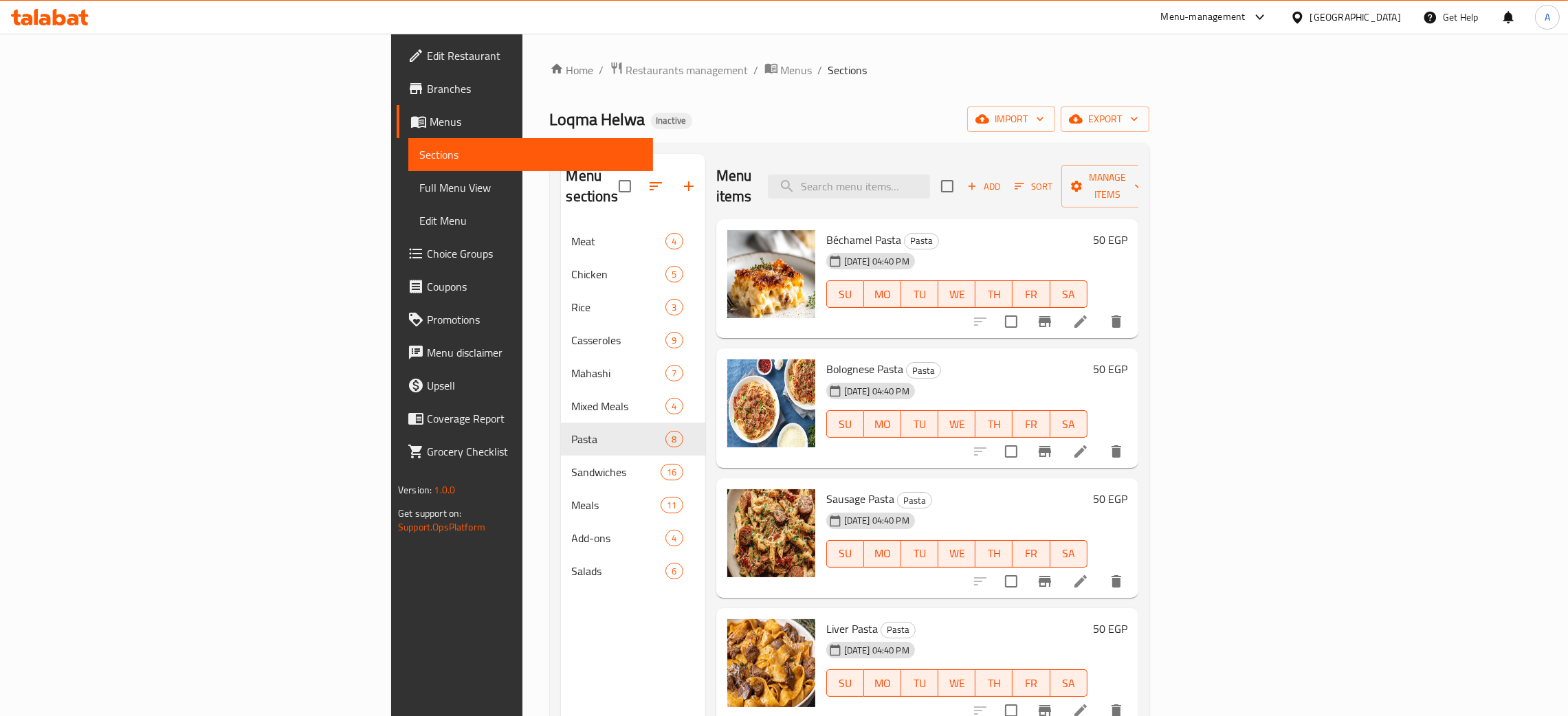
click at [53, 15] on icon at bounding box center [60, 17] width 13 height 17
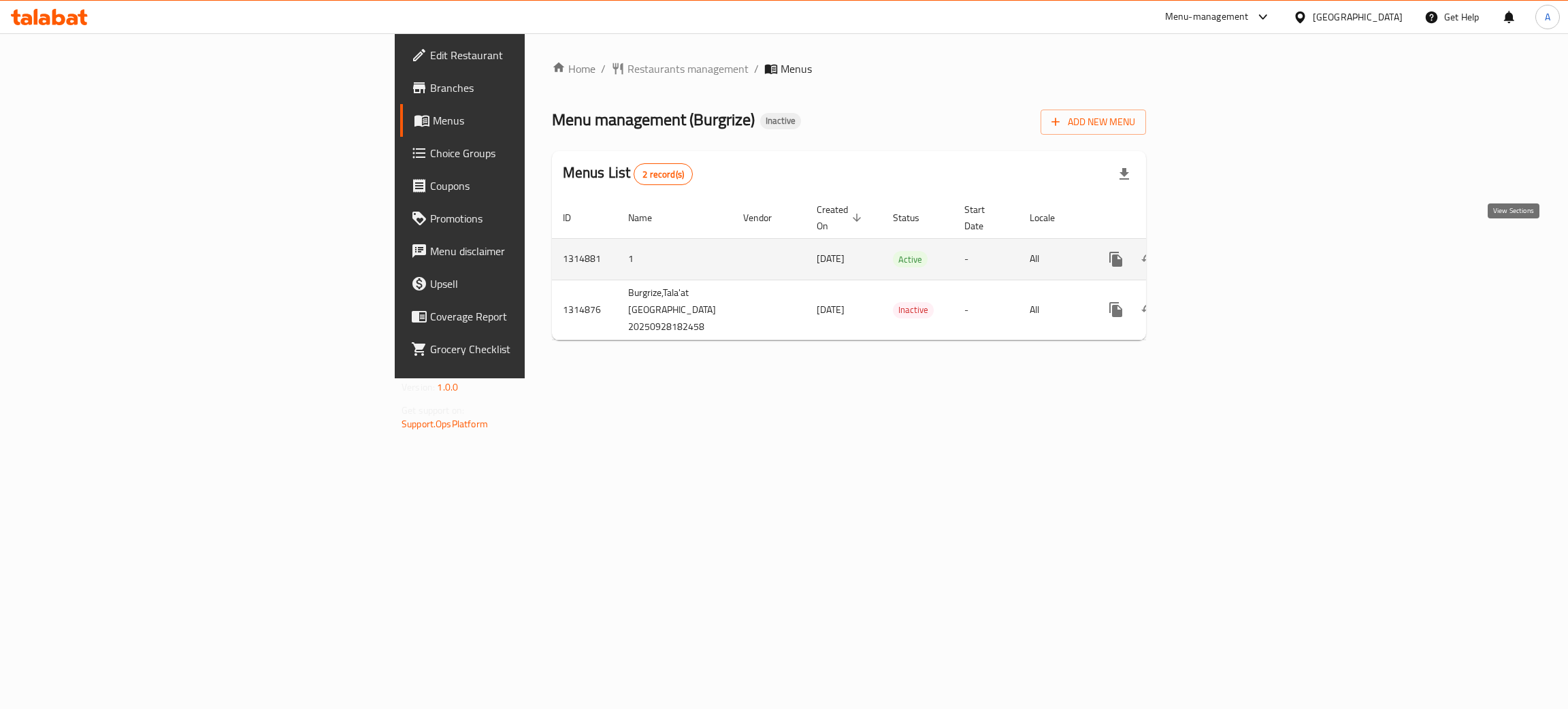
click at [1220, 253] on icon "enhanced table" at bounding box center [1214, 259] width 12 height 12
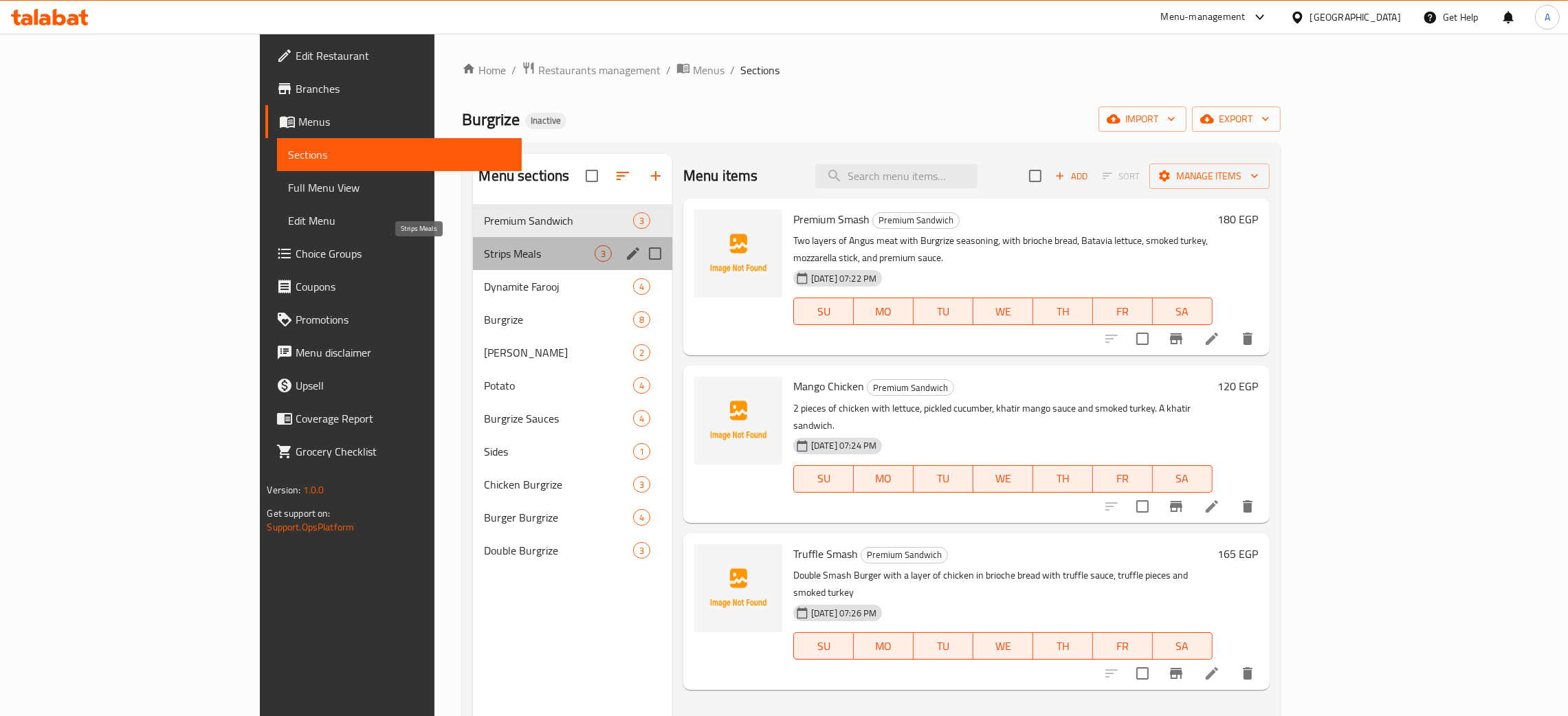
click at [511, 248] on span "Strips Meals" at bounding box center [538, 253] width 110 height 17
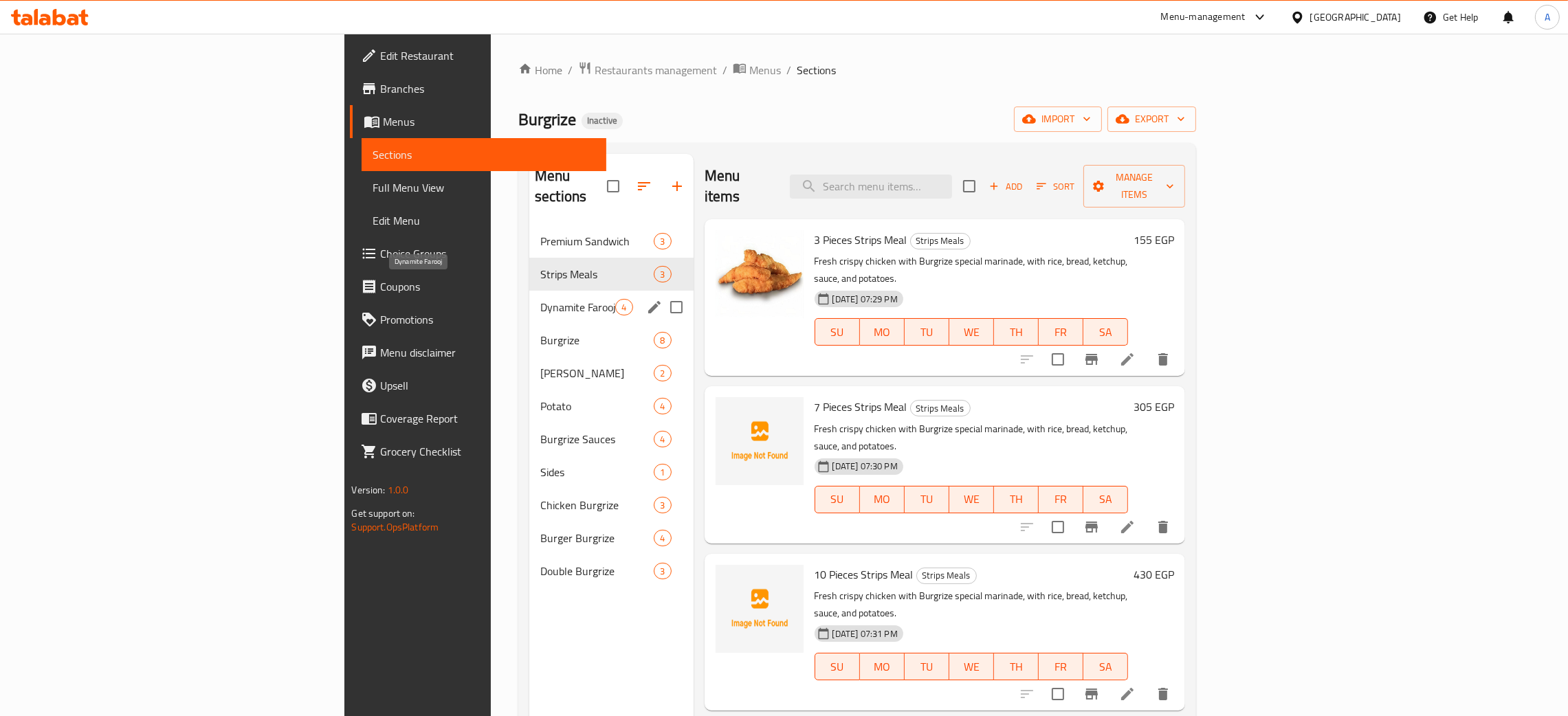
click at [540, 299] on span "Dynamite Farooj" at bounding box center [577, 307] width 75 height 17
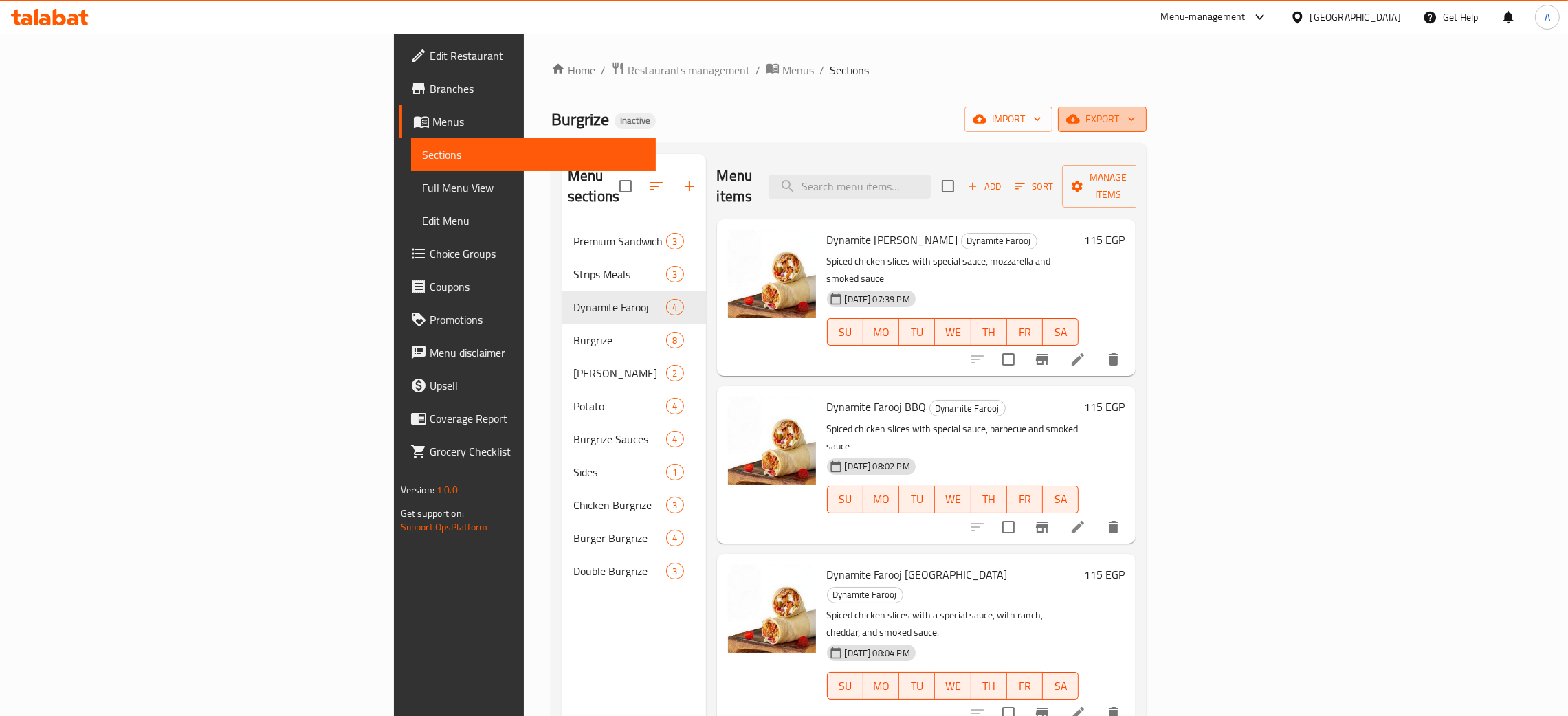
click at [1139, 118] on icon "button" at bounding box center [1132, 118] width 14 height 14
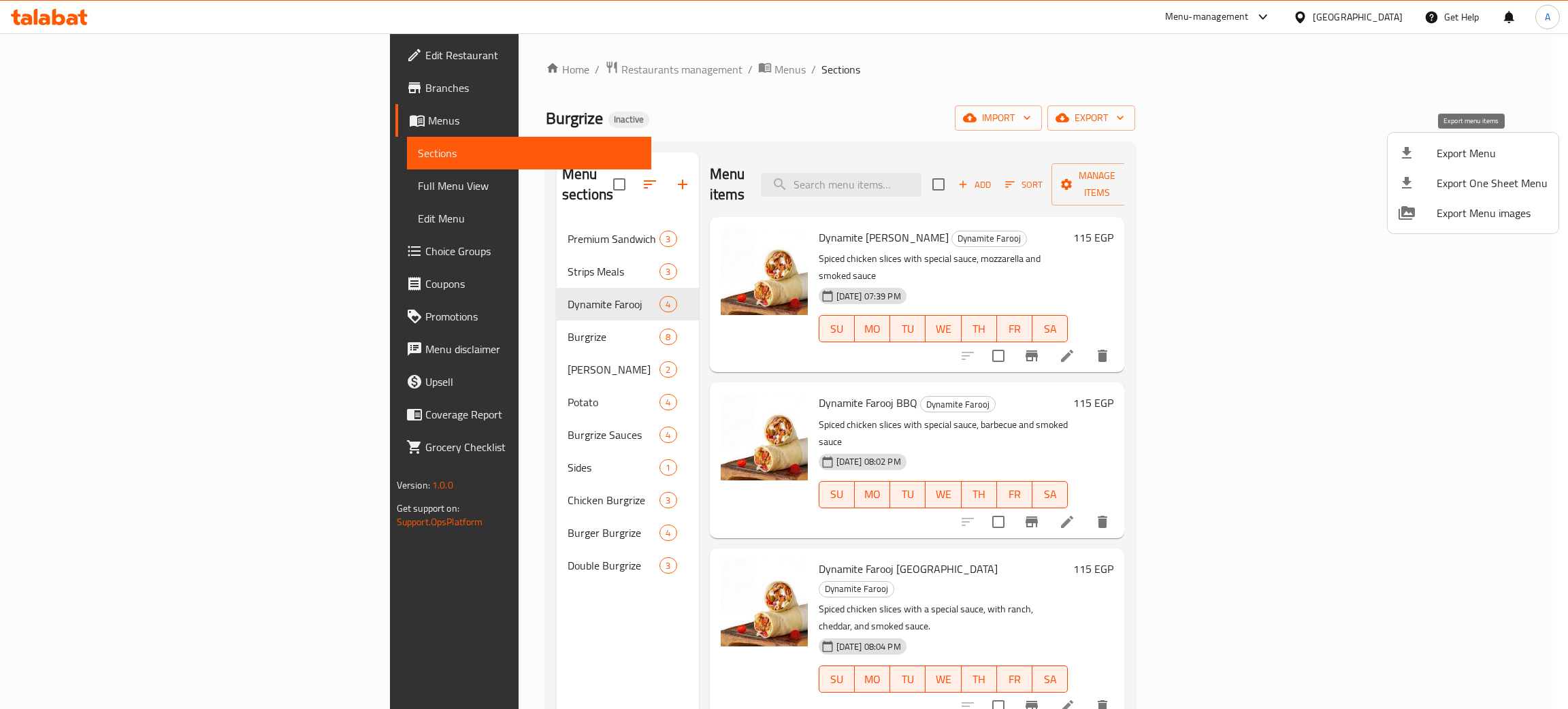
click at [1448, 151] on span "Export Menu" at bounding box center [1492, 153] width 111 height 17
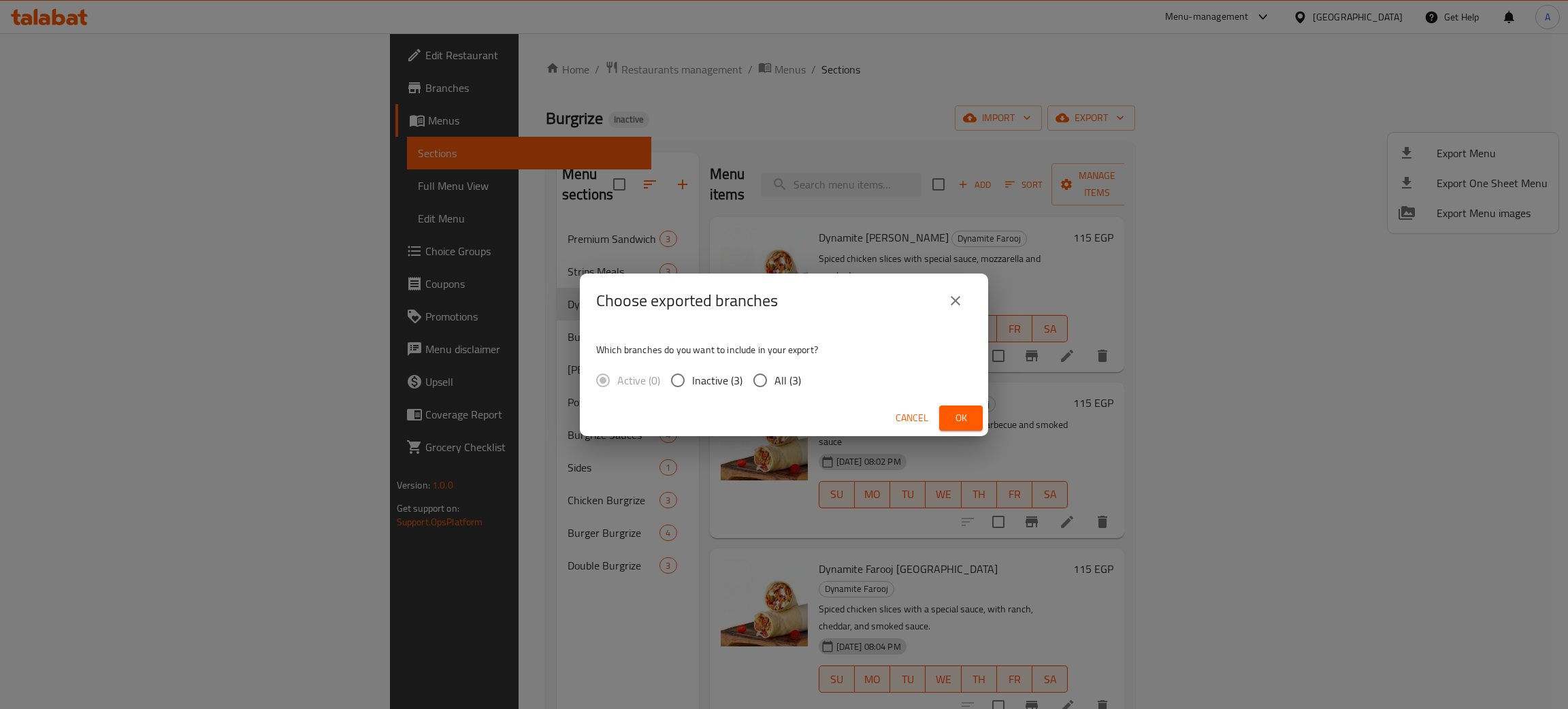
click at [963, 422] on span "Ok" at bounding box center [960, 418] width 22 height 17
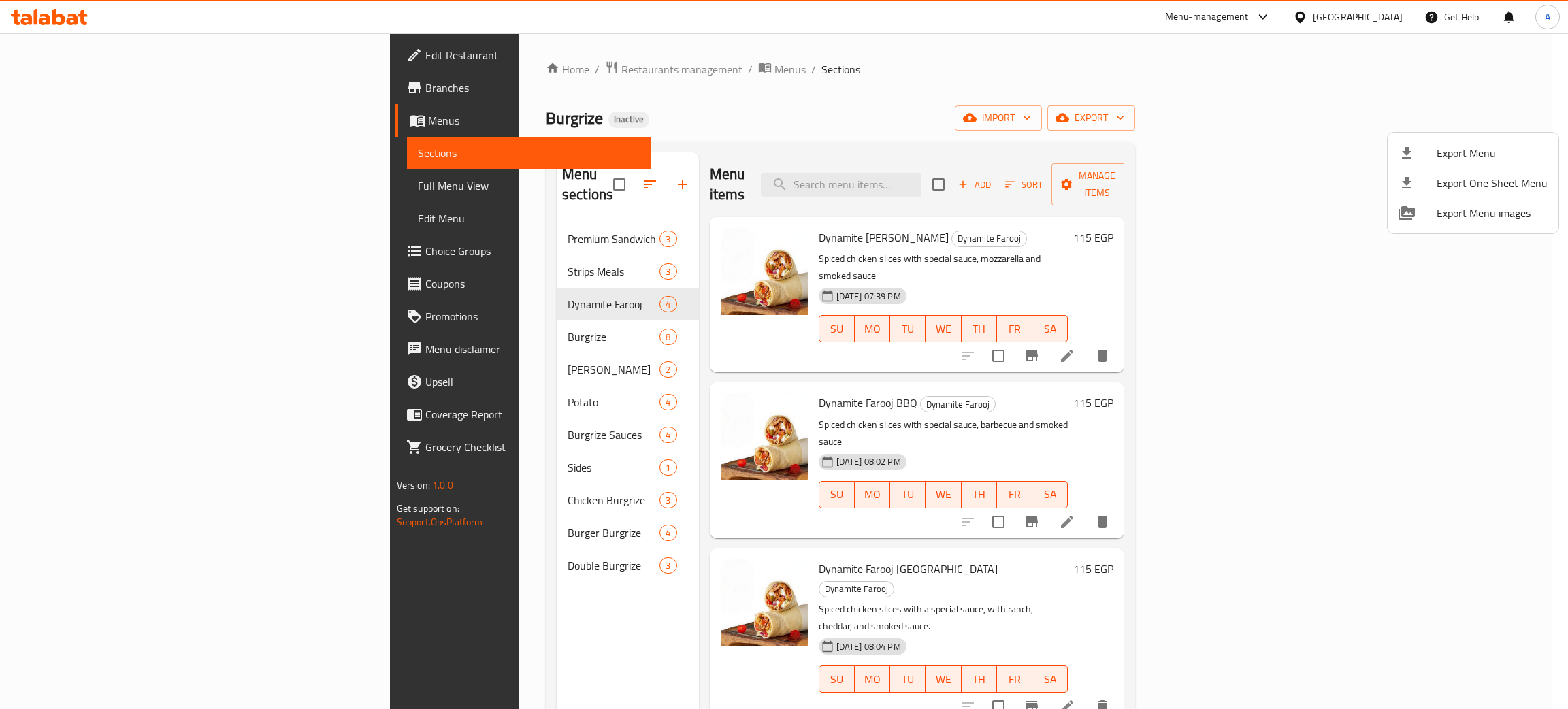
click at [1383, 14] on div at bounding box center [784, 354] width 1568 height 709
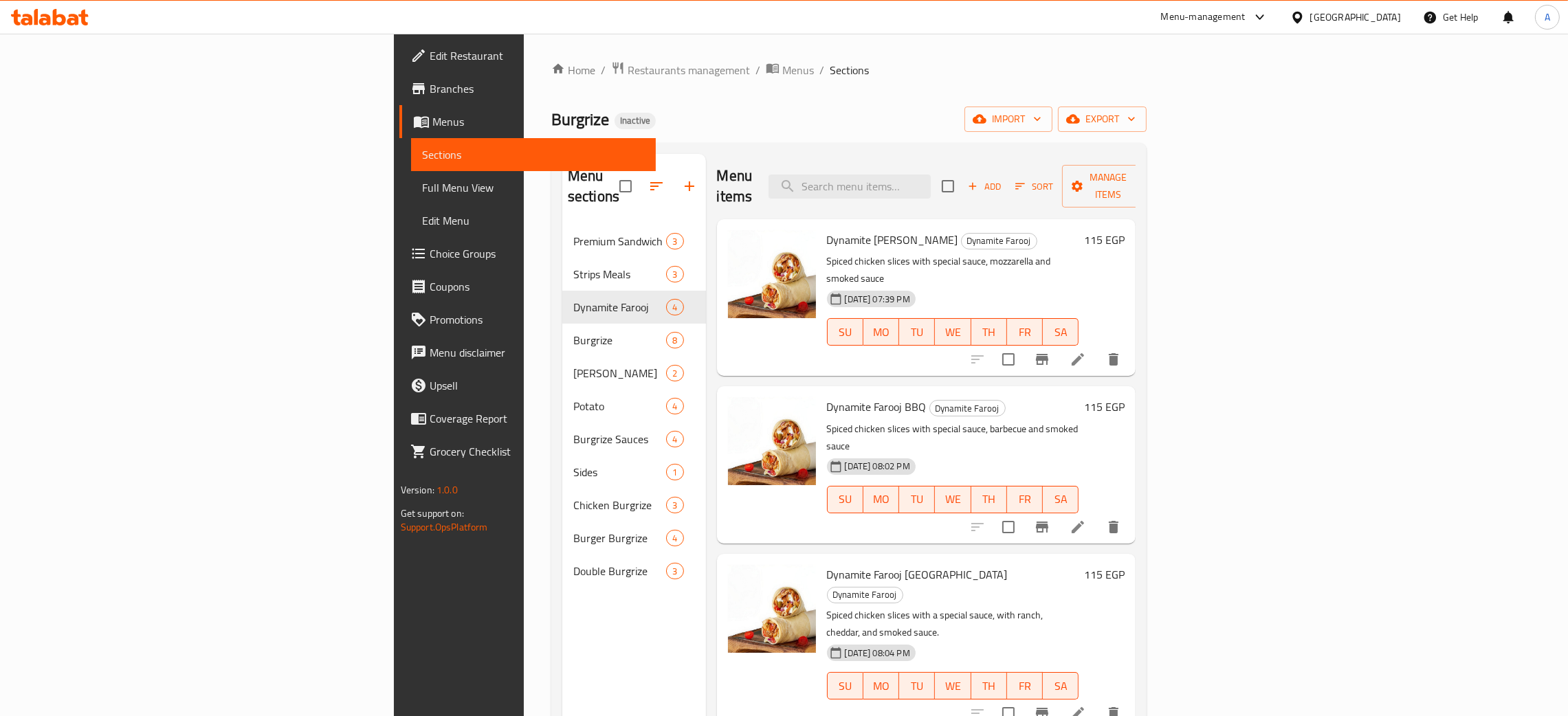
click at [1394, 16] on div "[GEOGRAPHIC_DATA]" at bounding box center [1355, 17] width 91 height 15
click at [1226, 264] on div "[GEOGRAPHIC_DATA]" at bounding box center [1251, 265] width 113 height 32
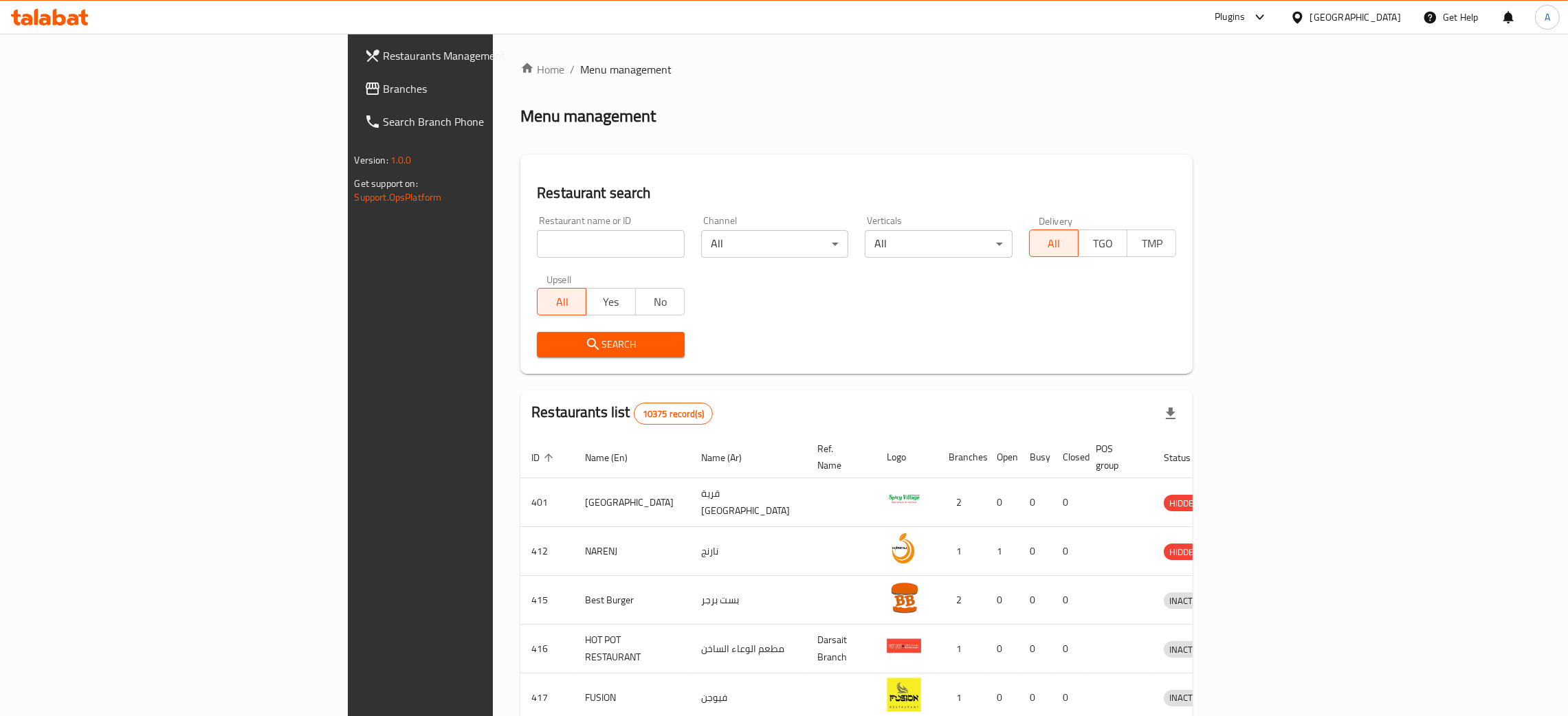
click at [537, 247] on input "search" at bounding box center [611, 244] width 148 height 28
paste input "AS Croissant"
type input "AS Croissant"
click button "Search" at bounding box center [611, 344] width 148 height 25
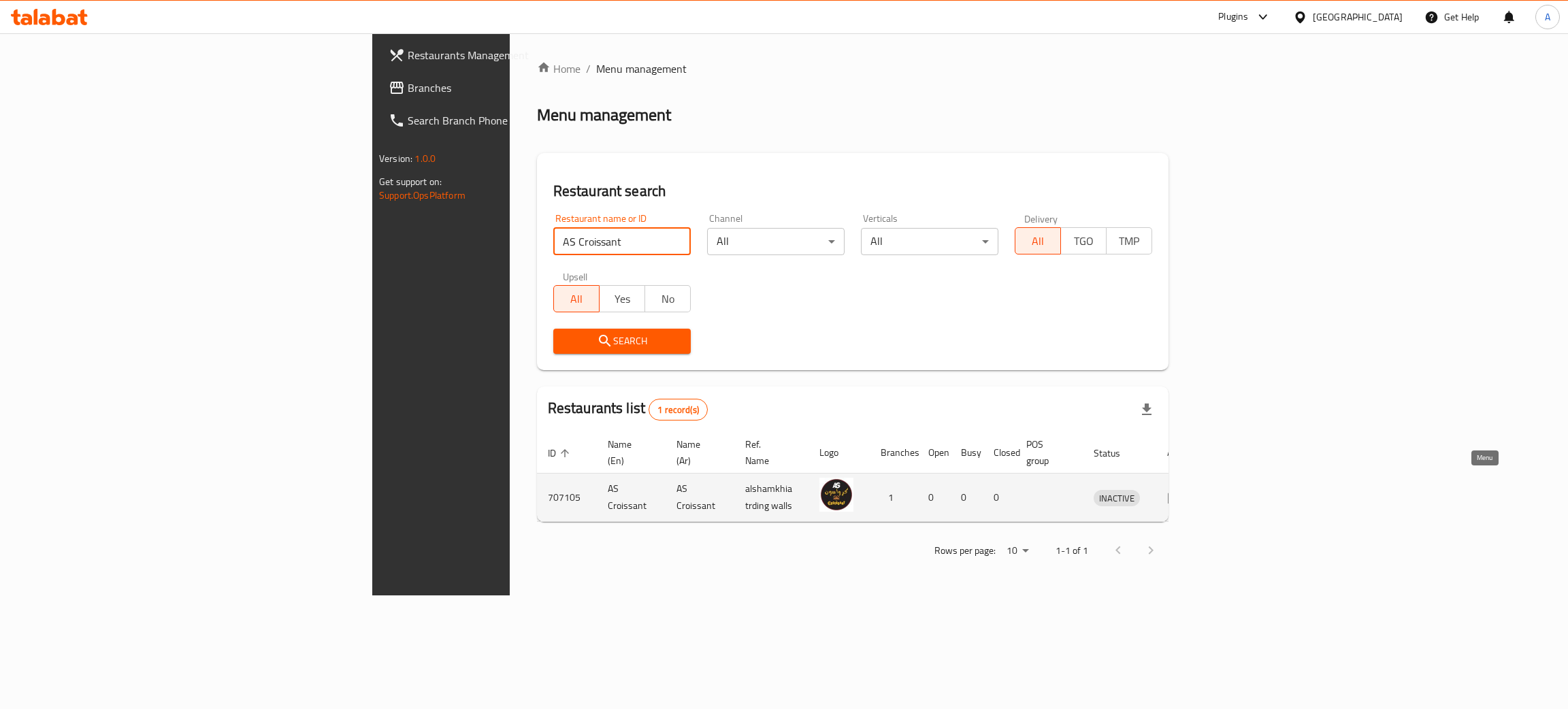
click at [1183, 493] on icon "enhanced table" at bounding box center [1175, 498] width 15 height 12
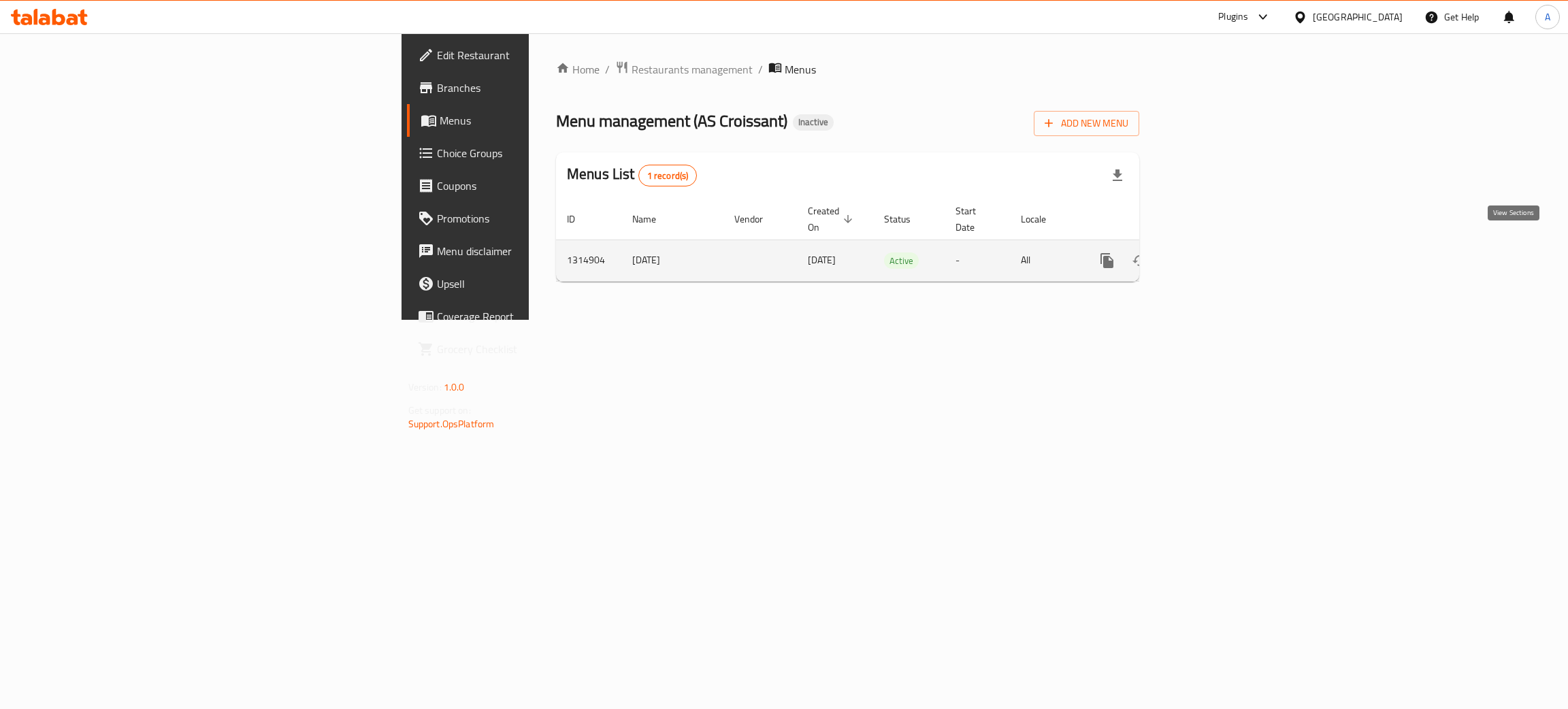
click at [1214, 252] on icon "enhanced table" at bounding box center [1205, 260] width 17 height 17
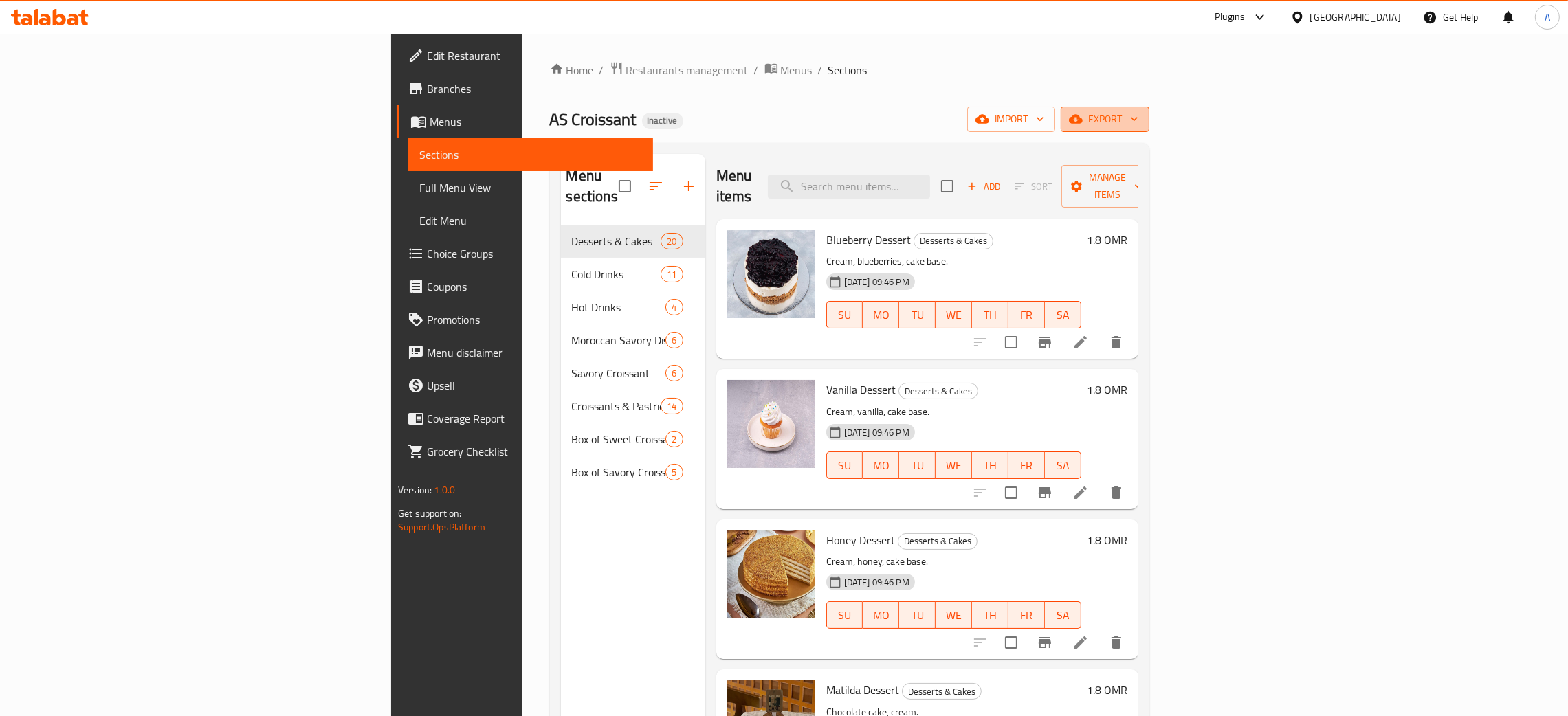
click at [1150, 122] on button "export" at bounding box center [1105, 119] width 89 height 25
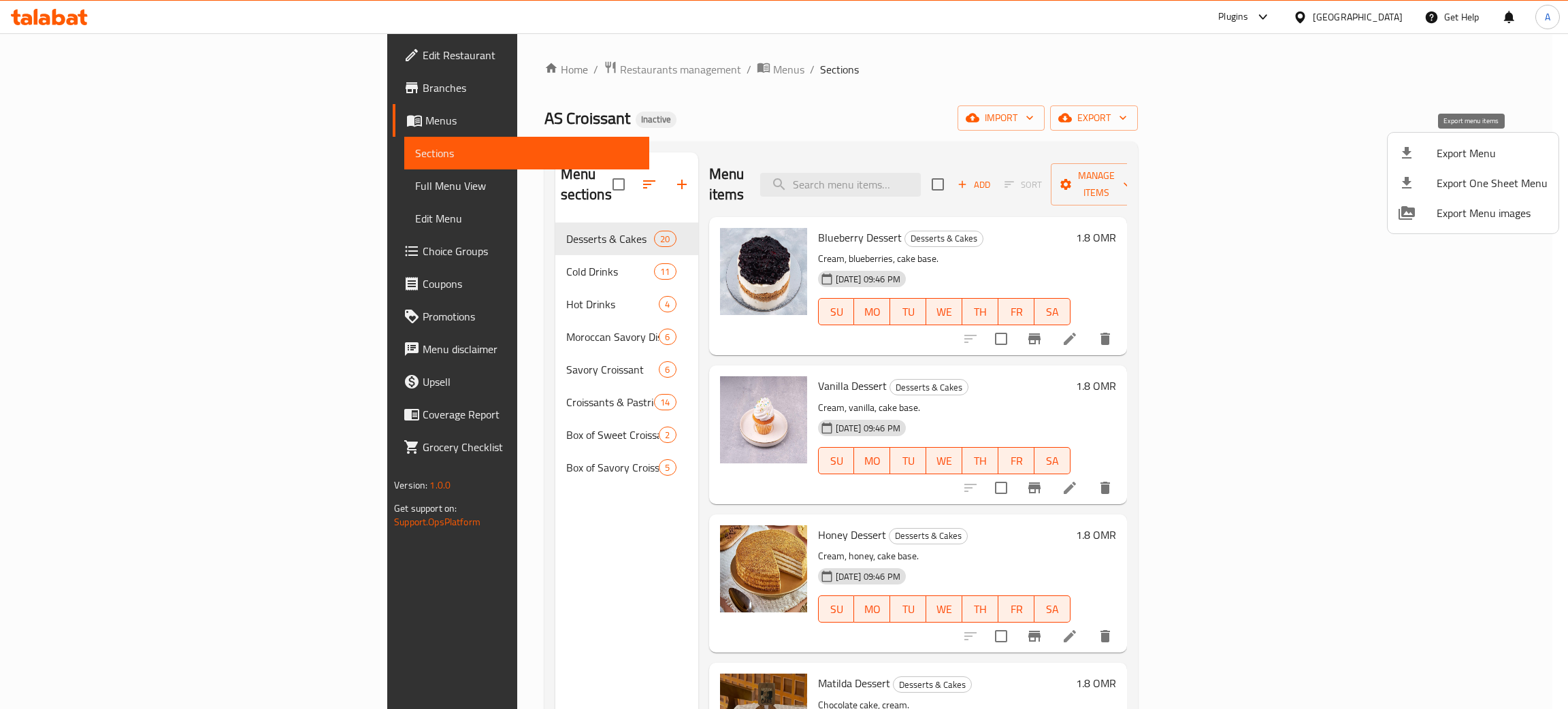
click at [1436, 152] on span "Export Menu" at bounding box center [1492, 153] width 111 height 17
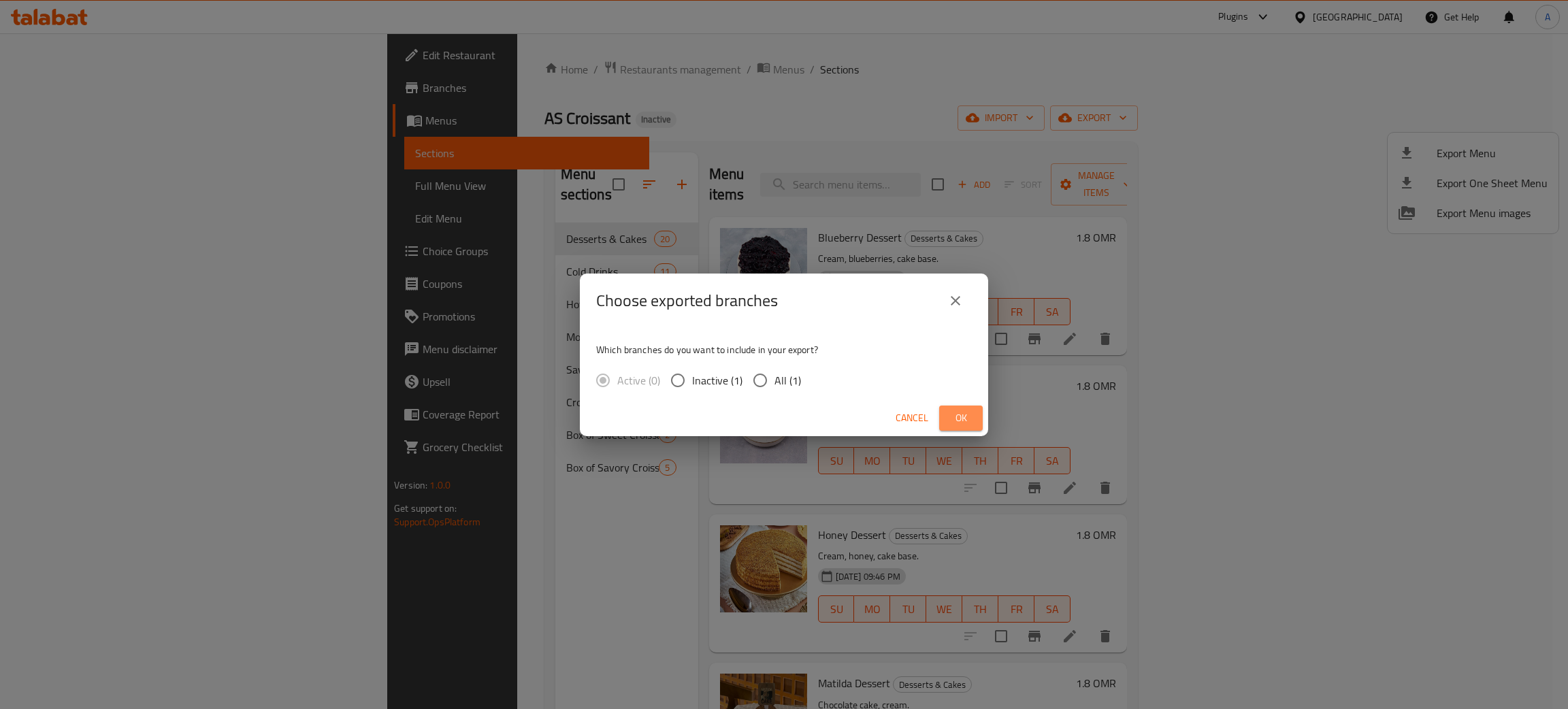
click at [955, 413] on span "Ok" at bounding box center [960, 418] width 22 height 17
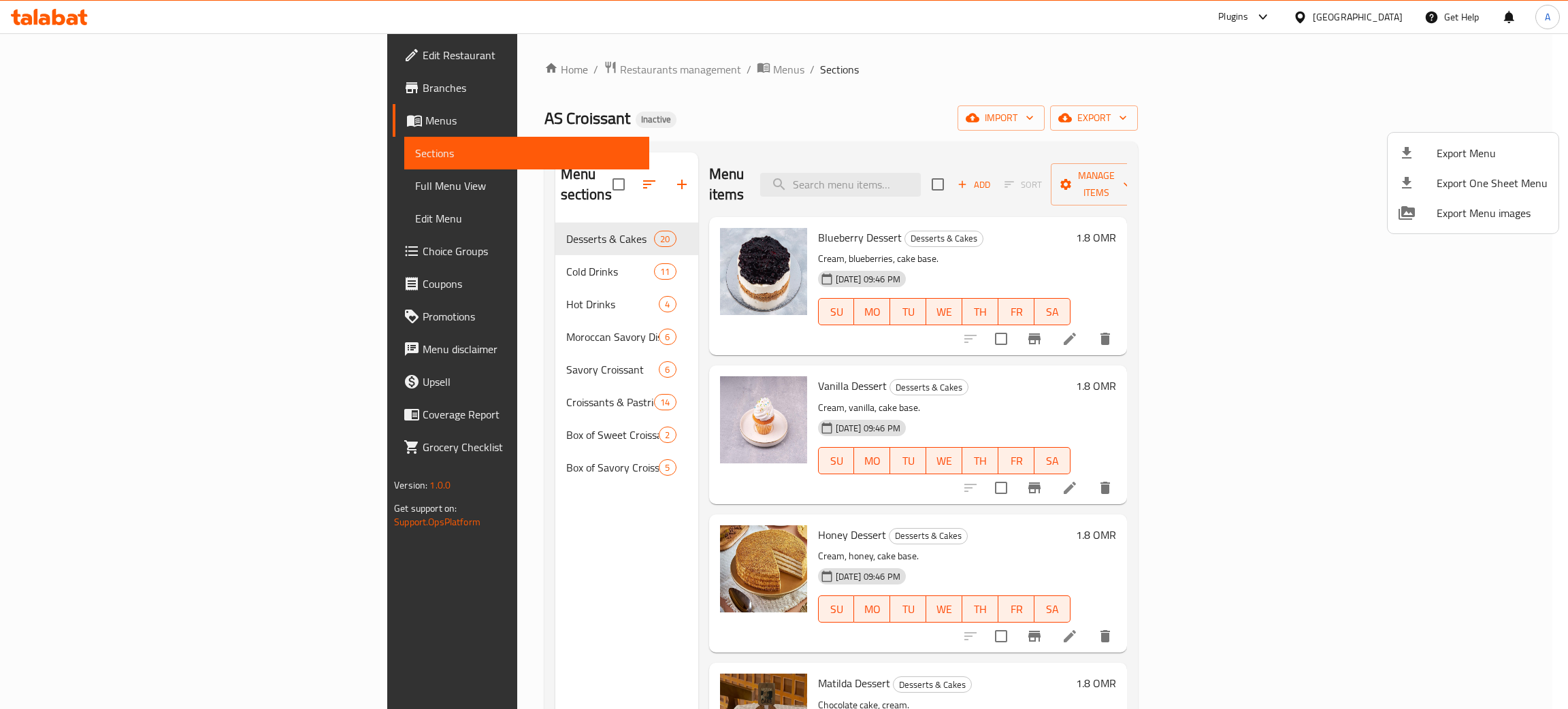
click at [113, 57] on div at bounding box center [784, 354] width 1568 height 709
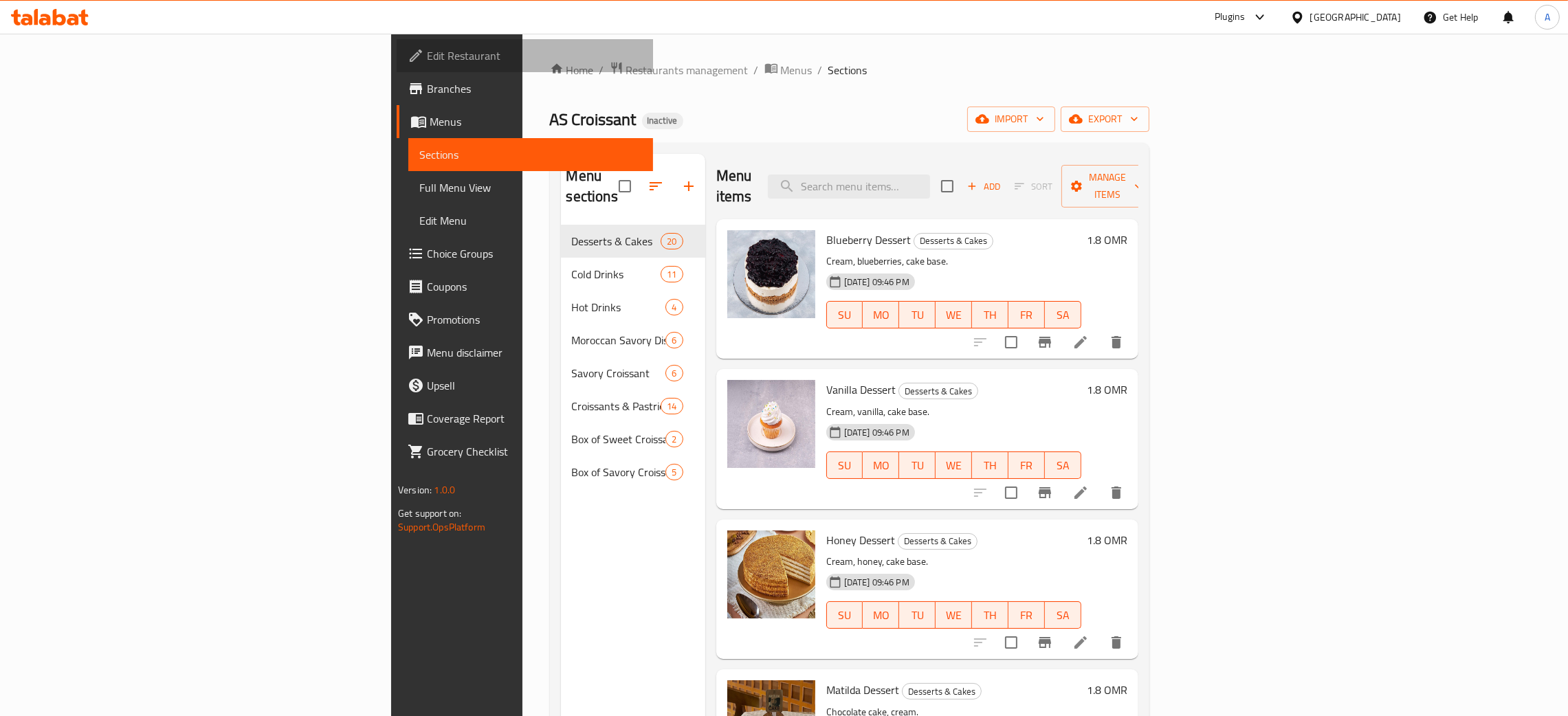
click at [427, 49] on span "Edit Restaurant" at bounding box center [535, 55] width 215 height 17
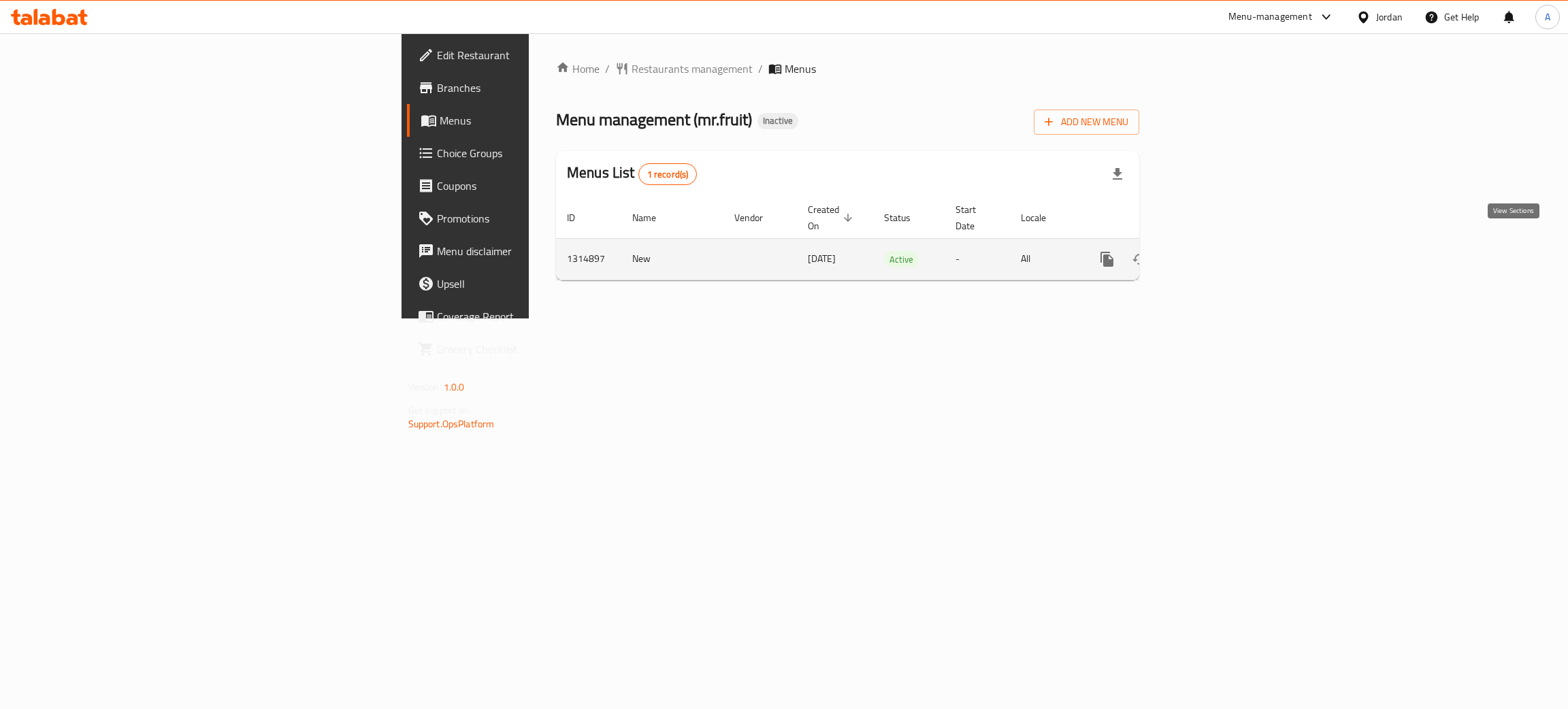
click at [1214, 251] on icon "enhanced table" at bounding box center [1205, 259] width 17 height 17
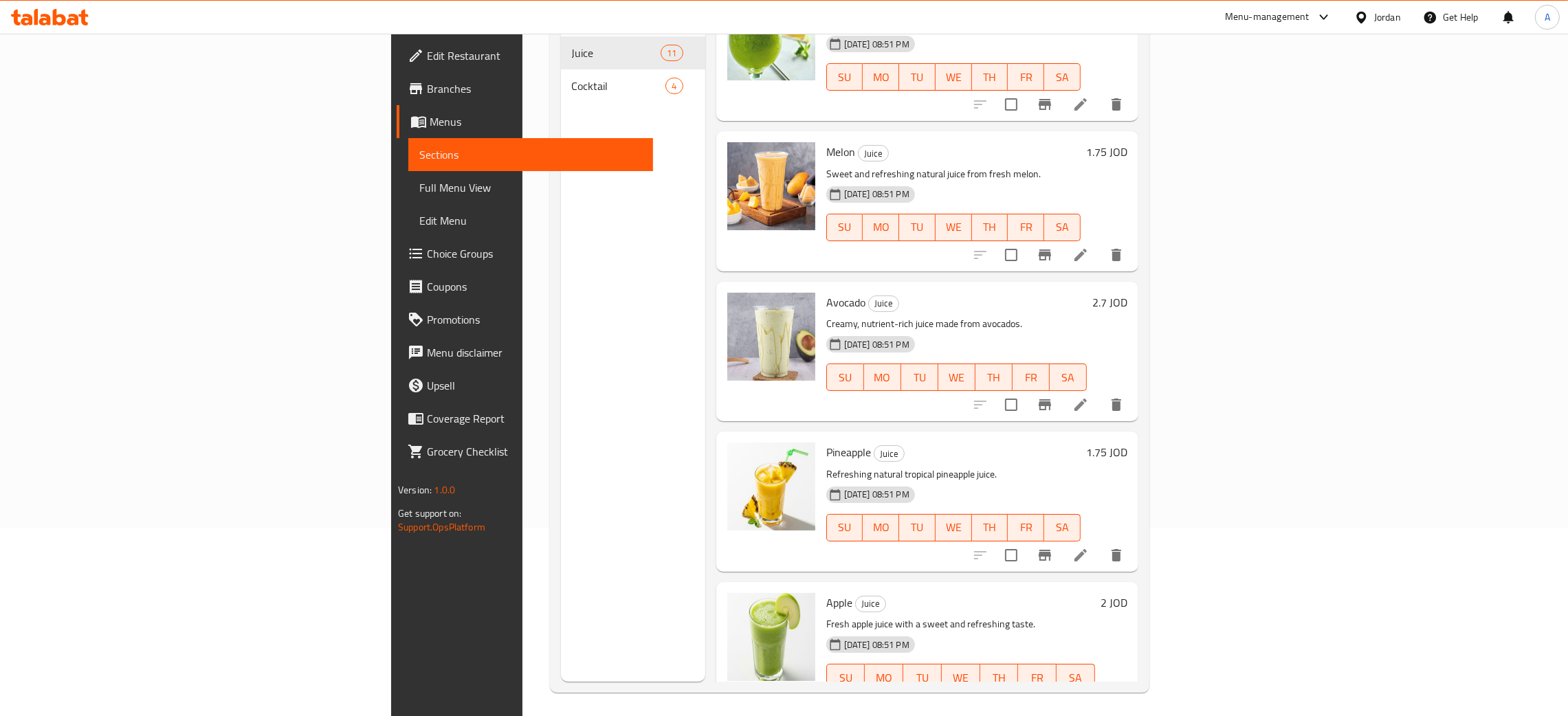
scroll to position [194, 0]
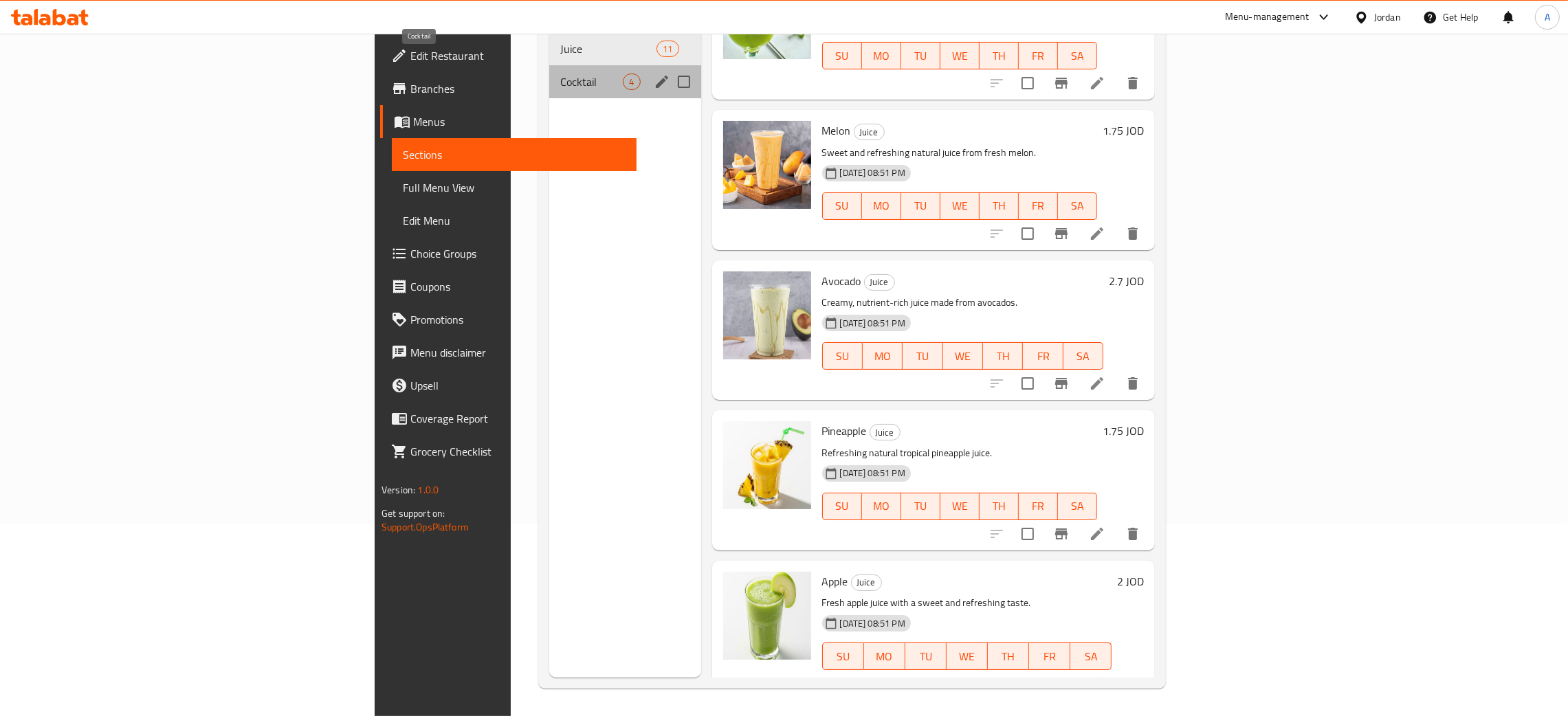
click at [560, 73] on span "Cocktail" at bounding box center [591, 81] width 62 height 17
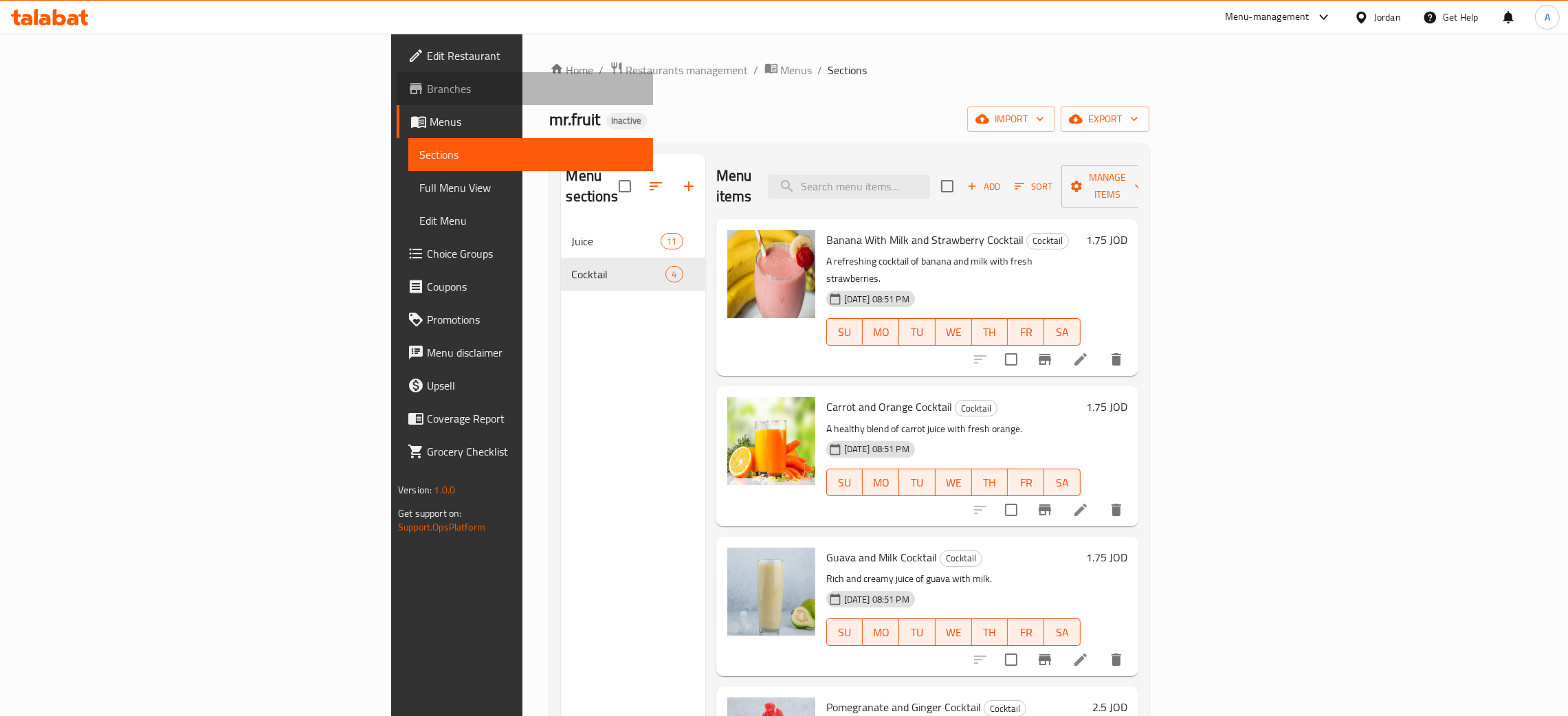
click at [427, 94] on span "Branches" at bounding box center [535, 89] width 215 height 17
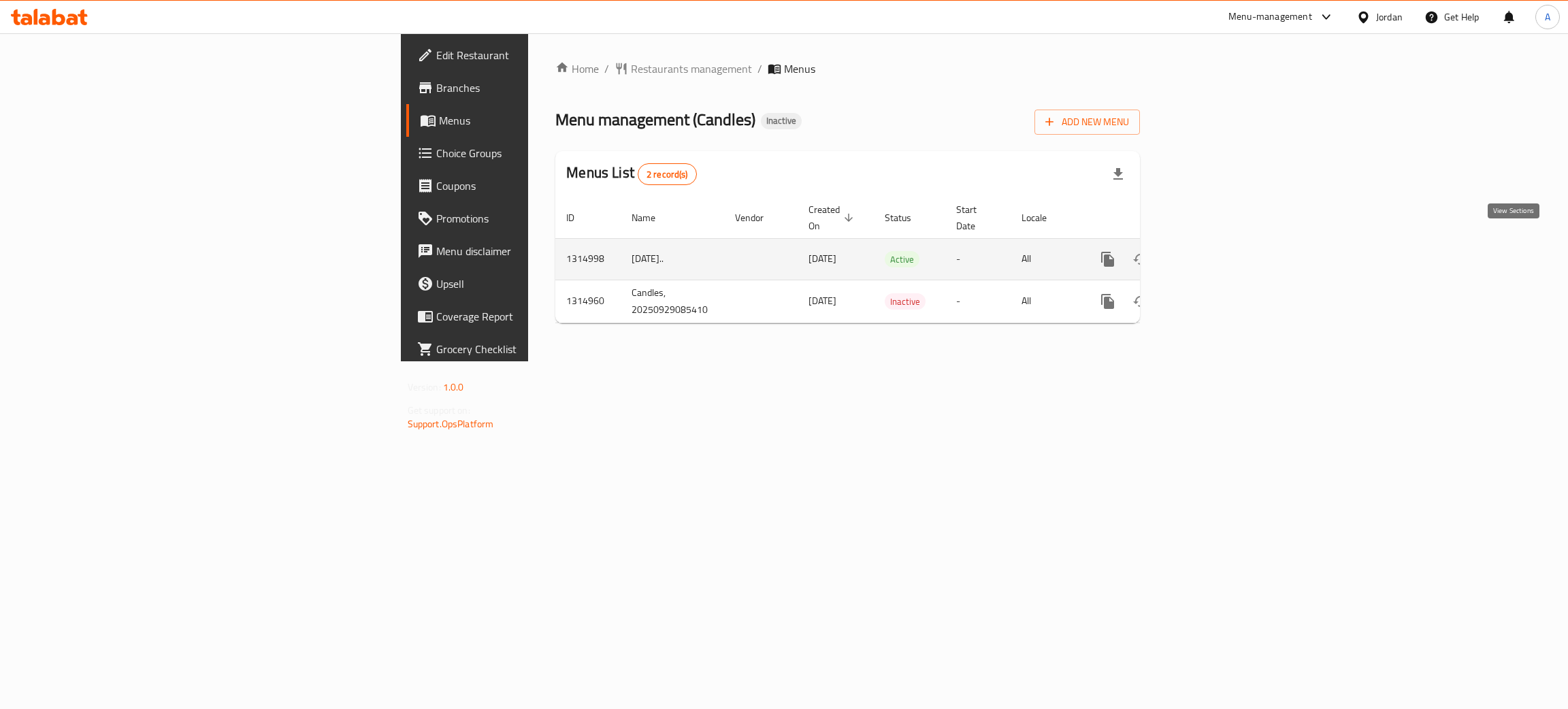
click at [1214, 251] on icon "enhanced table" at bounding box center [1206, 259] width 17 height 17
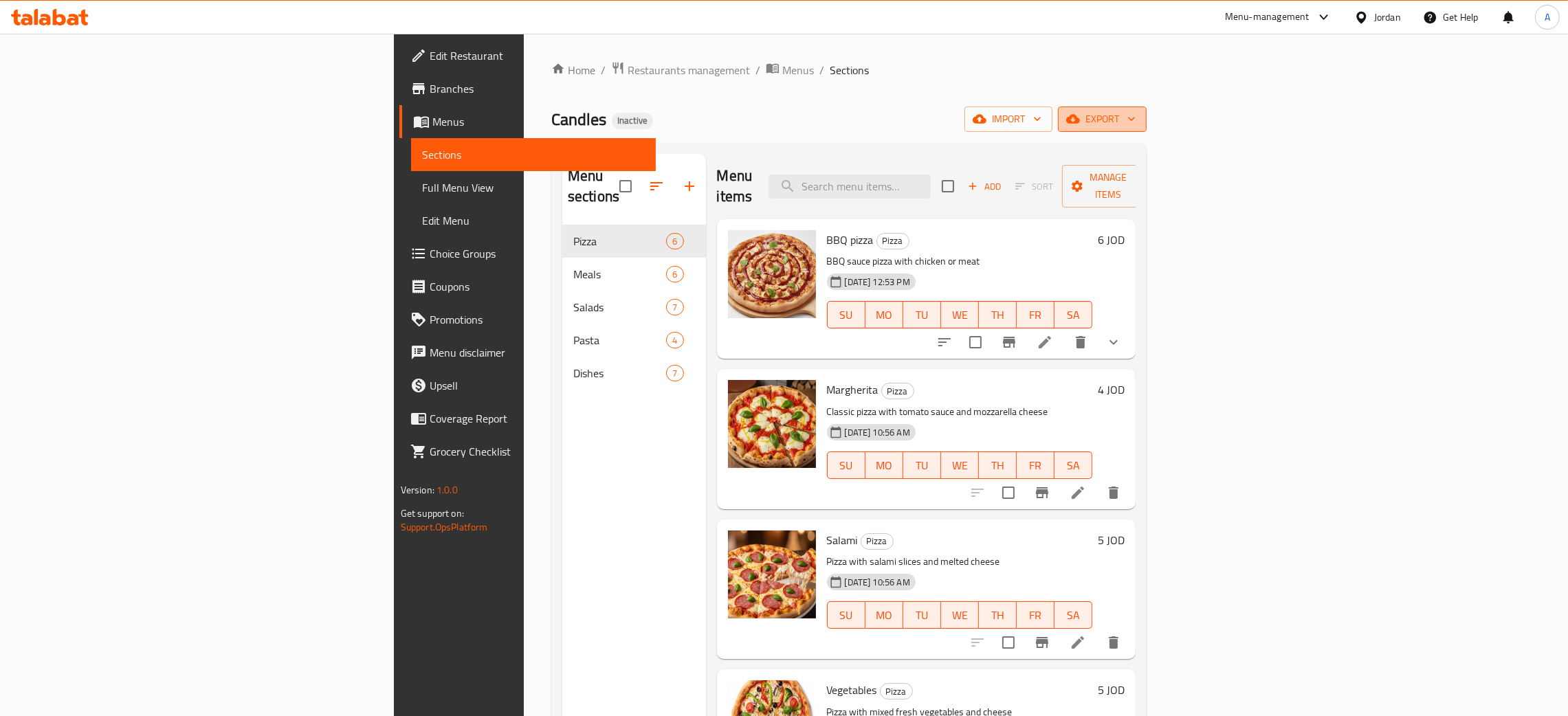
click at [1139, 115] on icon "button" at bounding box center [1132, 118] width 14 height 14
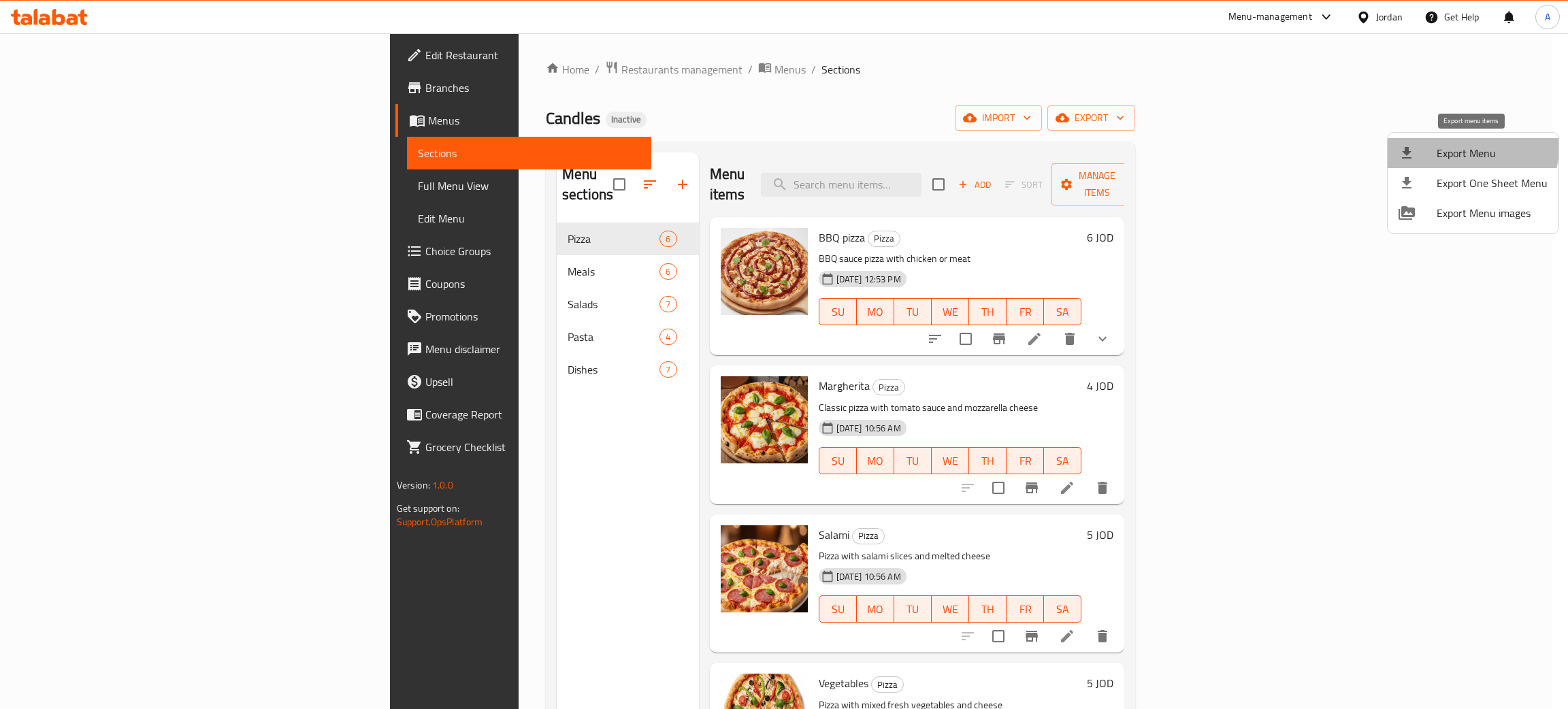
click at [1469, 147] on span "Export Menu" at bounding box center [1492, 153] width 111 height 17
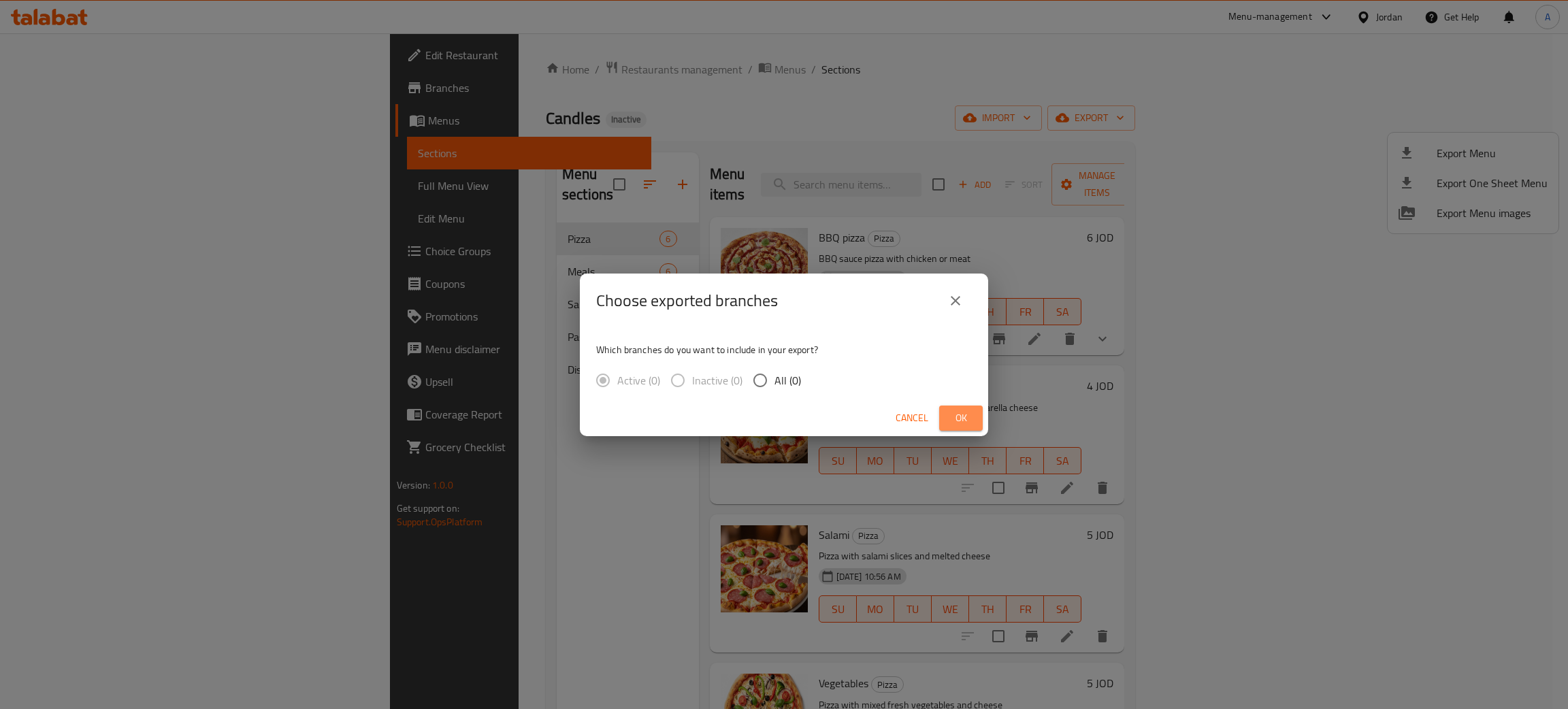
click at [956, 414] on span "Ok" at bounding box center [960, 418] width 22 height 17
click at [960, 406] on button "Ok" at bounding box center [960, 418] width 44 height 25
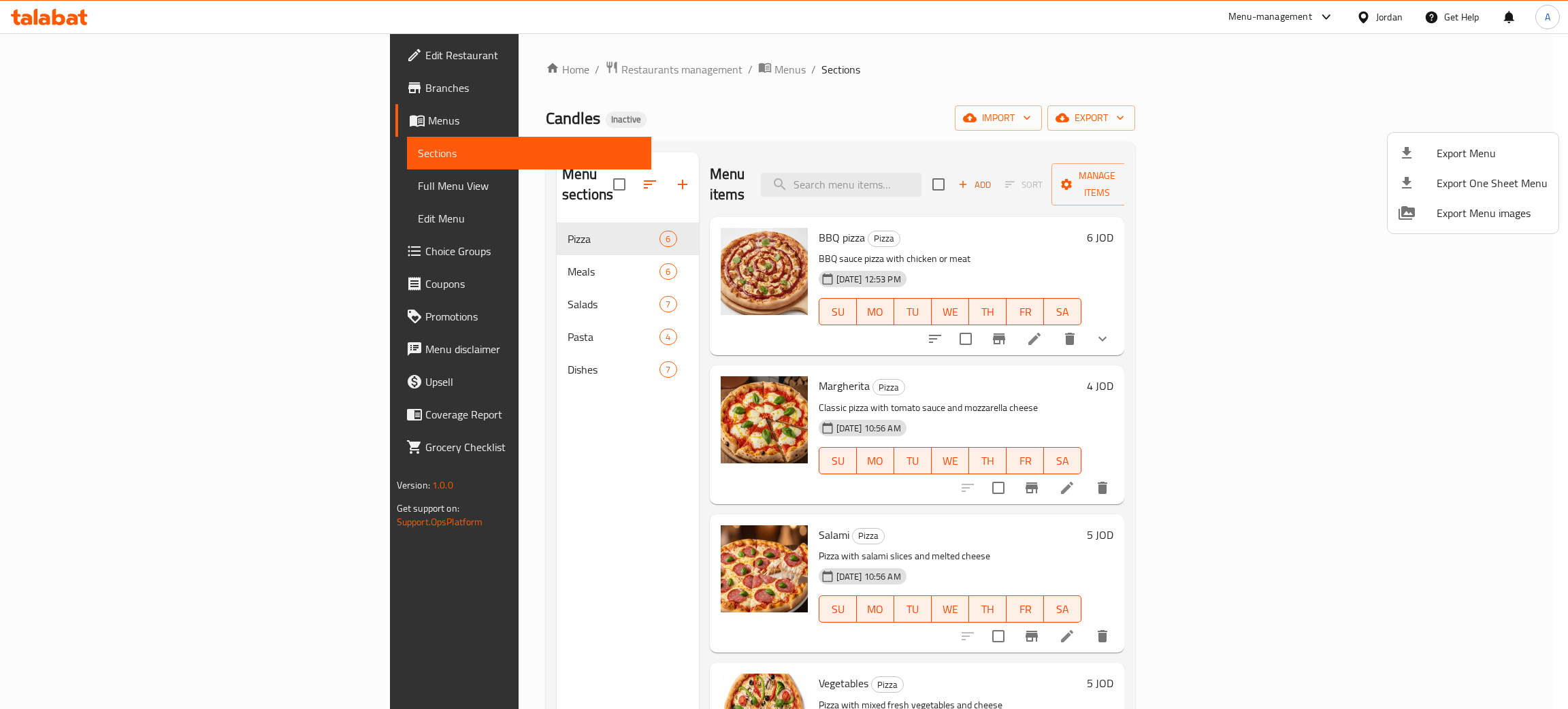
click at [1380, 16] on div at bounding box center [784, 354] width 1568 height 709
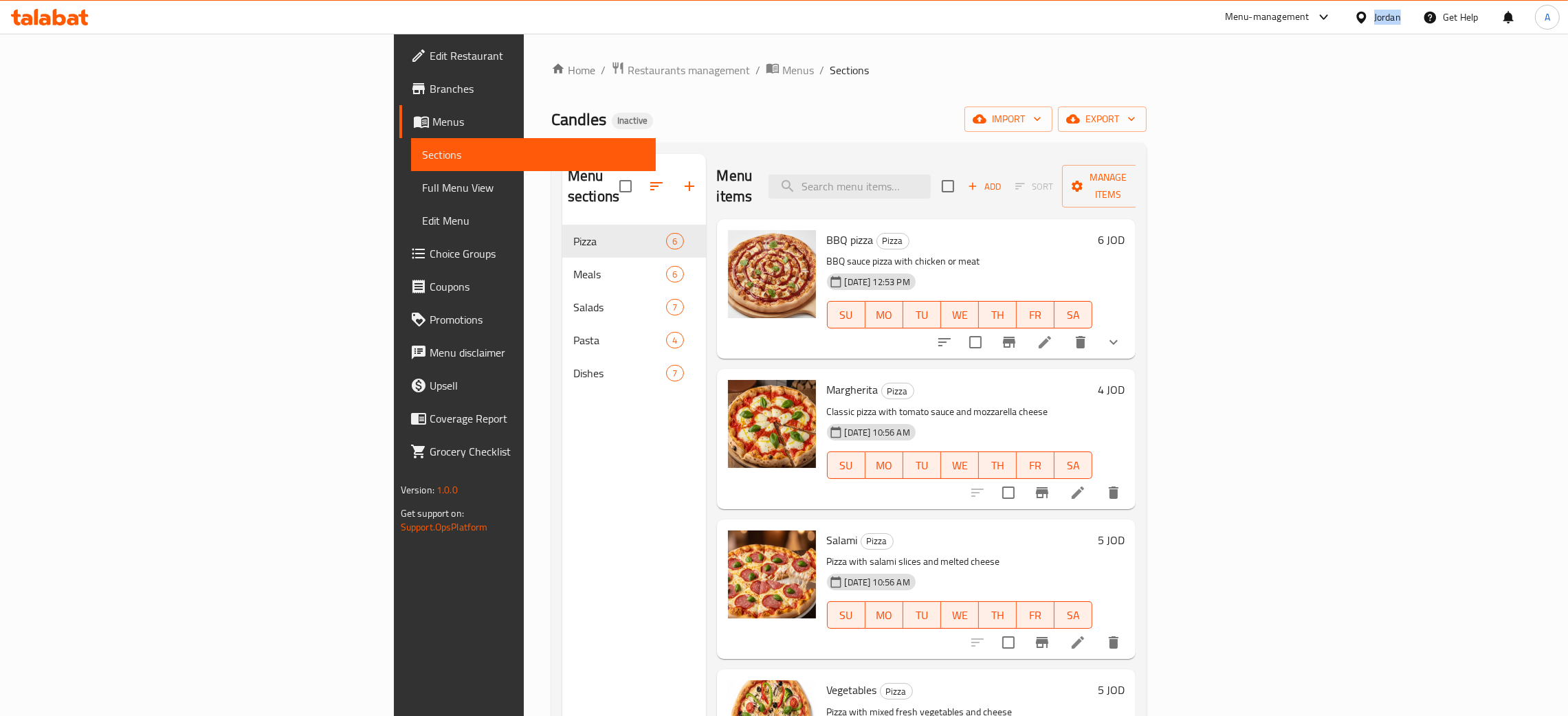
click at [1396, 15] on div "Jordan" at bounding box center [1387, 17] width 27 height 15
click at [1227, 265] on div "Oman" at bounding box center [1297, 265] width 206 height 32
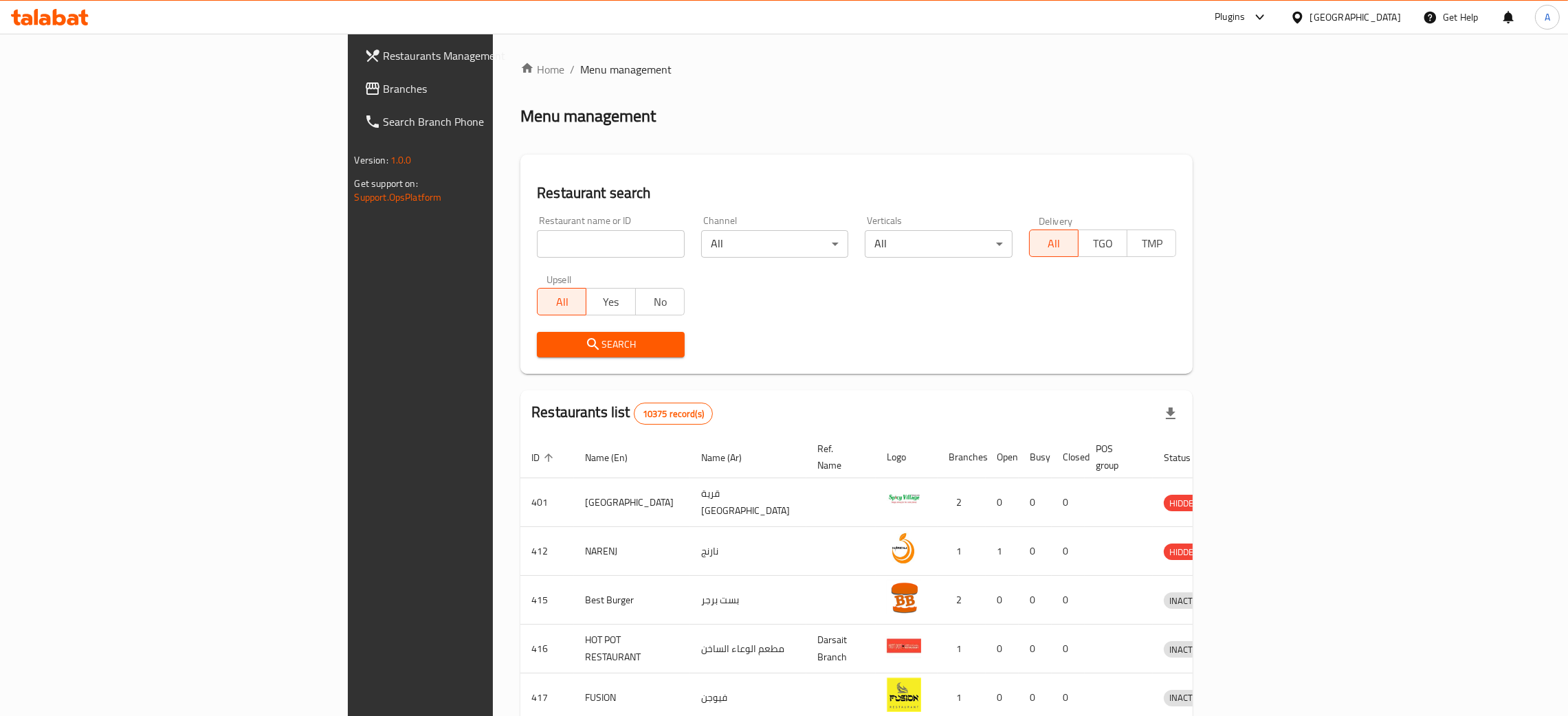
click at [537, 241] on input "search" at bounding box center [611, 244] width 148 height 28
paste input "Amma"
type input "Amma"
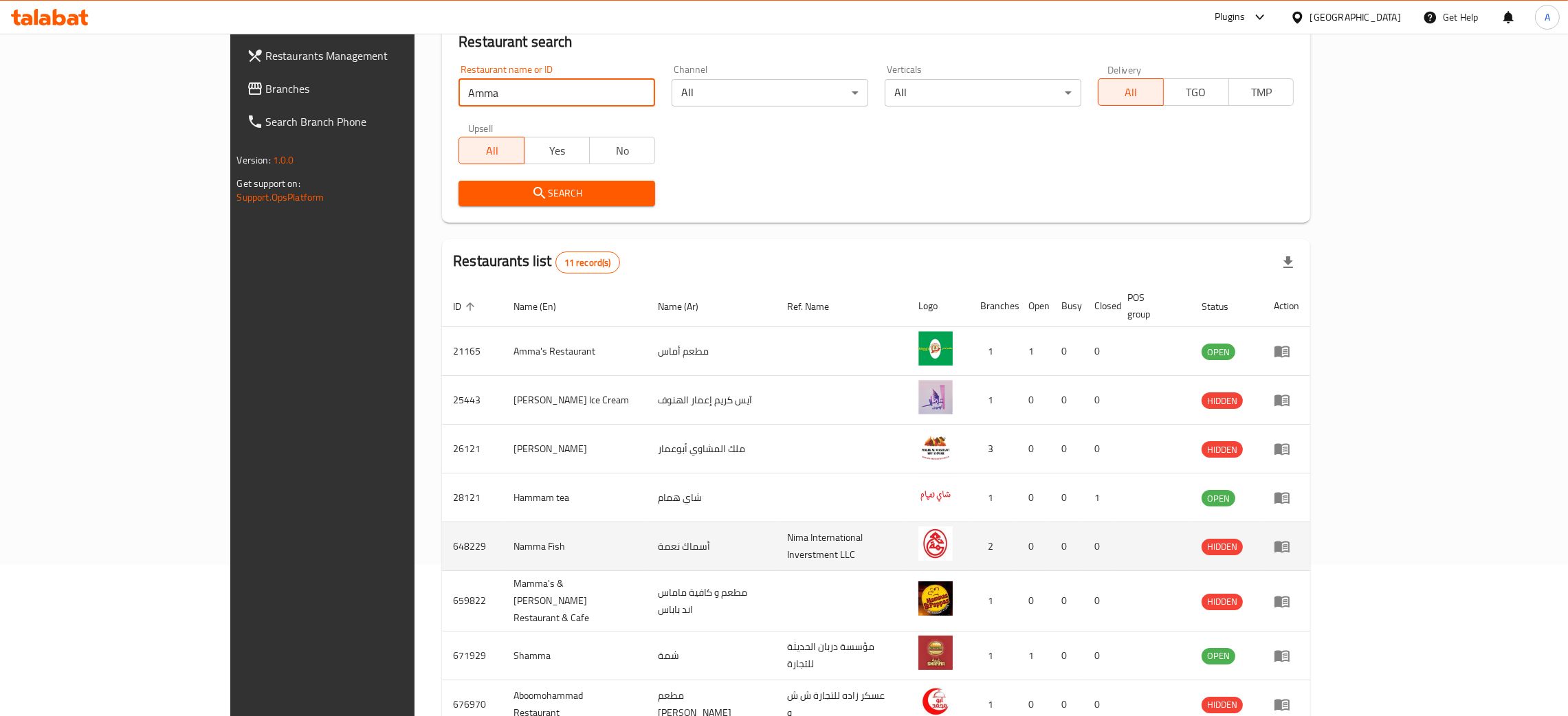
scroll to position [312, 0]
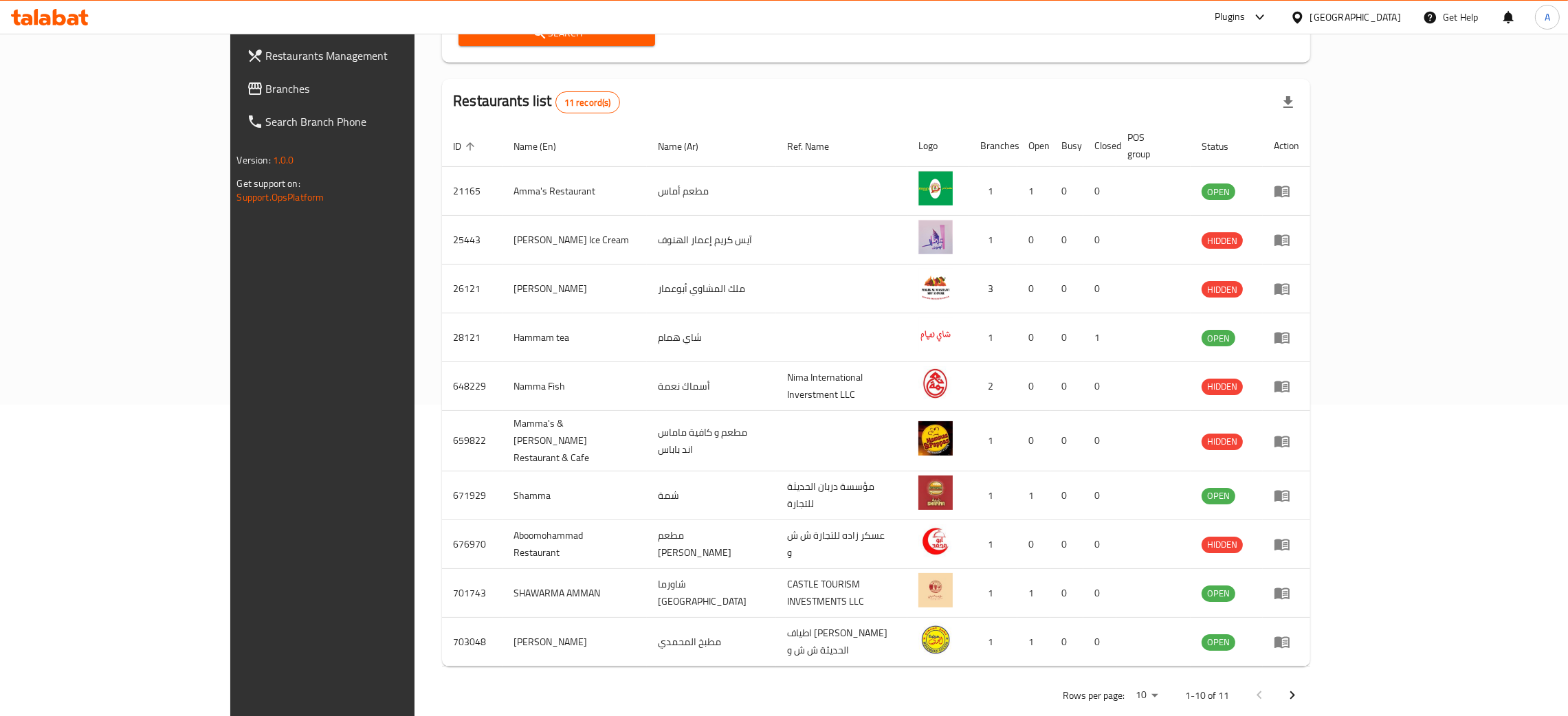
click at [1301, 688] on icon "Next page" at bounding box center [1292, 696] width 17 height 17
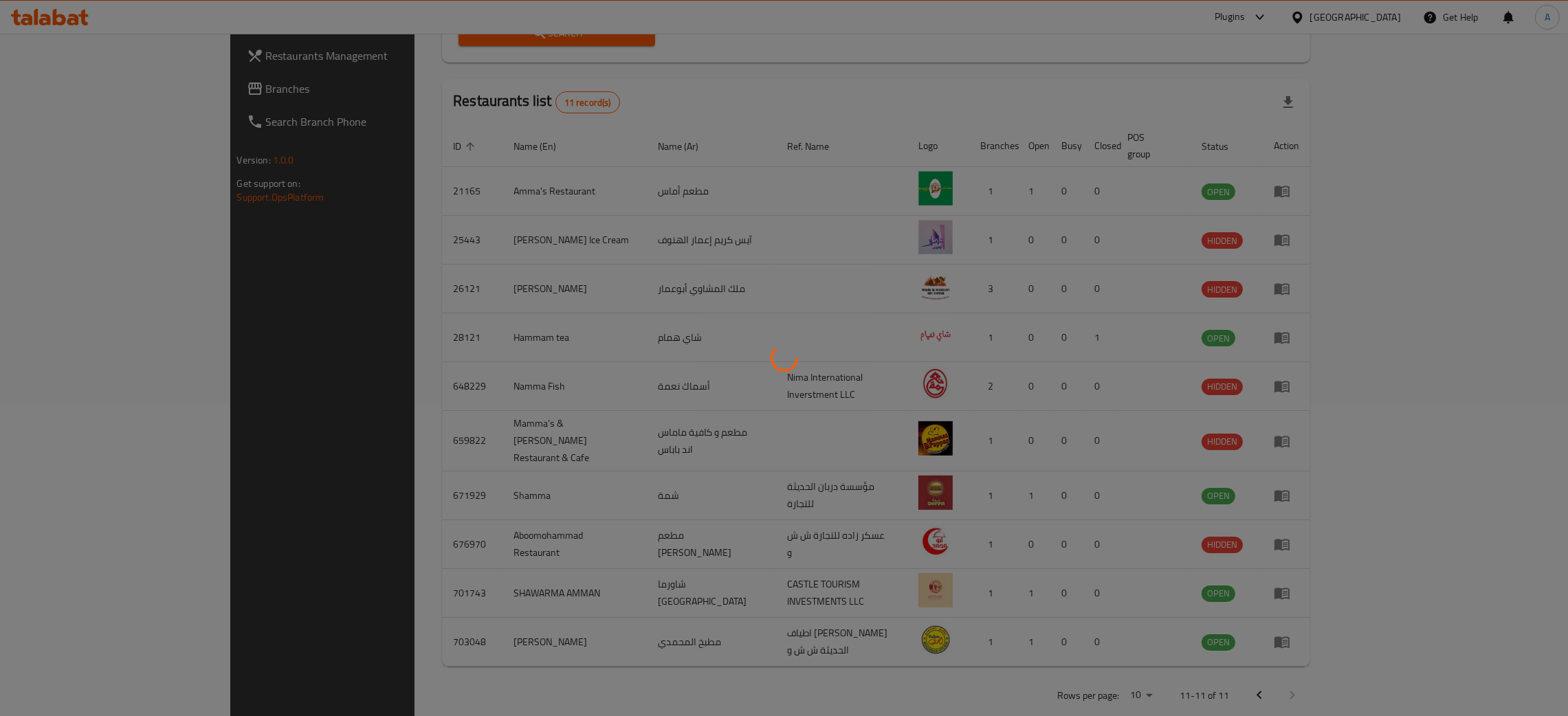
scroll to position [0, 0]
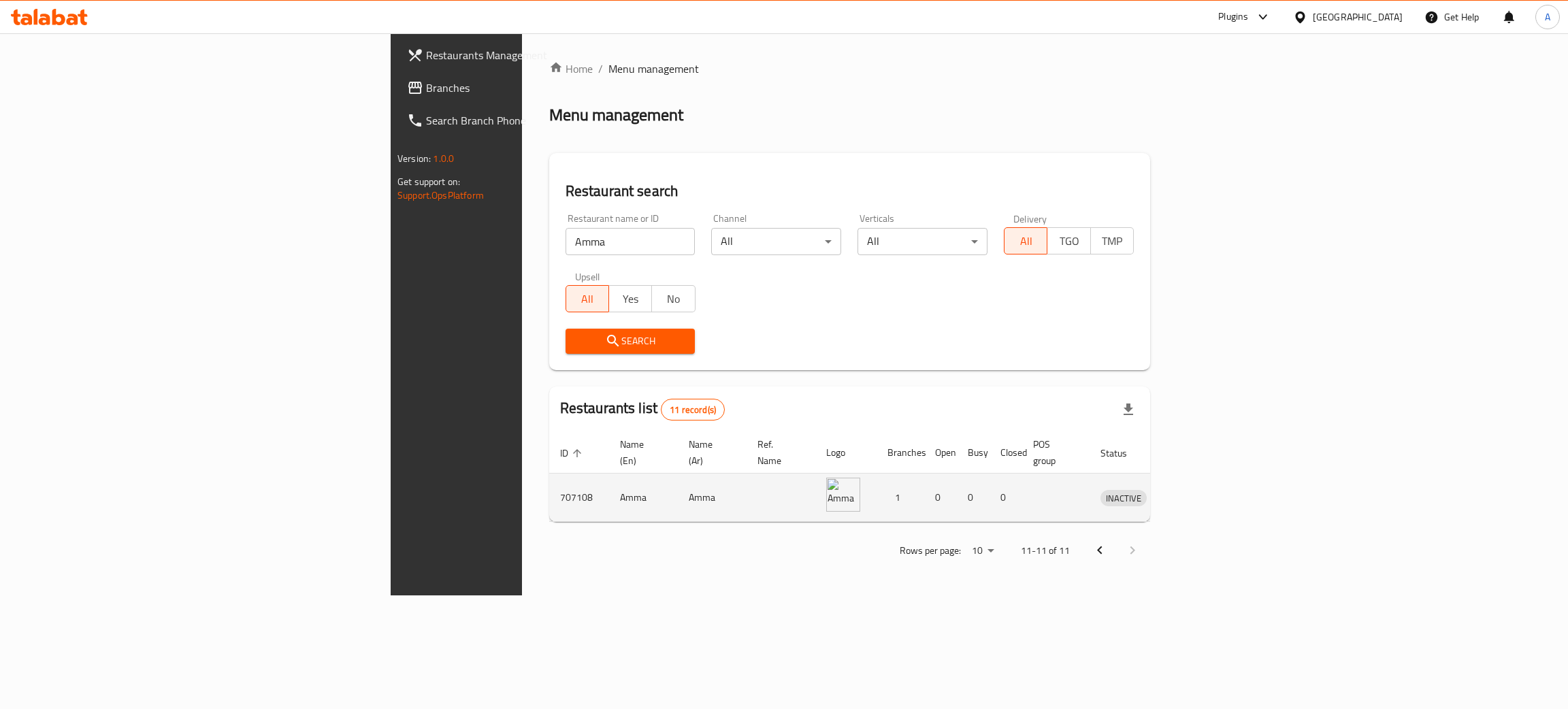
click at [1210, 474] on td "enhanced table" at bounding box center [1186, 498] width 47 height 48
click at [1191, 490] on icon "enhanced table" at bounding box center [1182, 498] width 17 height 17
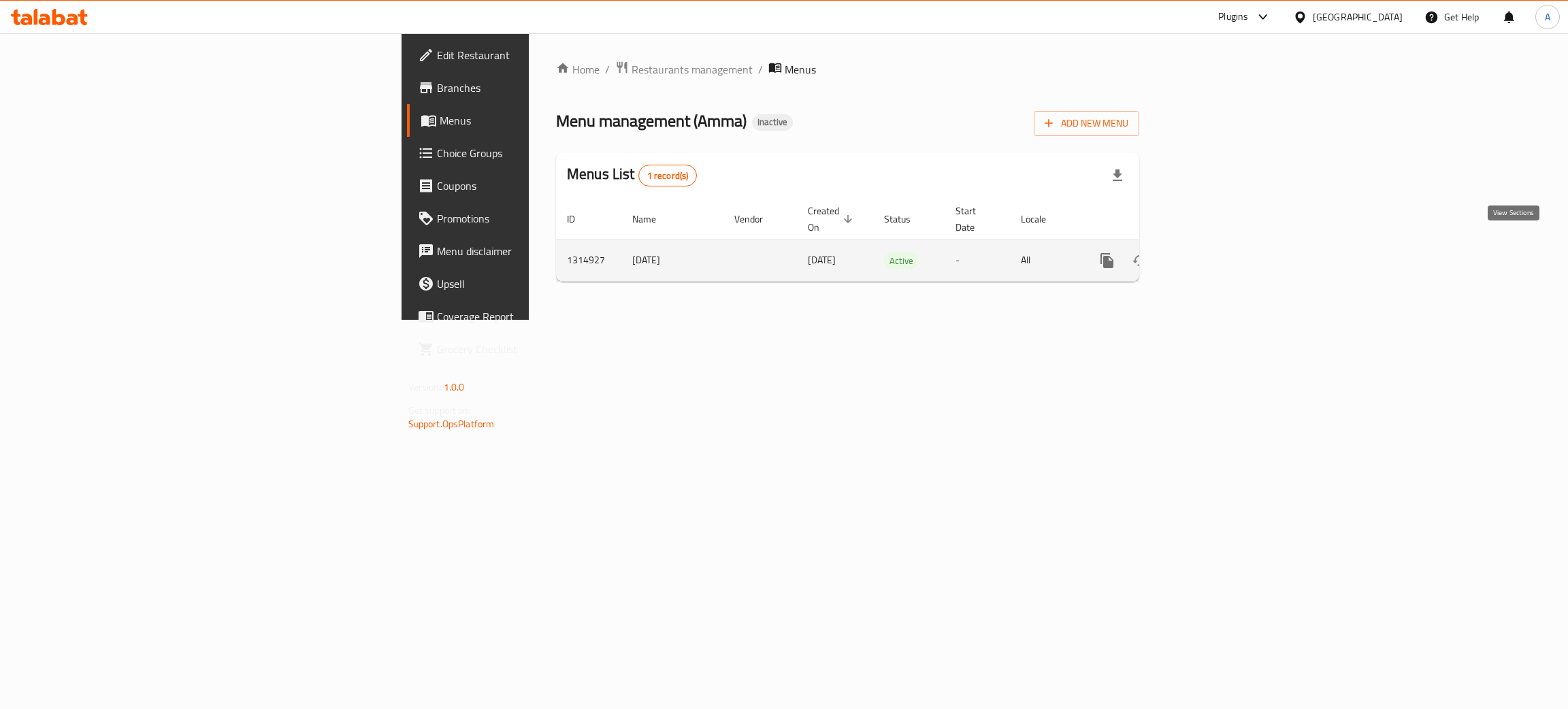
click at [1214, 252] on icon "enhanced table" at bounding box center [1205, 260] width 17 height 17
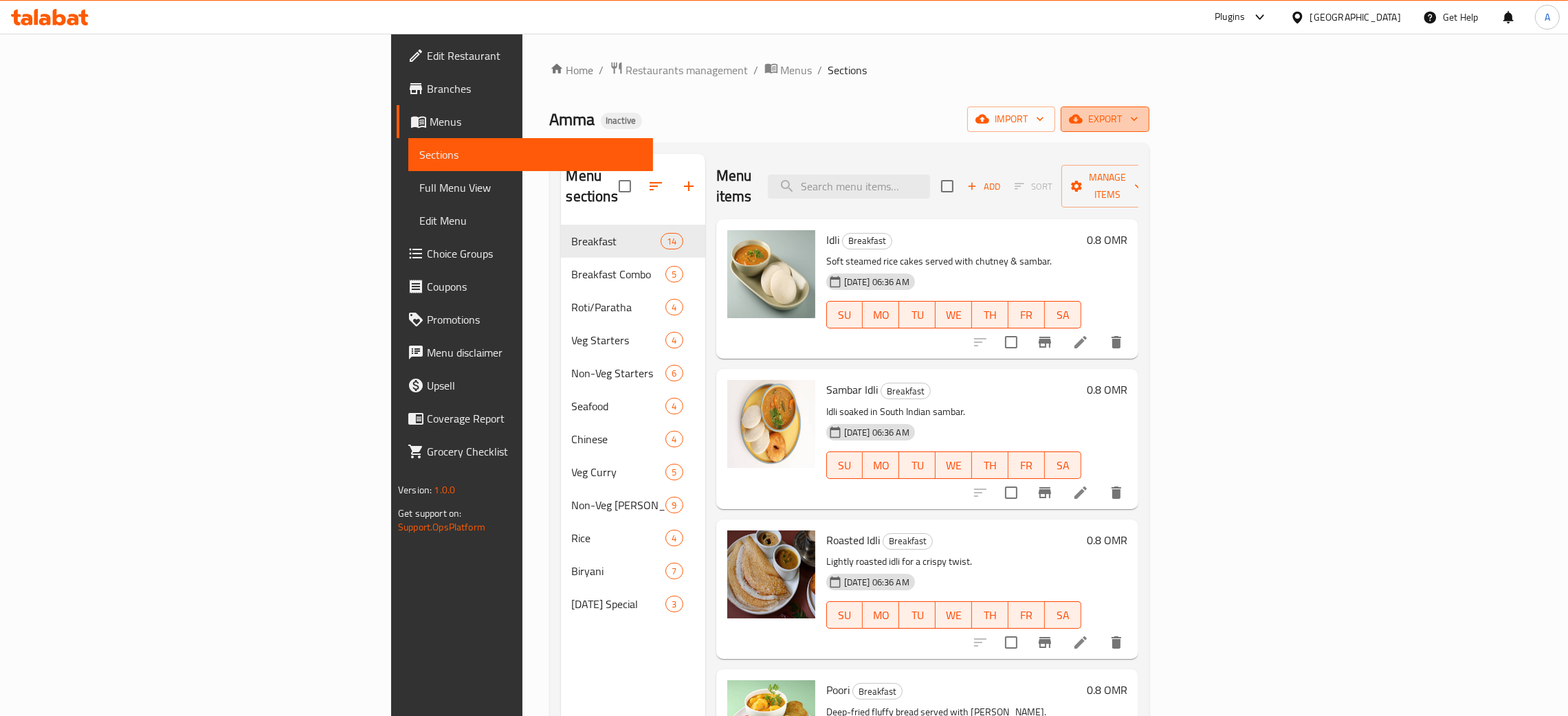
click at [1138, 120] on icon "button" at bounding box center [1134, 120] width 7 height 4
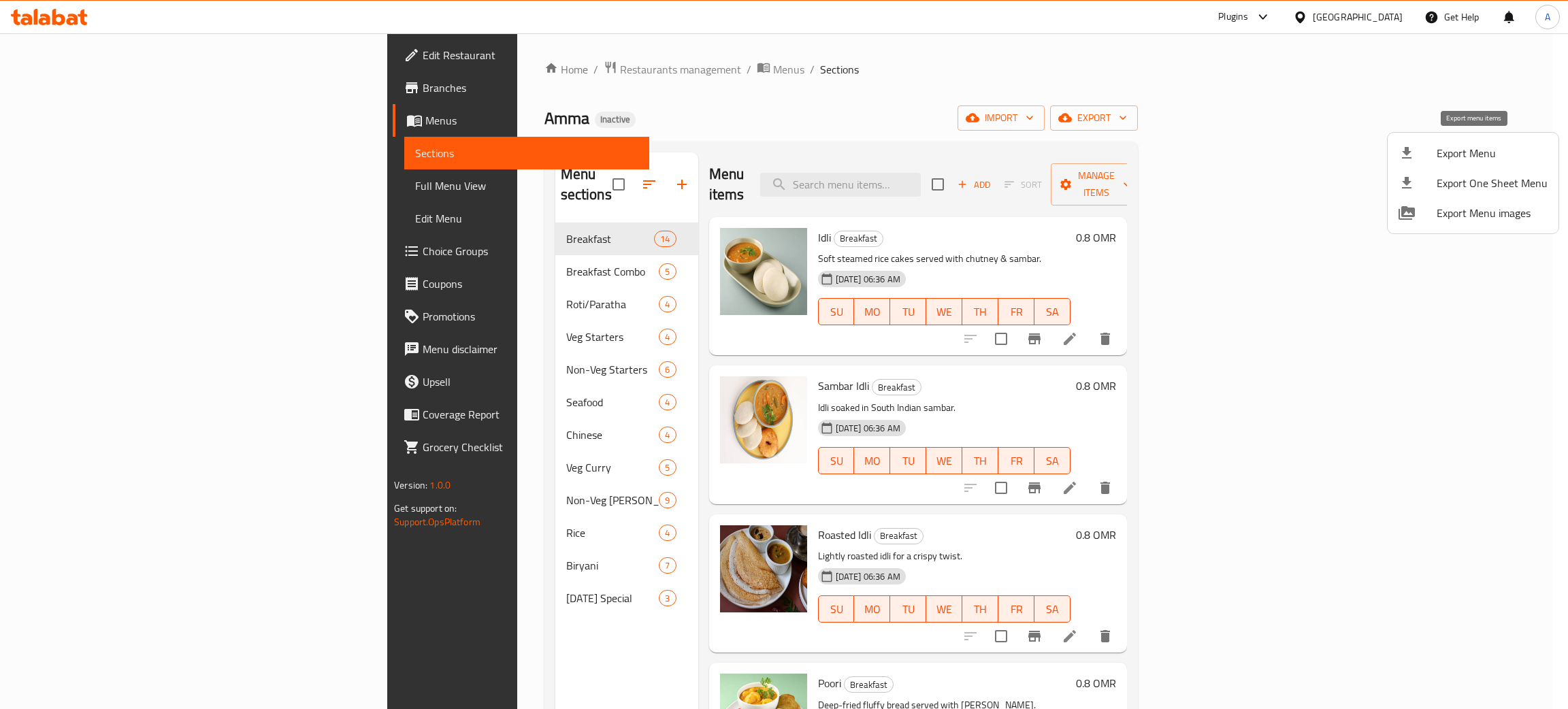
click at [1453, 151] on span "Export Menu" at bounding box center [1492, 153] width 111 height 17
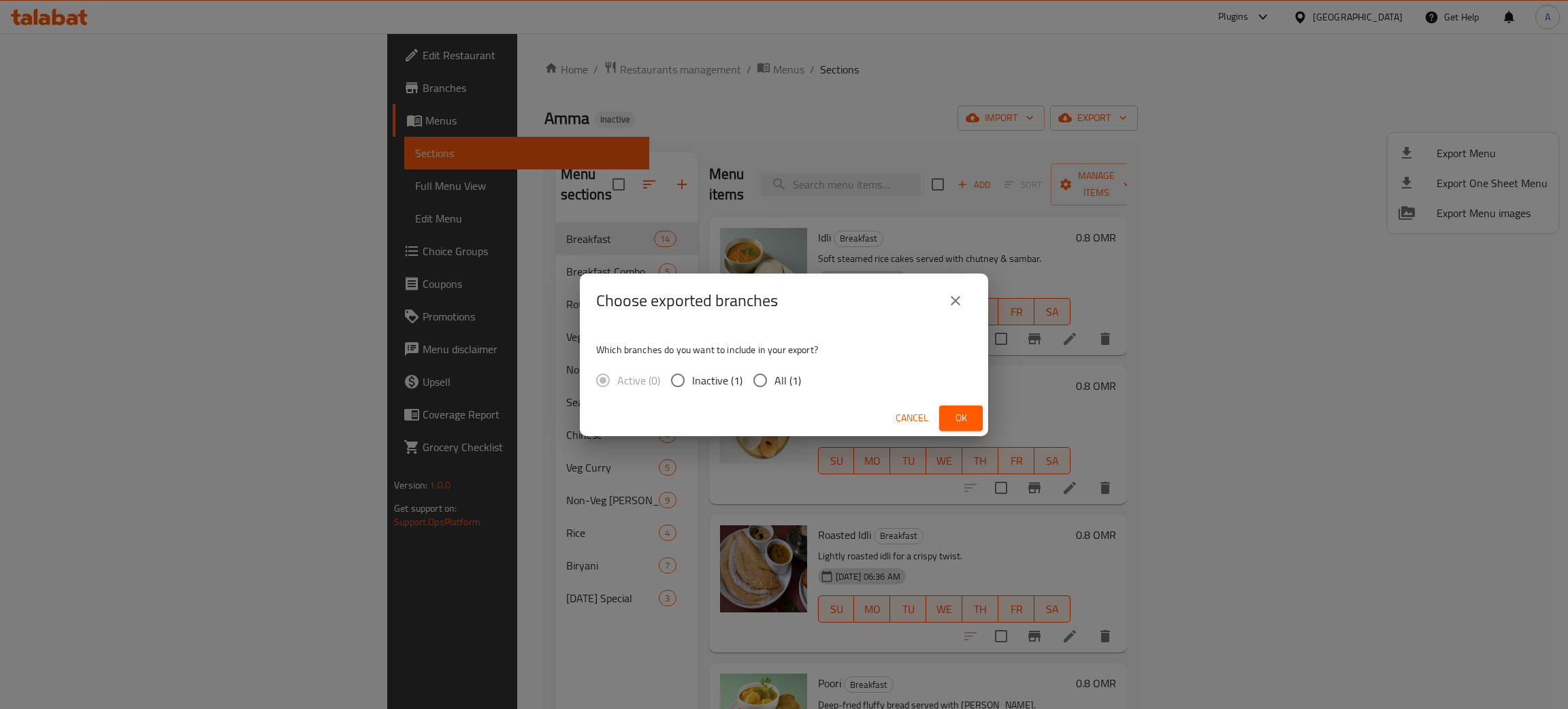
click at [962, 420] on span "Ok" at bounding box center [960, 418] width 22 height 17
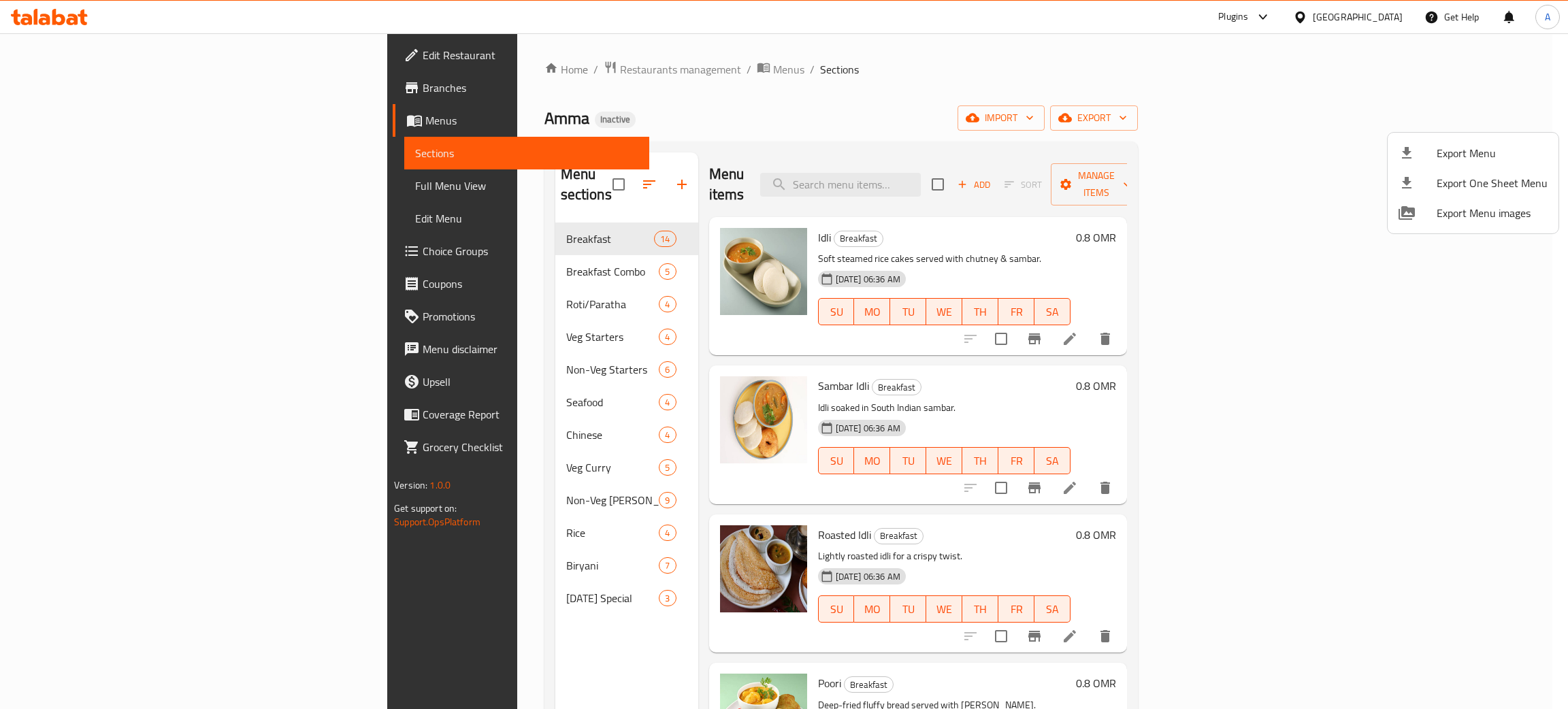
click at [438, 575] on div at bounding box center [784, 354] width 1568 height 709
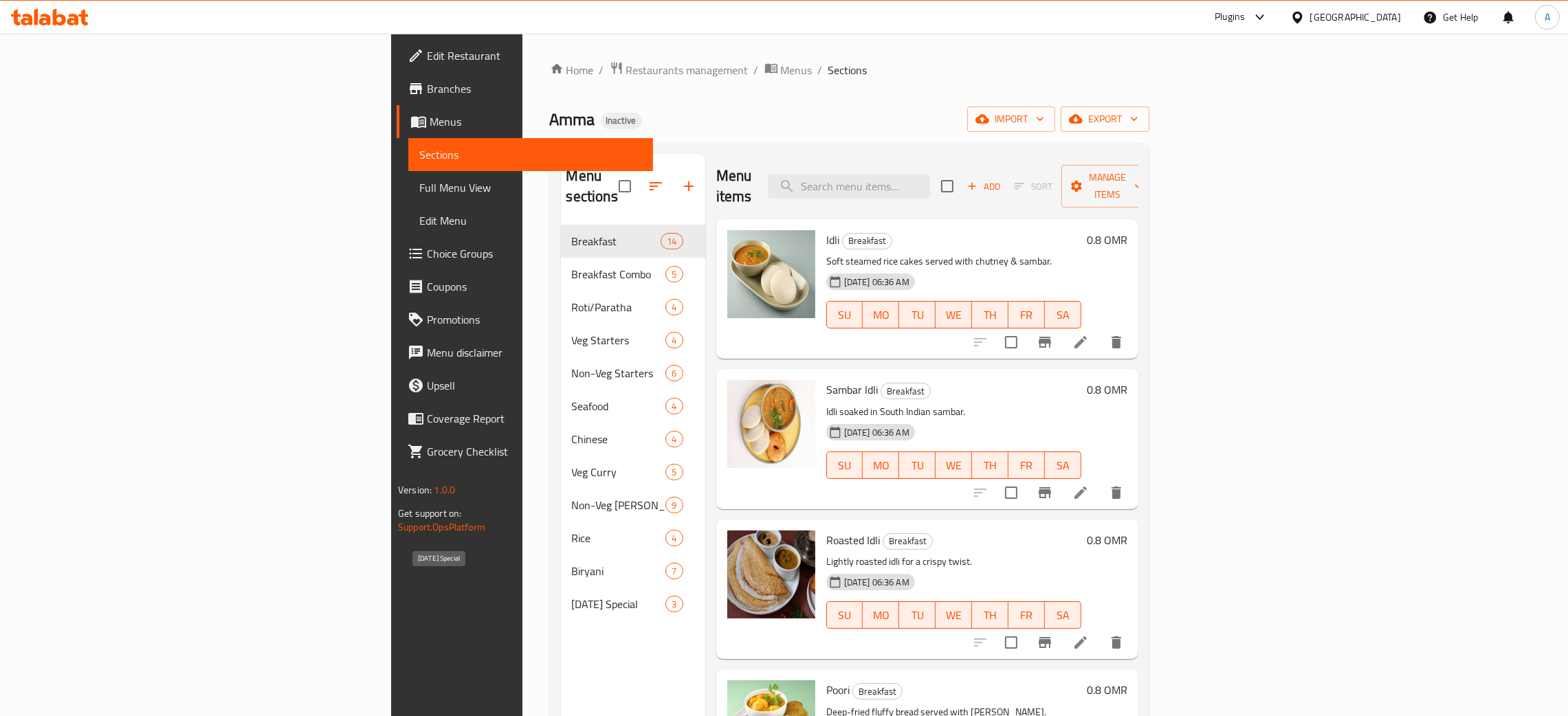
click at [572, 596] on span "Friday Special" at bounding box center [620, 604] width 94 height 17
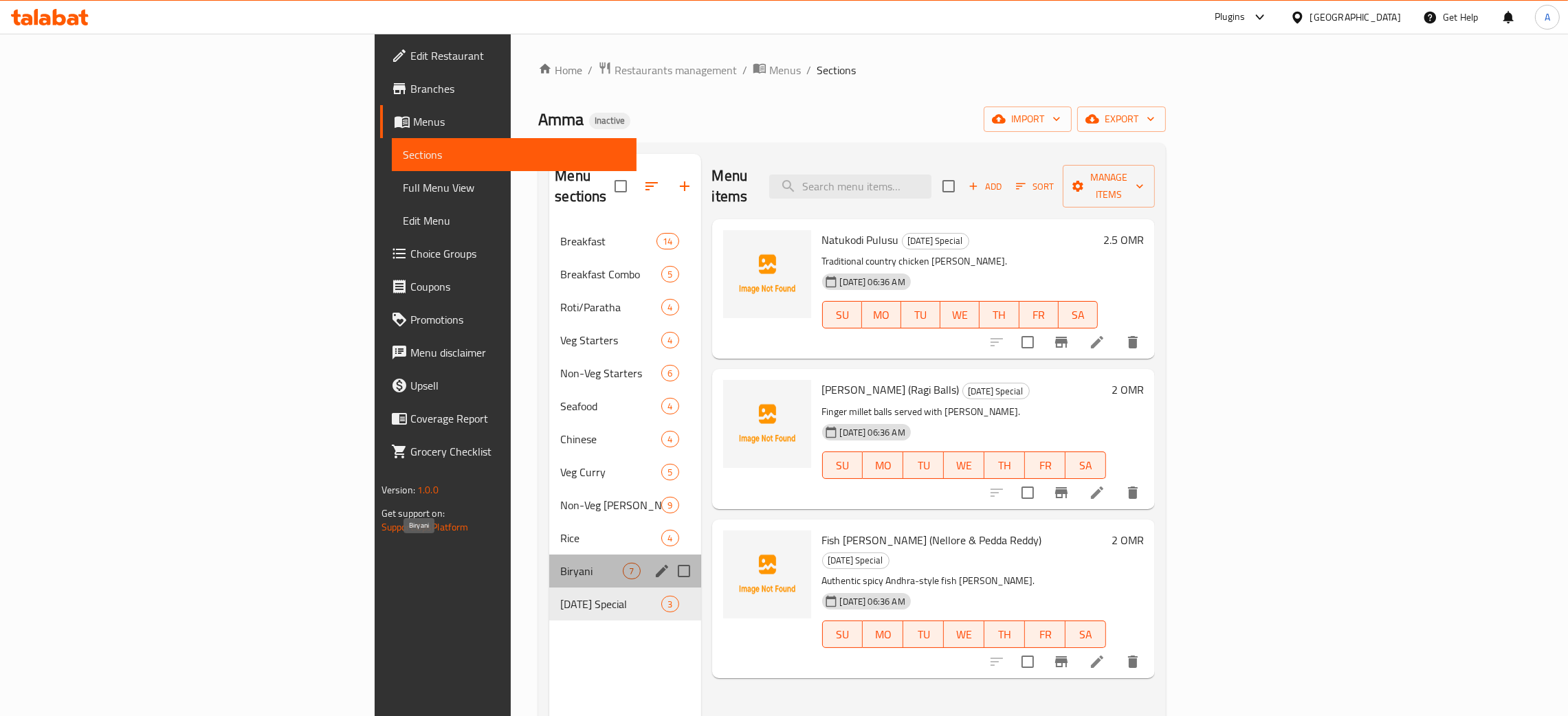
click at [560, 563] on span "Biryani" at bounding box center [591, 571] width 62 height 17
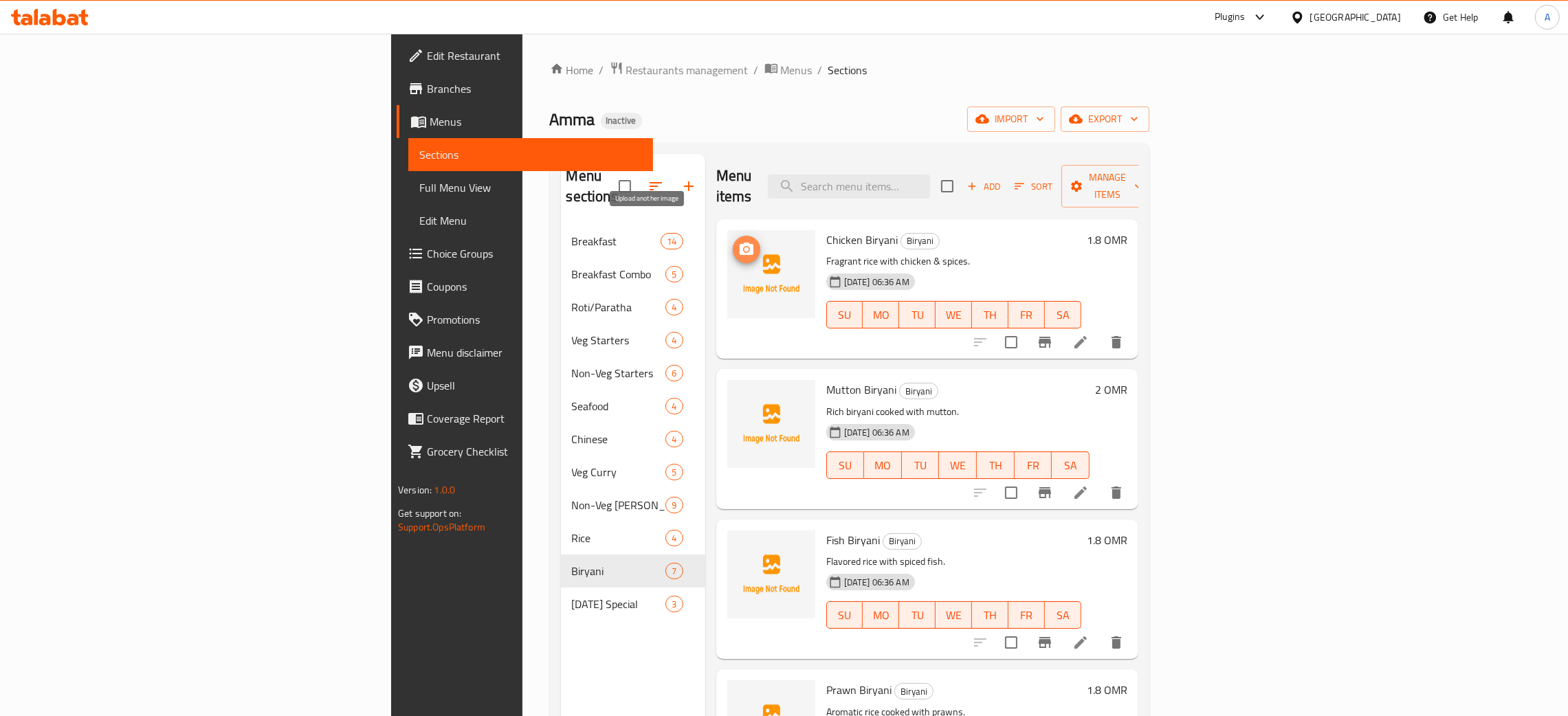
click at [740, 243] on icon "upload picture" at bounding box center [747, 248] width 14 height 12
click at [740, 393] on icon "upload picture" at bounding box center [747, 399] width 14 height 12
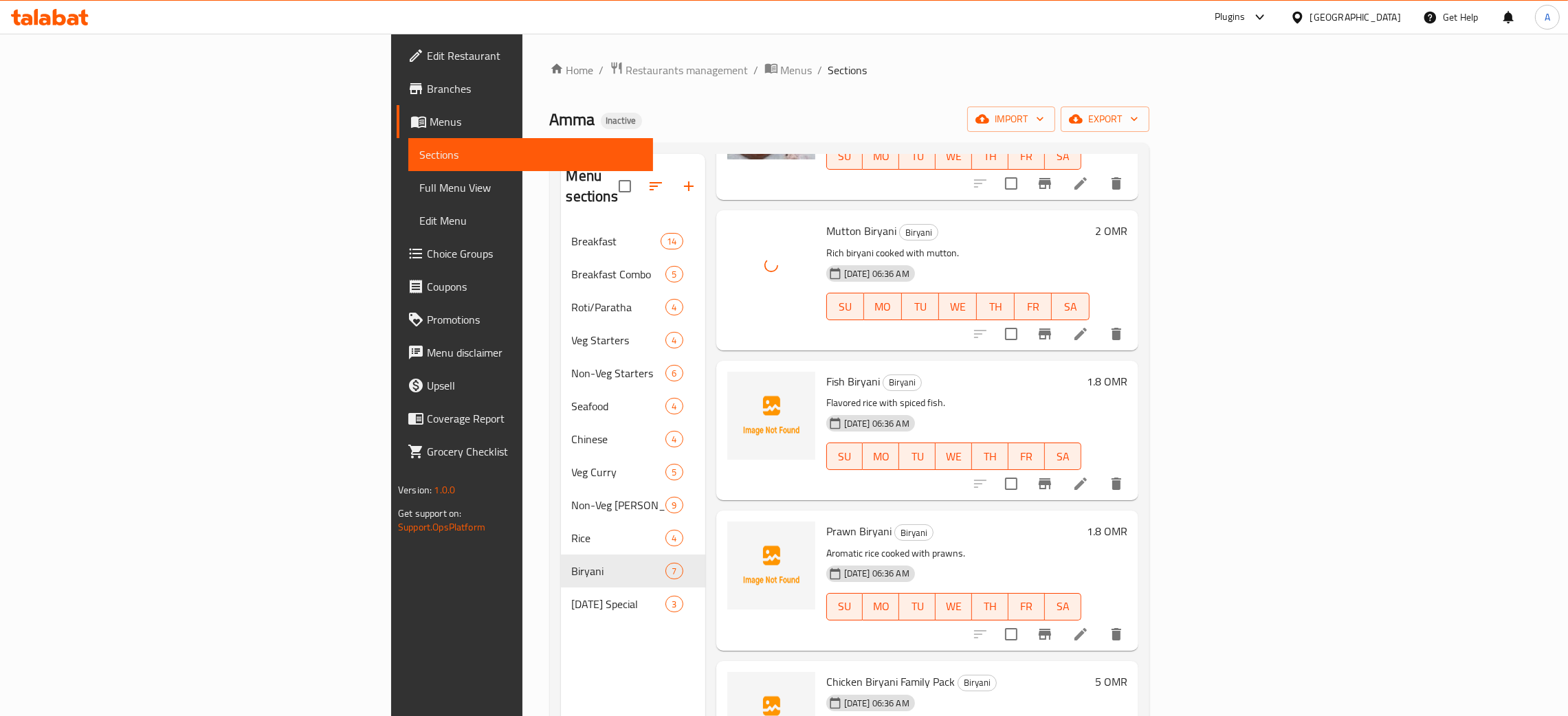
scroll to position [206, 0]
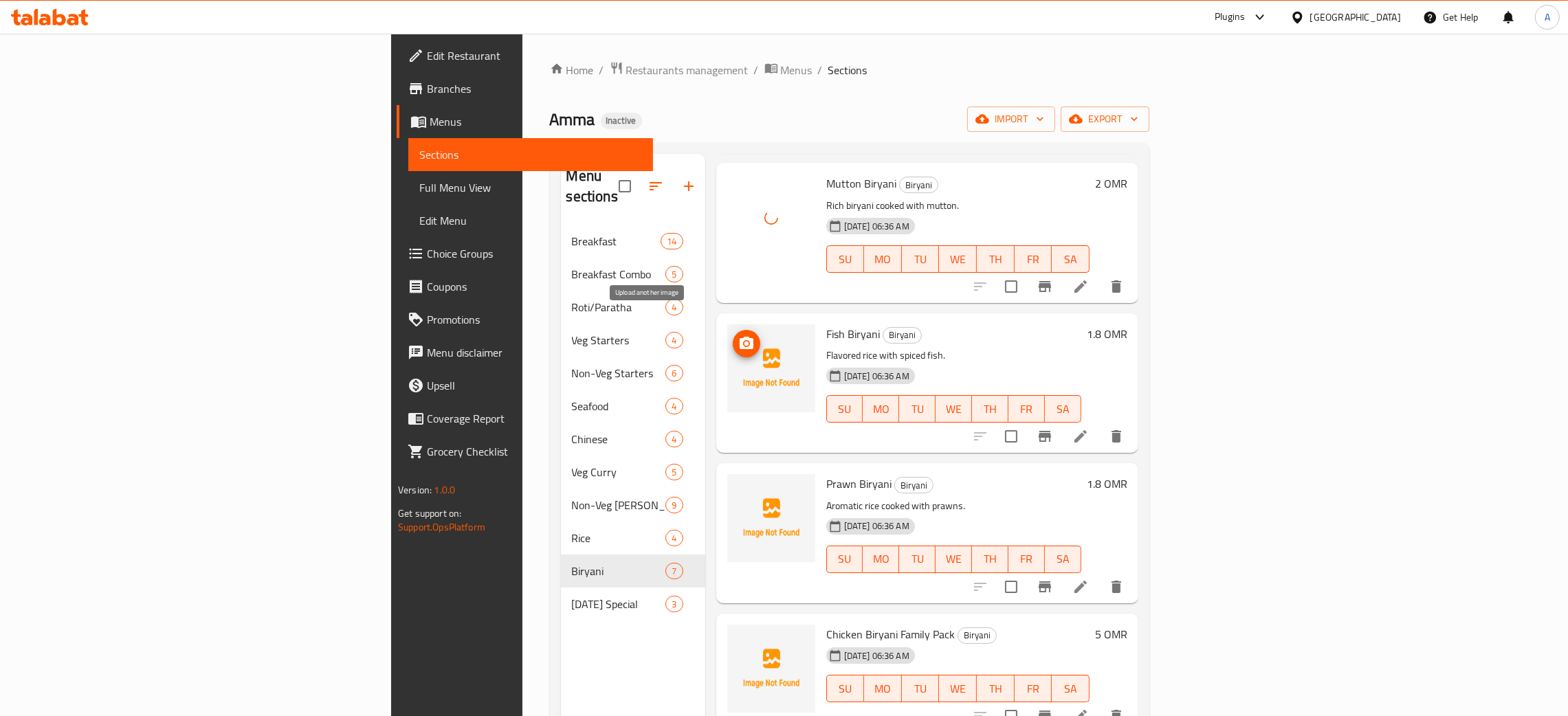
click at [740, 337] on icon "upload picture" at bounding box center [747, 343] width 14 height 12
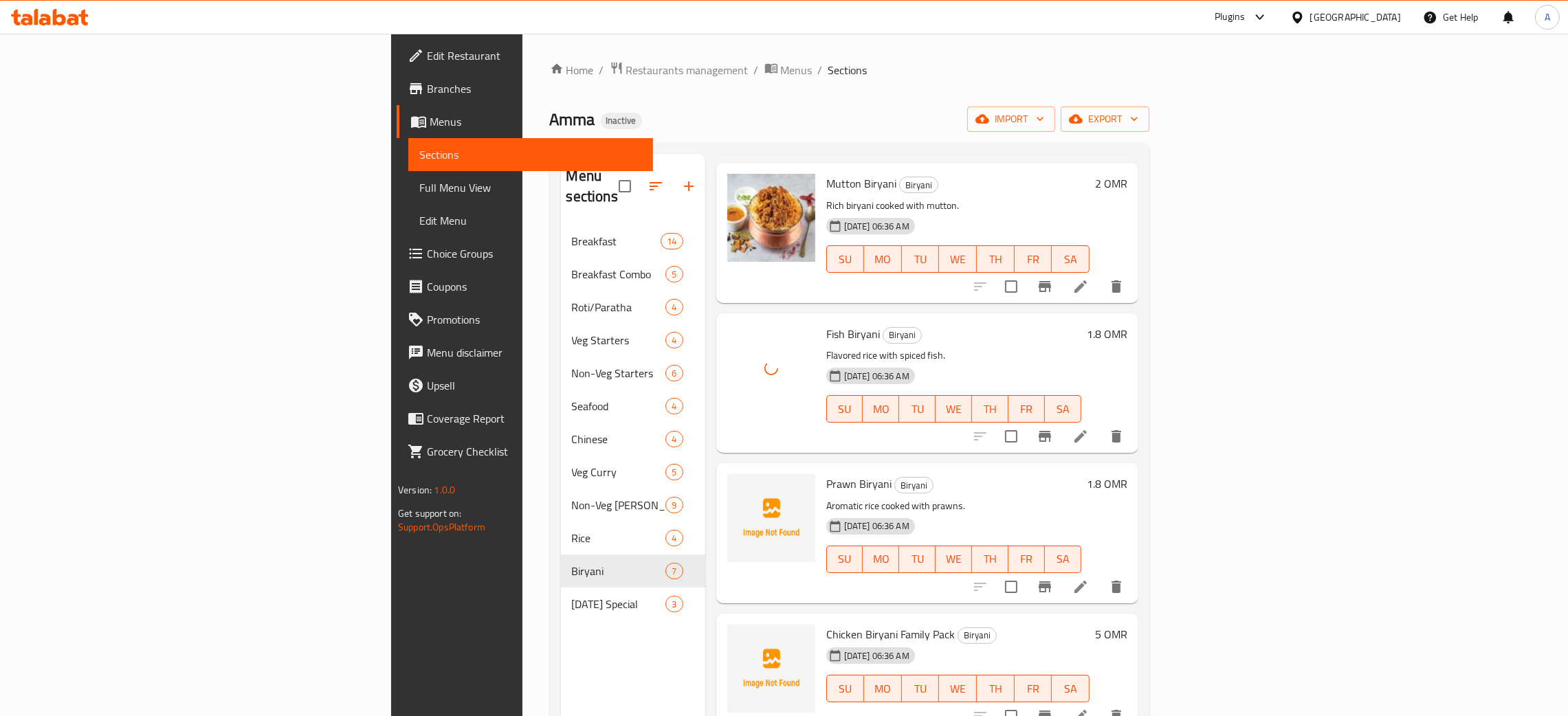
scroll to position [309, 0]
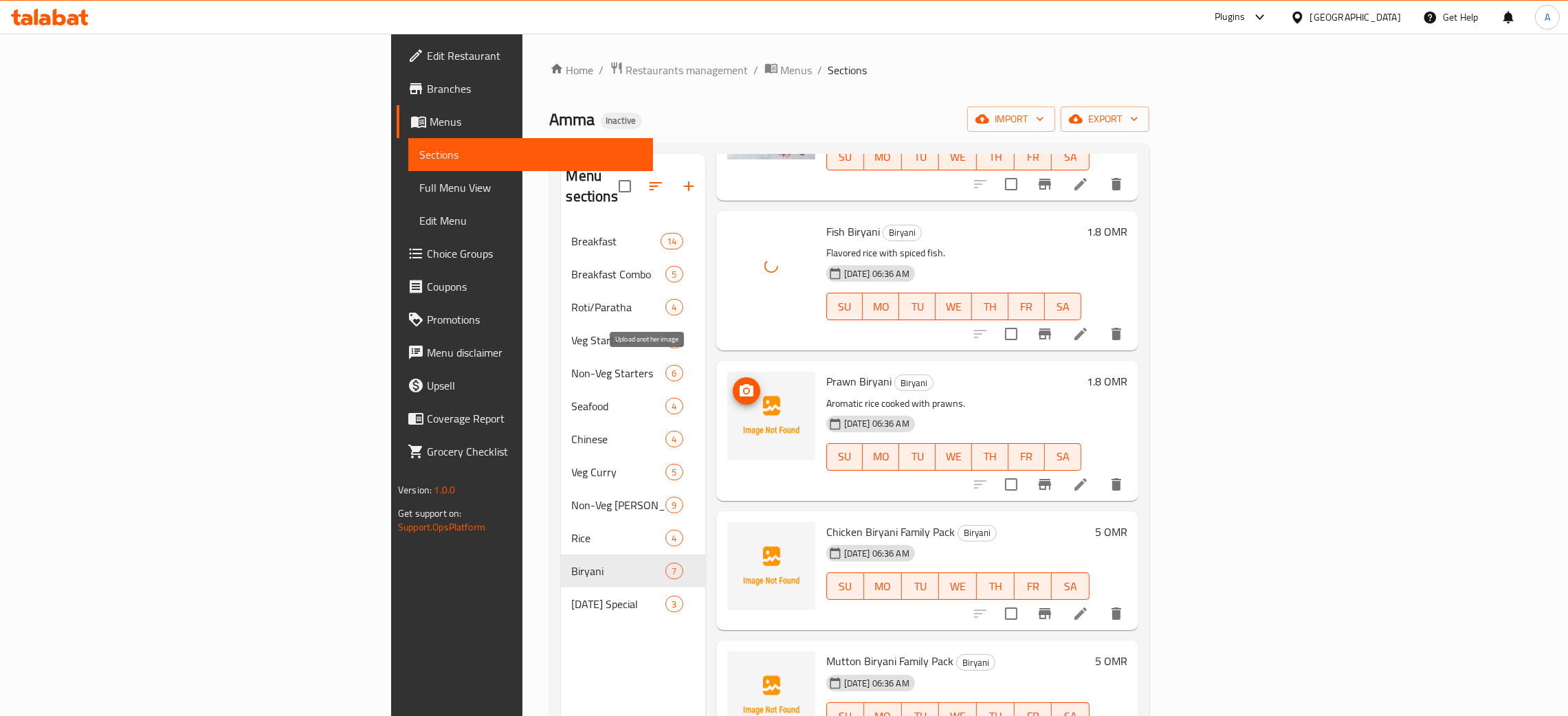
click at [739, 383] on icon "upload picture" at bounding box center [747, 391] width 17 height 17
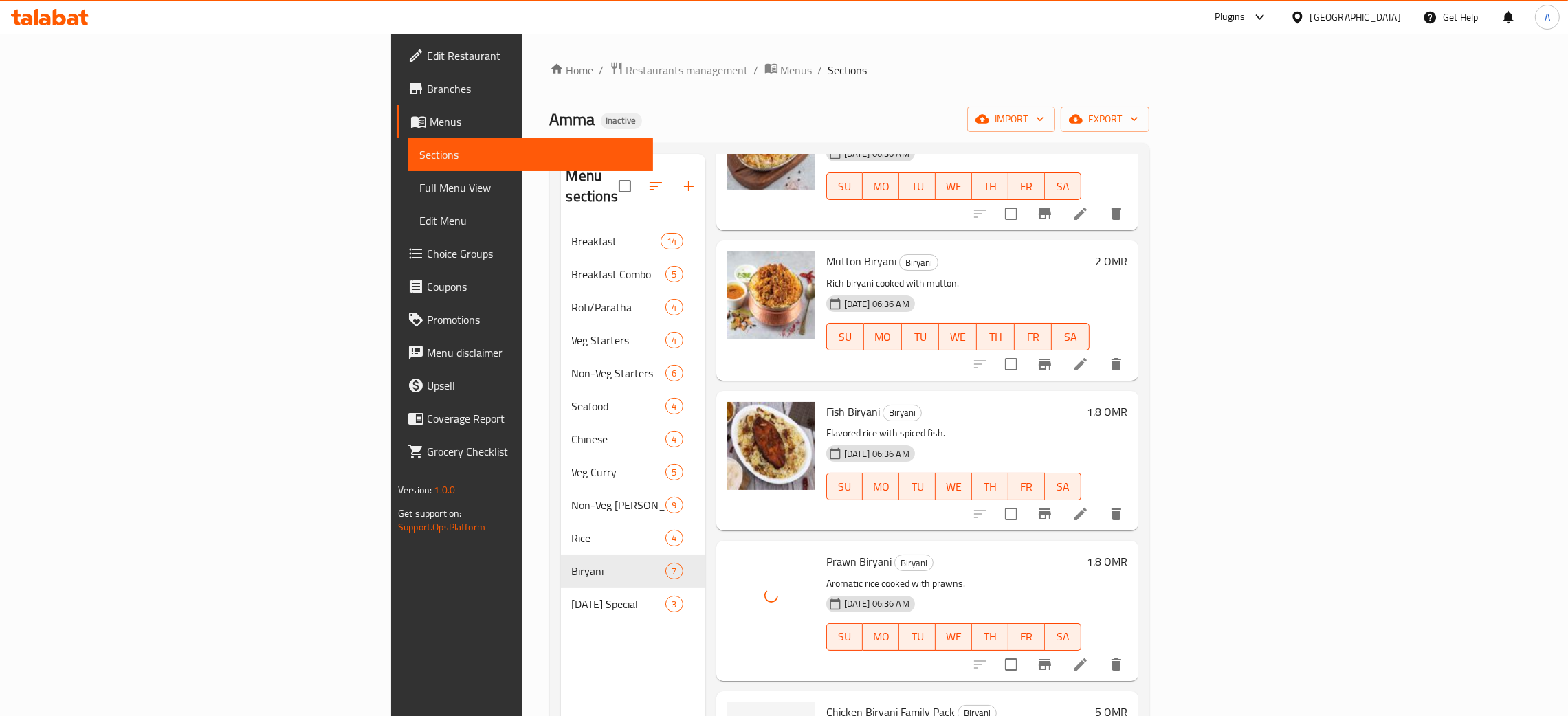
scroll to position [0, 0]
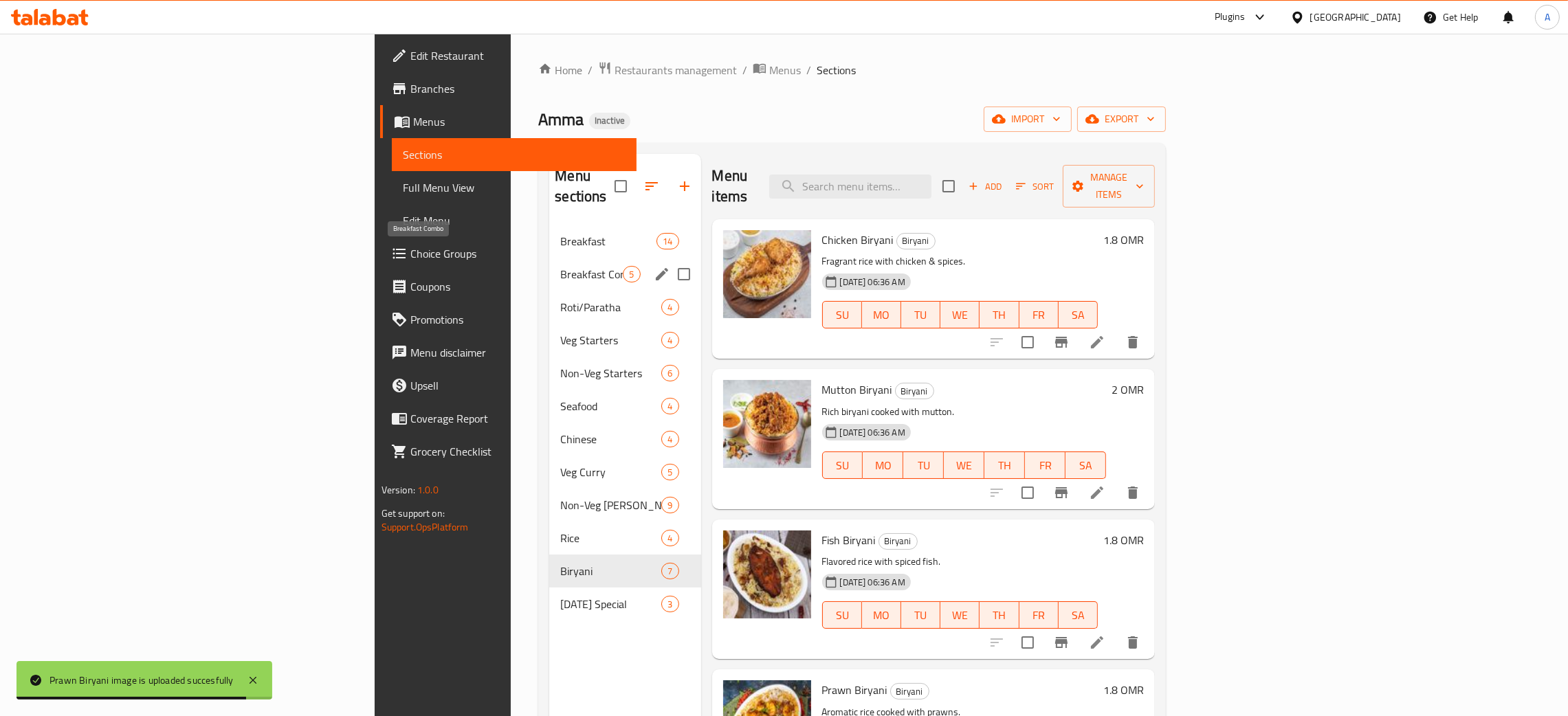
click at [560, 266] on span "Breakfast Combo" at bounding box center [591, 274] width 62 height 17
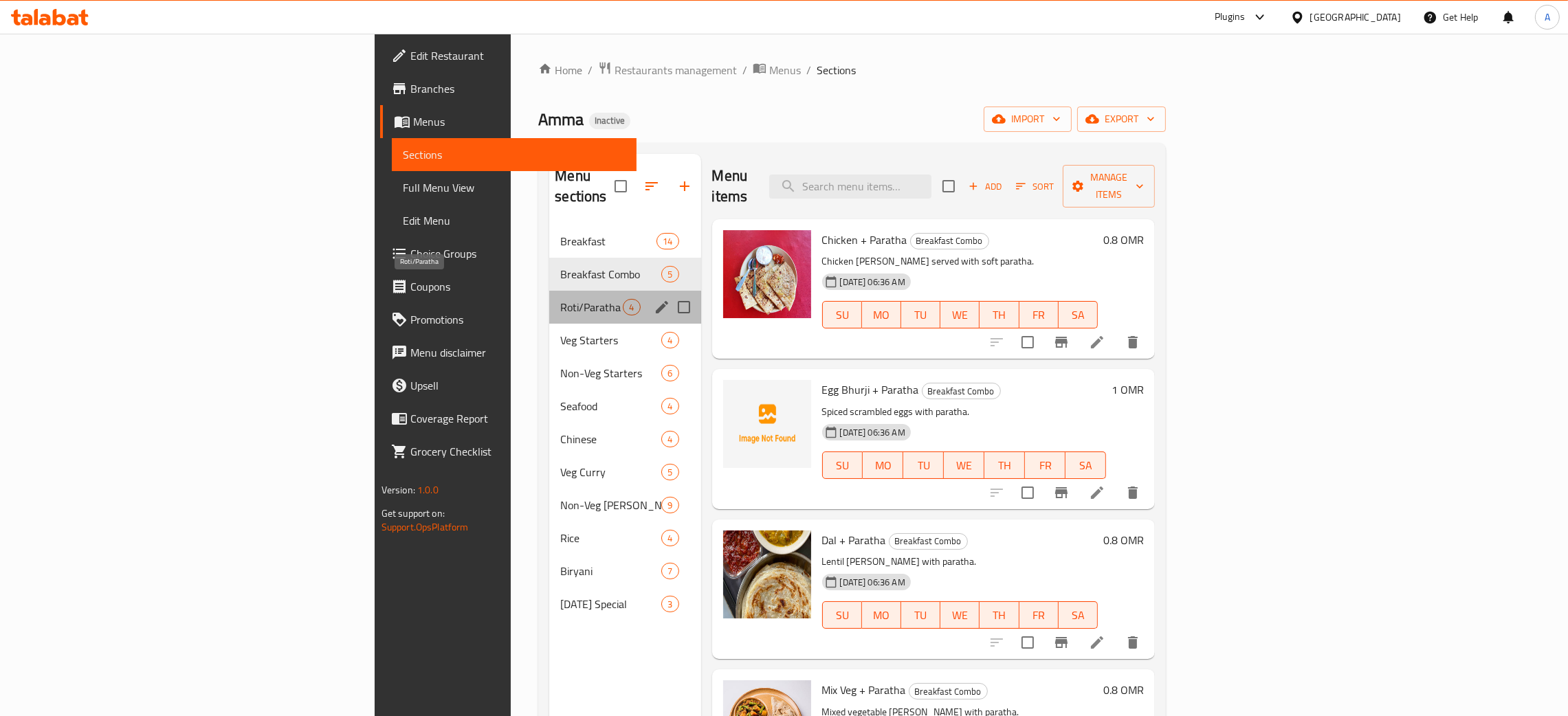
click at [560, 299] on span "Roti/Paratha" at bounding box center [591, 307] width 62 height 17
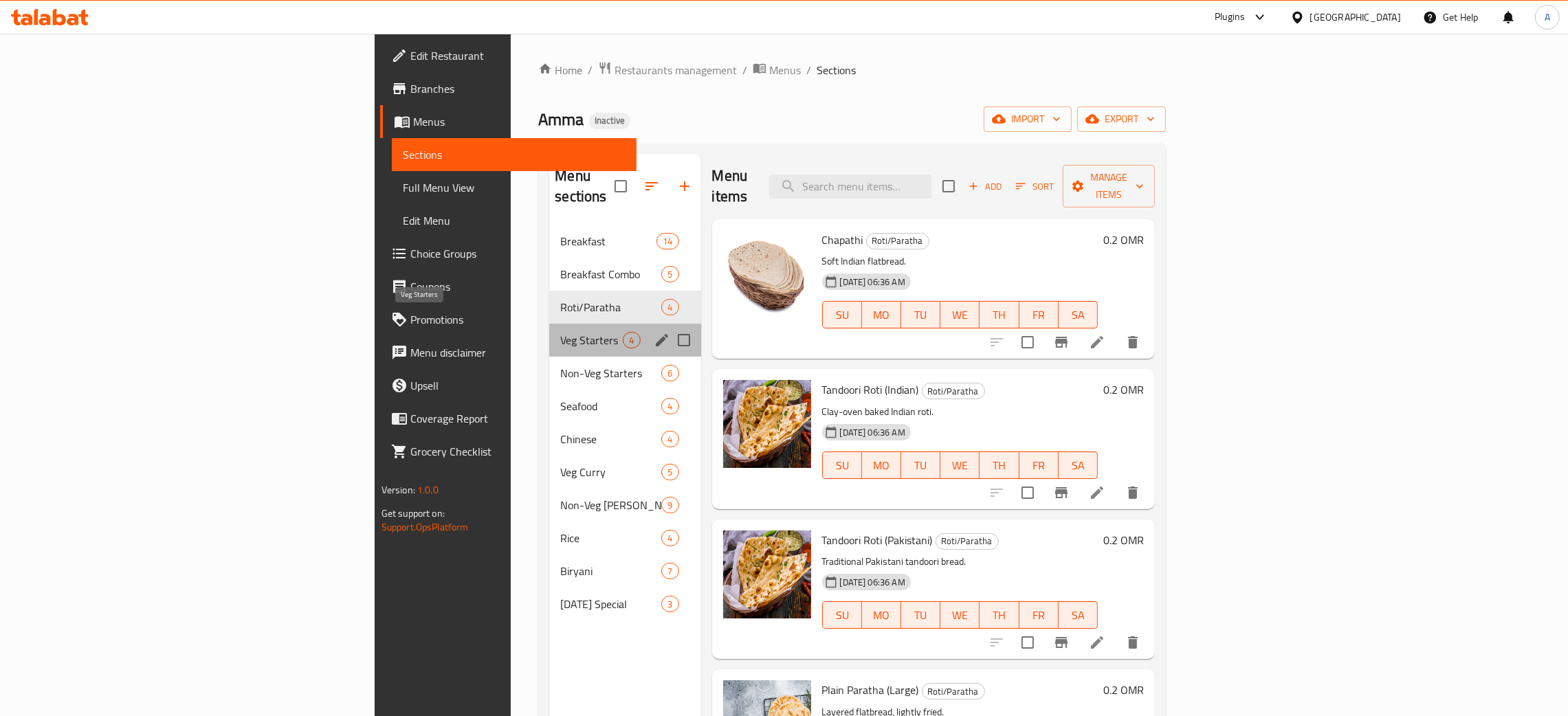
click at [560, 332] on span "Veg Starters" at bounding box center [591, 340] width 62 height 17
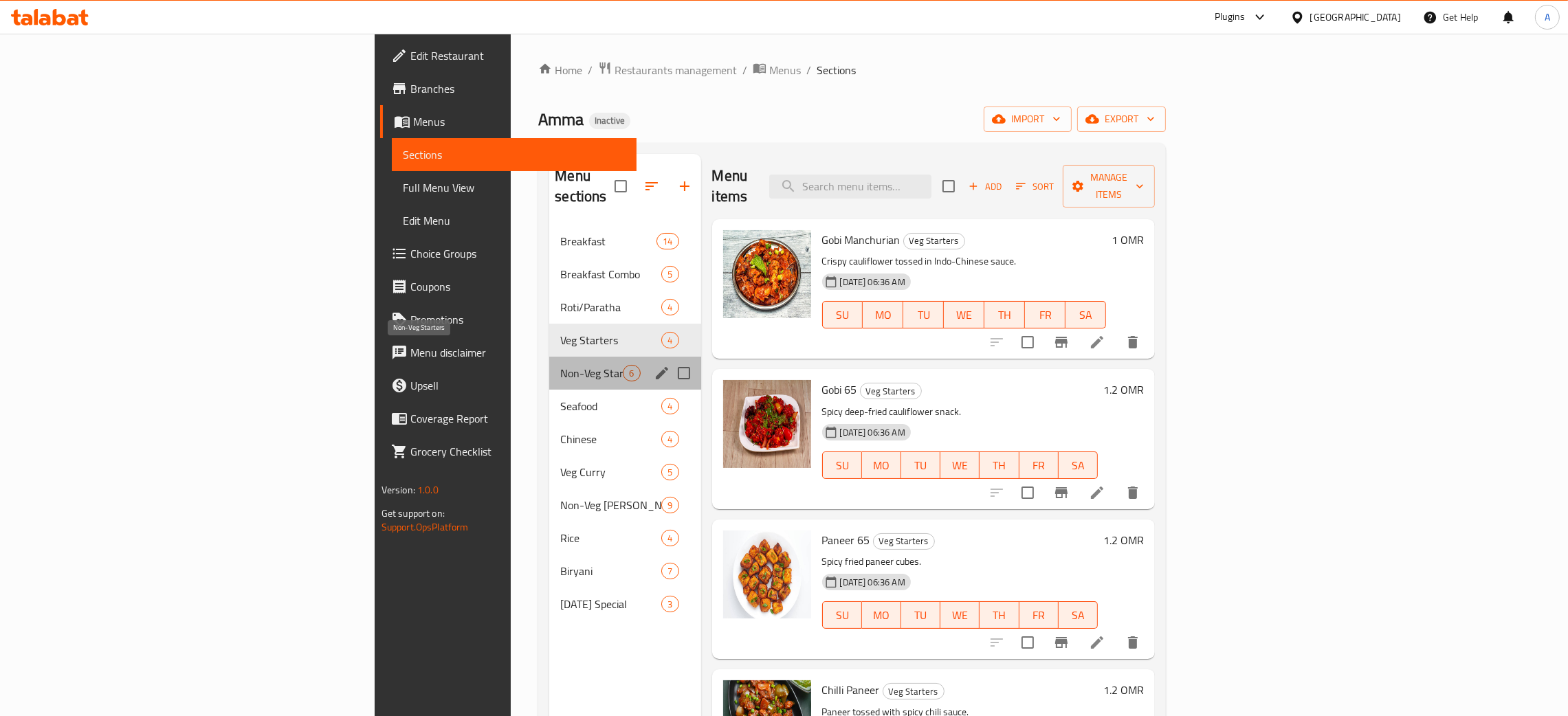
click at [560, 365] on span "Non-Veg Starters" at bounding box center [591, 373] width 62 height 17
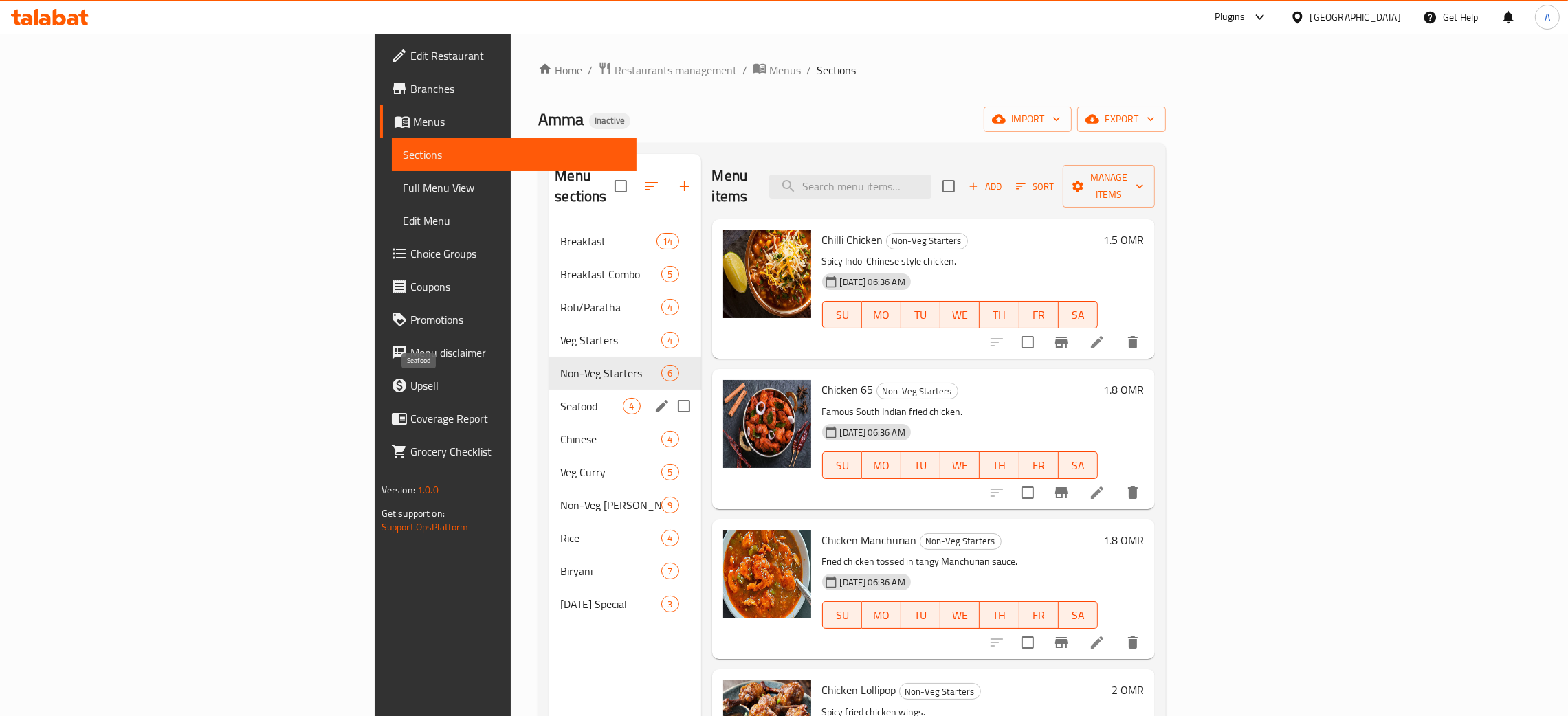
click at [560, 398] on span "Seafood" at bounding box center [591, 406] width 62 height 17
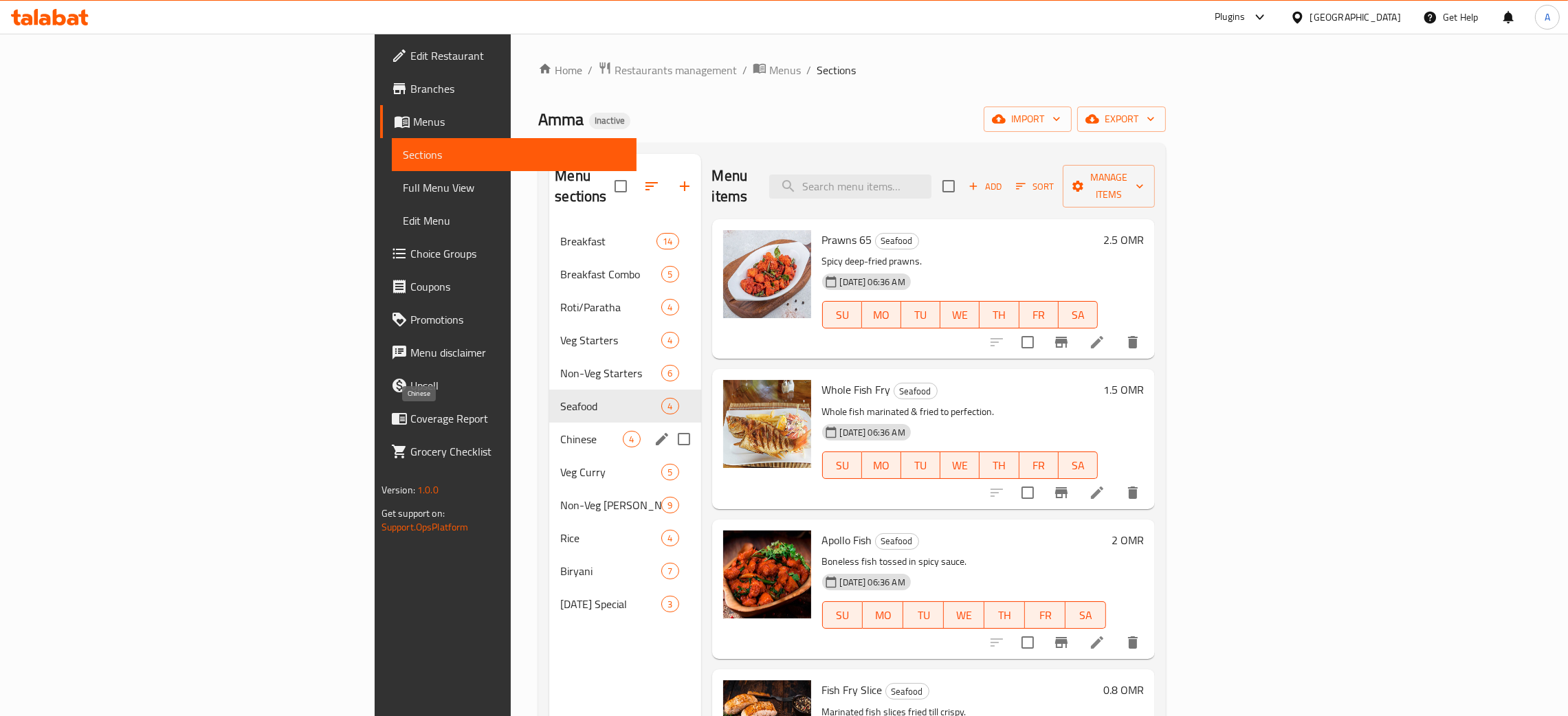
click at [560, 431] on span "Chinese" at bounding box center [591, 439] width 62 height 17
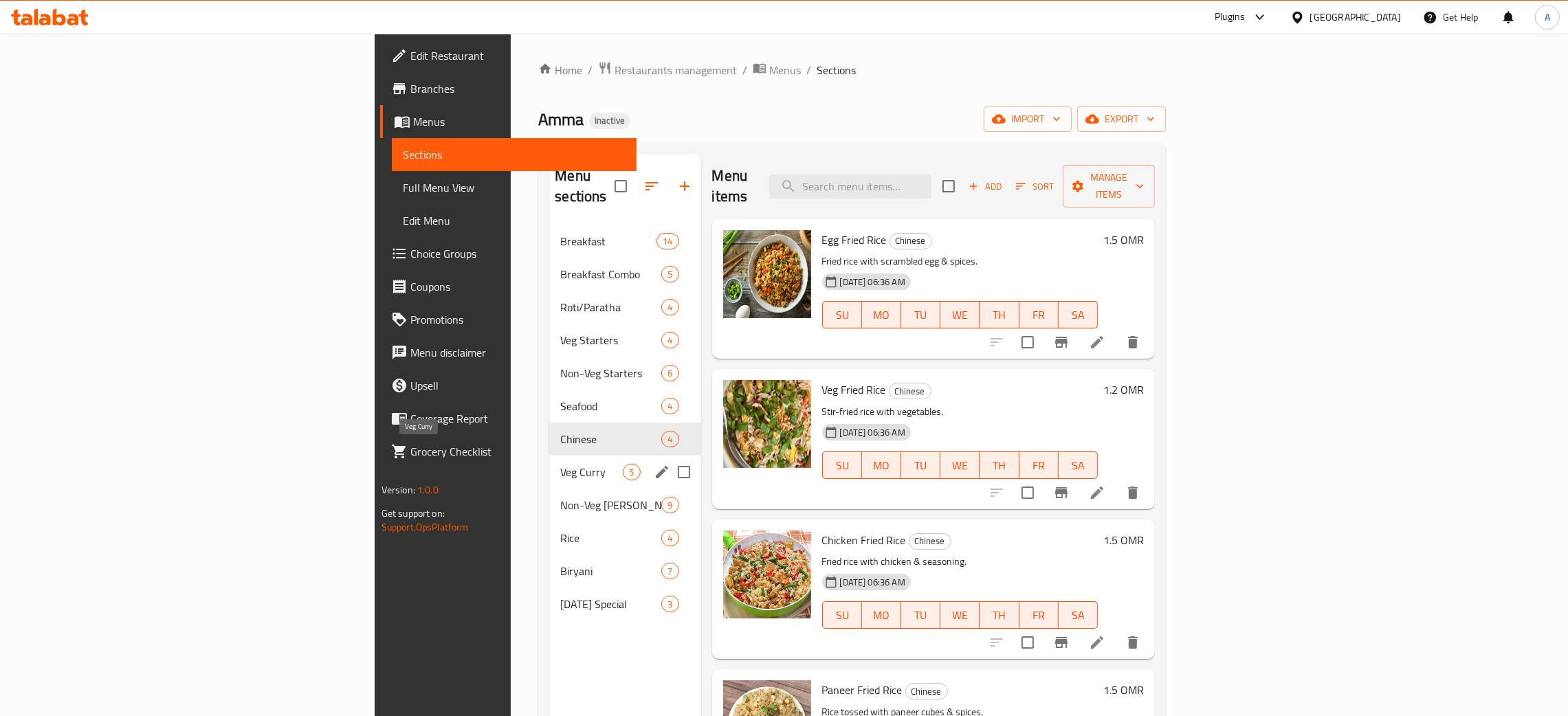
click at [560, 464] on span "Veg Curry" at bounding box center [591, 472] width 62 height 17
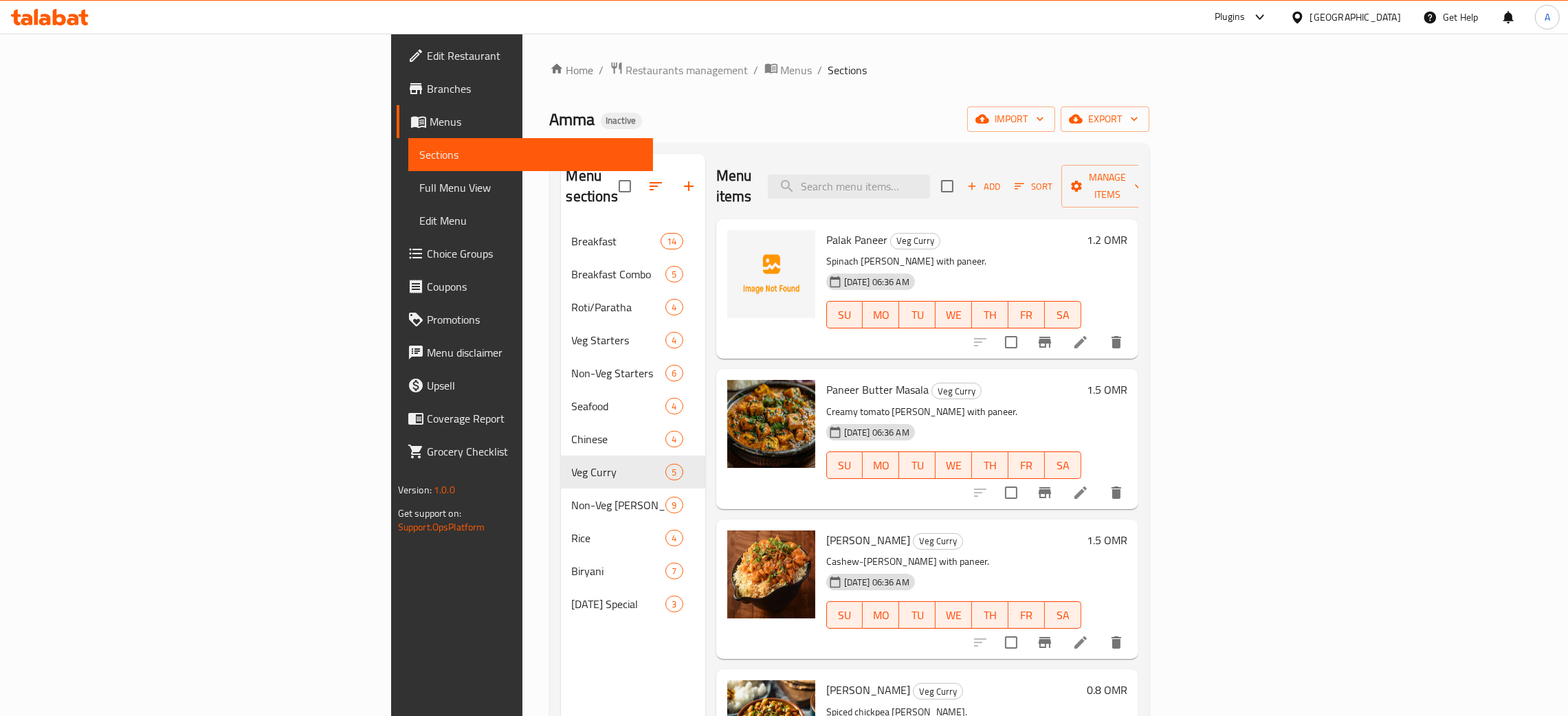
click at [427, 55] on span "Edit Restaurant" at bounding box center [535, 55] width 215 height 17
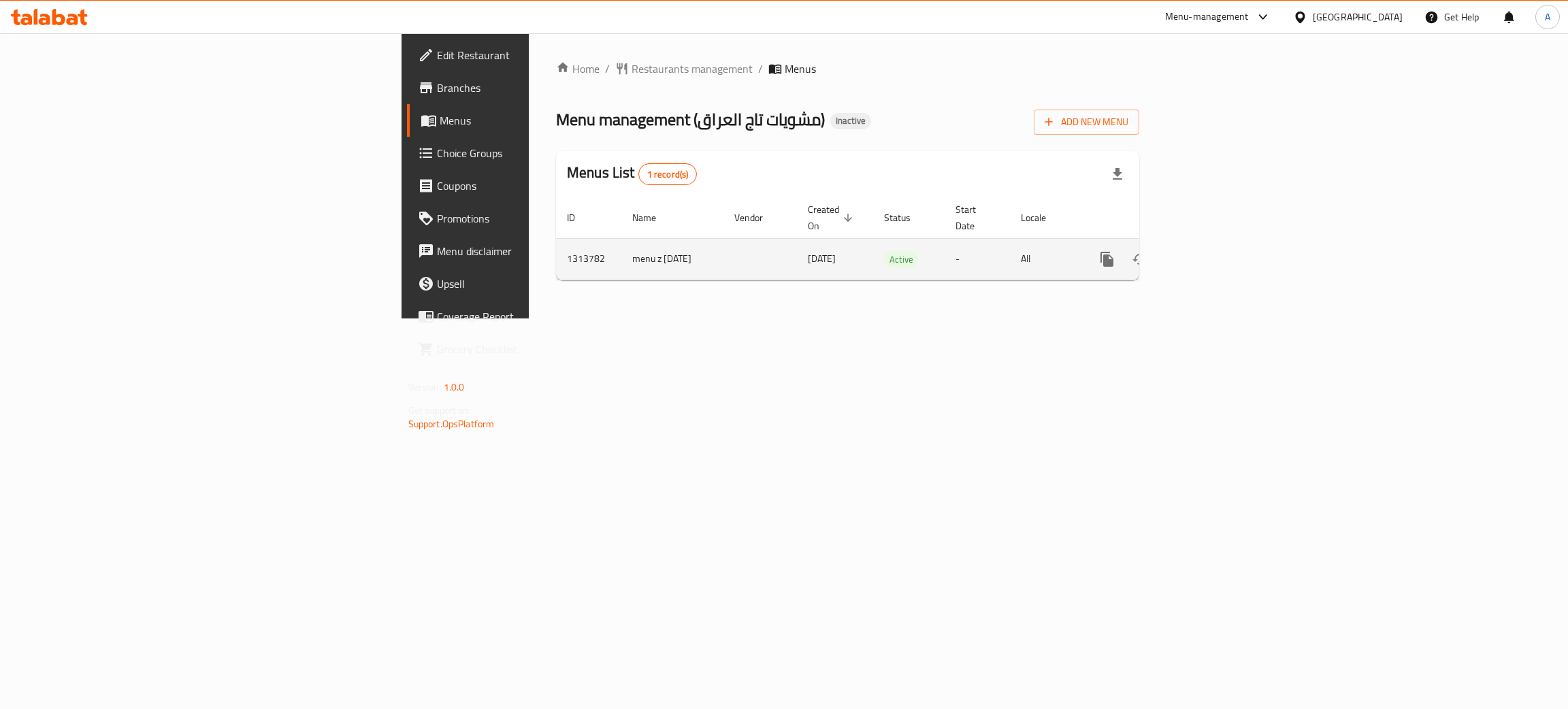
click at [1214, 251] on icon "enhanced table" at bounding box center [1205, 259] width 17 height 17
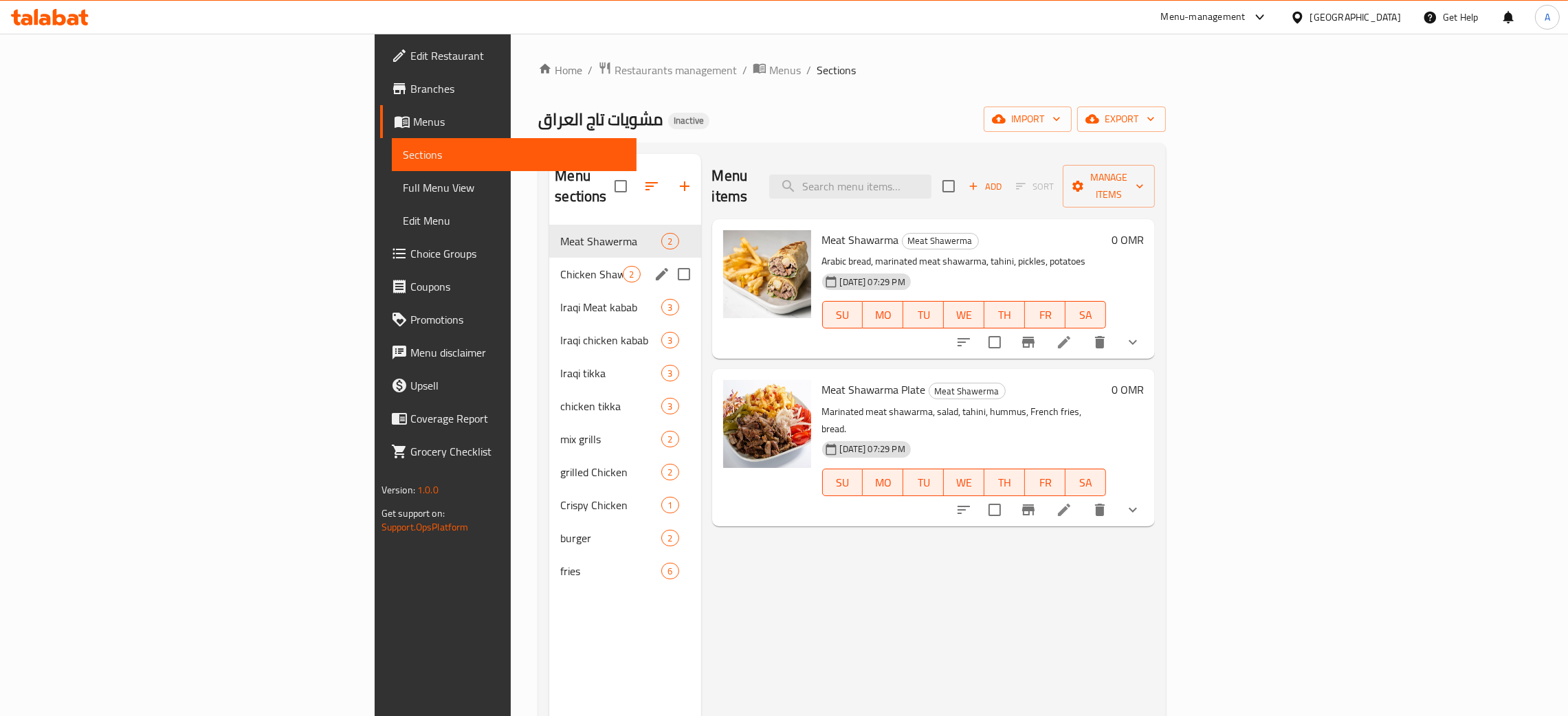
click at [549, 258] on div "Chicken Shawerma 2" at bounding box center [625, 274] width 151 height 33
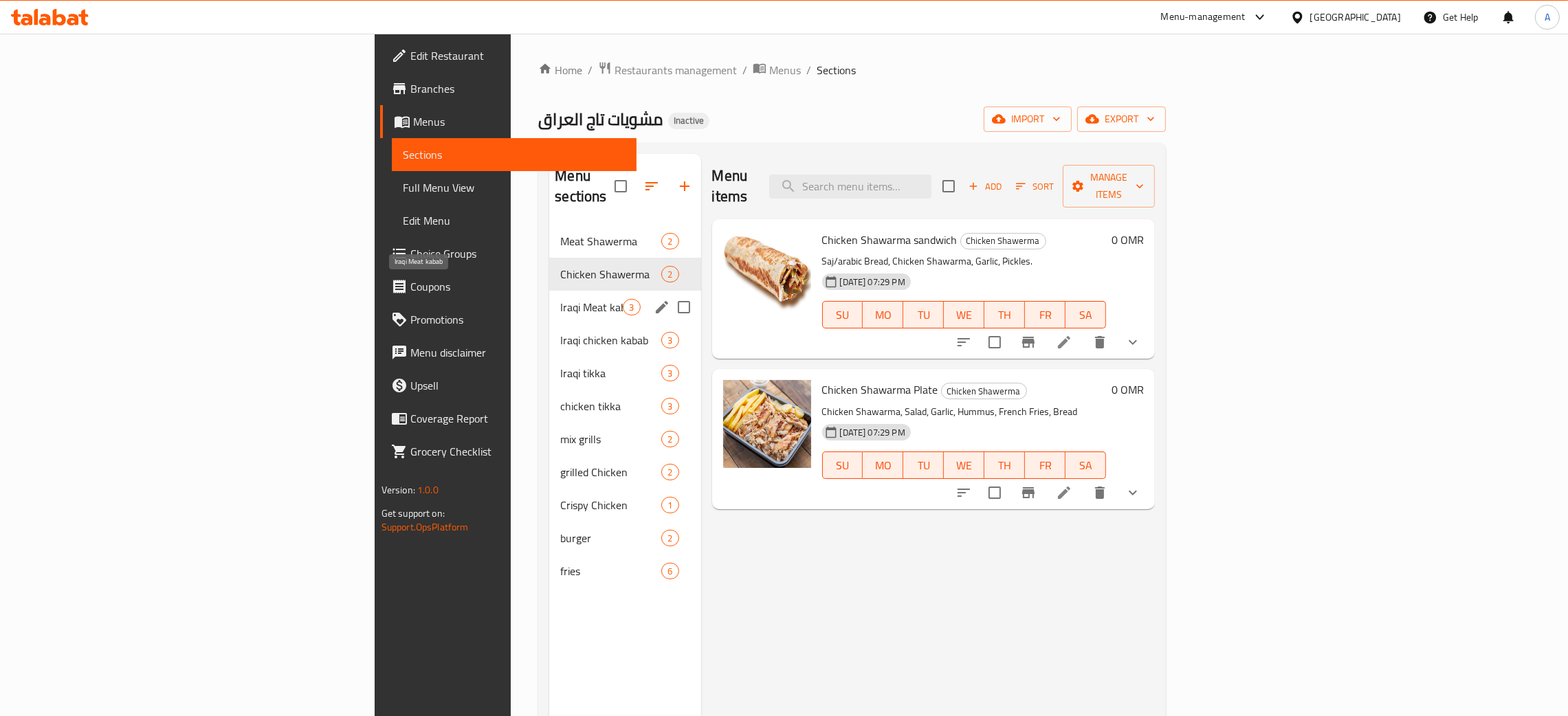
click at [560, 299] on span "Iraqi Meat kabab" at bounding box center [591, 307] width 62 height 17
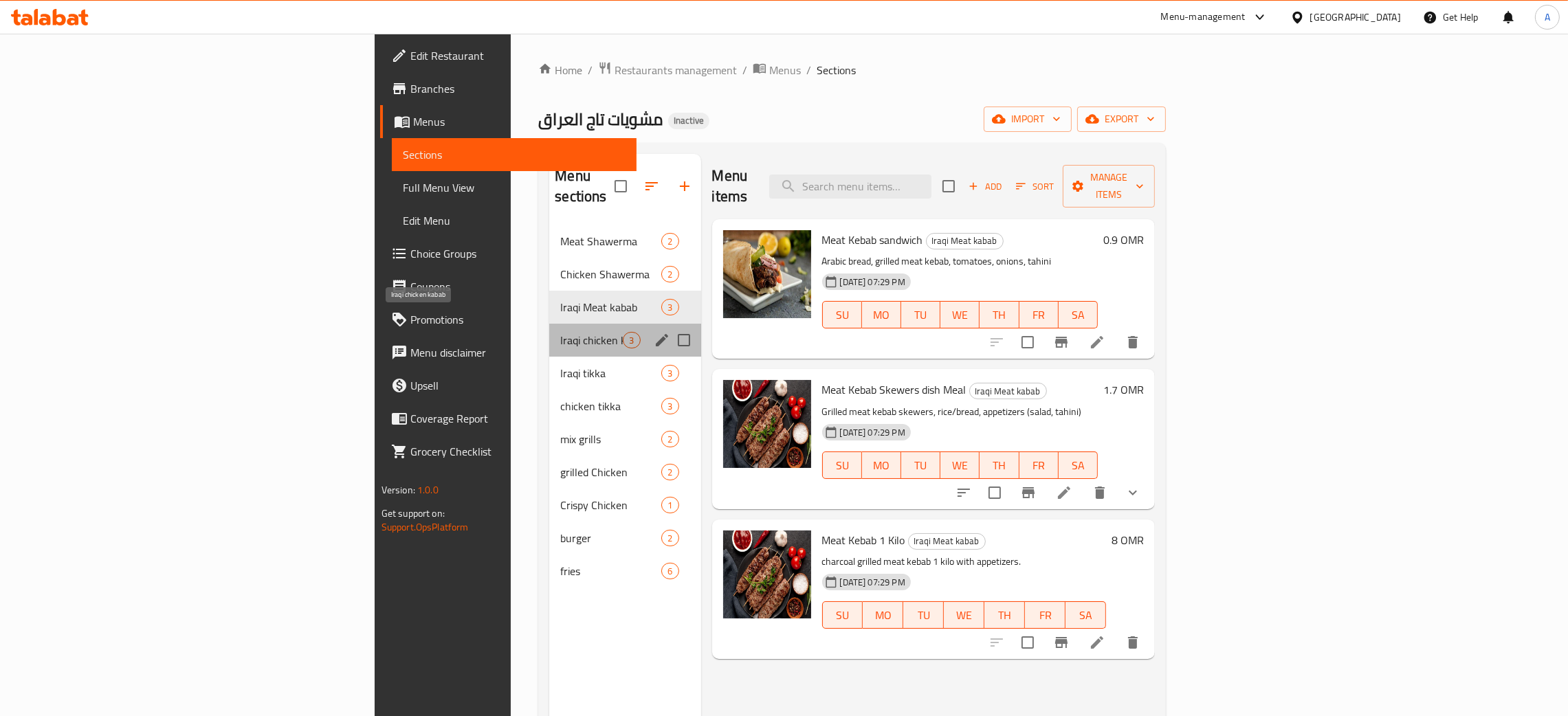
click at [560, 332] on span "Iraqi chicken kabab" at bounding box center [591, 340] width 62 height 17
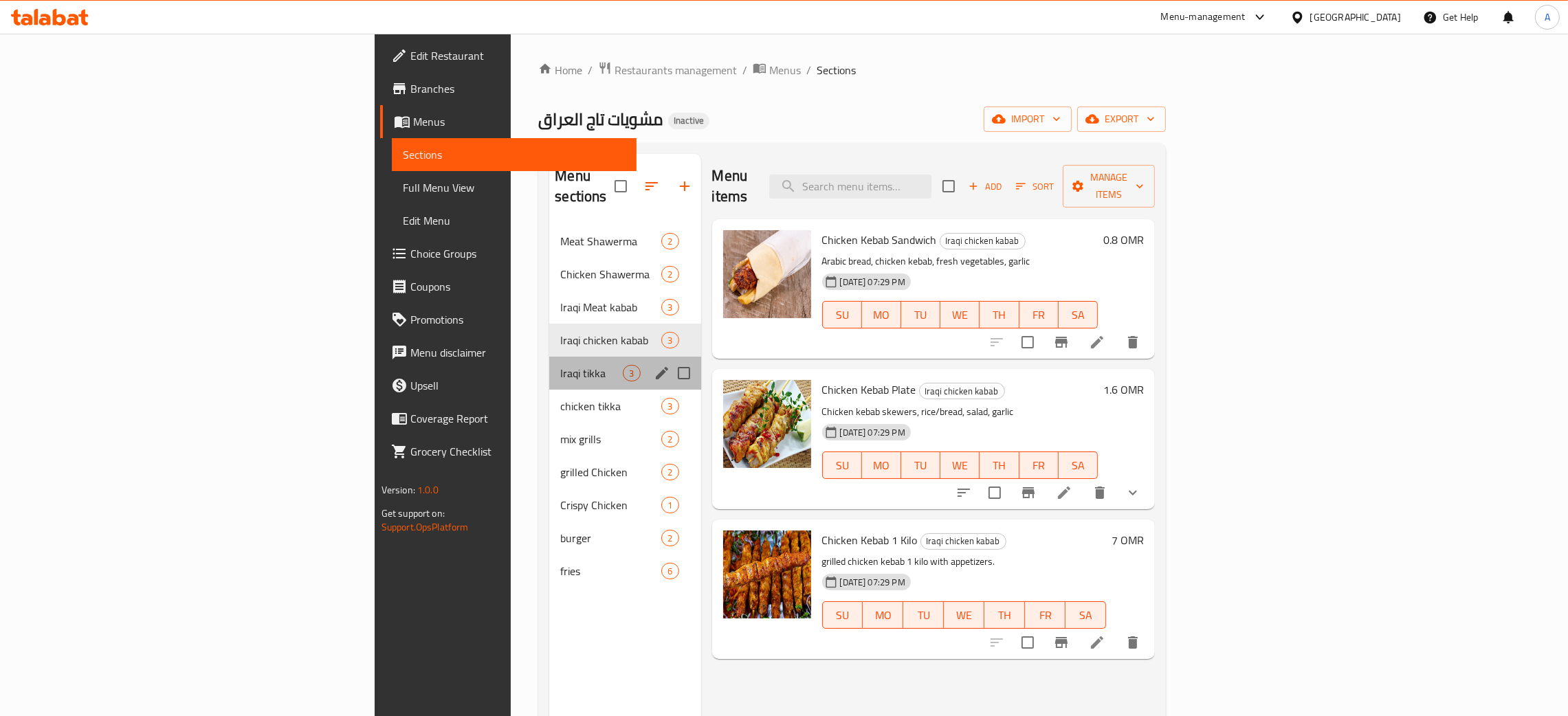
click at [549, 362] on div "Iraqi tikka 3" at bounding box center [625, 373] width 151 height 33
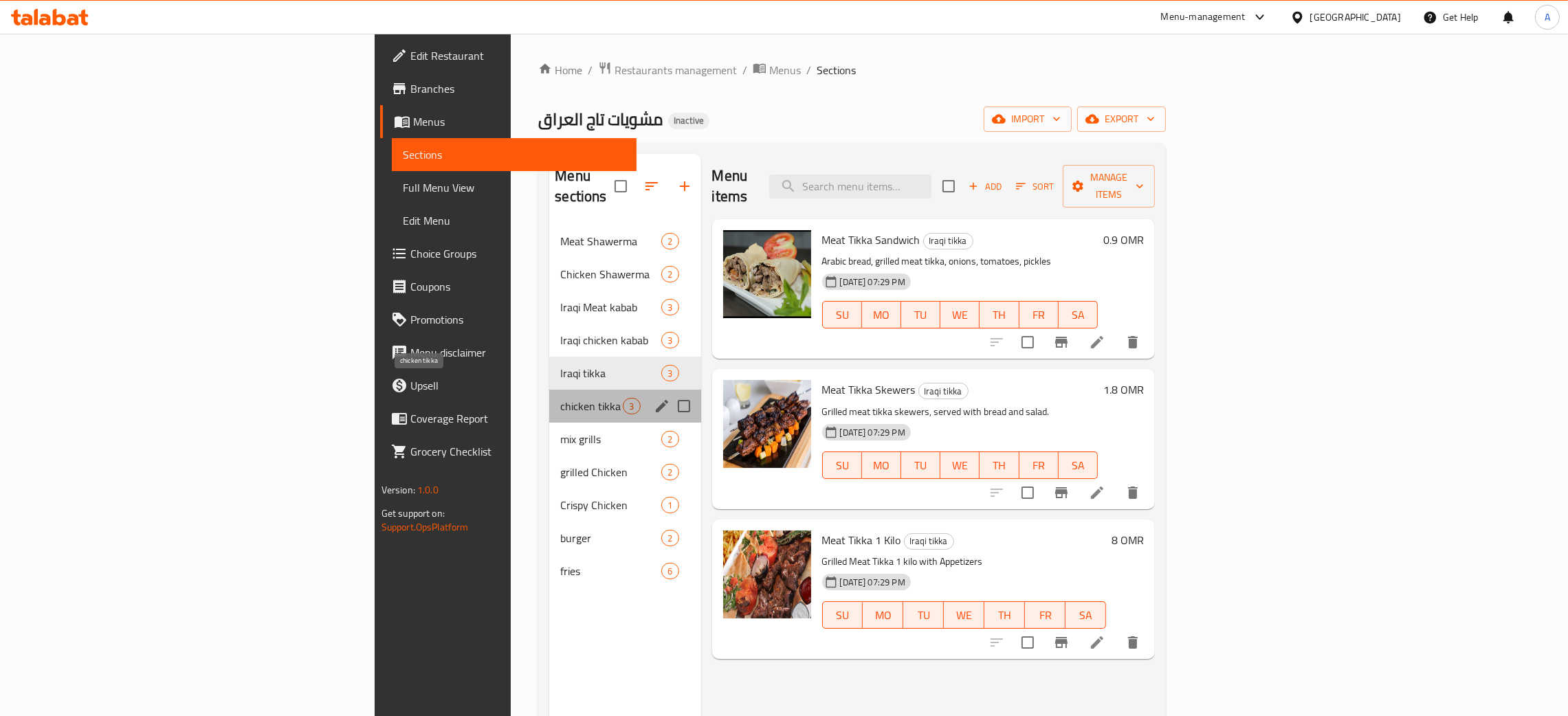
click at [560, 398] on span "chicken tikka" at bounding box center [591, 406] width 62 height 17
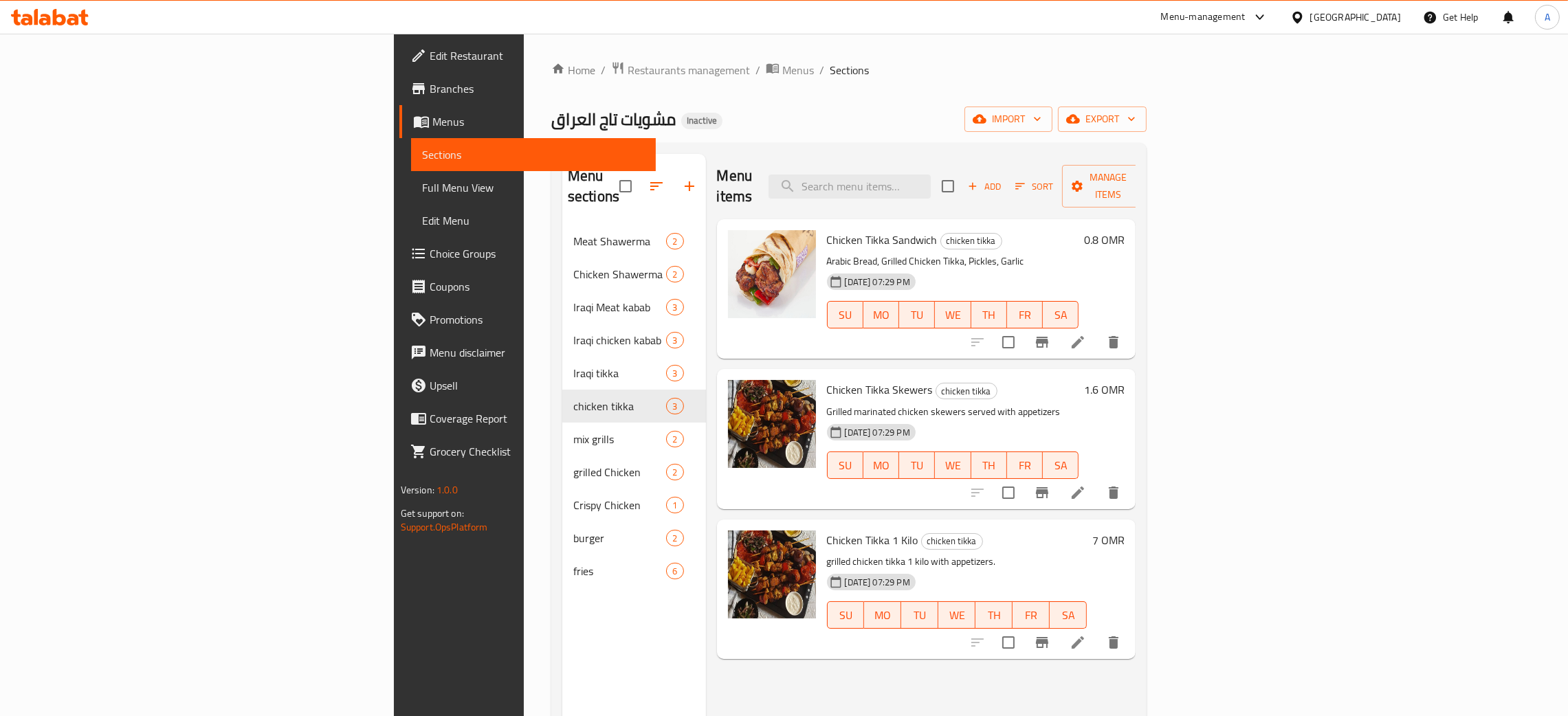
click at [430, 59] on span "Edit Restaurant" at bounding box center [537, 55] width 215 height 17
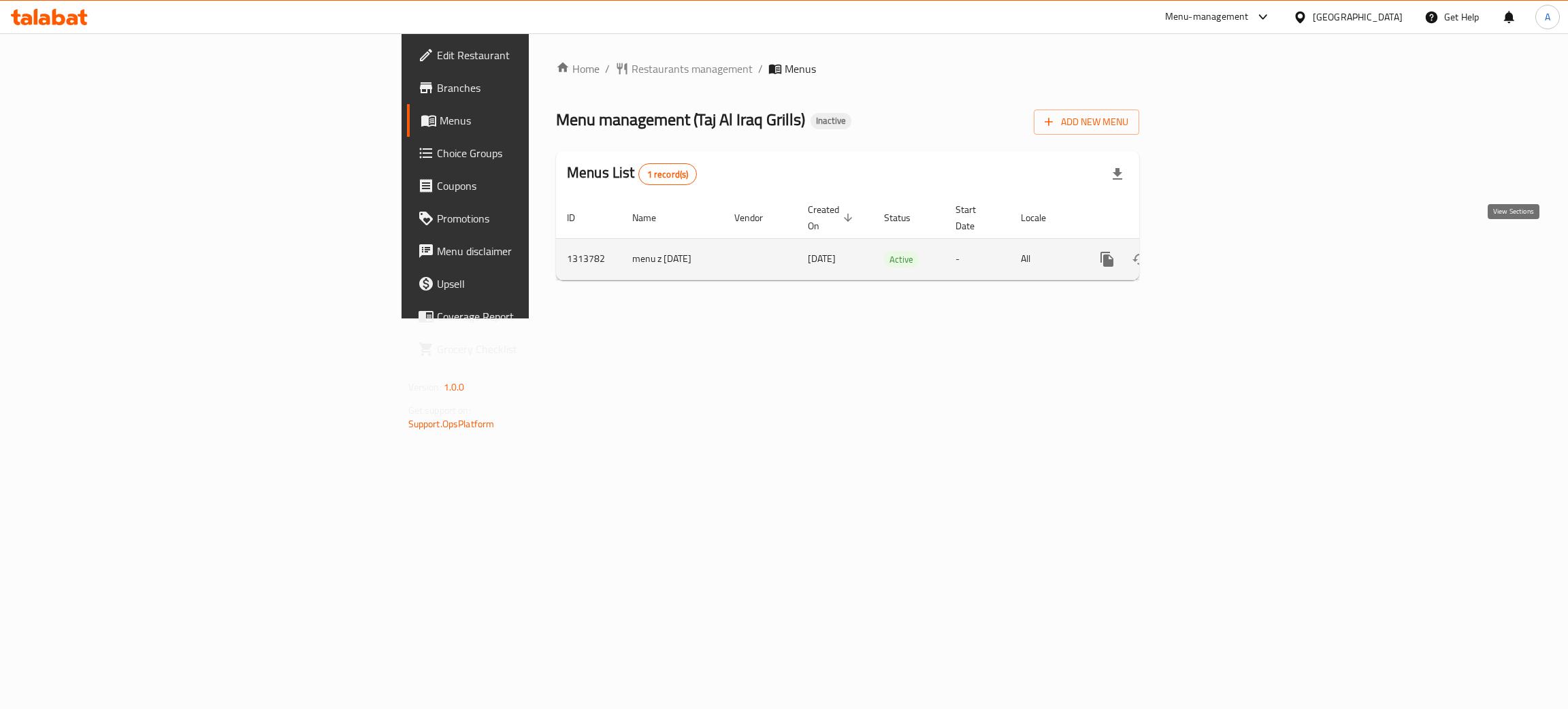
click at [1214, 251] on icon "enhanced table" at bounding box center [1205, 259] width 17 height 17
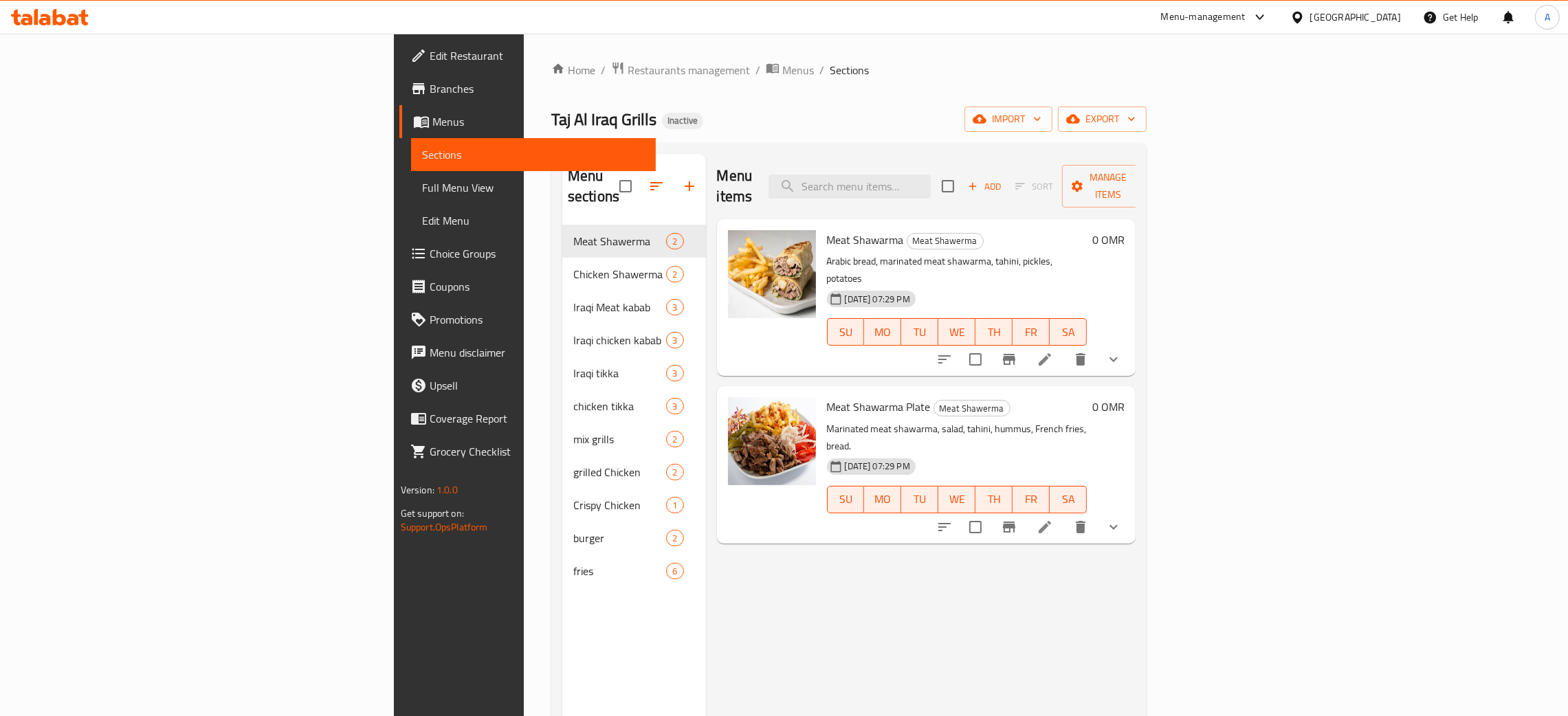
click at [1392, 15] on div "[GEOGRAPHIC_DATA]" at bounding box center [1355, 17] width 91 height 15
click at [1227, 152] on div "[GEOGRAPHIC_DATA]" at bounding box center [1297, 142] width 206 height 32
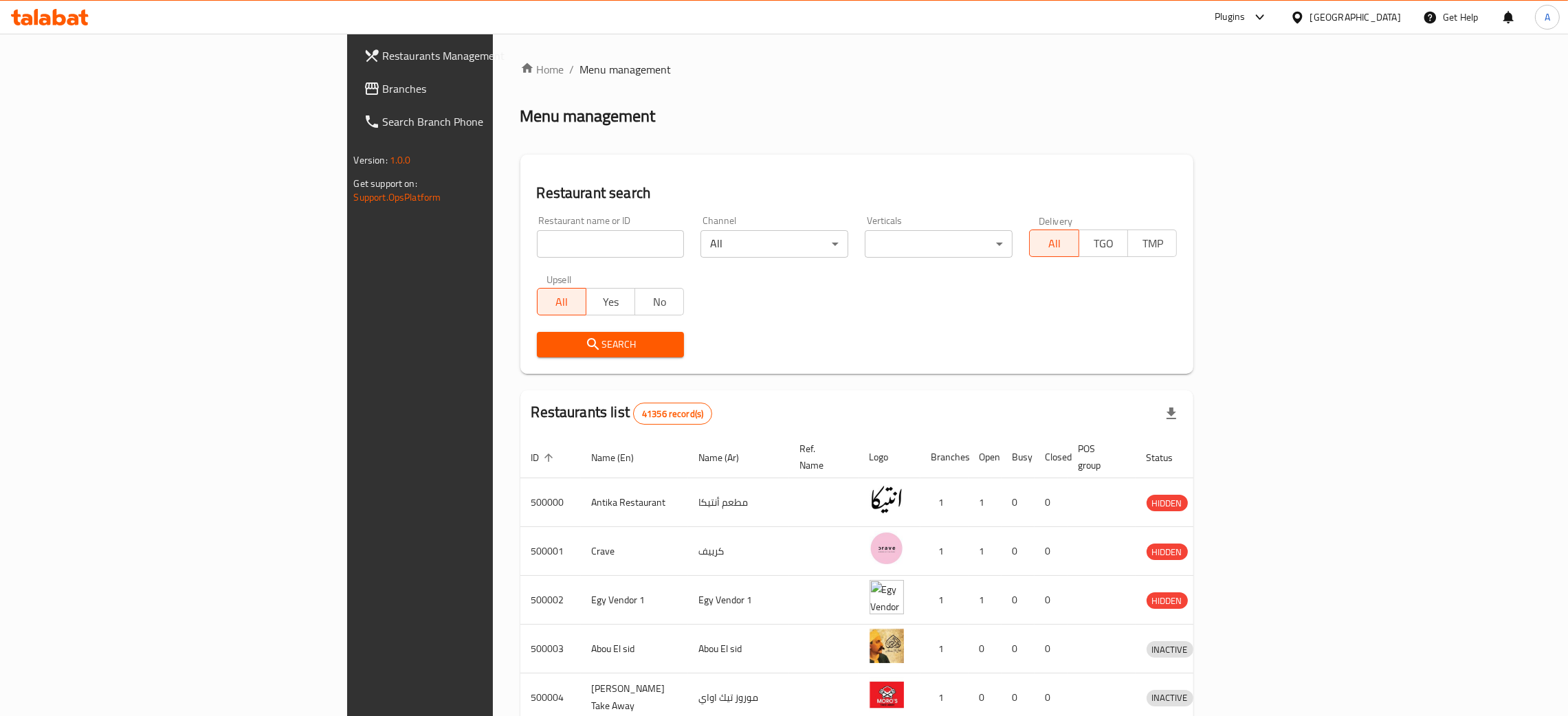
click at [537, 246] on input "search" at bounding box center [611, 244] width 148 height 28
paste input "TASTE HU"
type input "TASTE HU"
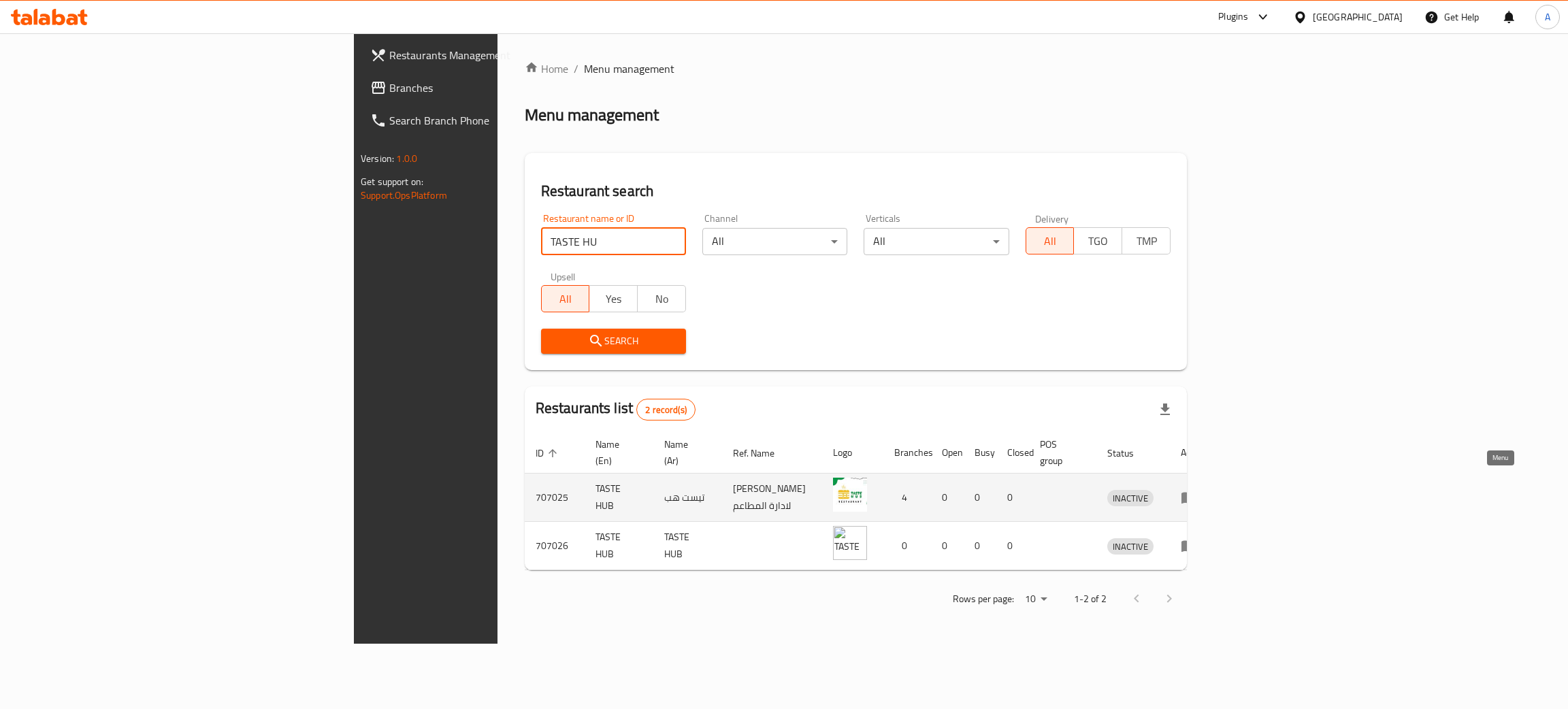
click at [1196, 493] on icon "enhanced table" at bounding box center [1188, 498] width 15 height 12
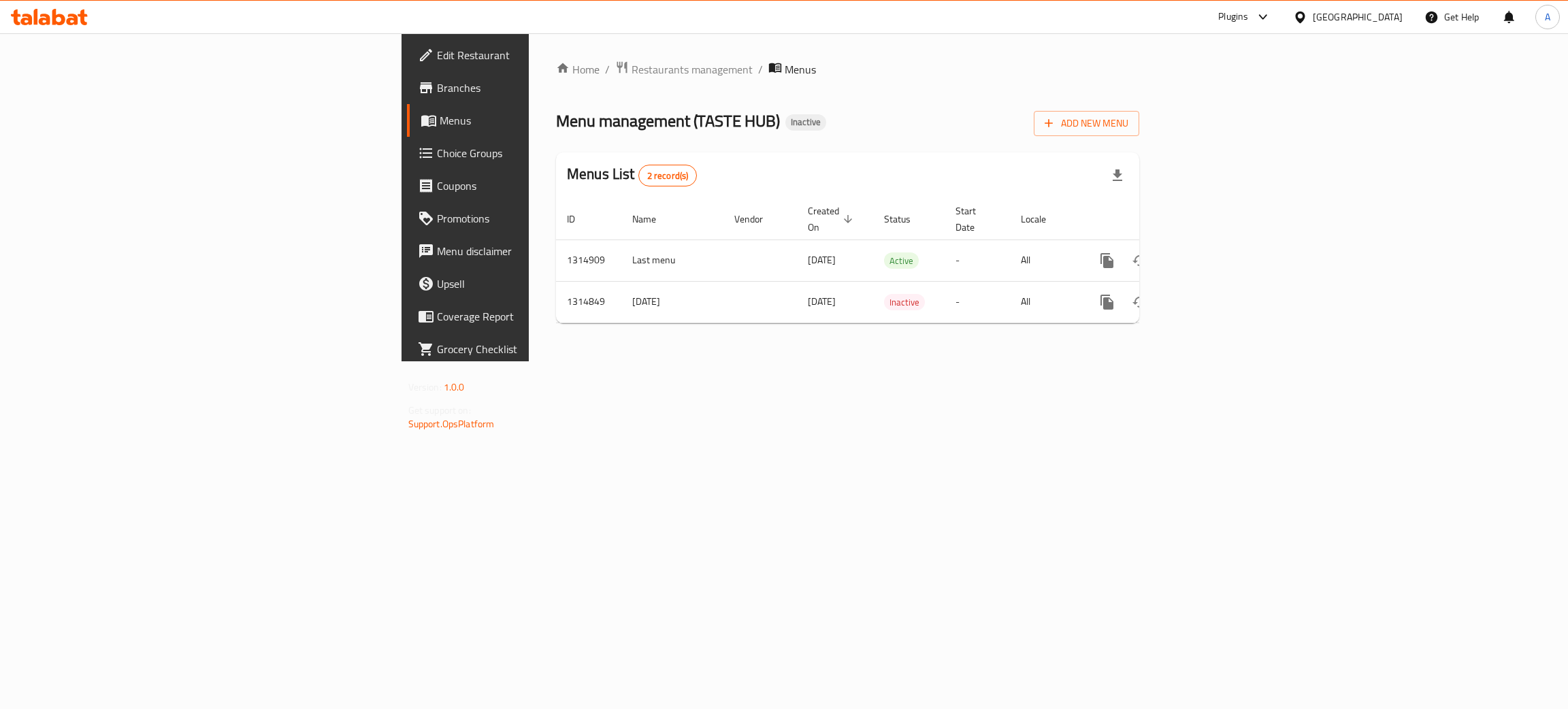
click at [437, 80] on span "Branches" at bounding box center [545, 88] width 216 height 17
click at [1221, 243] on link "enhanced table" at bounding box center [1205, 259] width 32 height 32
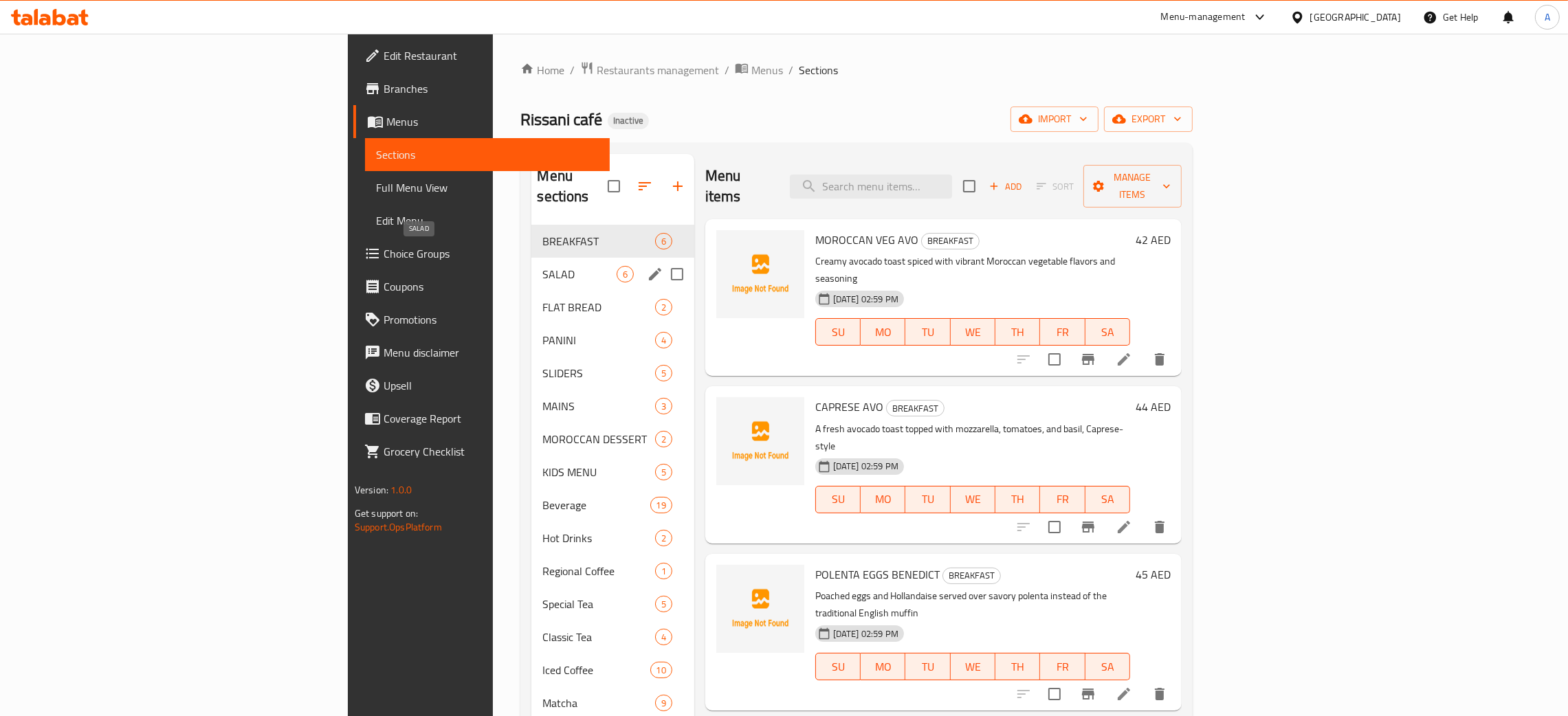
click at [543, 266] on span "SALAD" at bounding box center [579, 274] width 73 height 17
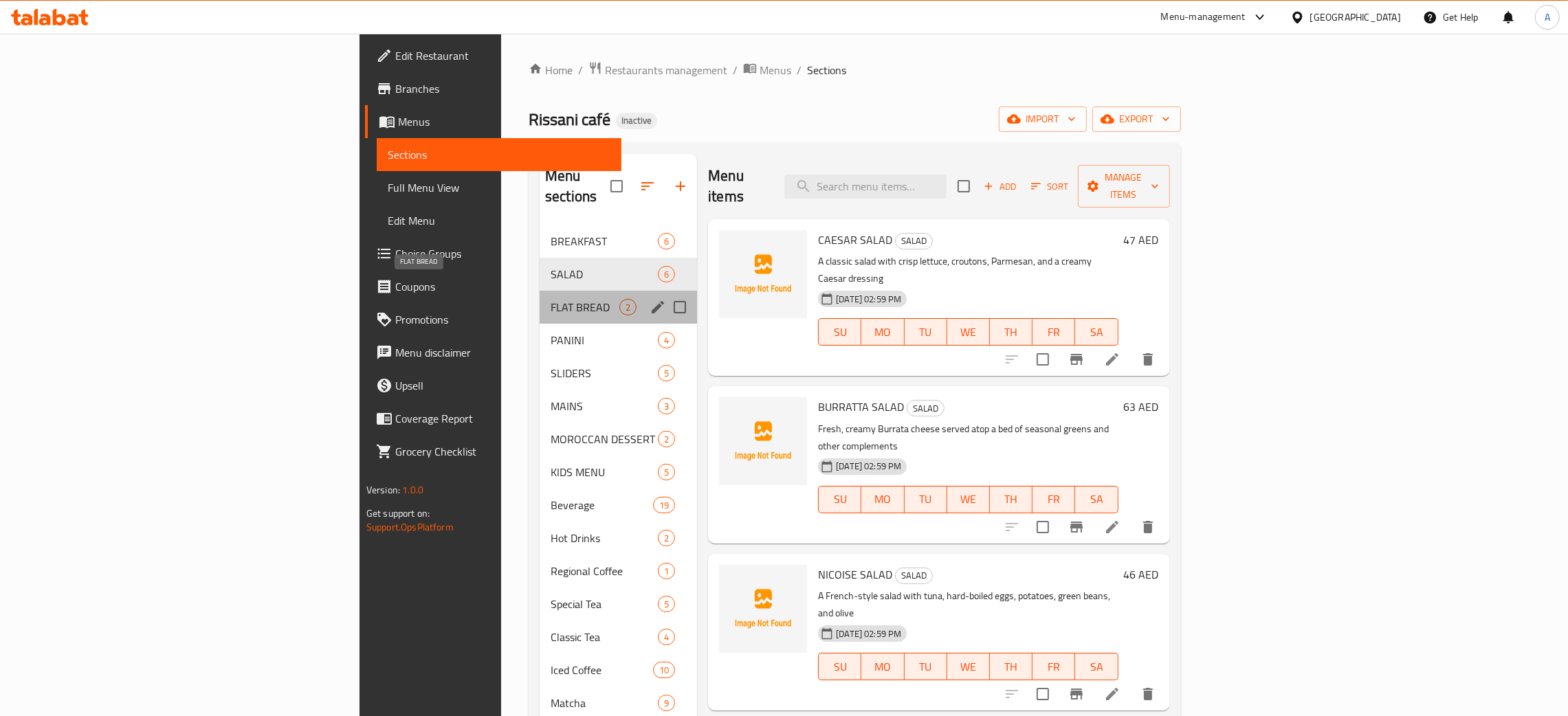
click at [551, 299] on span "FLAT BREAD" at bounding box center [585, 307] width 69 height 17
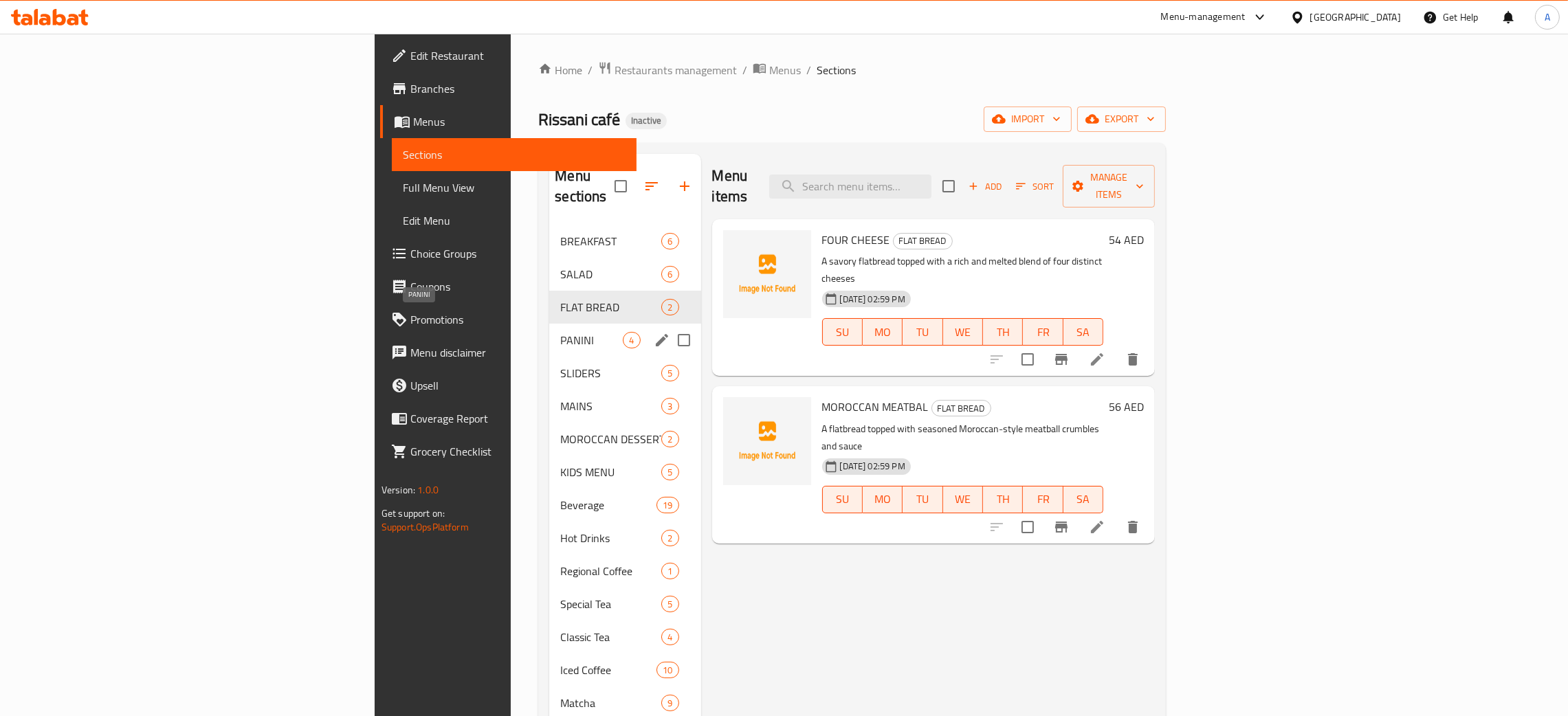
click at [560, 332] on span "PANINI" at bounding box center [591, 340] width 62 height 17
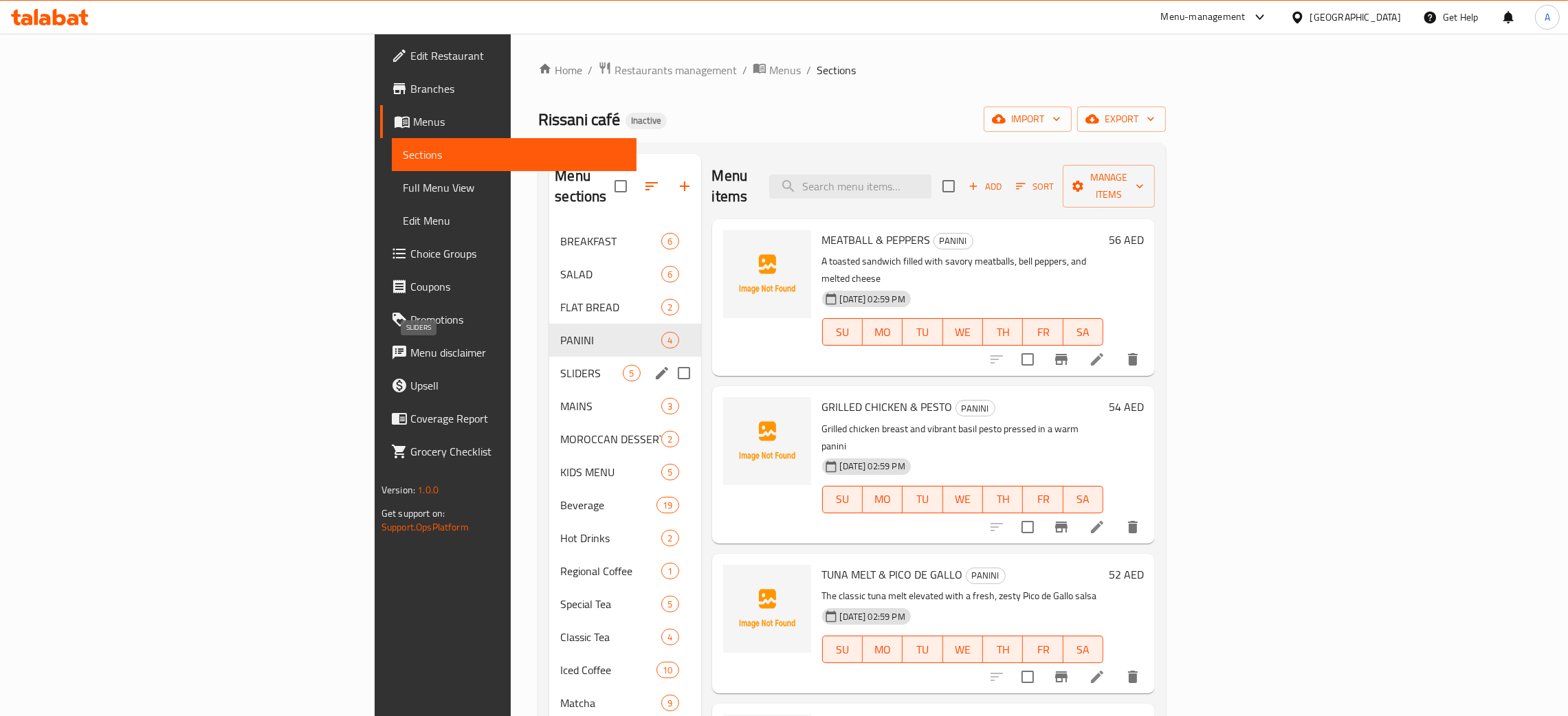
click at [560, 365] on span "SLIDERS" at bounding box center [591, 373] width 62 height 17
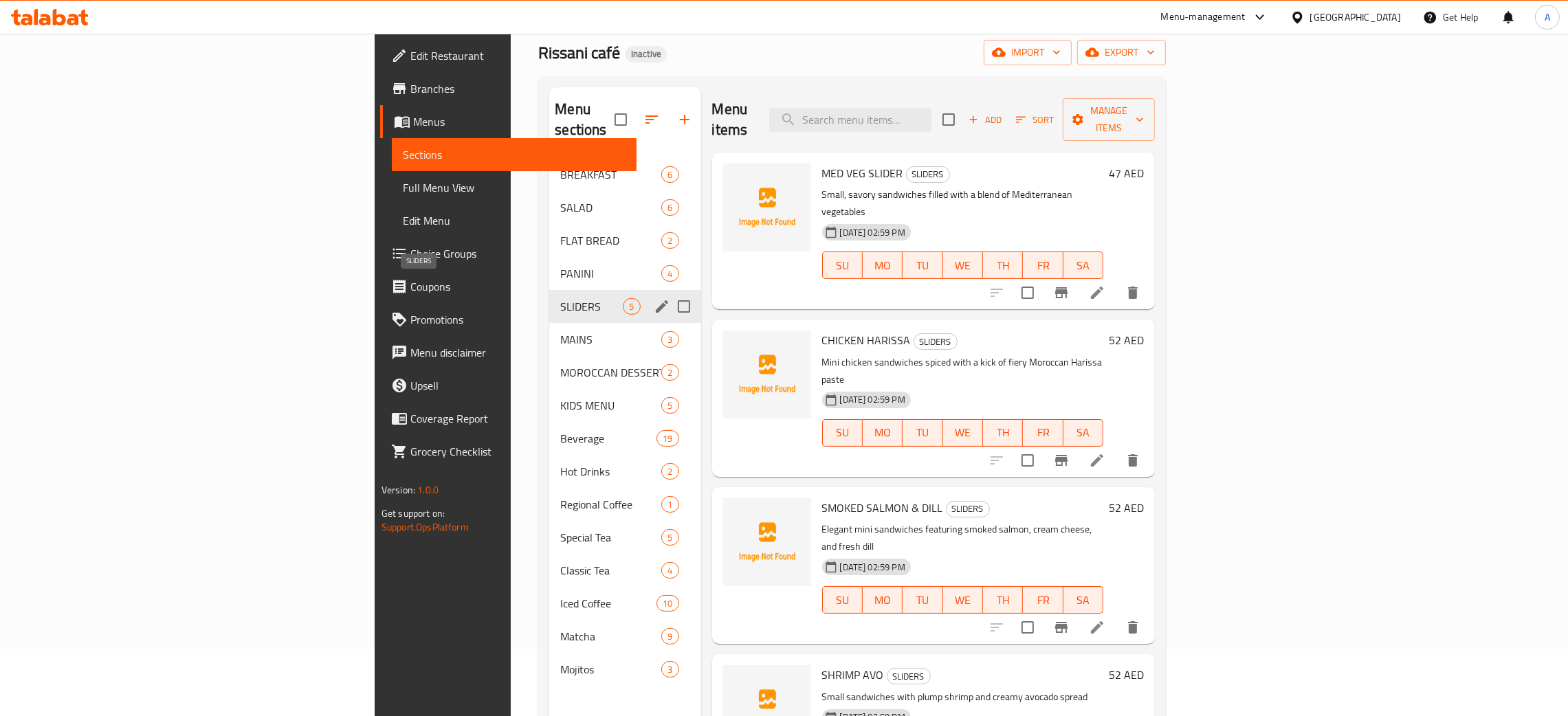
scroll to position [103, 0]
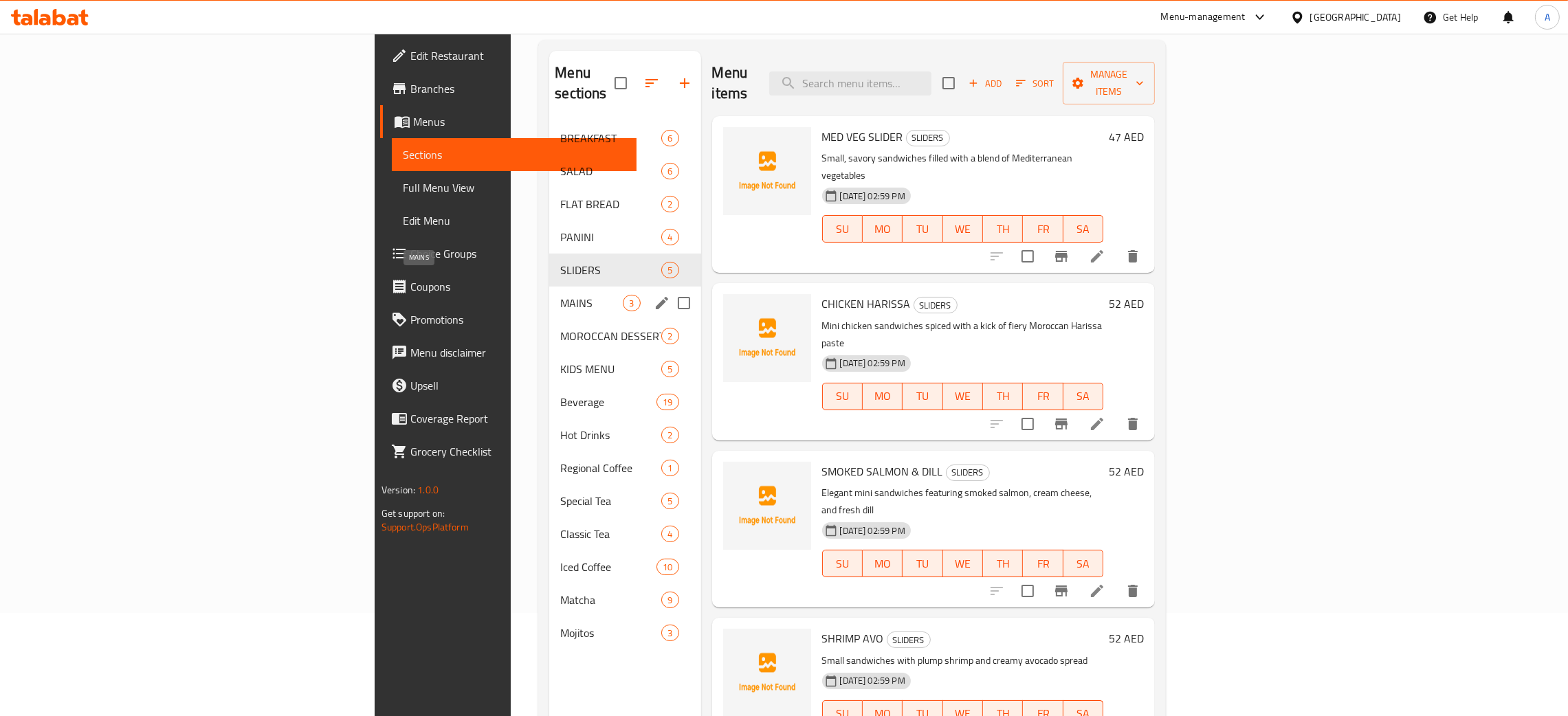
click at [560, 295] on span "MAINS" at bounding box center [591, 303] width 62 height 17
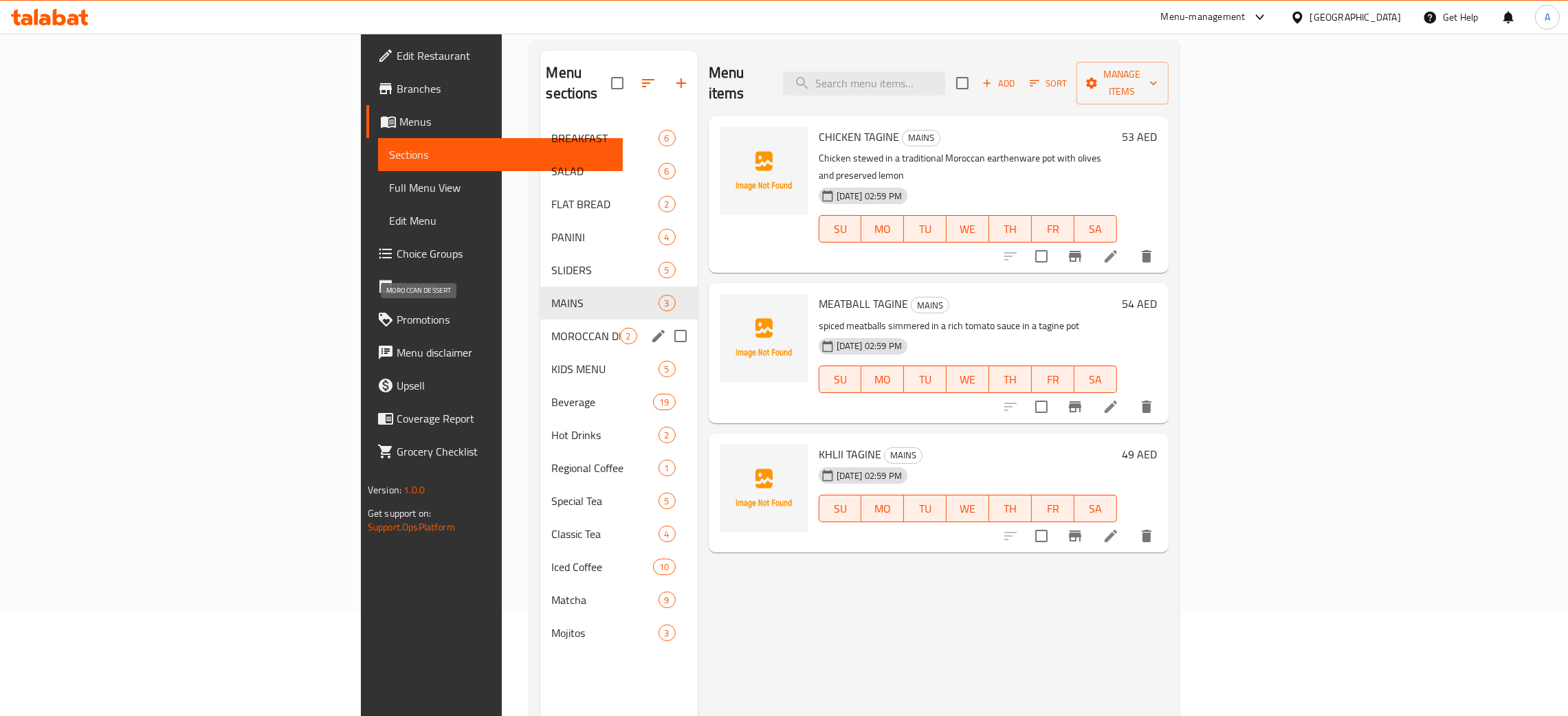
click at [551, 328] on span "MOROCCAN DESSERT" at bounding box center [585, 336] width 68 height 17
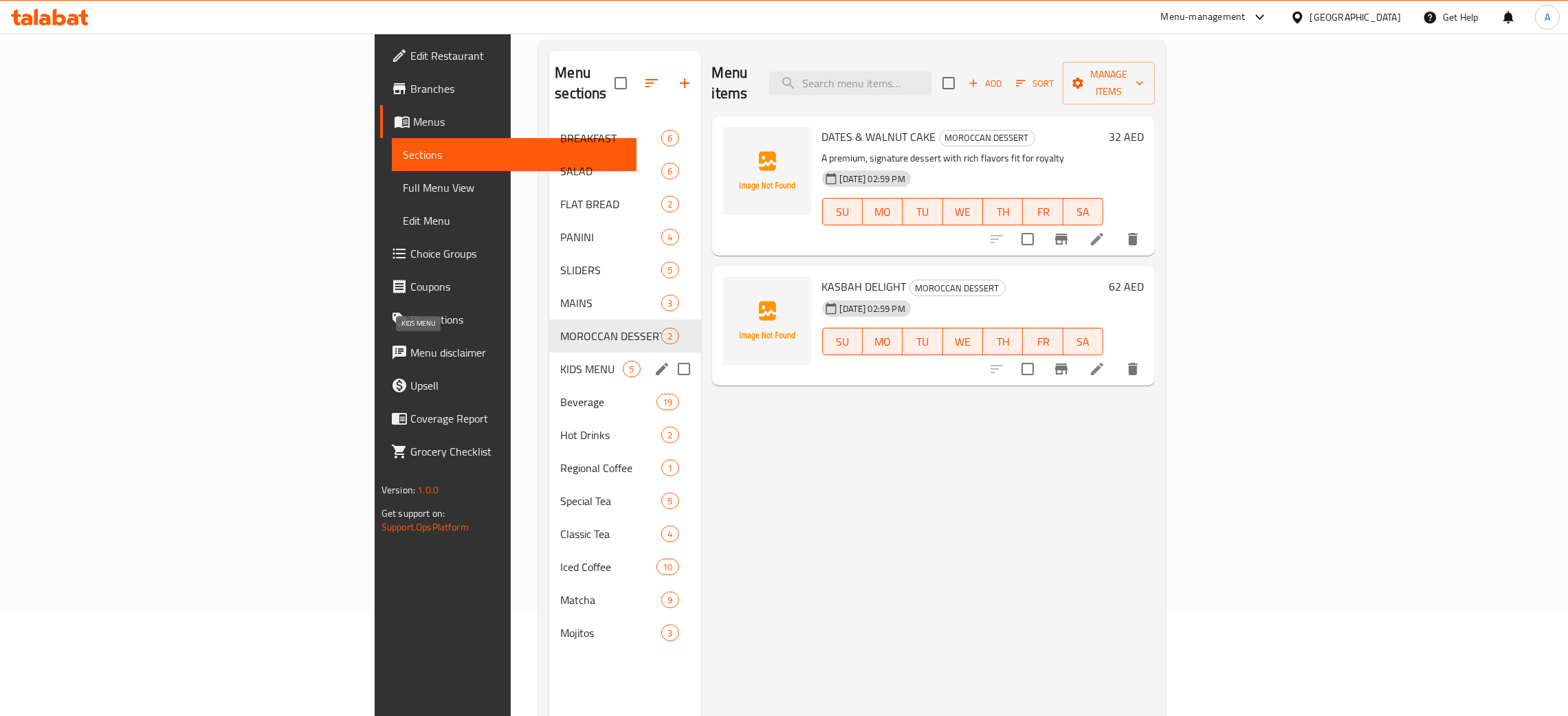
click at [560, 361] on span "KIDS MENU" at bounding box center [591, 369] width 62 height 17
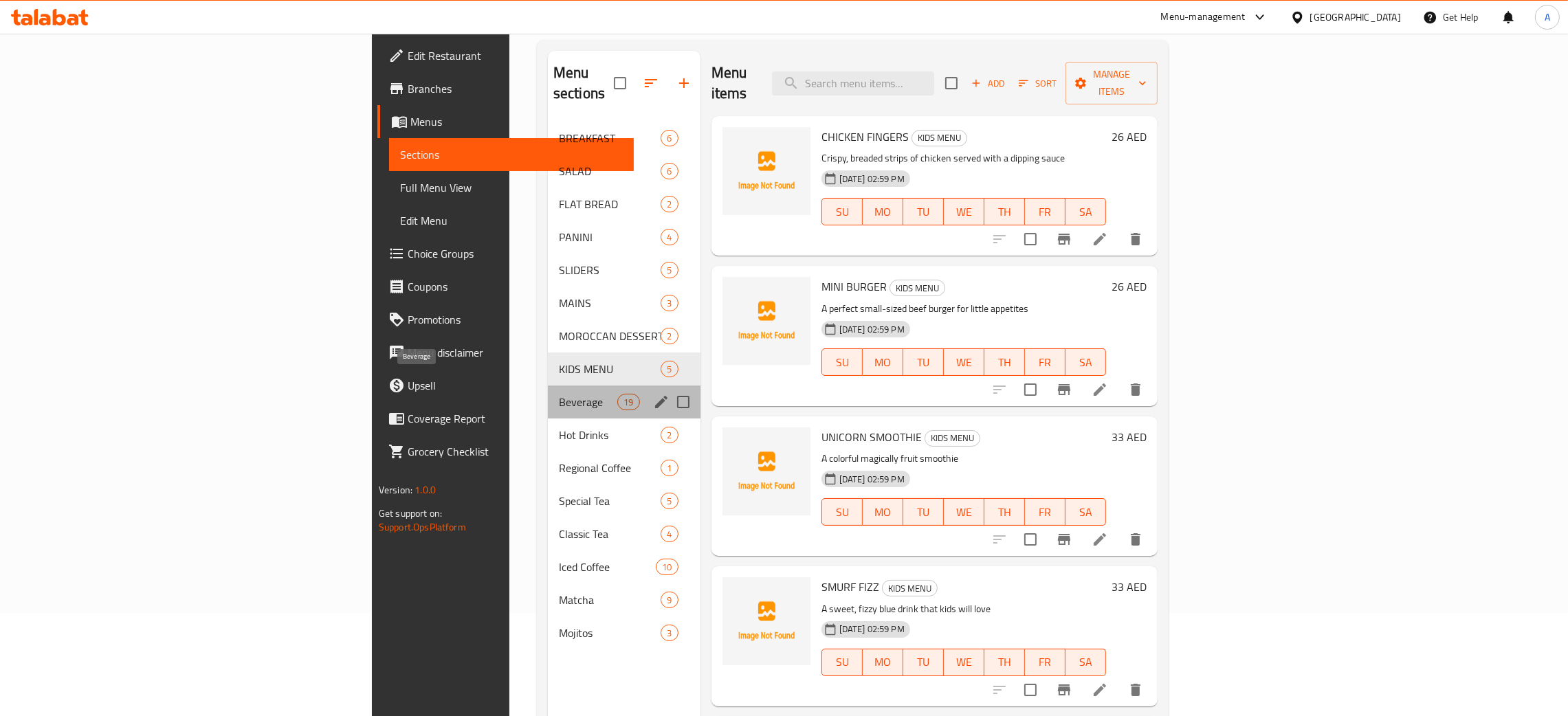
click at [559, 394] on span "Beverage" at bounding box center [588, 402] width 58 height 17
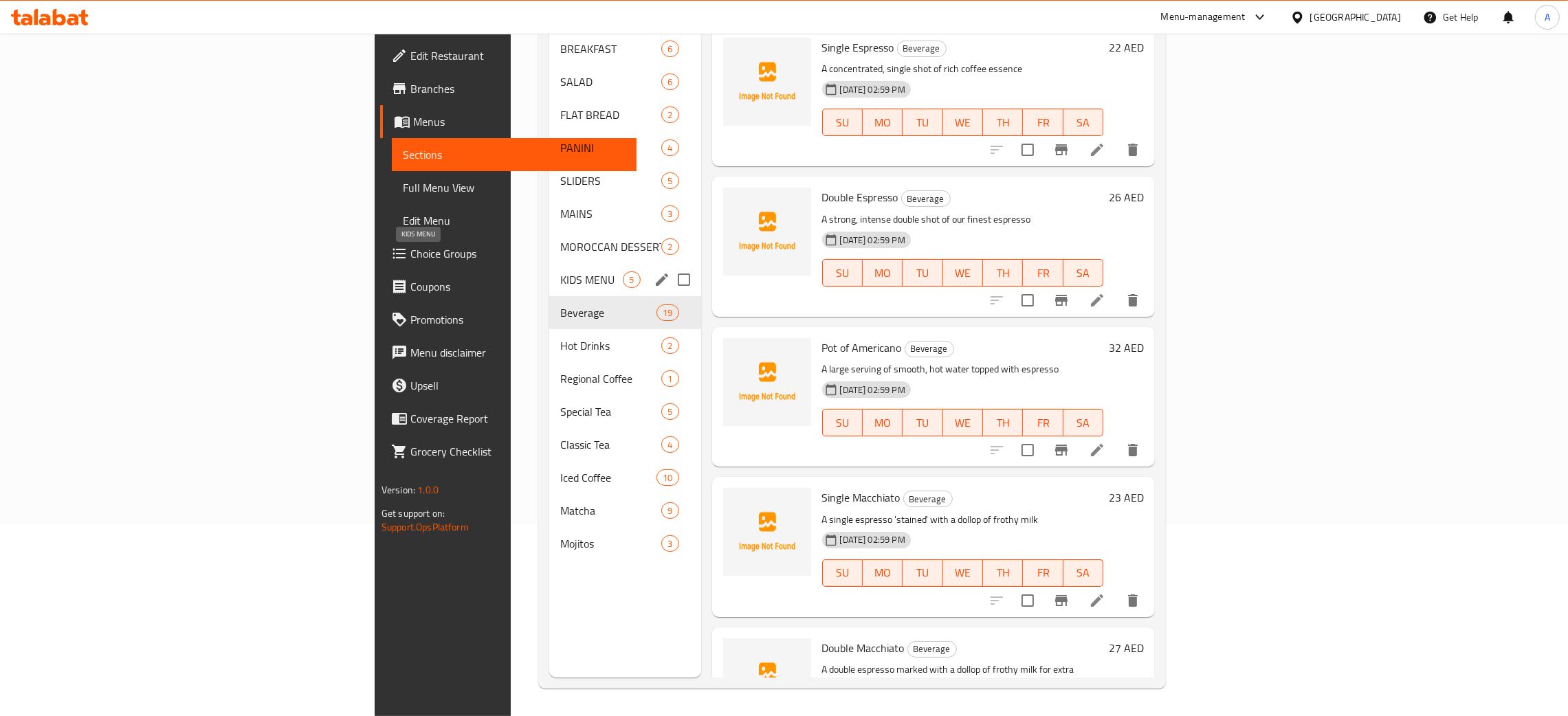
scroll to position [194, 0]
click at [560, 338] on span "Hot Drinks" at bounding box center [591, 346] width 62 height 17
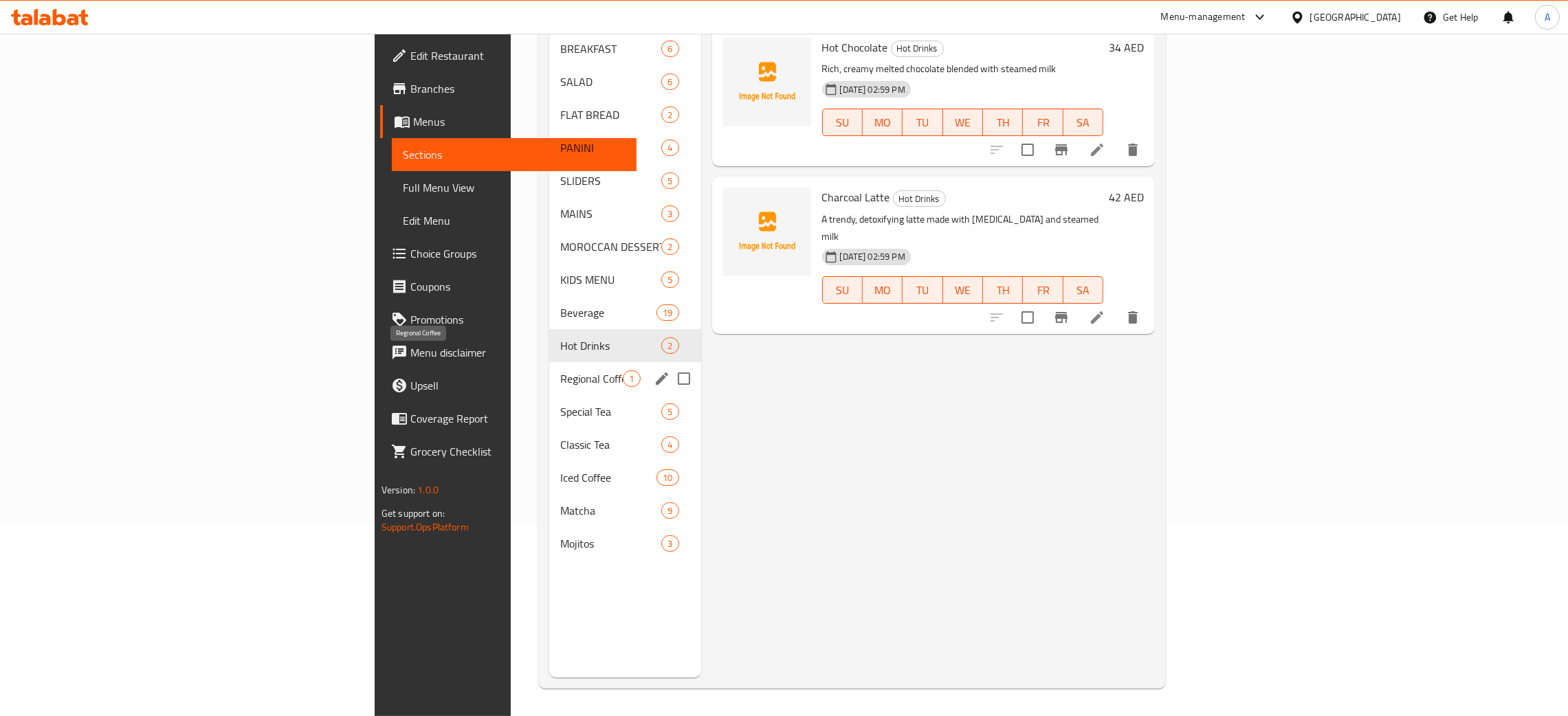
click at [560, 370] on span "Regional Coffee" at bounding box center [591, 378] width 62 height 17
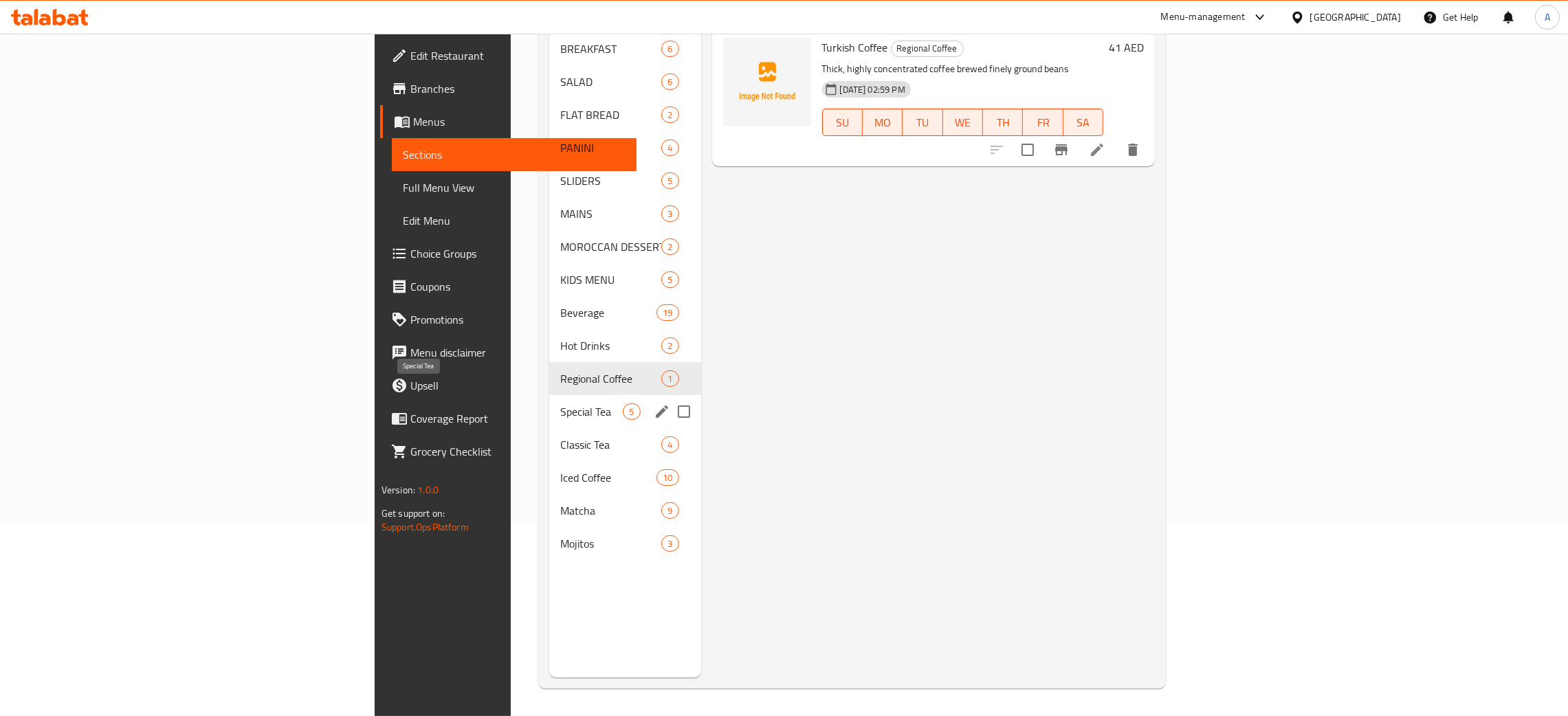
click at [560, 404] on span "Special Tea" at bounding box center [591, 412] width 62 height 17
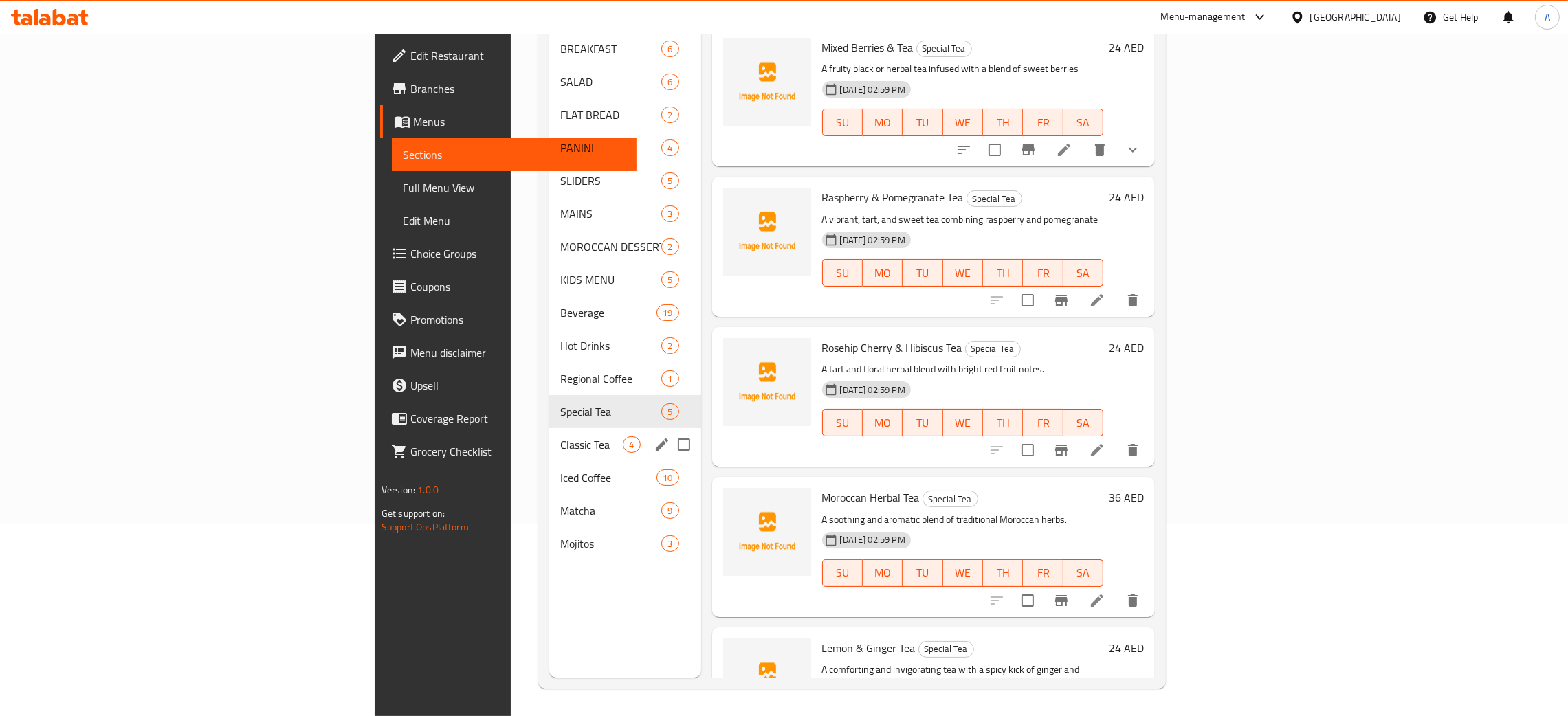
click at [549, 432] on div "Classic Tea 4" at bounding box center [625, 444] width 151 height 33
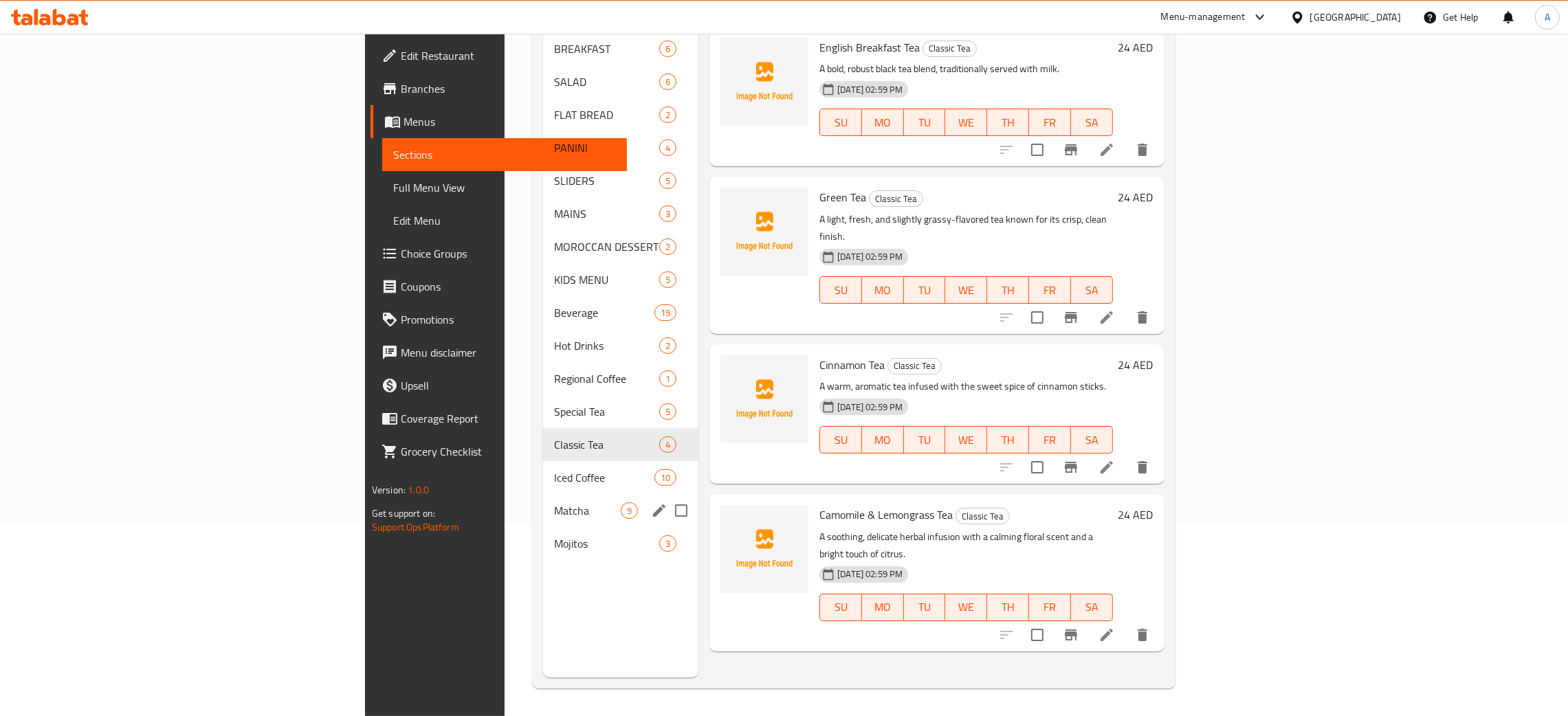
click at [543, 495] on div "Matcha 9" at bounding box center [621, 510] width 155 height 33
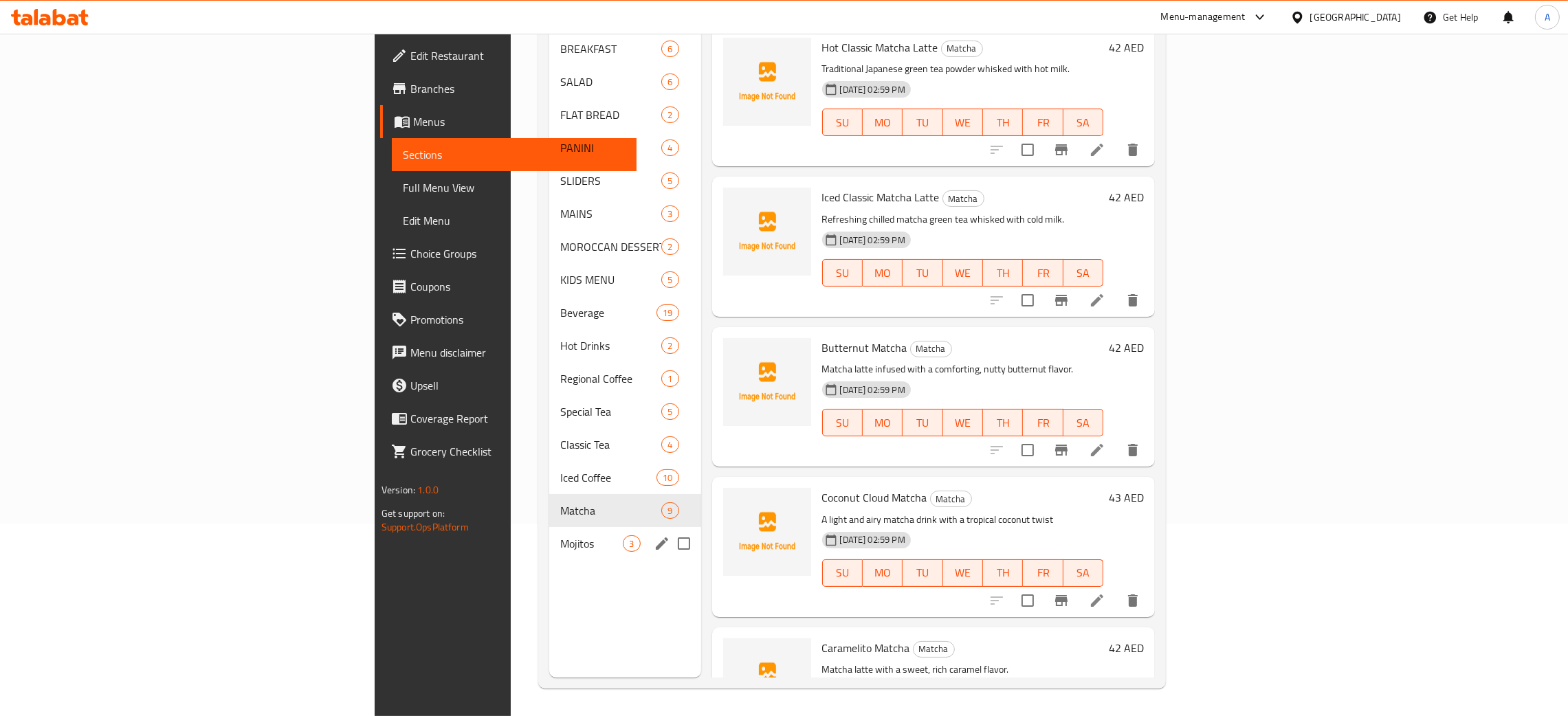
click at [549, 527] on div "Mojitos 3" at bounding box center [625, 543] width 151 height 33
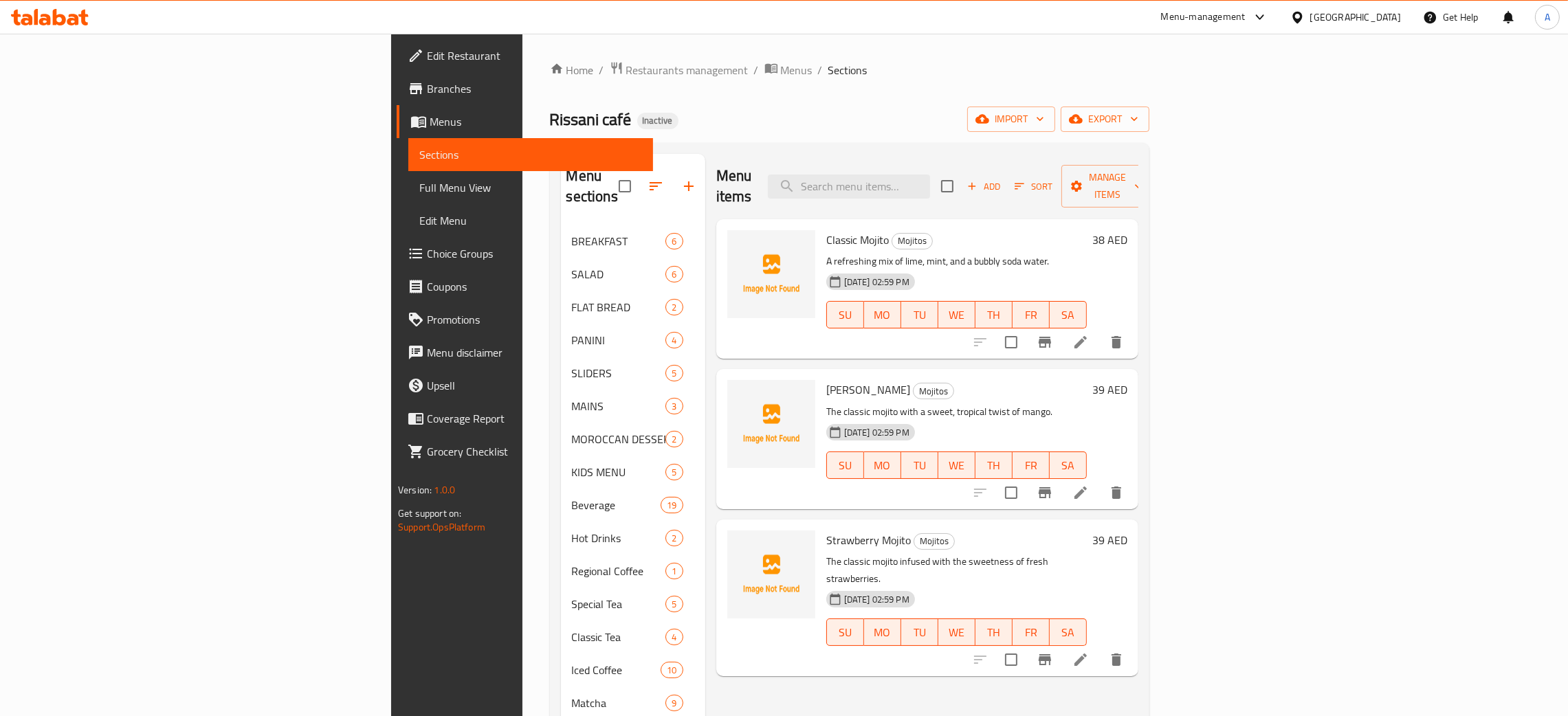
click at [427, 51] on span "Edit Restaurant" at bounding box center [535, 55] width 215 height 17
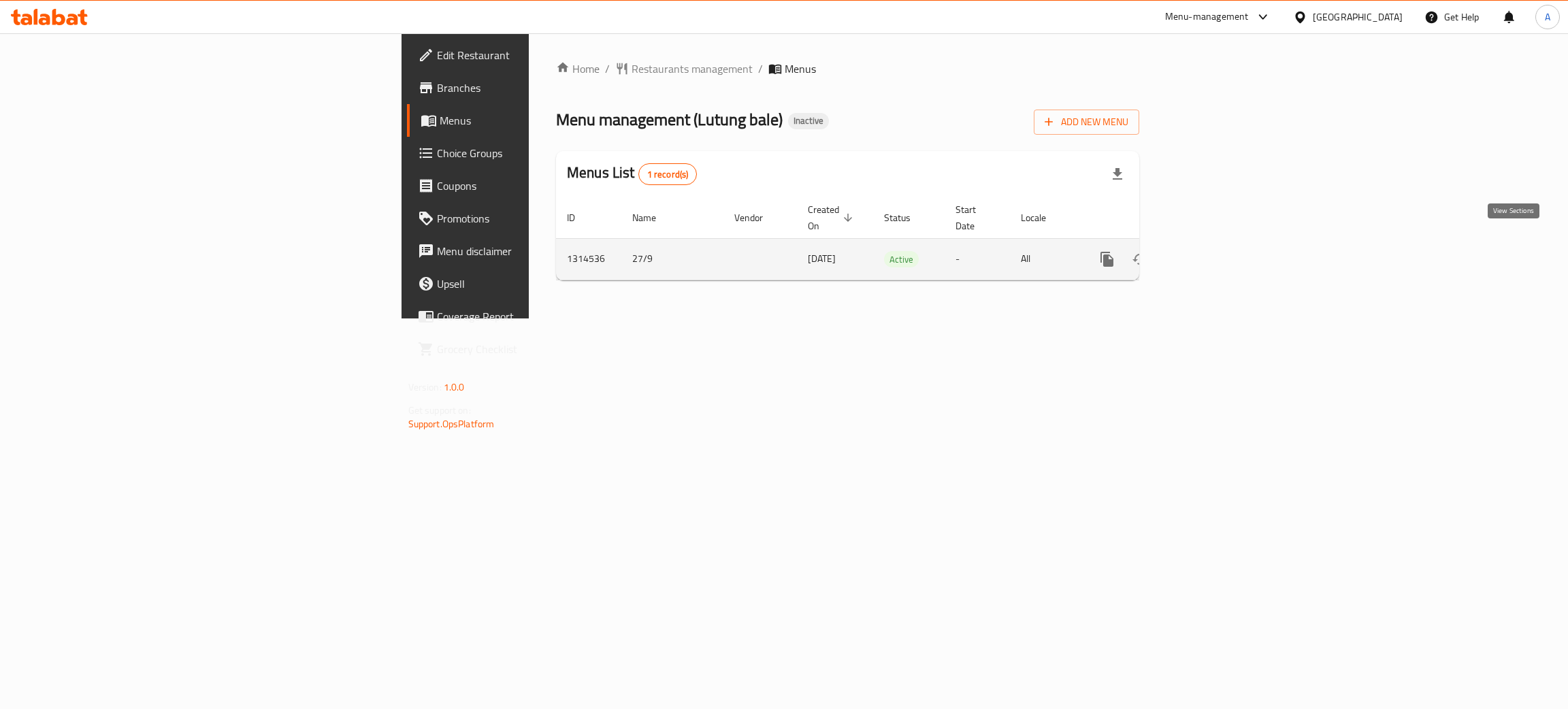
click at [1214, 251] on icon "enhanced table" at bounding box center [1205, 259] width 17 height 17
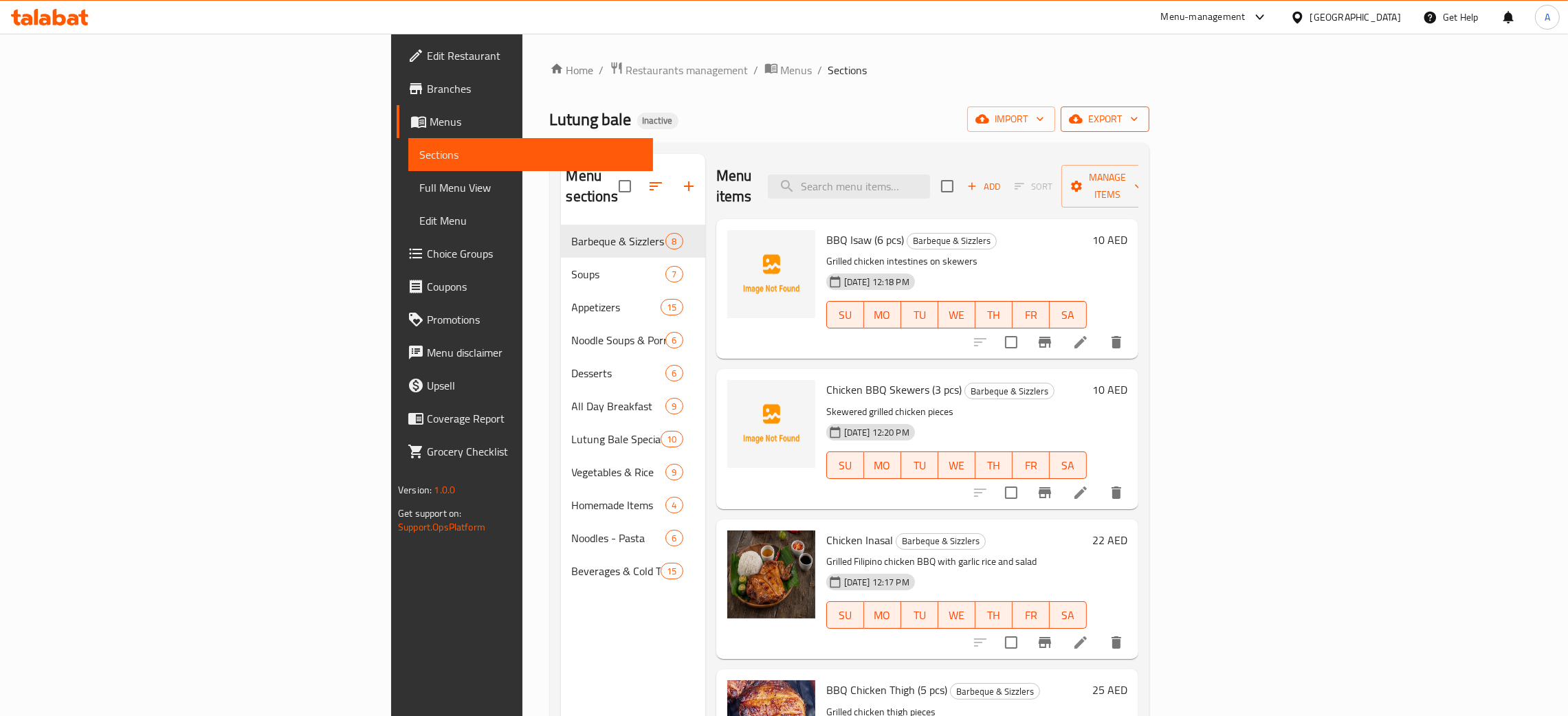
click at [1139, 111] on span "export" at bounding box center [1105, 119] width 67 height 17
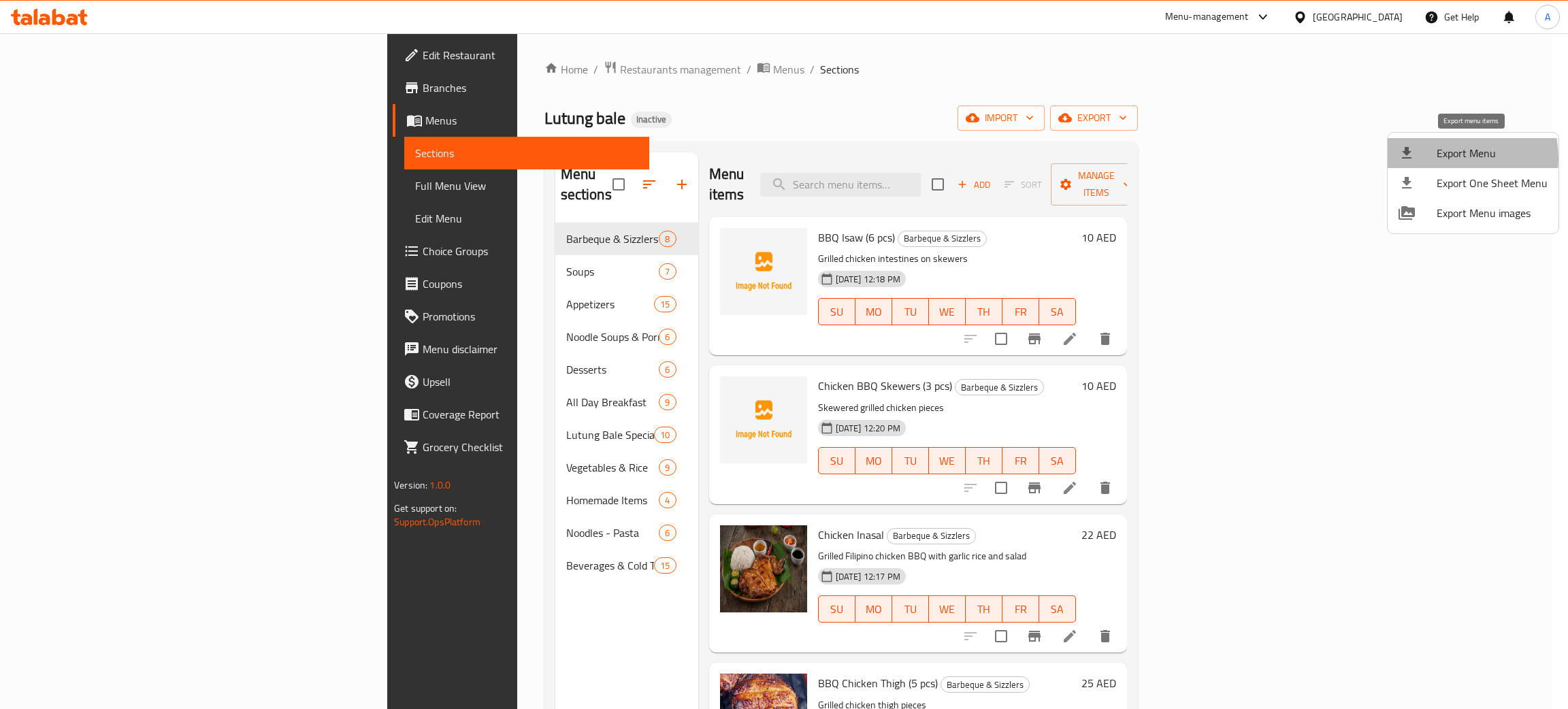
click at [1438, 159] on span "Export Menu" at bounding box center [1492, 153] width 111 height 17
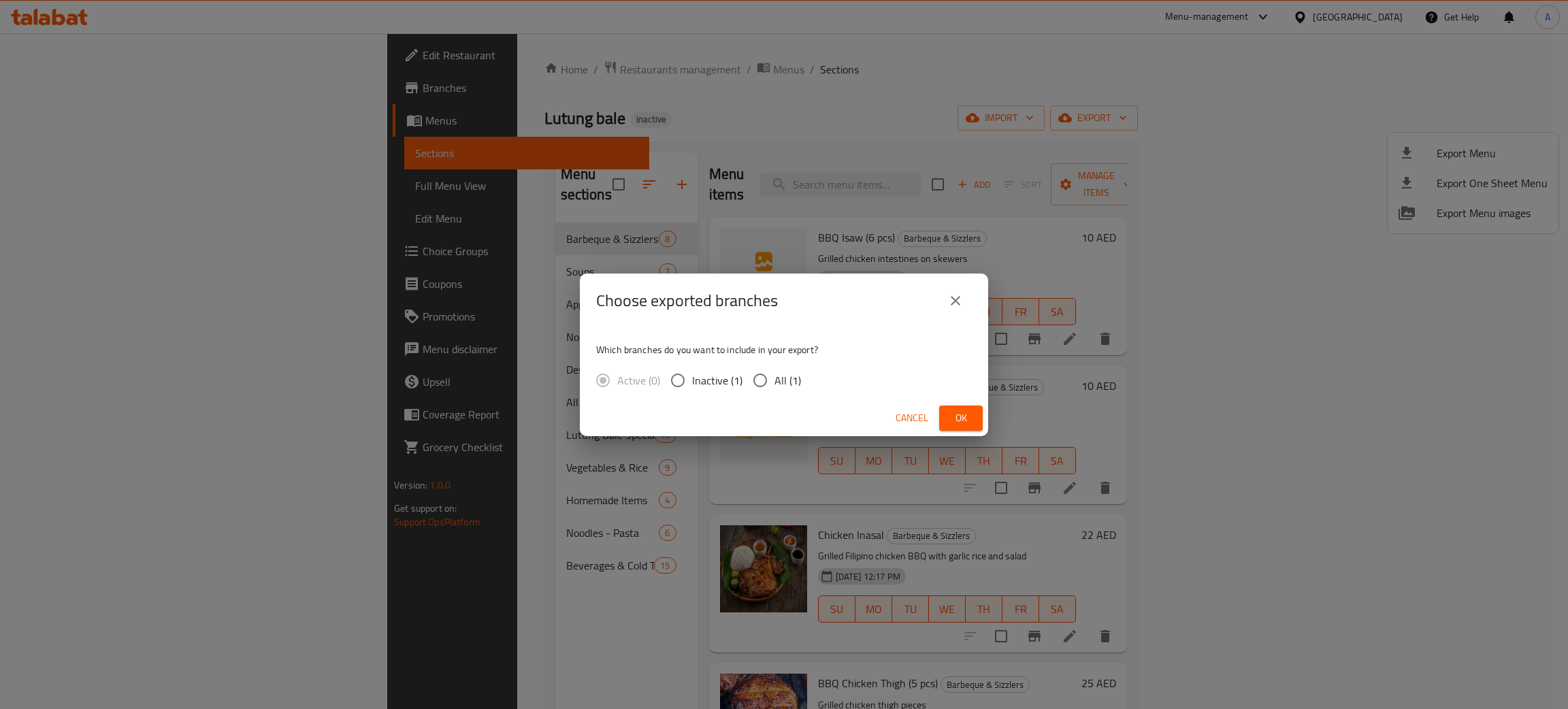
click at [937, 411] on div "Cancel Ok" at bounding box center [784, 418] width 408 height 36
click at [954, 411] on span "Ok" at bounding box center [960, 418] width 22 height 17
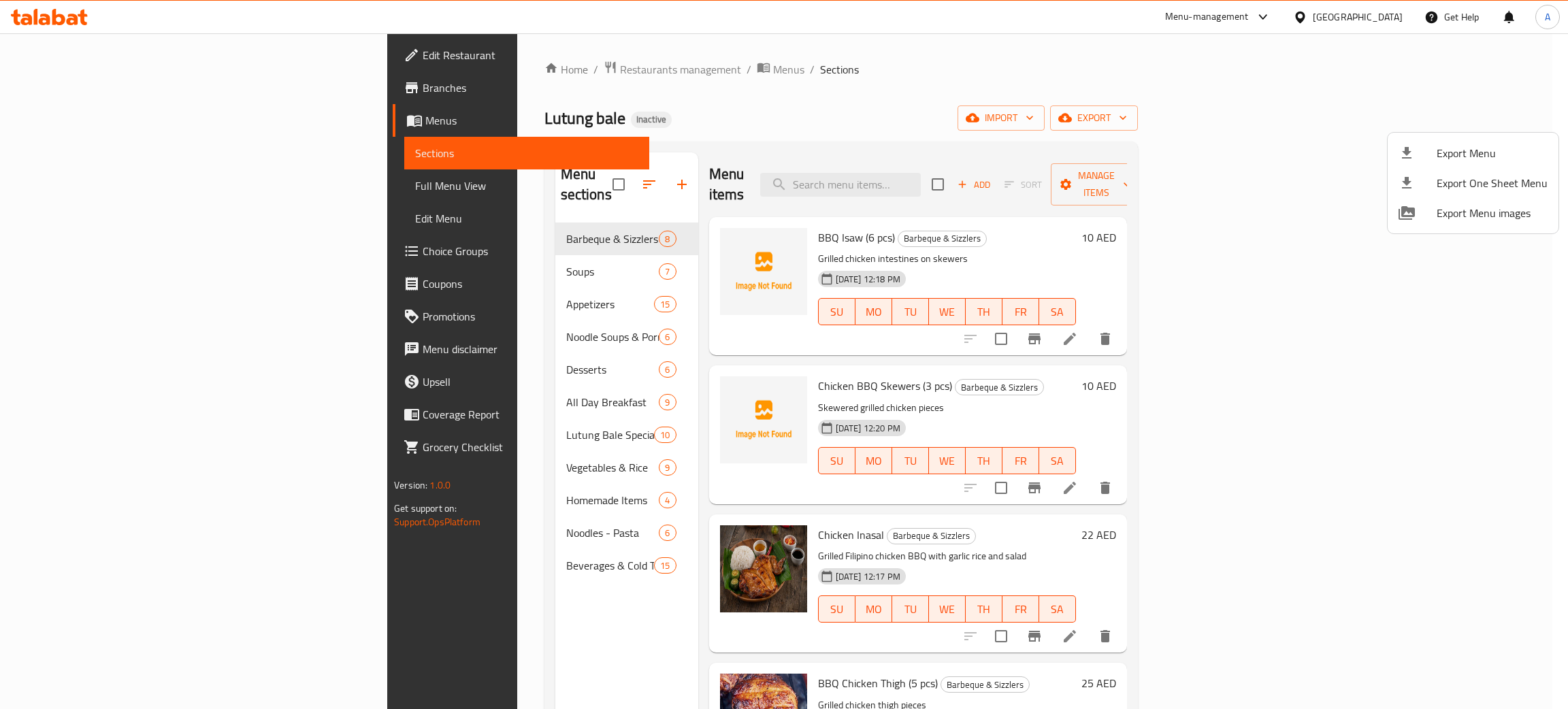
click at [1351, 11] on div at bounding box center [784, 354] width 1568 height 709
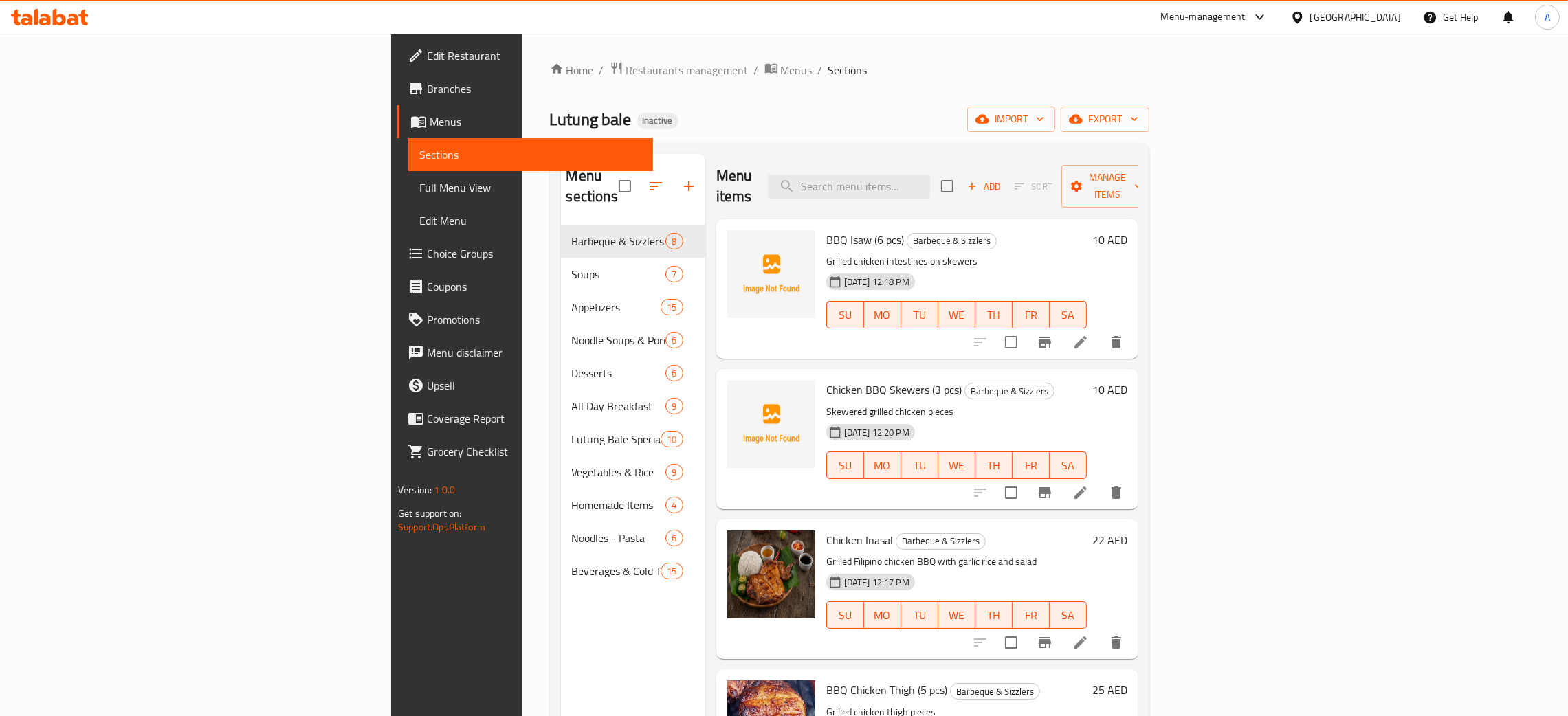
click at [1348, 18] on div "[GEOGRAPHIC_DATA]" at bounding box center [1355, 17] width 91 height 15
click at [1211, 272] on div "[GEOGRAPHIC_DATA]" at bounding box center [1251, 269] width 91 height 15
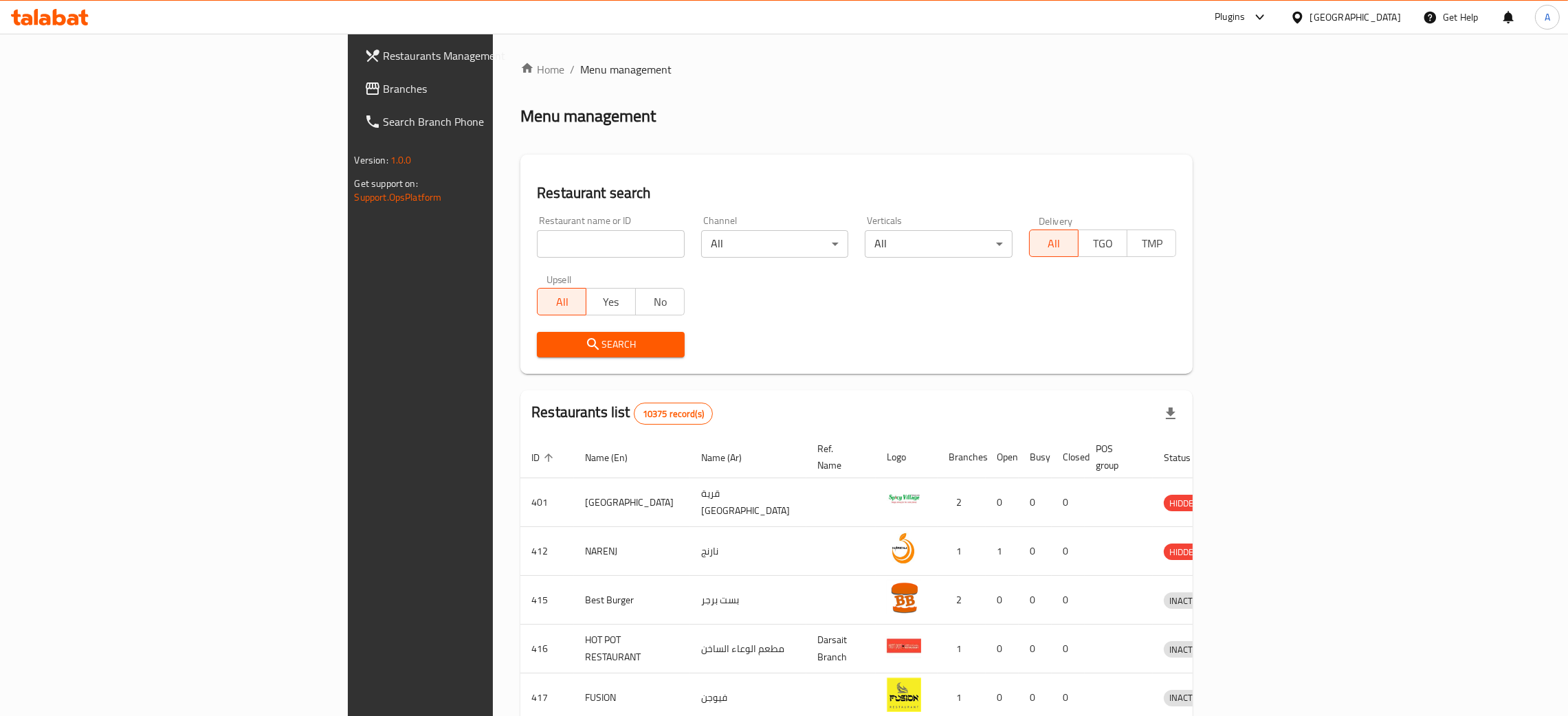
click at [537, 246] on input "search" at bounding box center [611, 244] width 148 height 28
paste input "CRAVE & BEYOND"
type input "CRAVE & BEYOND"
click button "Search" at bounding box center [611, 344] width 148 height 25
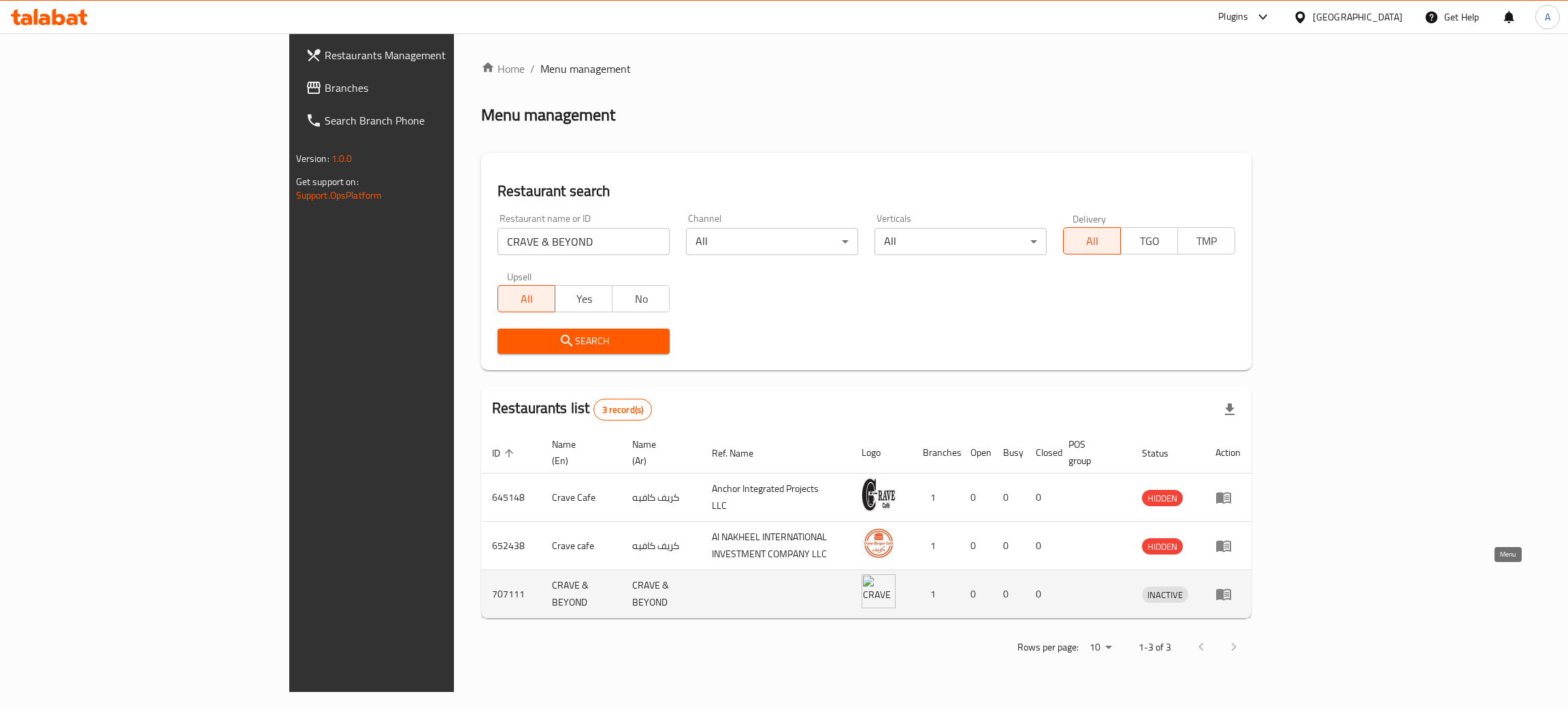
click at [1232, 586] on icon "enhanced table" at bounding box center [1224, 594] width 17 height 17
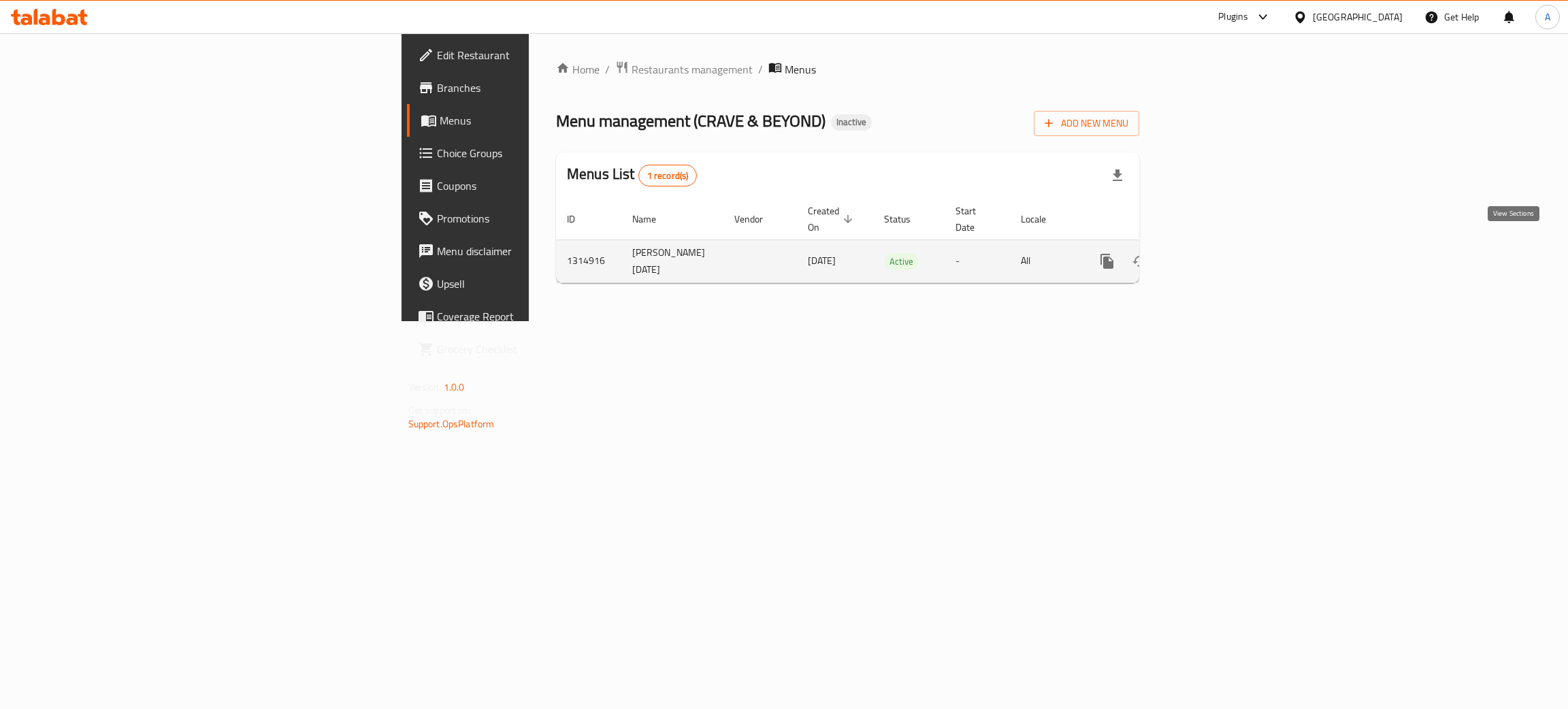
click at [1214, 253] on icon "enhanced table" at bounding box center [1205, 261] width 17 height 17
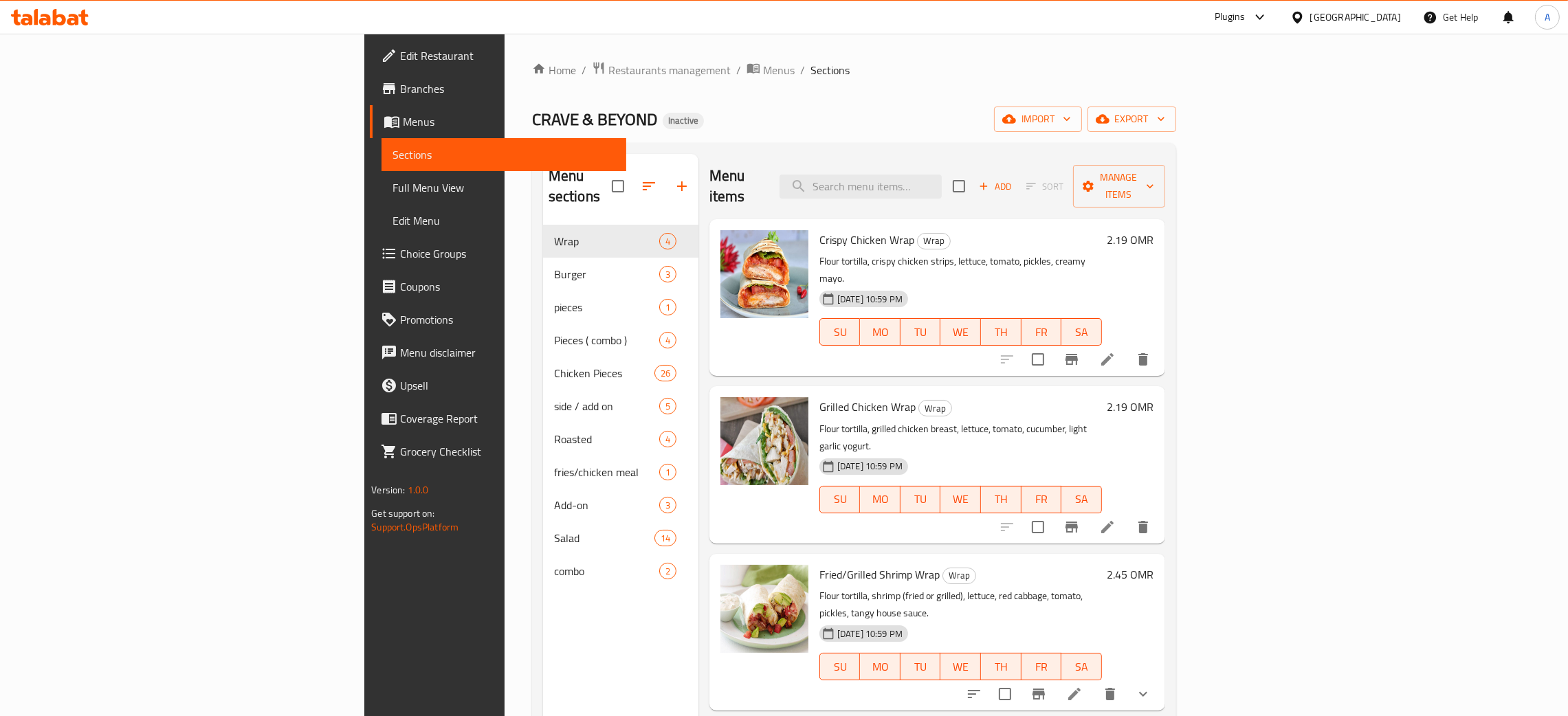
click at [400, 55] on span "Edit Restaurant" at bounding box center [508, 55] width 215 height 17
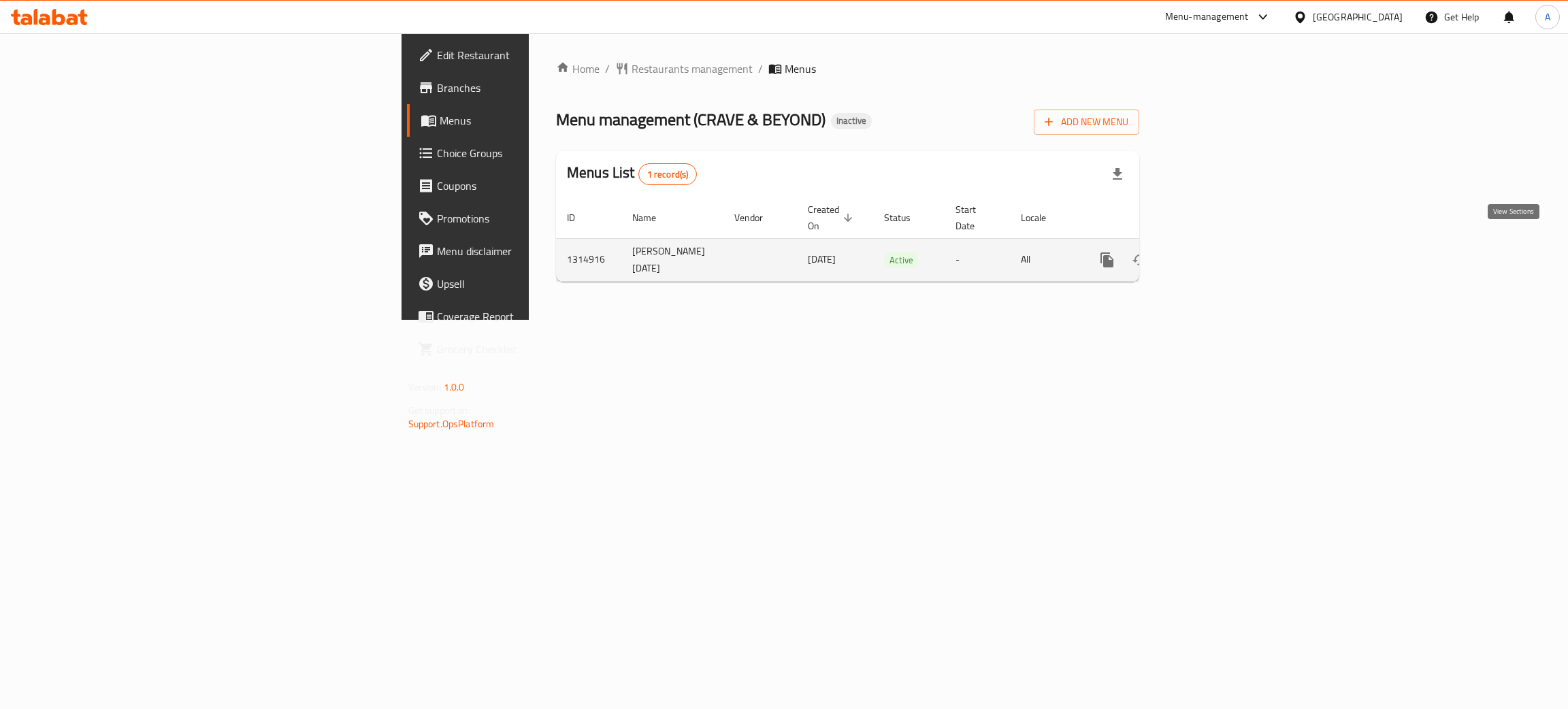
click at [1214, 252] on icon "enhanced table" at bounding box center [1205, 260] width 17 height 17
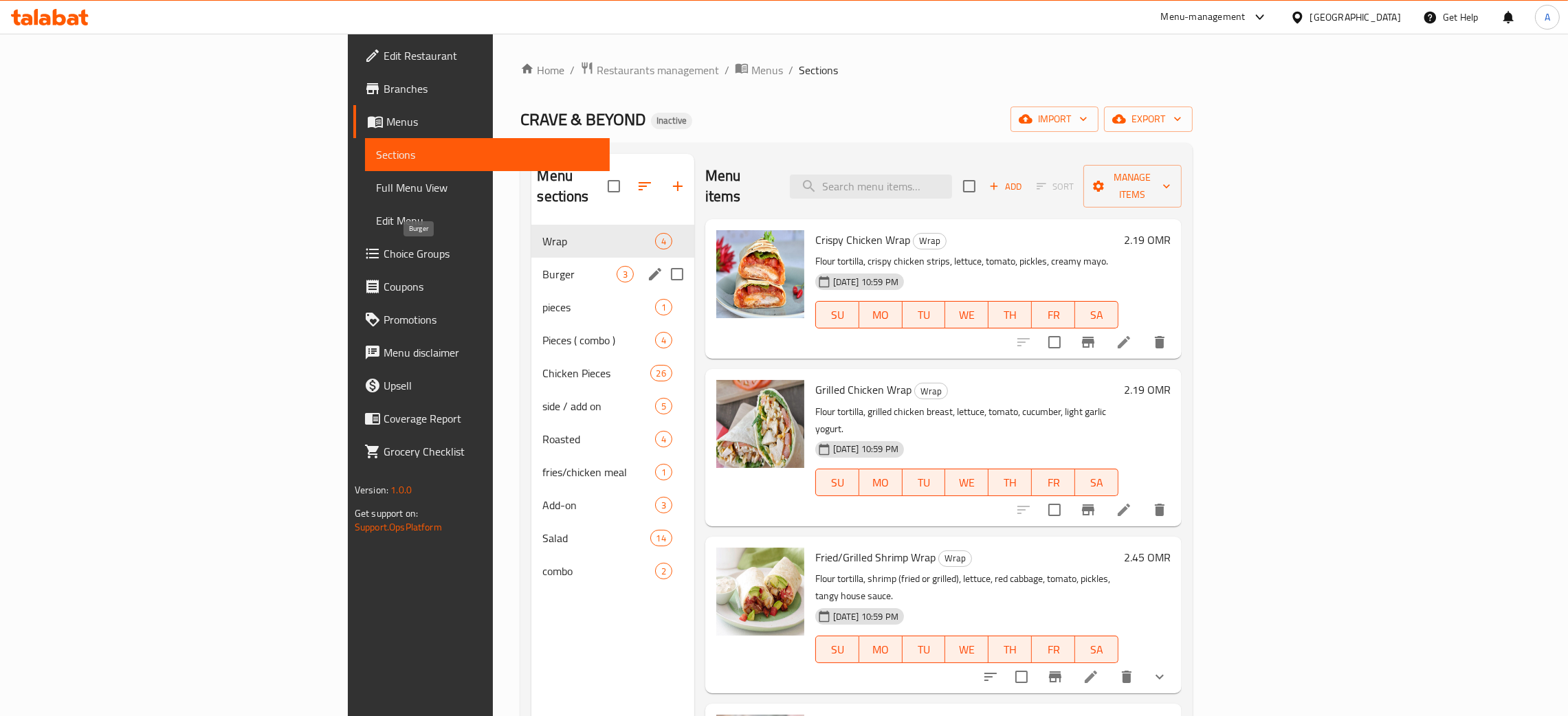
click at [543, 266] on span "Burger" at bounding box center [579, 274] width 73 height 17
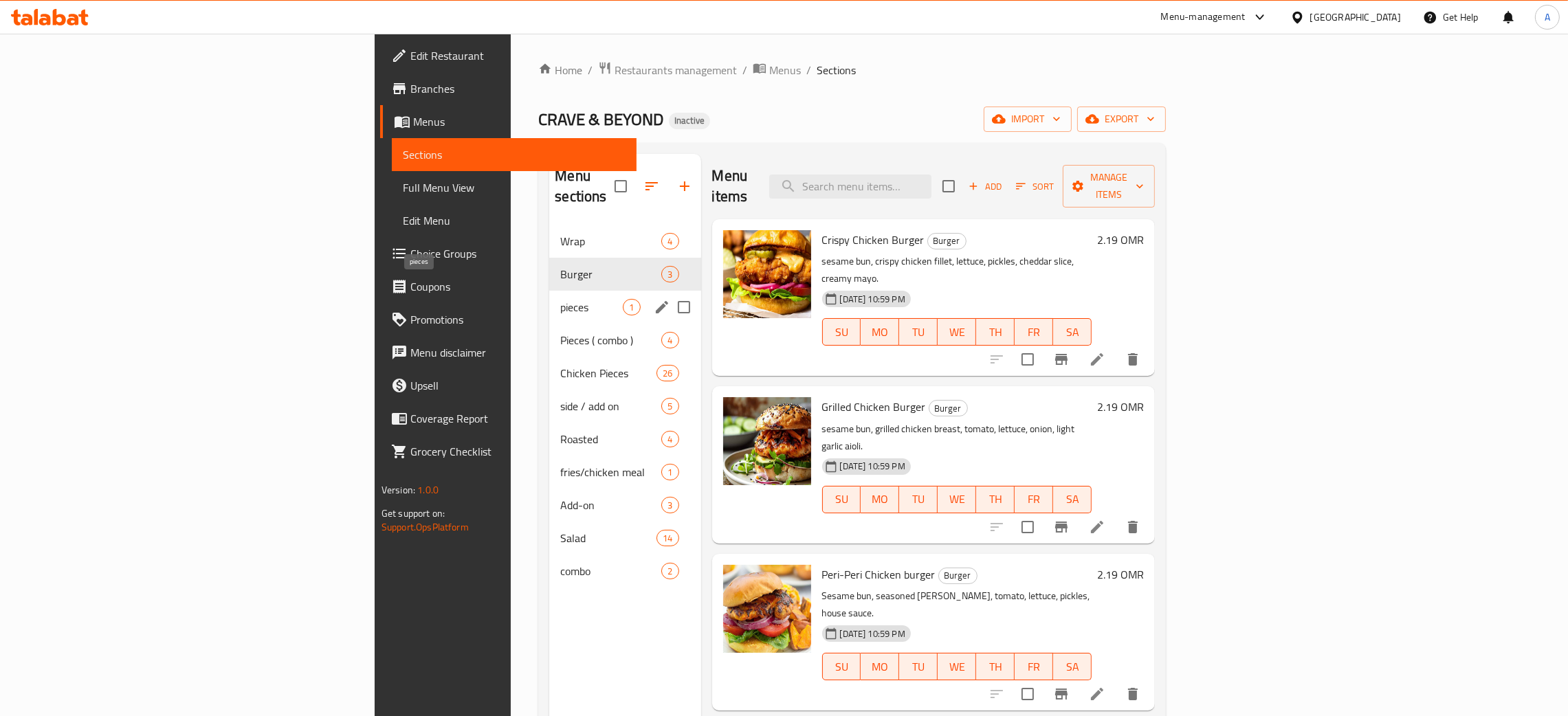
click at [560, 299] on span "pieces" at bounding box center [591, 307] width 62 height 17
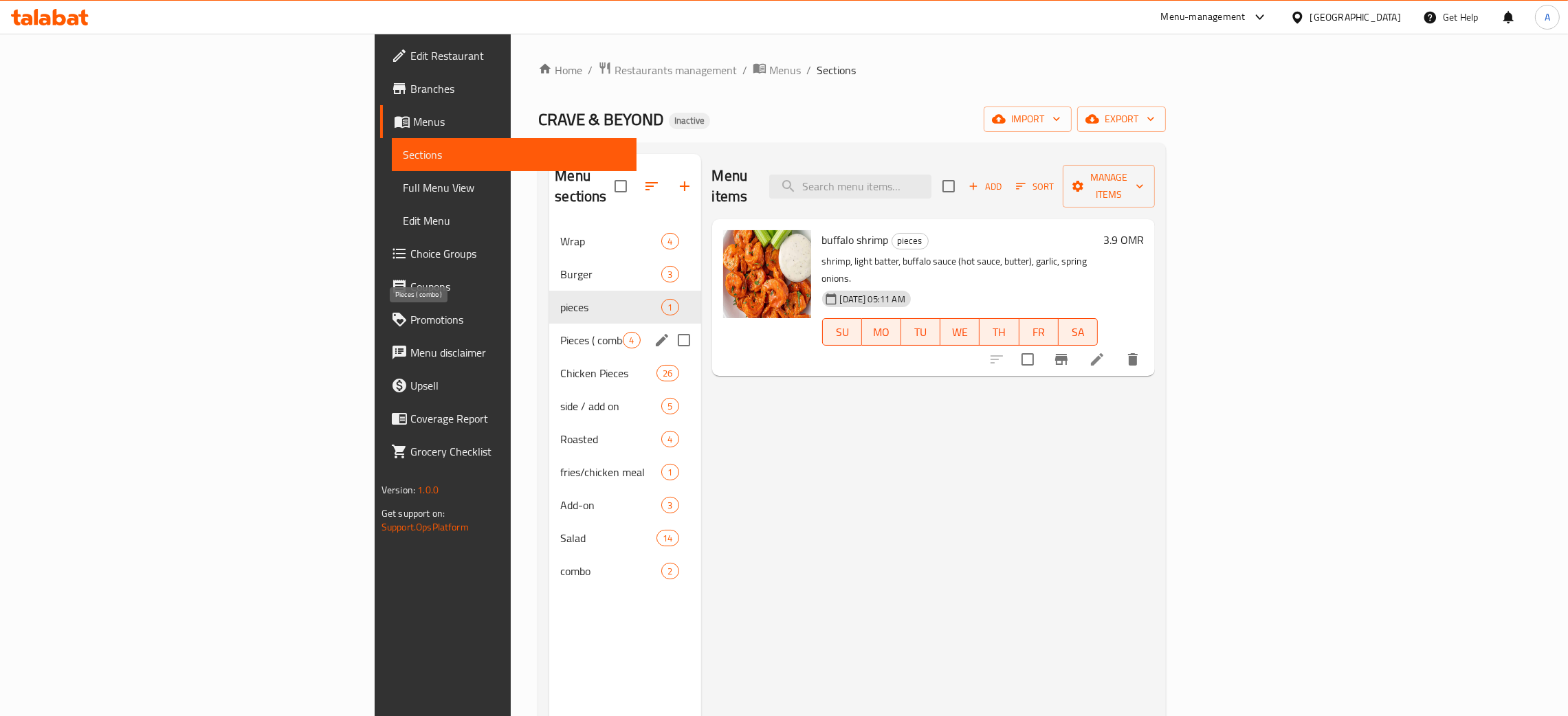
click at [560, 332] on span "Pieces ( combo )" at bounding box center [591, 340] width 62 height 17
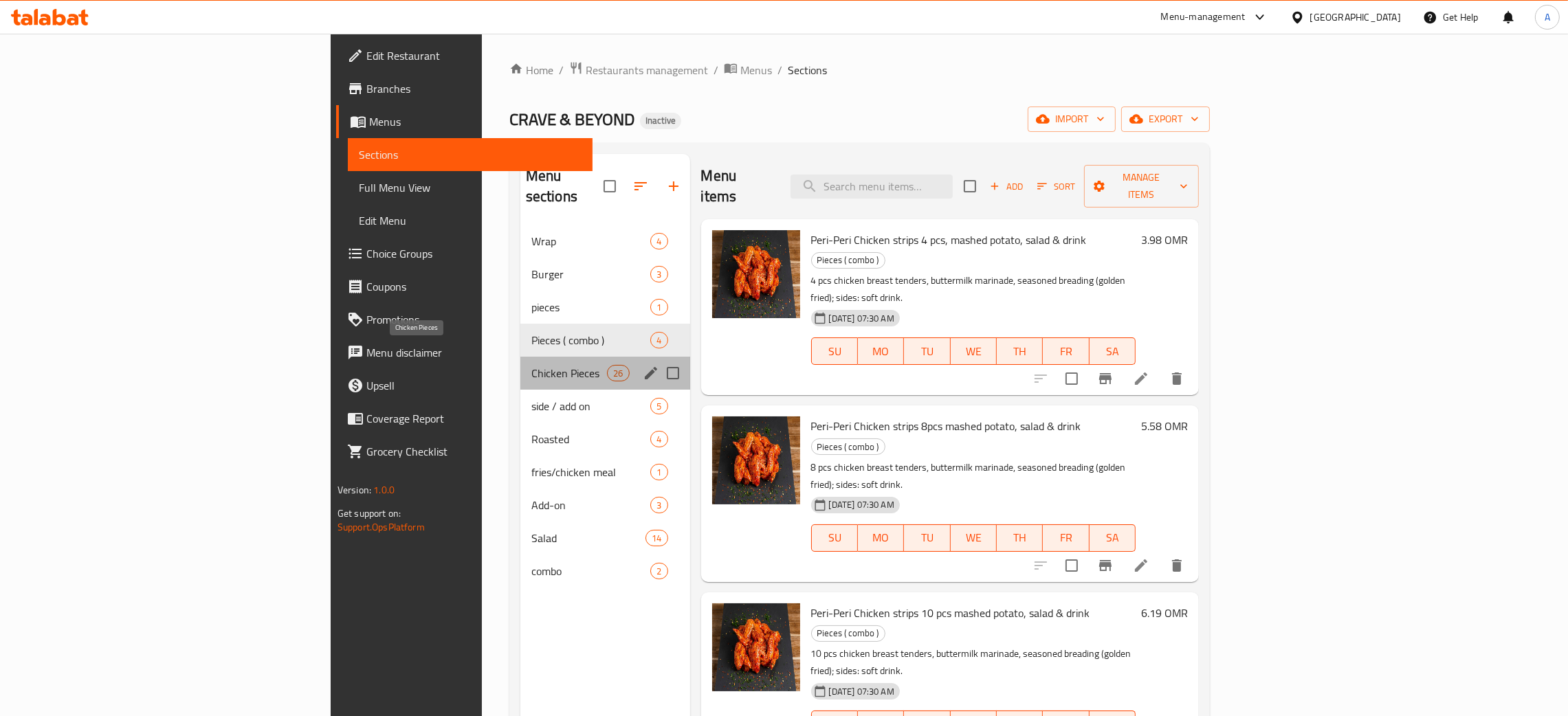
click at [532, 365] on span "Chicken Pieces" at bounding box center [569, 373] width 76 height 17
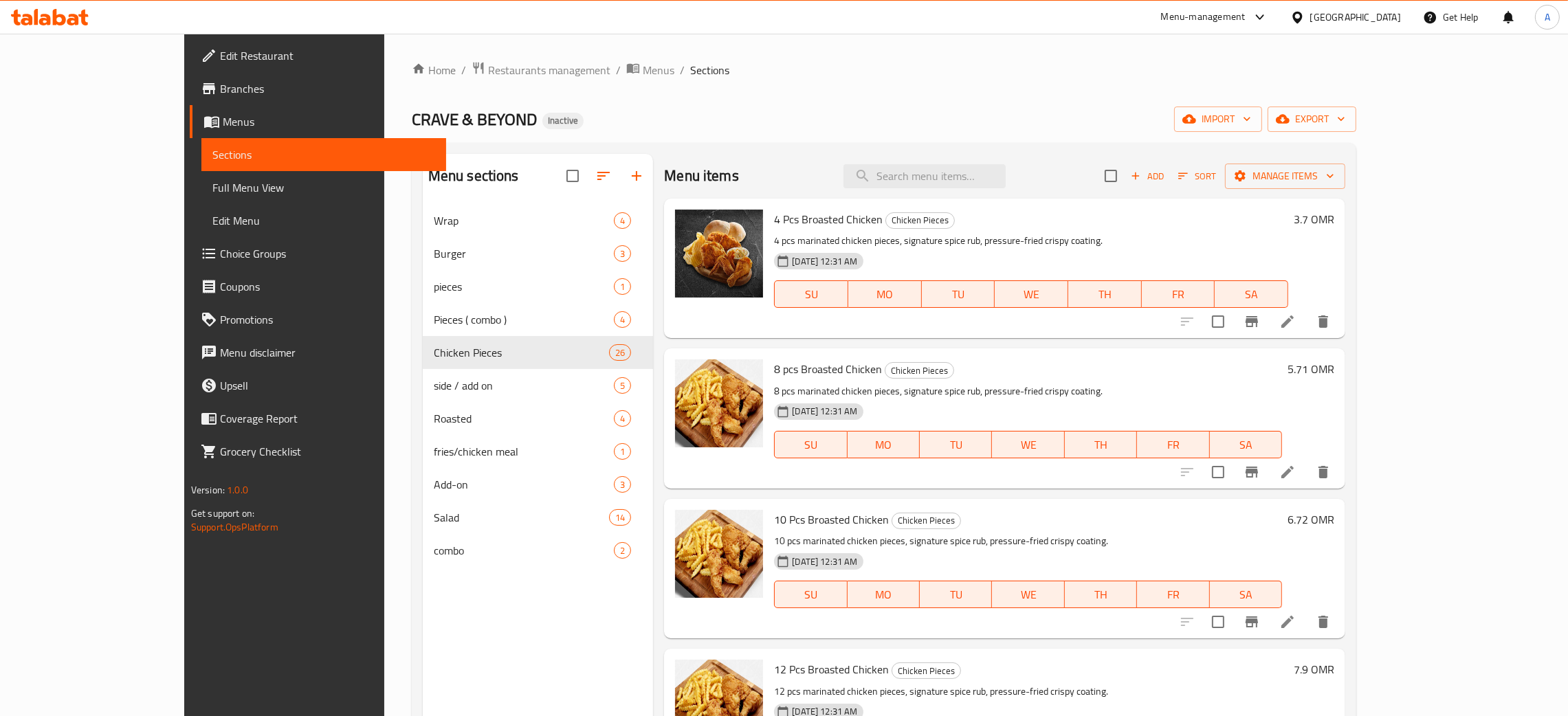
click at [220, 60] on span "Edit Restaurant" at bounding box center [328, 55] width 215 height 17
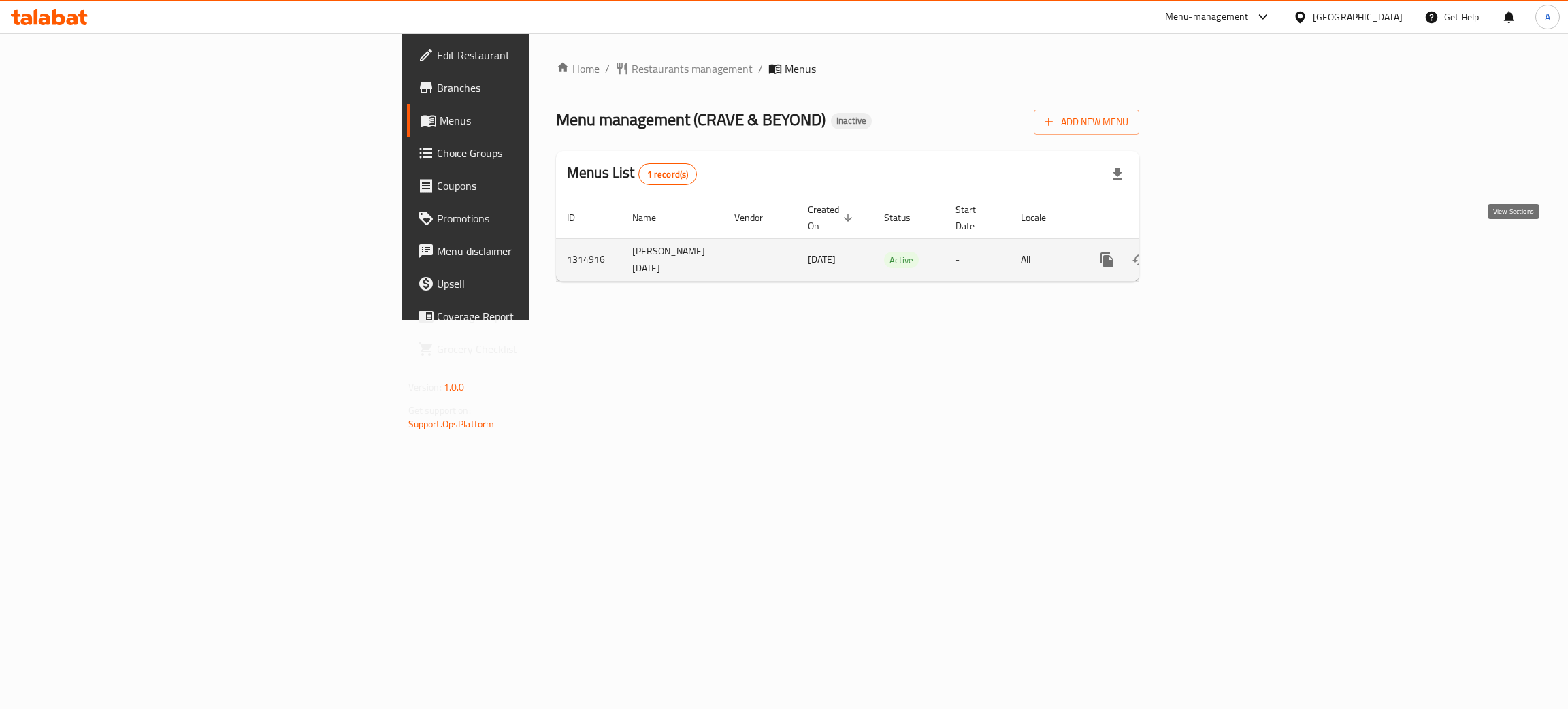
click at [1214, 252] on icon "enhanced table" at bounding box center [1205, 260] width 17 height 17
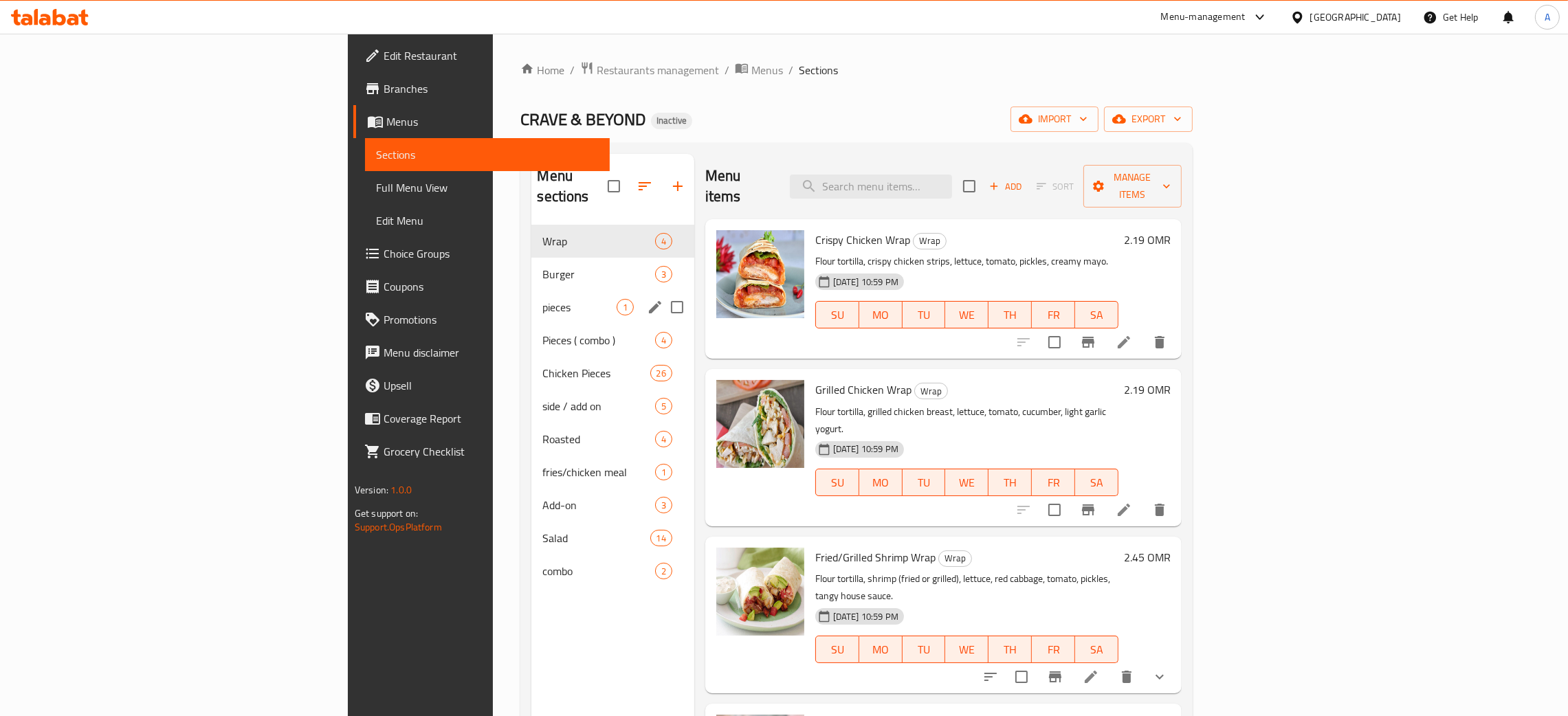
click at [543, 266] on span "Burger" at bounding box center [598, 274] width 112 height 17
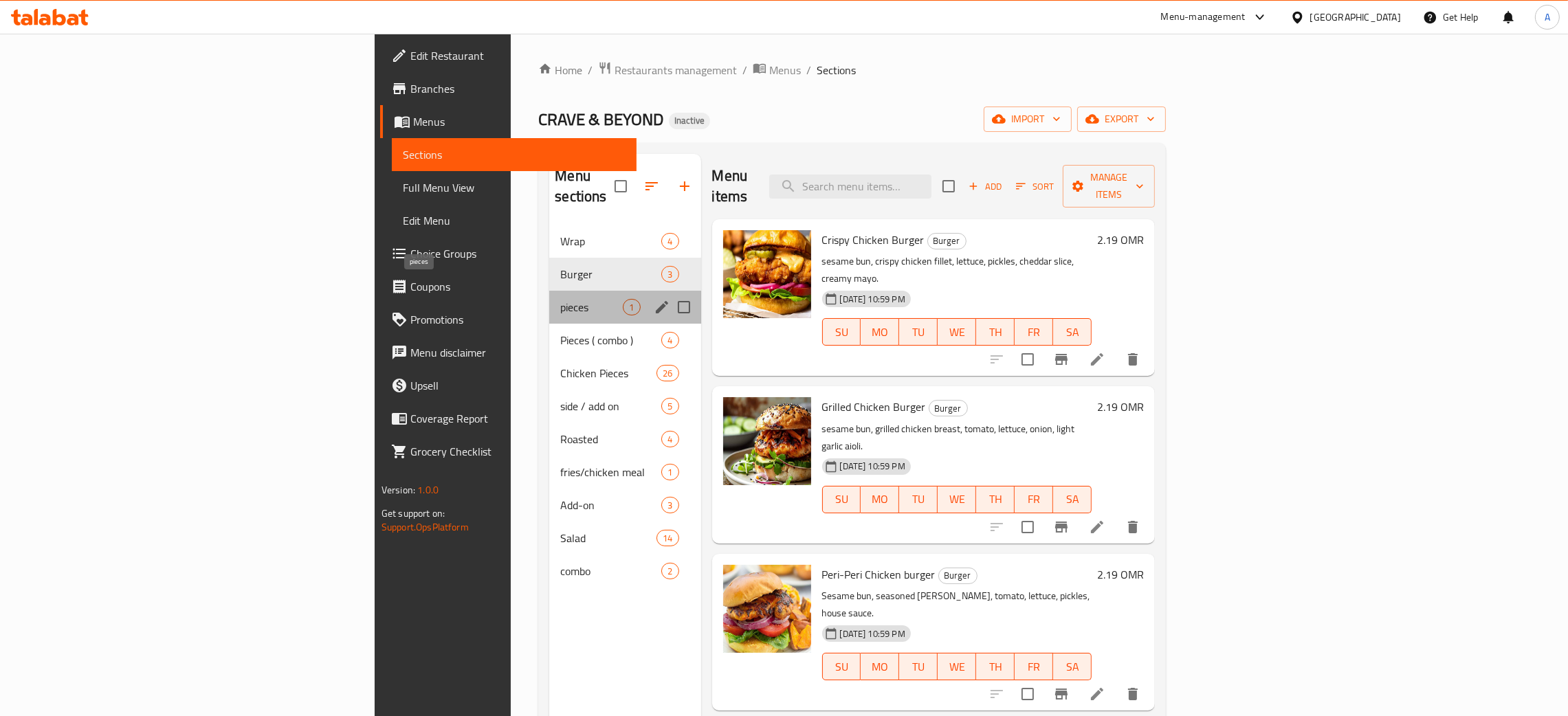
click at [560, 299] on span "pieces" at bounding box center [591, 307] width 62 height 17
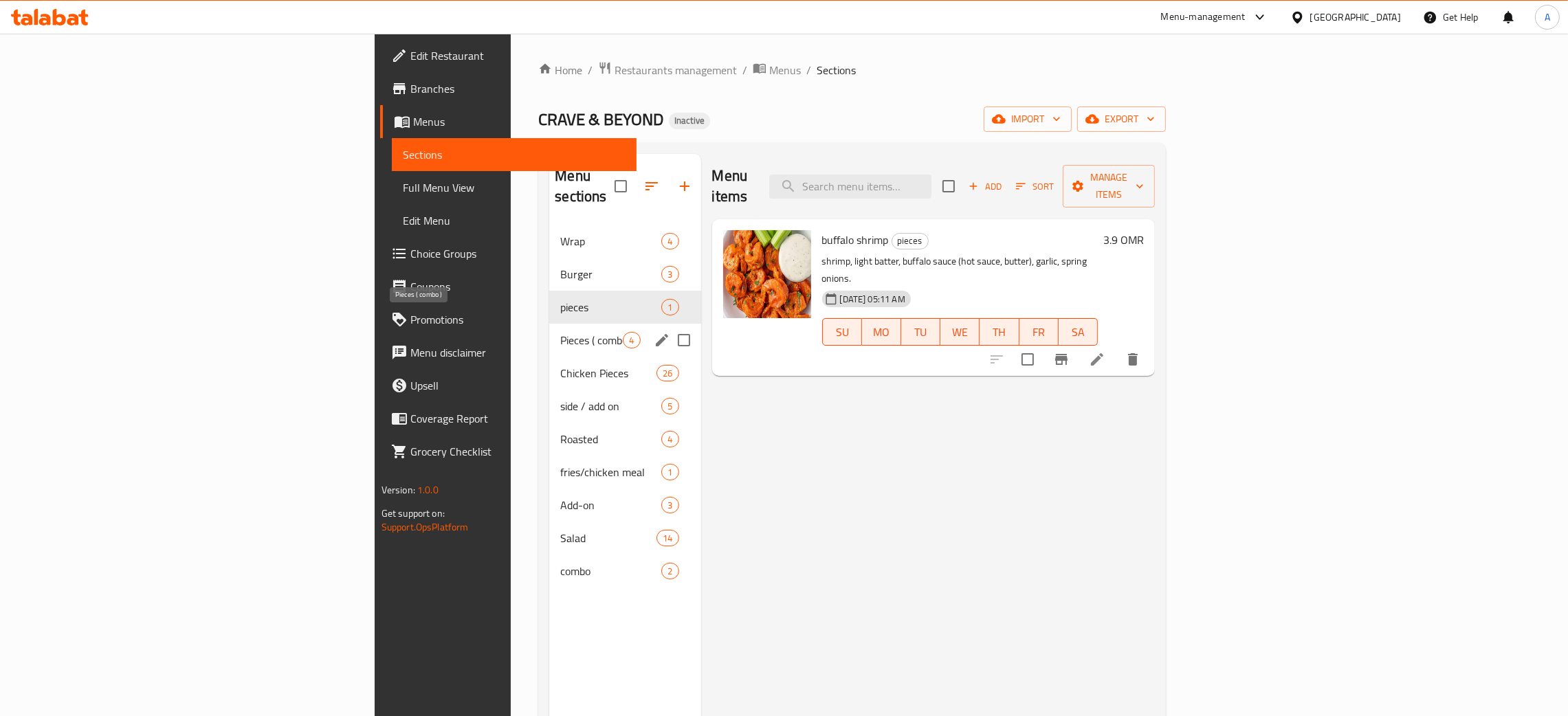
click at [560, 332] on span "Pieces ( combo )" at bounding box center [591, 340] width 62 height 17
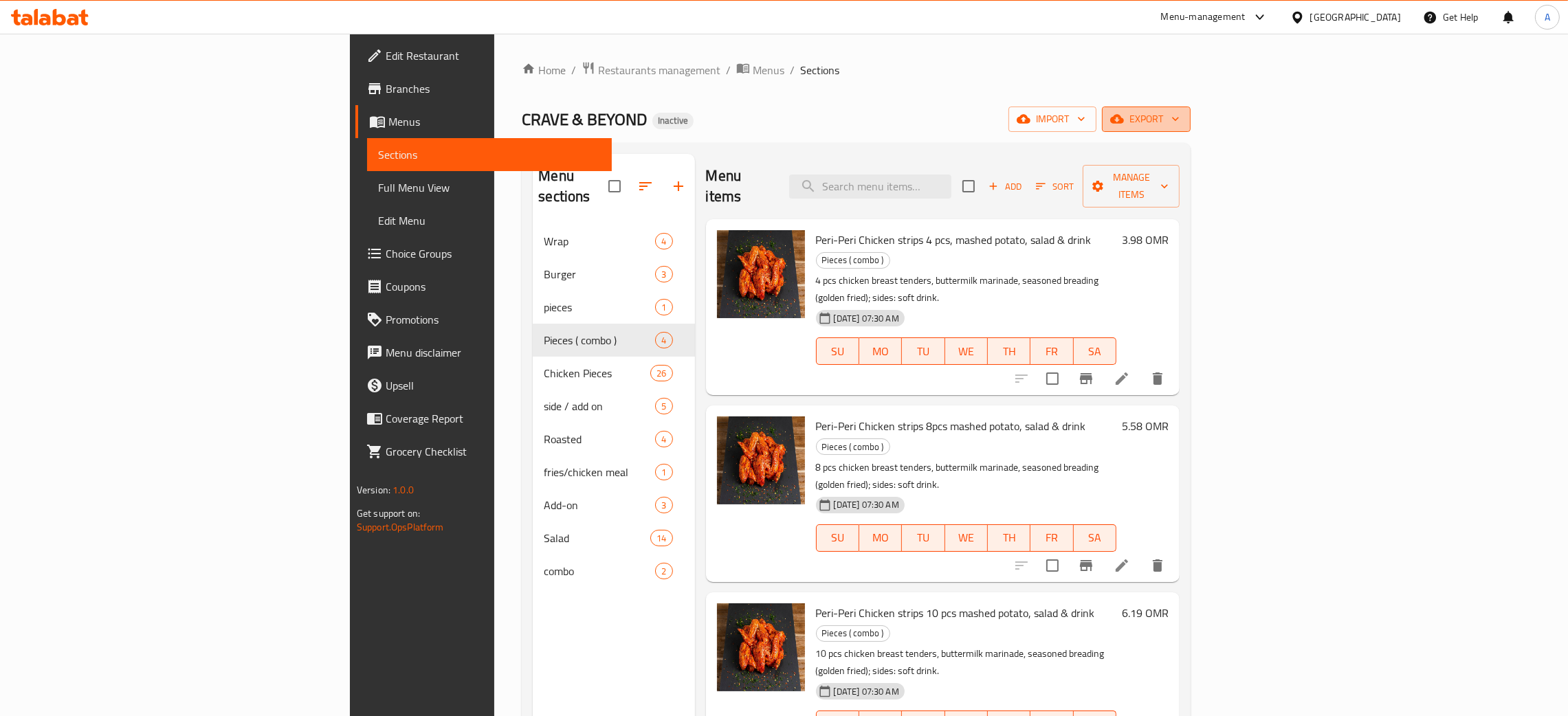
click at [1182, 115] on icon "button" at bounding box center [1175, 118] width 14 height 14
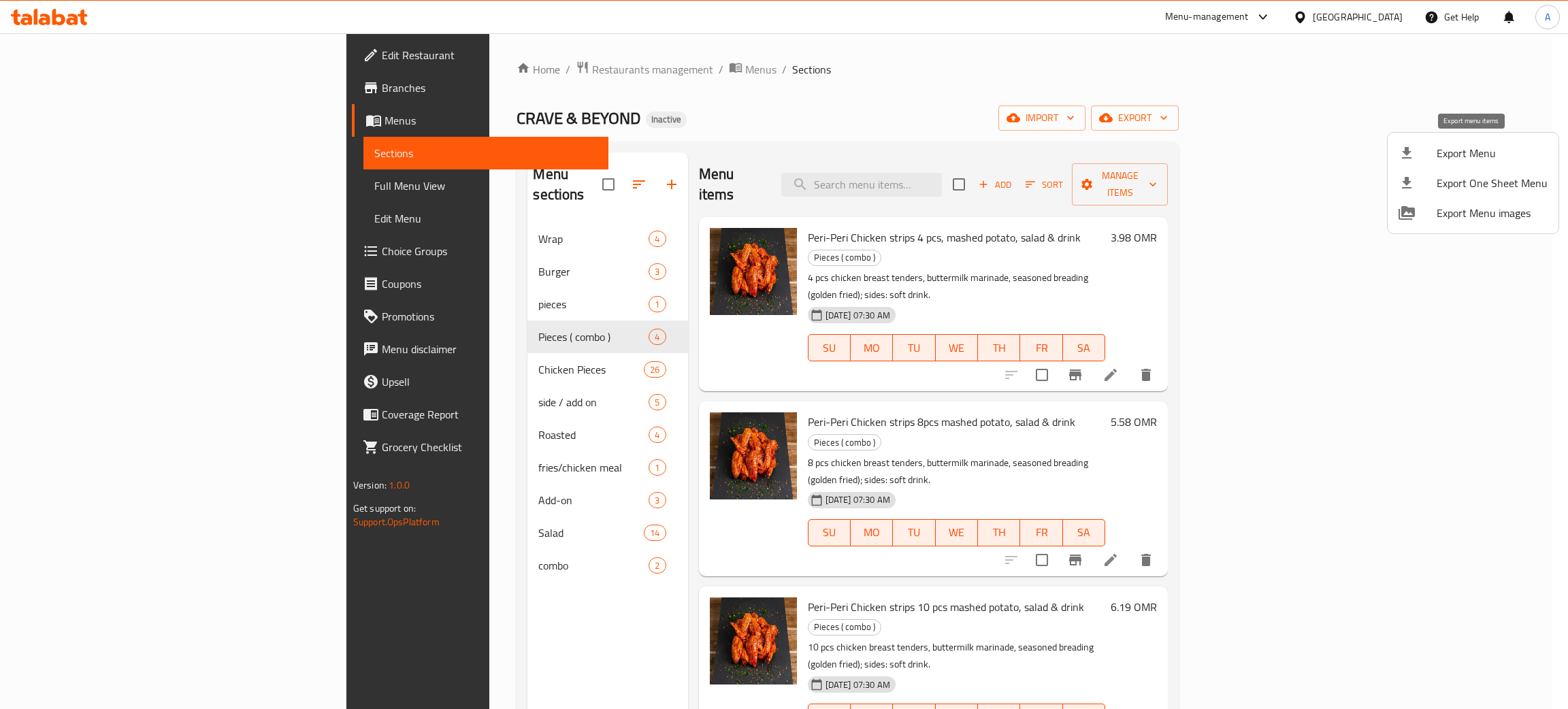
click at [1453, 150] on span "Export Menu" at bounding box center [1492, 153] width 111 height 17
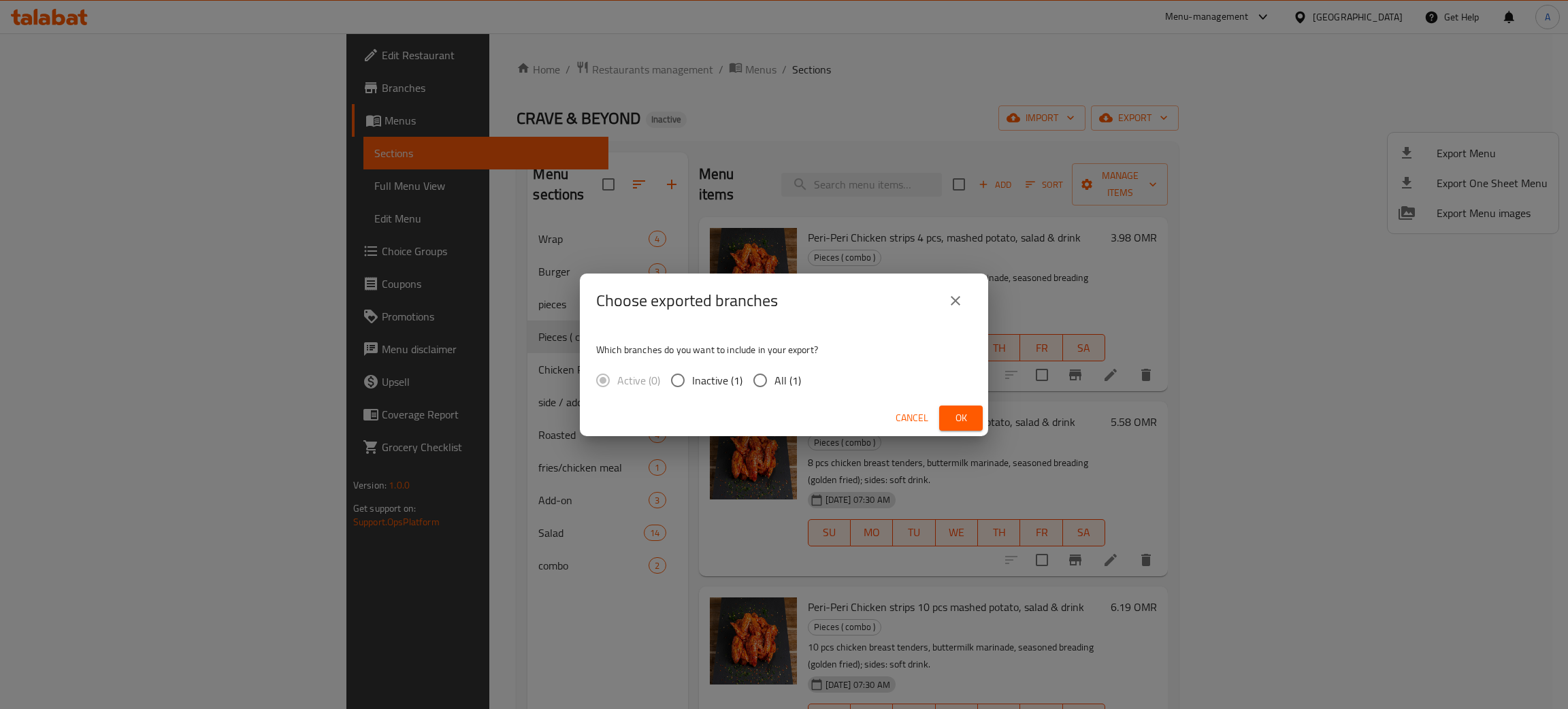
click at [965, 414] on span "Ok" at bounding box center [960, 418] width 22 height 17
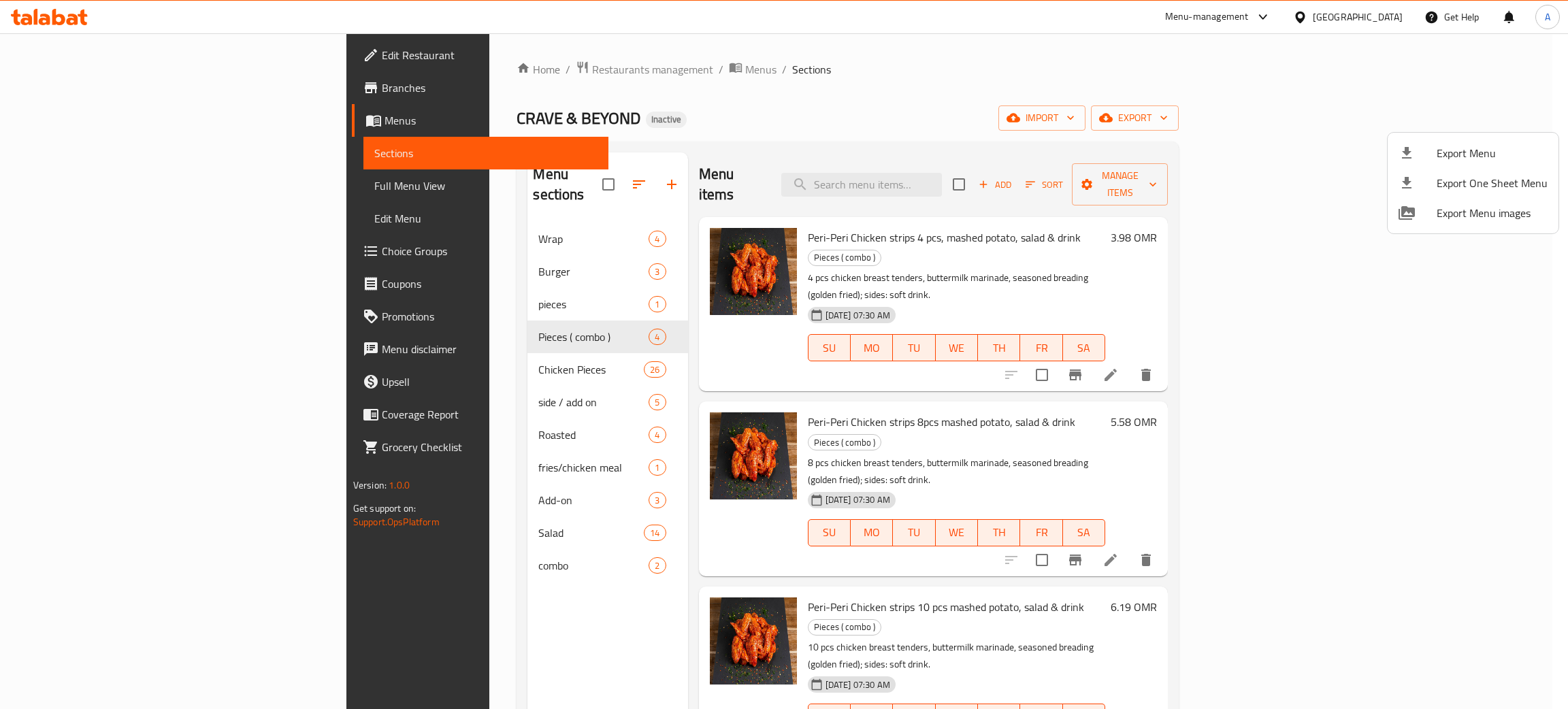
click at [1387, 15] on div at bounding box center [784, 354] width 1568 height 709
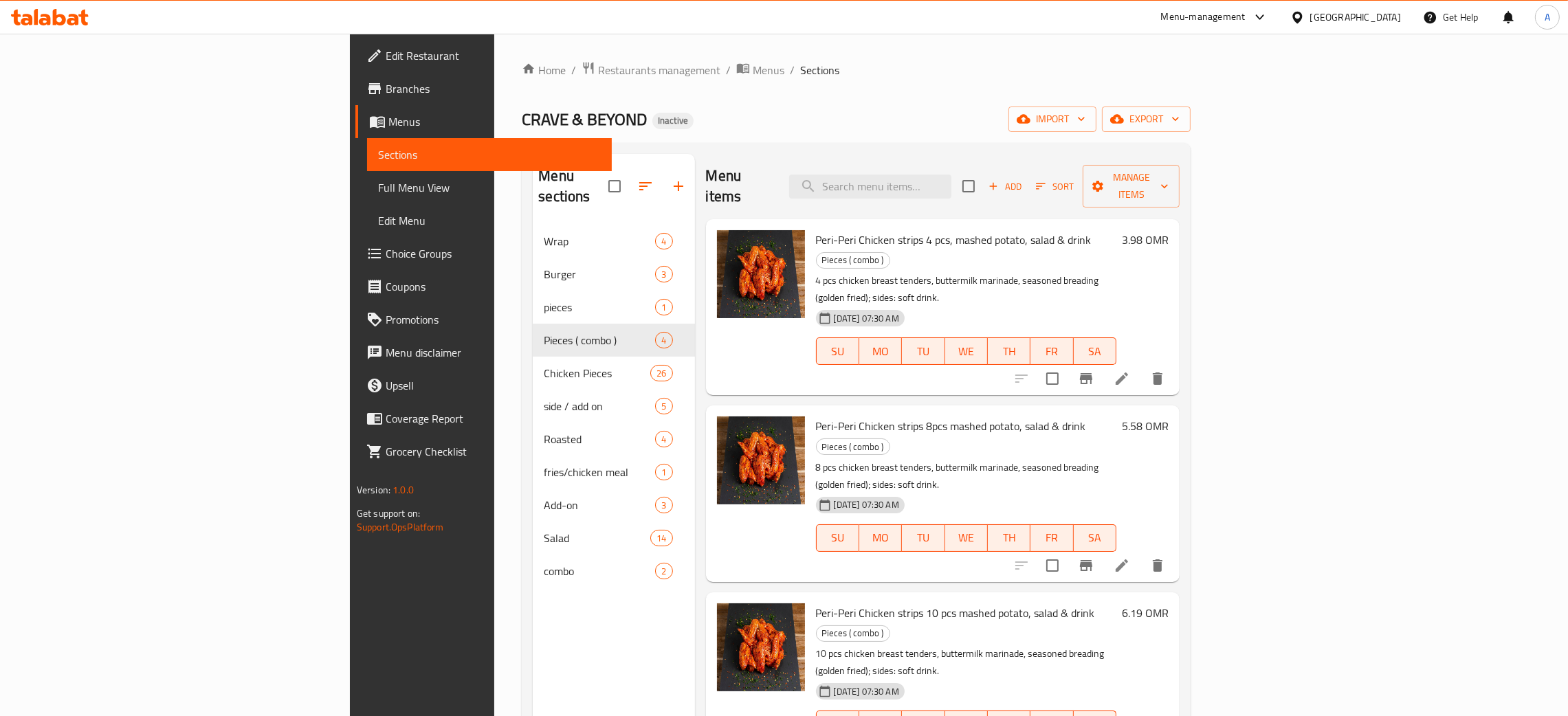
click at [1378, 15] on div "[GEOGRAPHIC_DATA]" at bounding box center [1355, 17] width 91 height 15
click at [1228, 142] on div "[GEOGRAPHIC_DATA]" at bounding box center [1297, 142] width 206 height 32
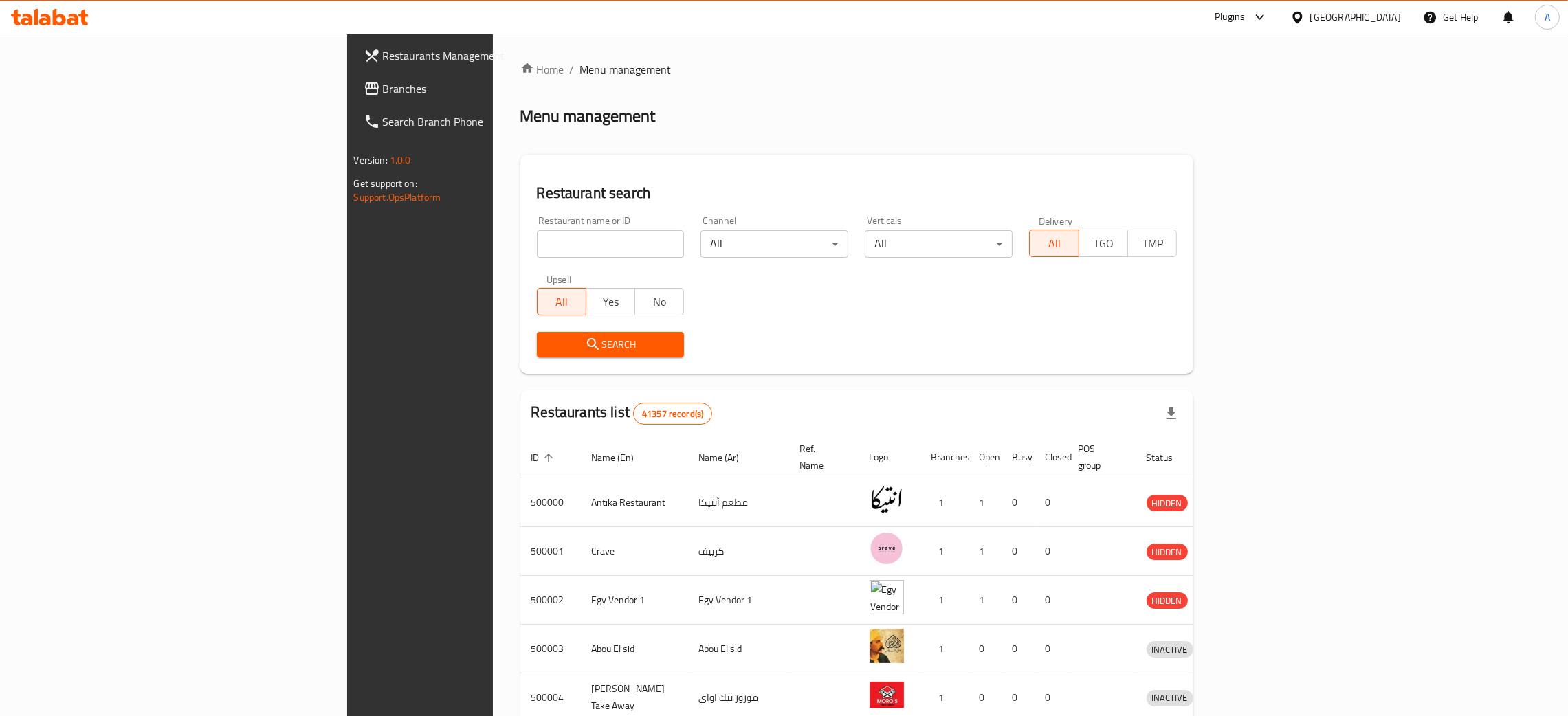
click at [537, 243] on input "search" at bounding box center [611, 244] width 148 height 28
paste input "[DEMOGRAPHIC_DATA] الصيني"
type input "[DEMOGRAPHIC_DATA] الصيني"
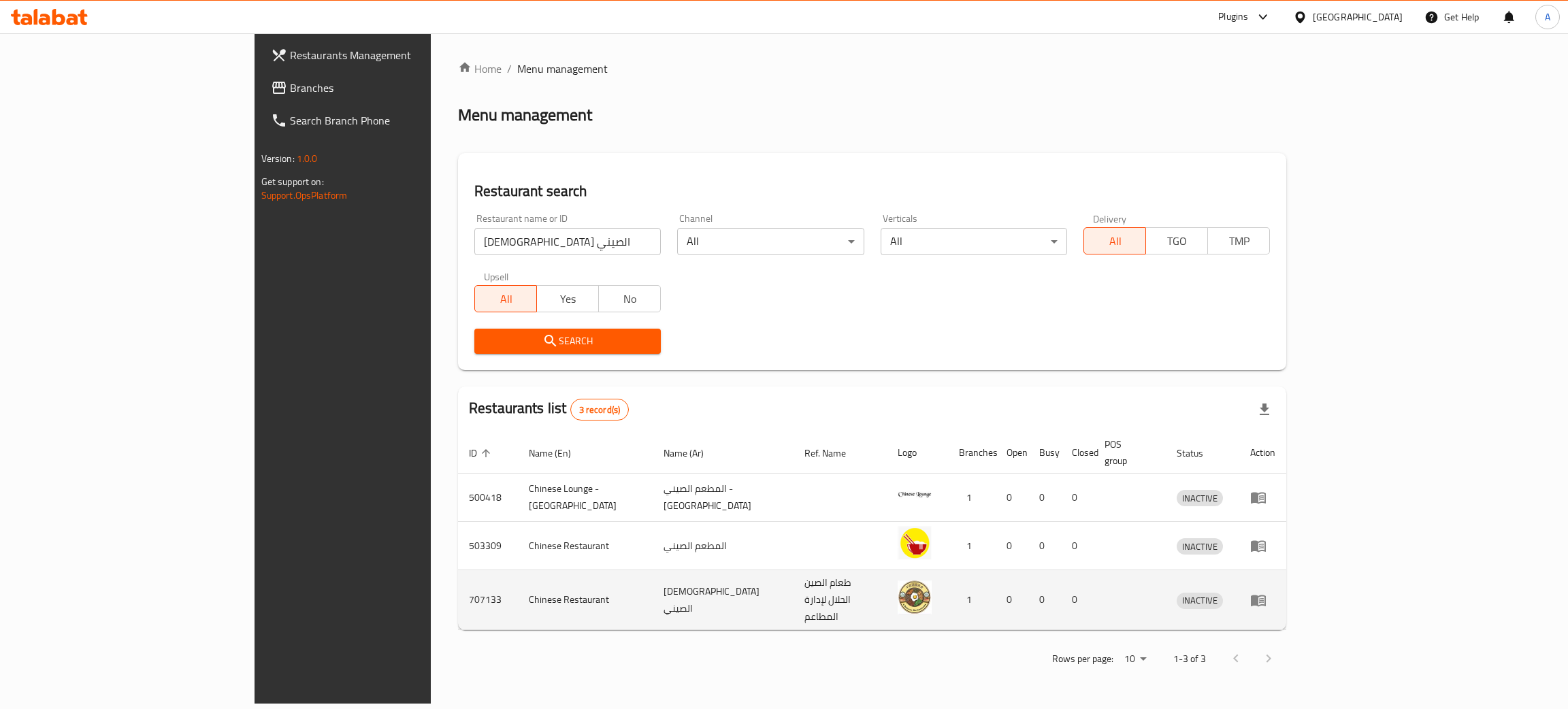
click at [1286, 573] on td "enhanced table" at bounding box center [1262, 600] width 47 height 60
click at [1266, 595] on icon "enhanced table" at bounding box center [1258, 600] width 15 height 12
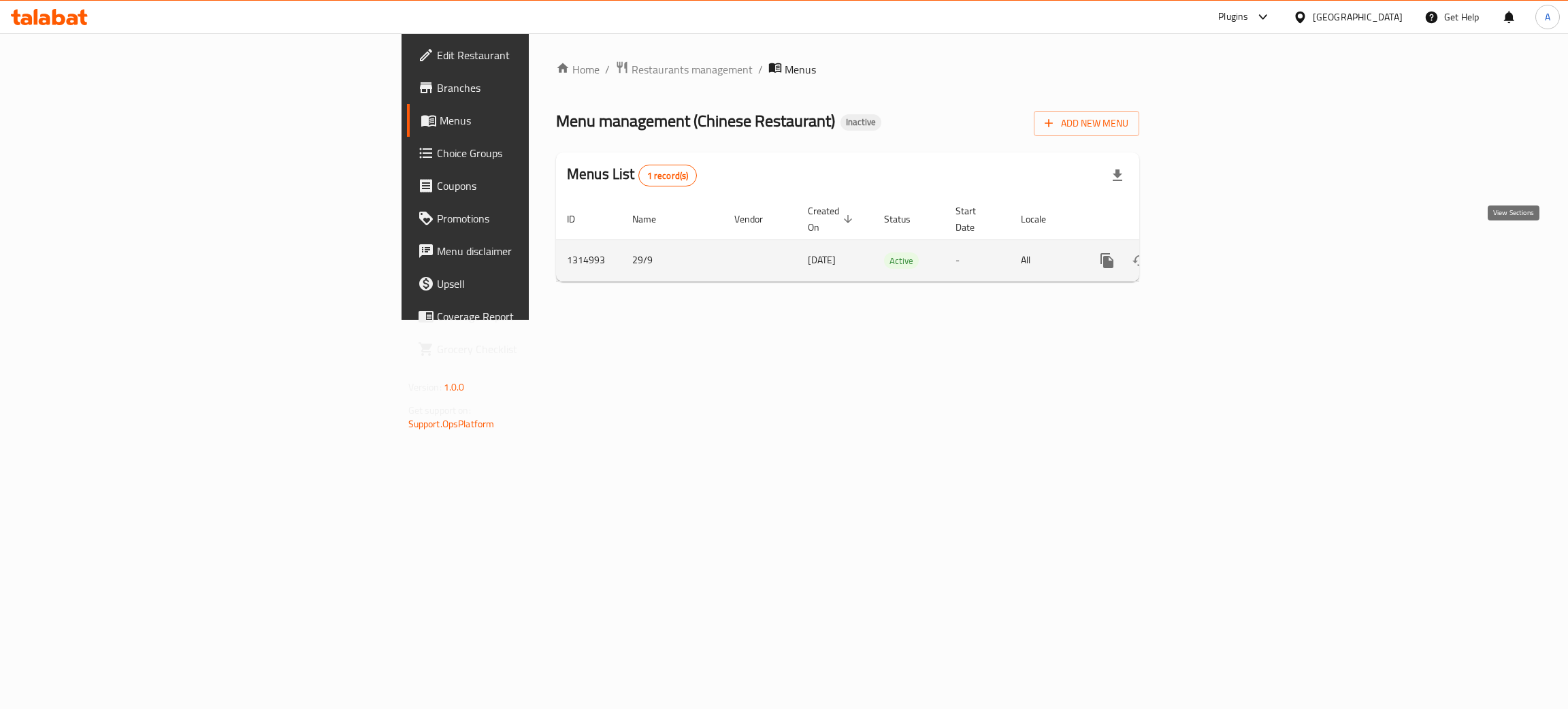
click at [1211, 255] on icon "enhanced table" at bounding box center [1205, 260] width 12 height 12
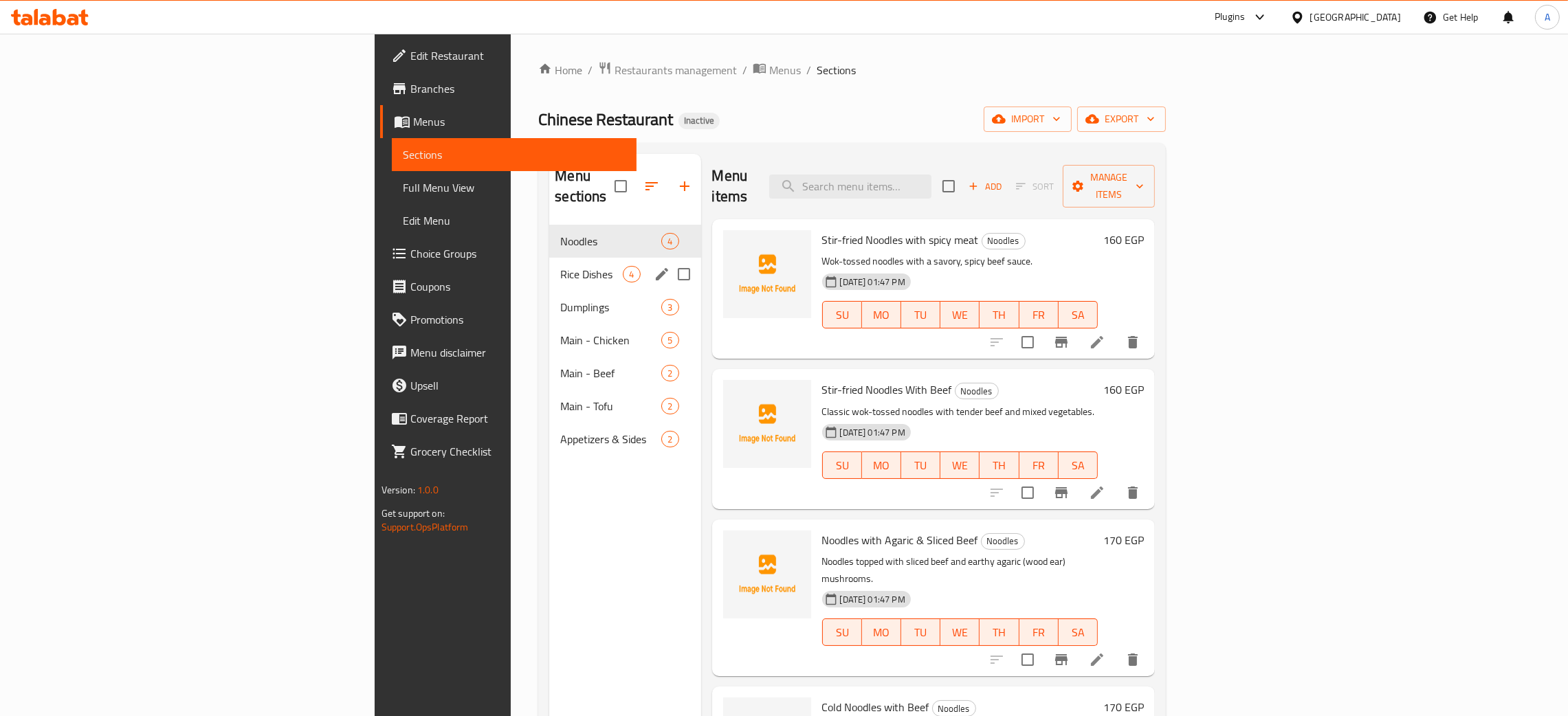
drag, startPoint x: 519, startPoint y: 249, endPoint x: 517, endPoint y: 262, distance: 13.2
click at [560, 266] on span "Rice Dishes" at bounding box center [591, 274] width 62 height 17
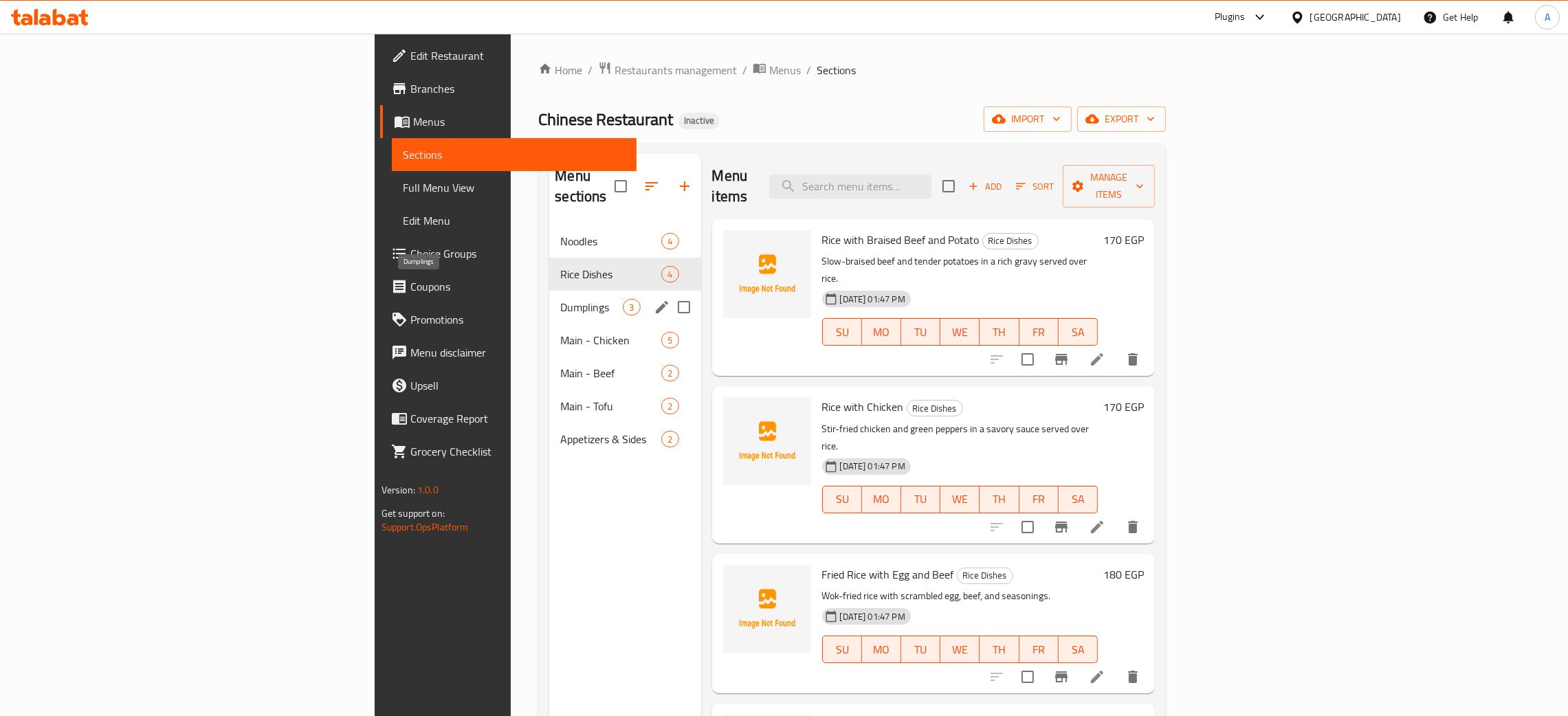
drag, startPoint x: 463, startPoint y: 292, endPoint x: 464, endPoint y: 308, distance: 16.0
click at [560, 299] on span "Dumplings" at bounding box center [591, 307] width 62 height 17
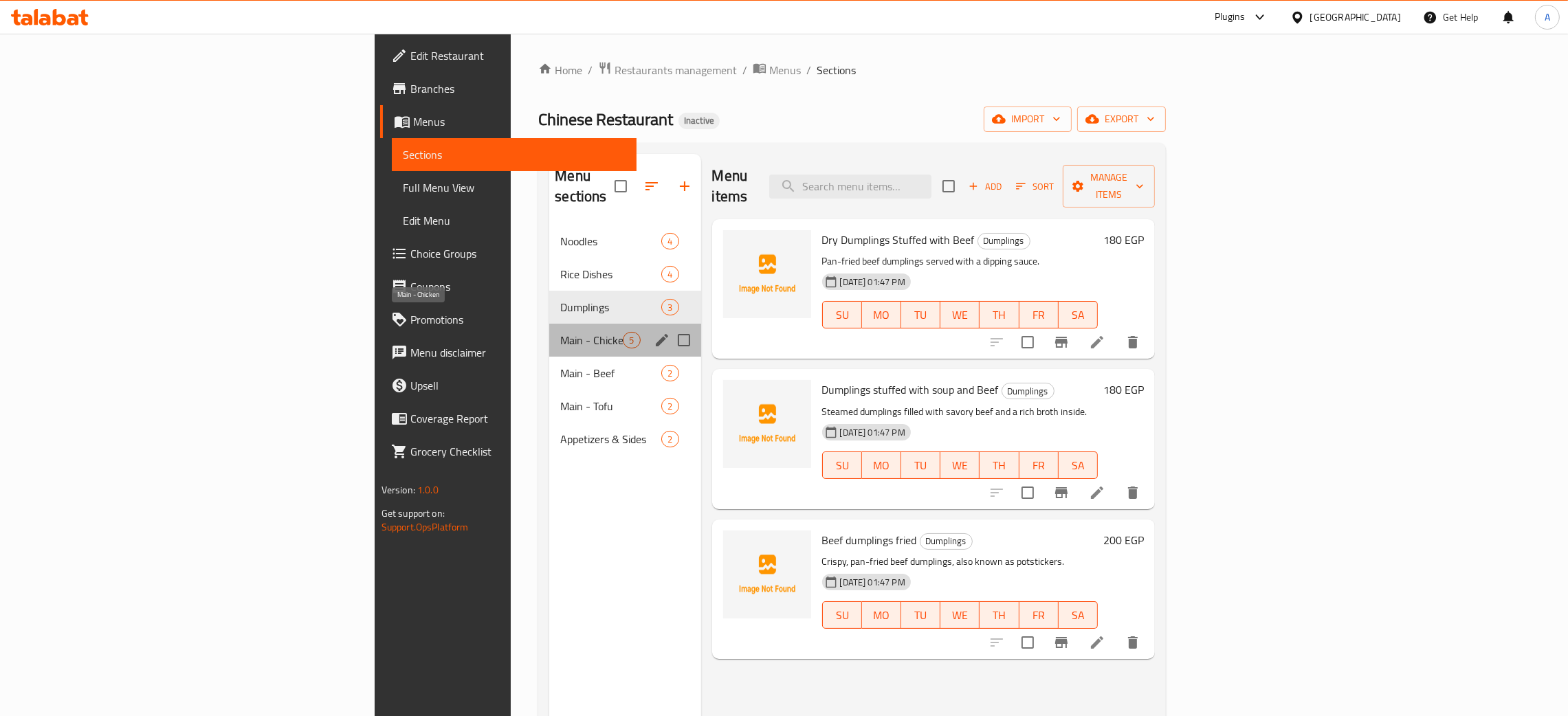
drag, startPoint x: 460, startPoint y: 322, endPoint x: 463, endPoint y: 338, distance: 16.3
click at [560, 332] on span "Main - Chicken" at bounding box center [591, 340] width 62 height 17
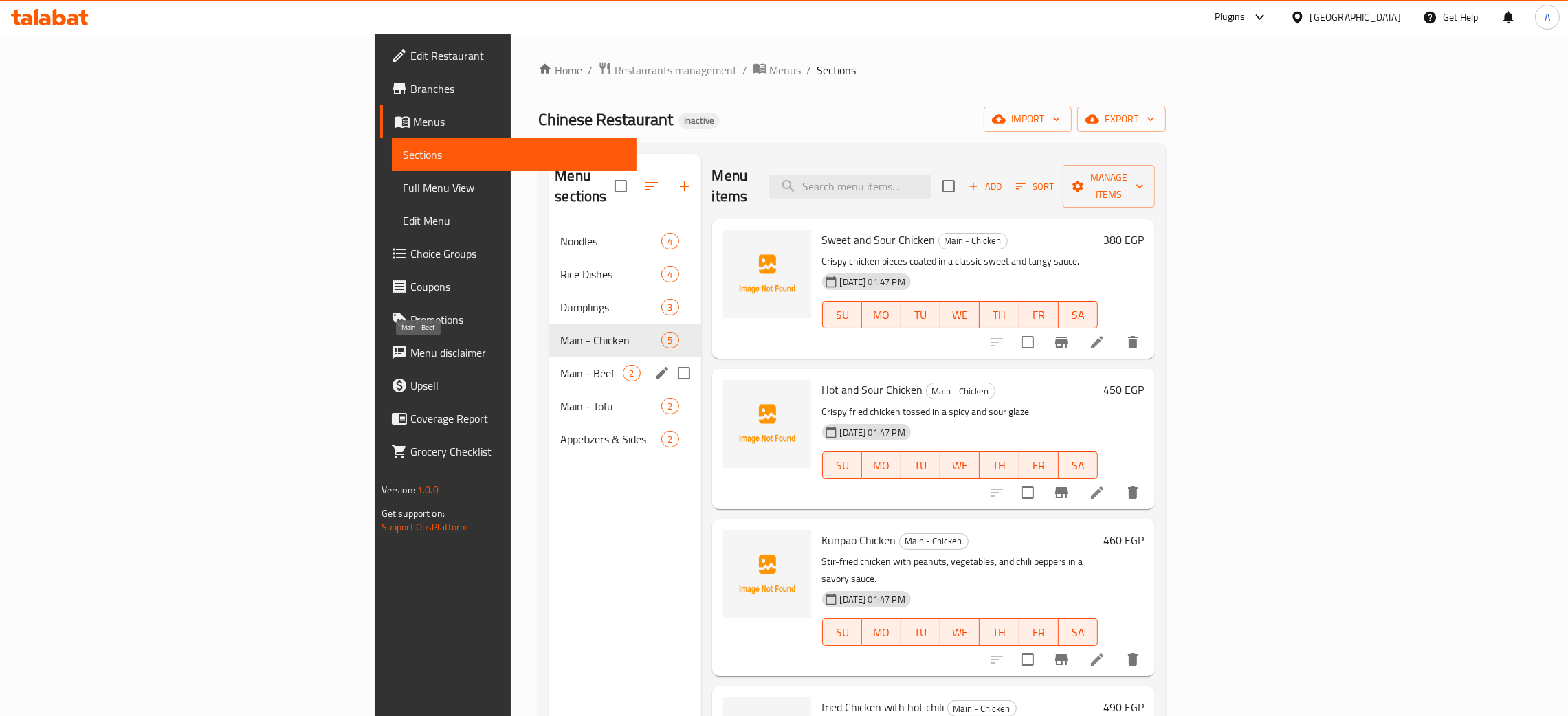
click at [560, 365] on span "Main - Beef" at bounding box center [591, 373] width 62 height 17
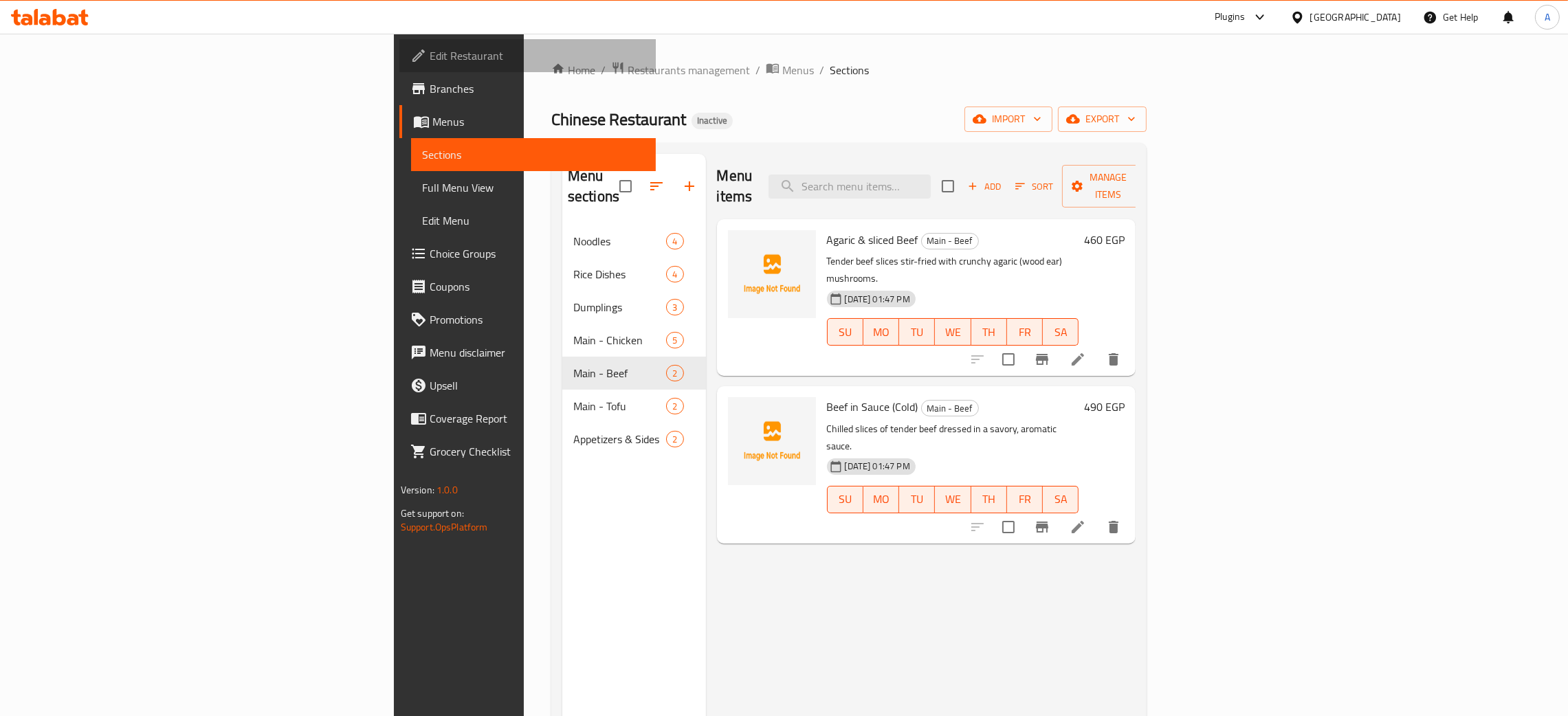
click at [430, 55] on span "Edit Restaurant" at bounding box center [537, 55] width 215 height 17
